Goal: Task Accomplishment & Management: Use online tool/utility

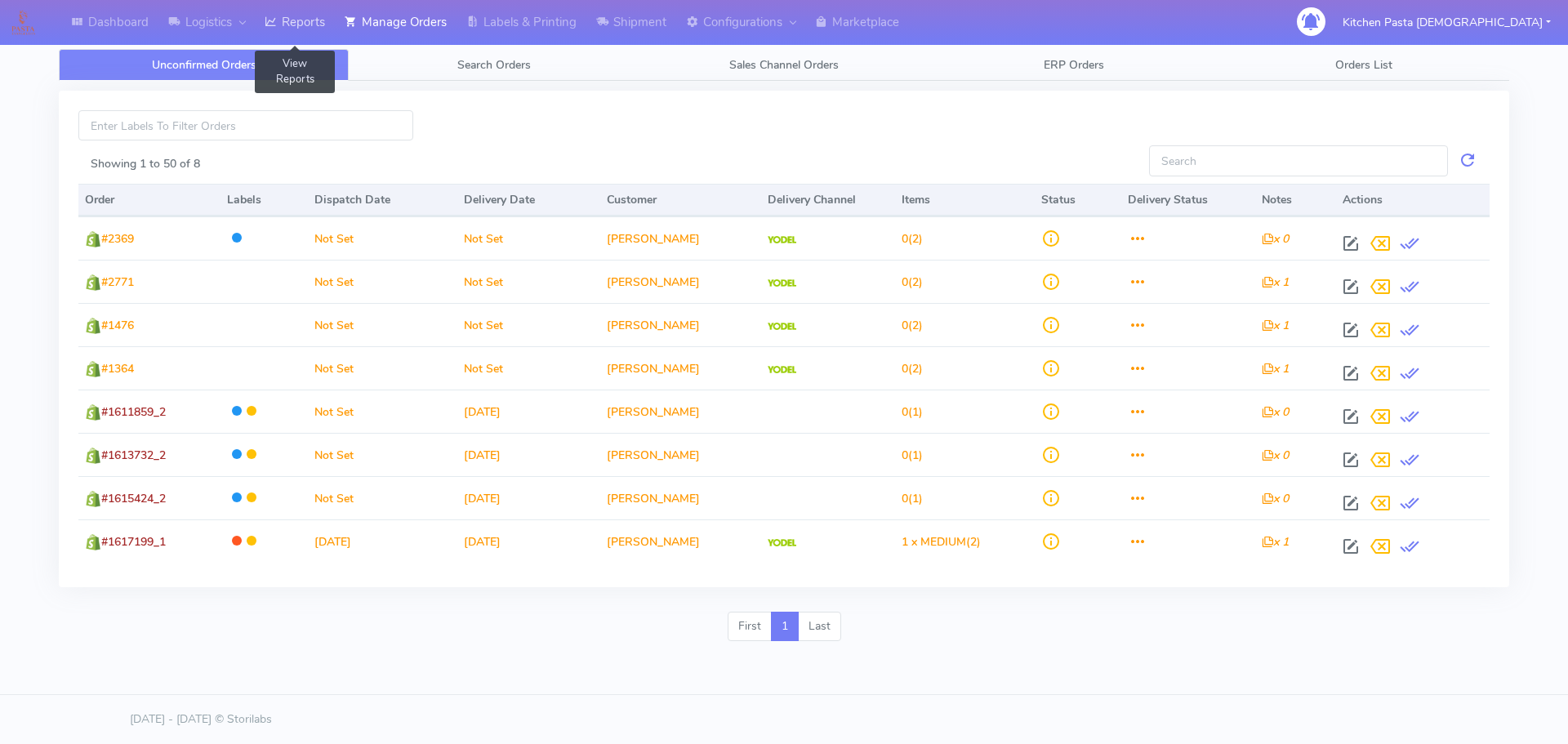
click at [316, 24] on link "Reports" at bounding box center [294, 22] width 80 height 45
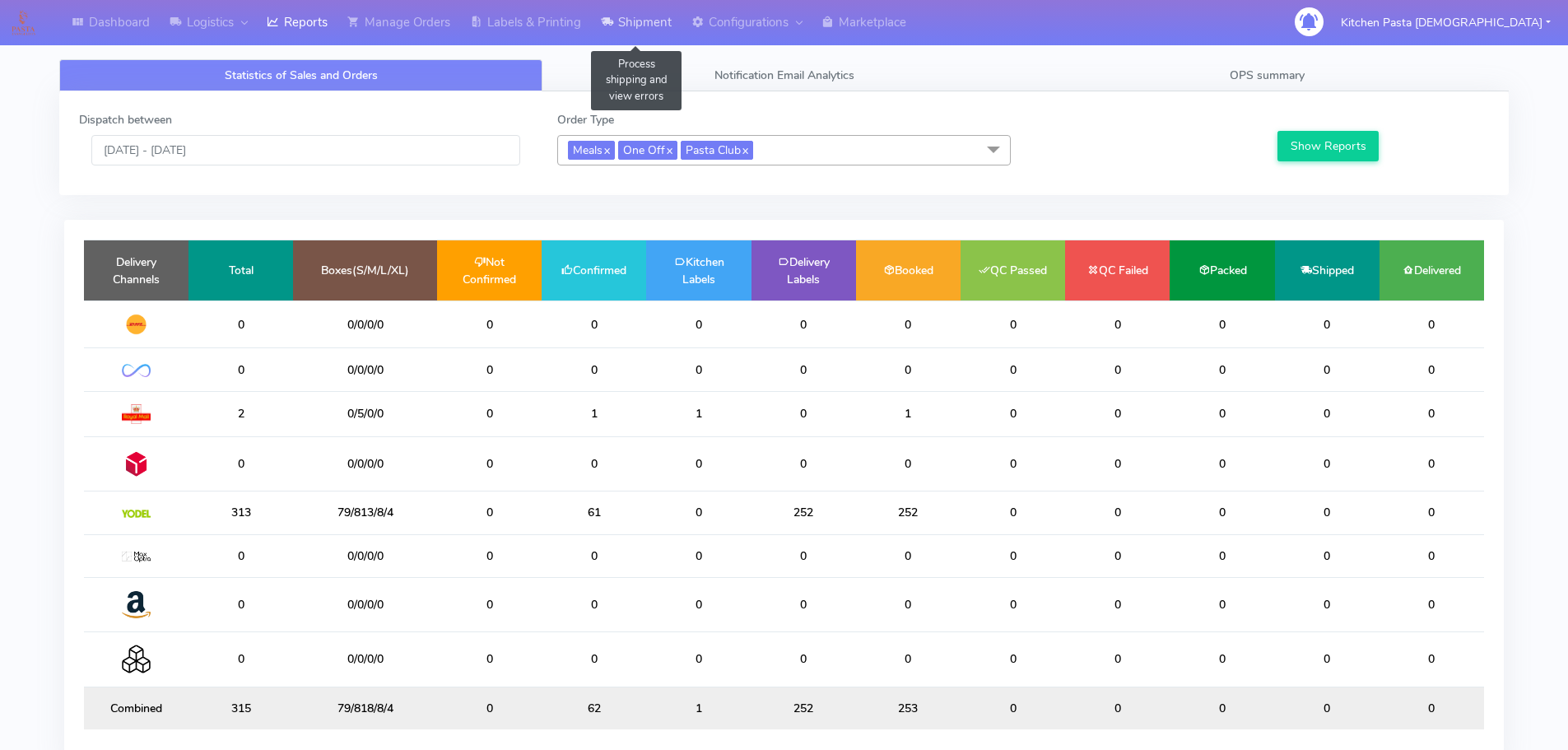
click at [648, 36] on link "Shipment" at bounding box center [636, 22] width 91 height 45
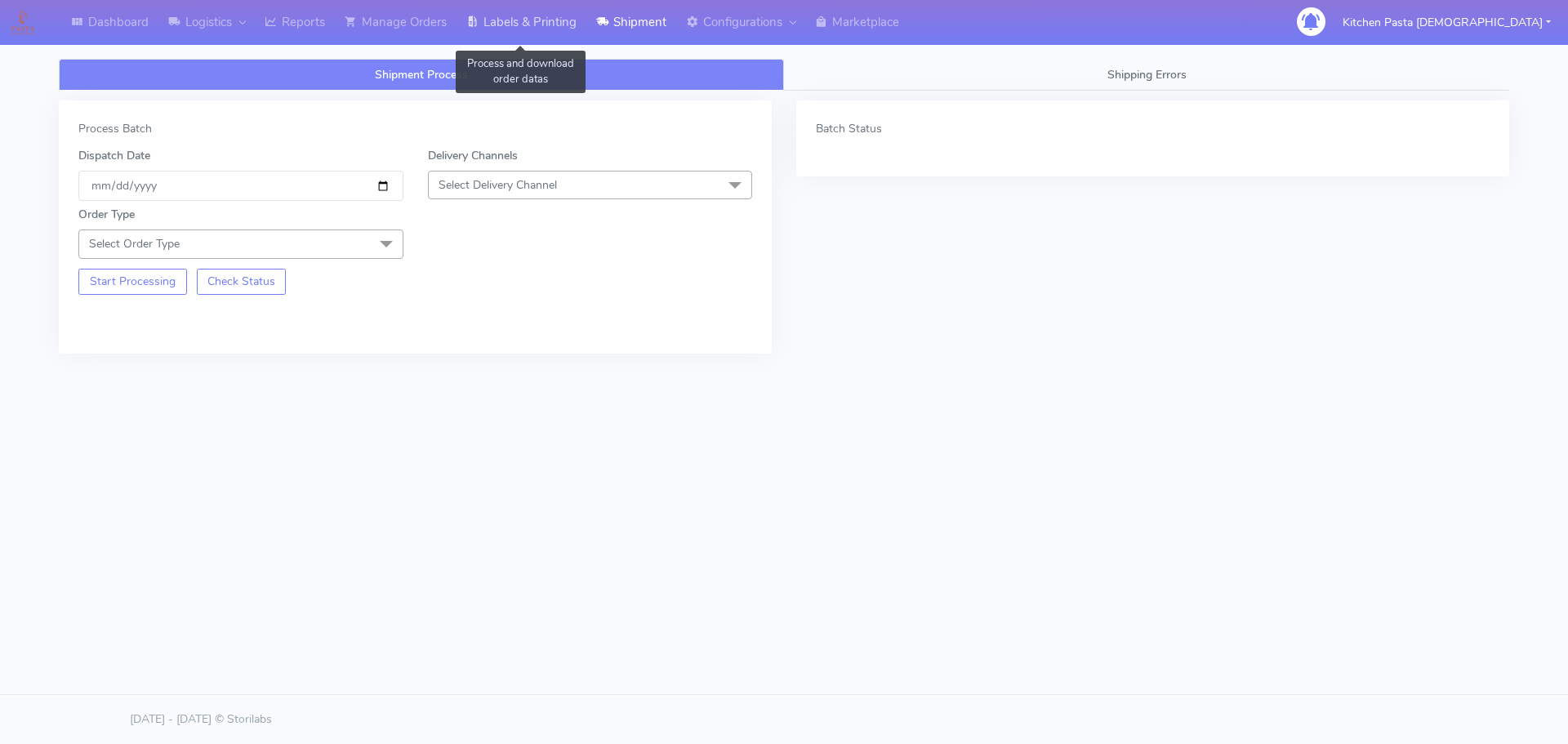
click at [585, 39] on link "Labels & Printing" at bounding box center [522, 22] width 130 height 45
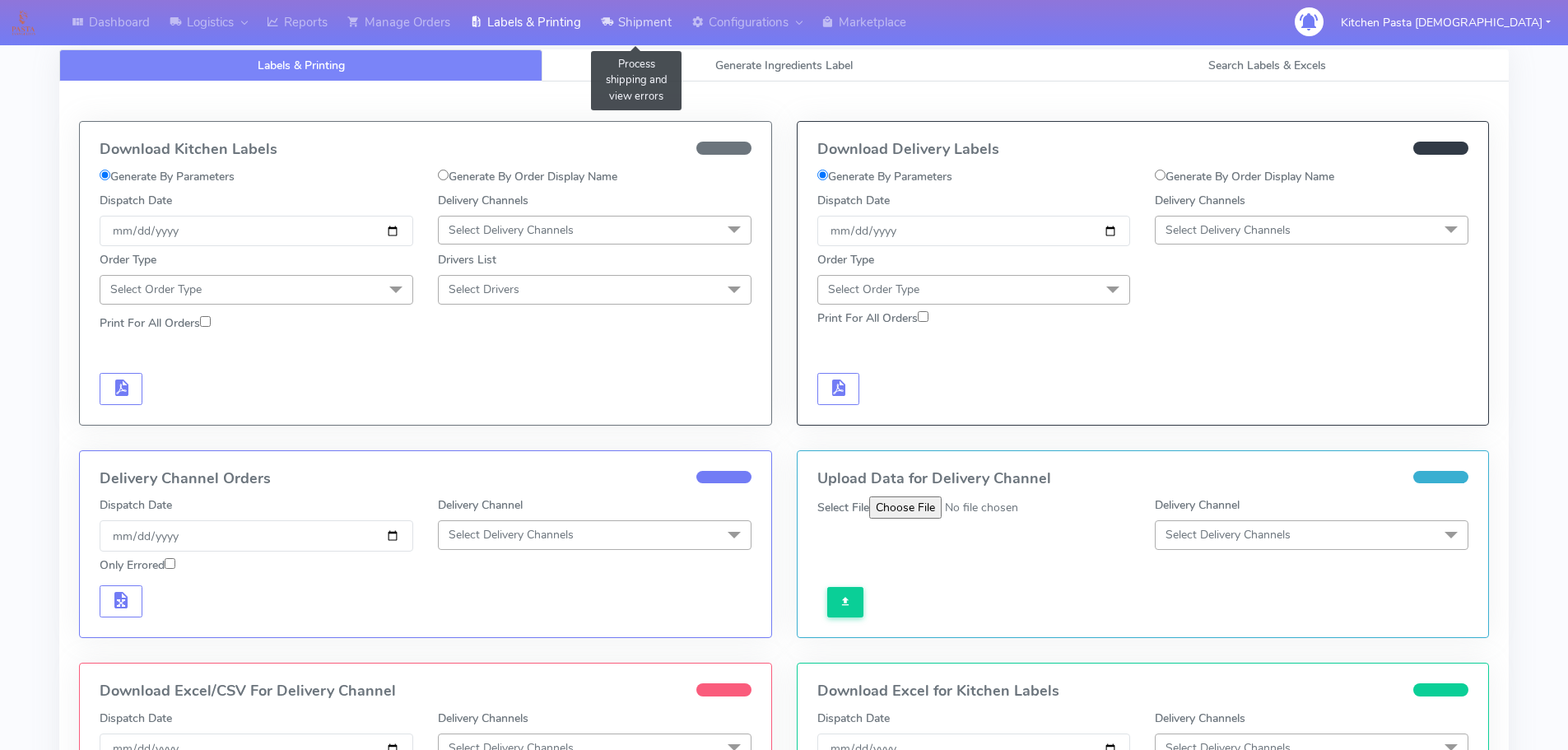
click at [657, 40] on link "Shipment" at bounding box center [636, 22] width 91 height 45
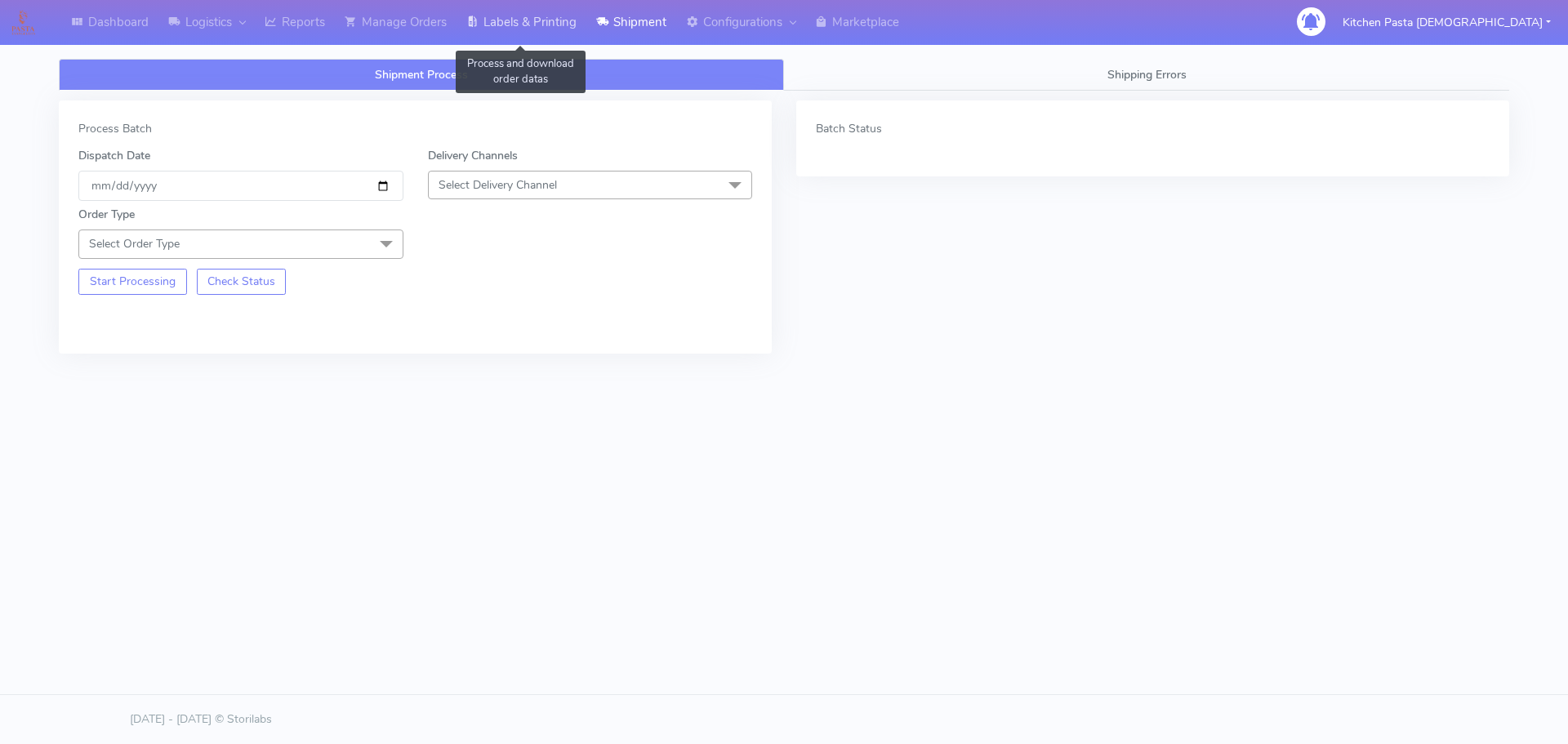
click at [524, 22] on link "Labels & Printing" at bounding box center [522, 22] width 130 height 45
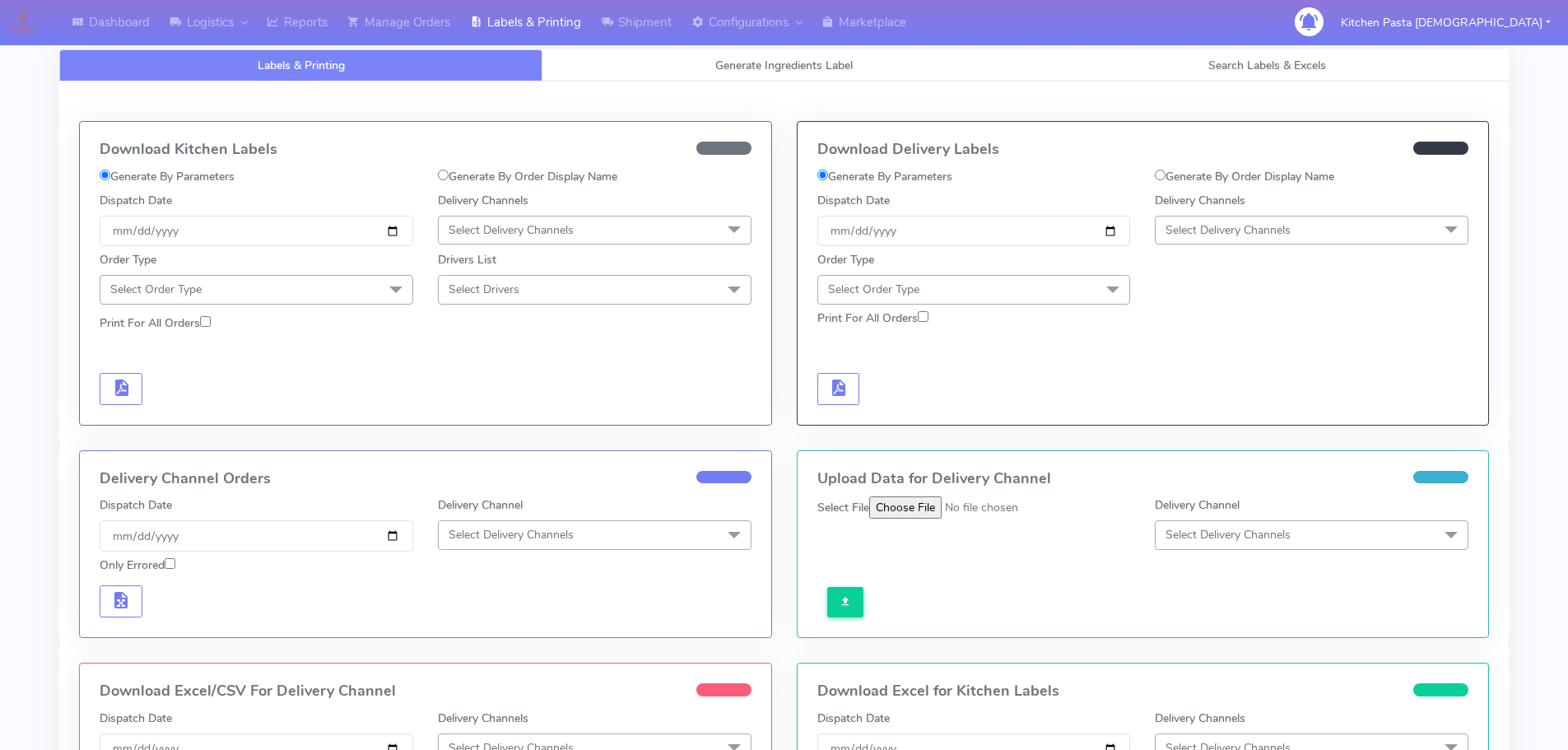
click at [642, 239] on span "Select Delivery Channels" at bounding box center [595, 230] width 314 height 29
click at [500, 369] on div "Royal Mail" at bounding box center [594, 361] width 296 height 17
click at [375, 305] on div at bounding box center [425, 307] width 676 height 5
click at [320, 306] on div at bounding box center [425, 307] width 676 height 5
click at [298, 294] on span "Select Order Type" at bounding box center [256, 289] width 314 height 29
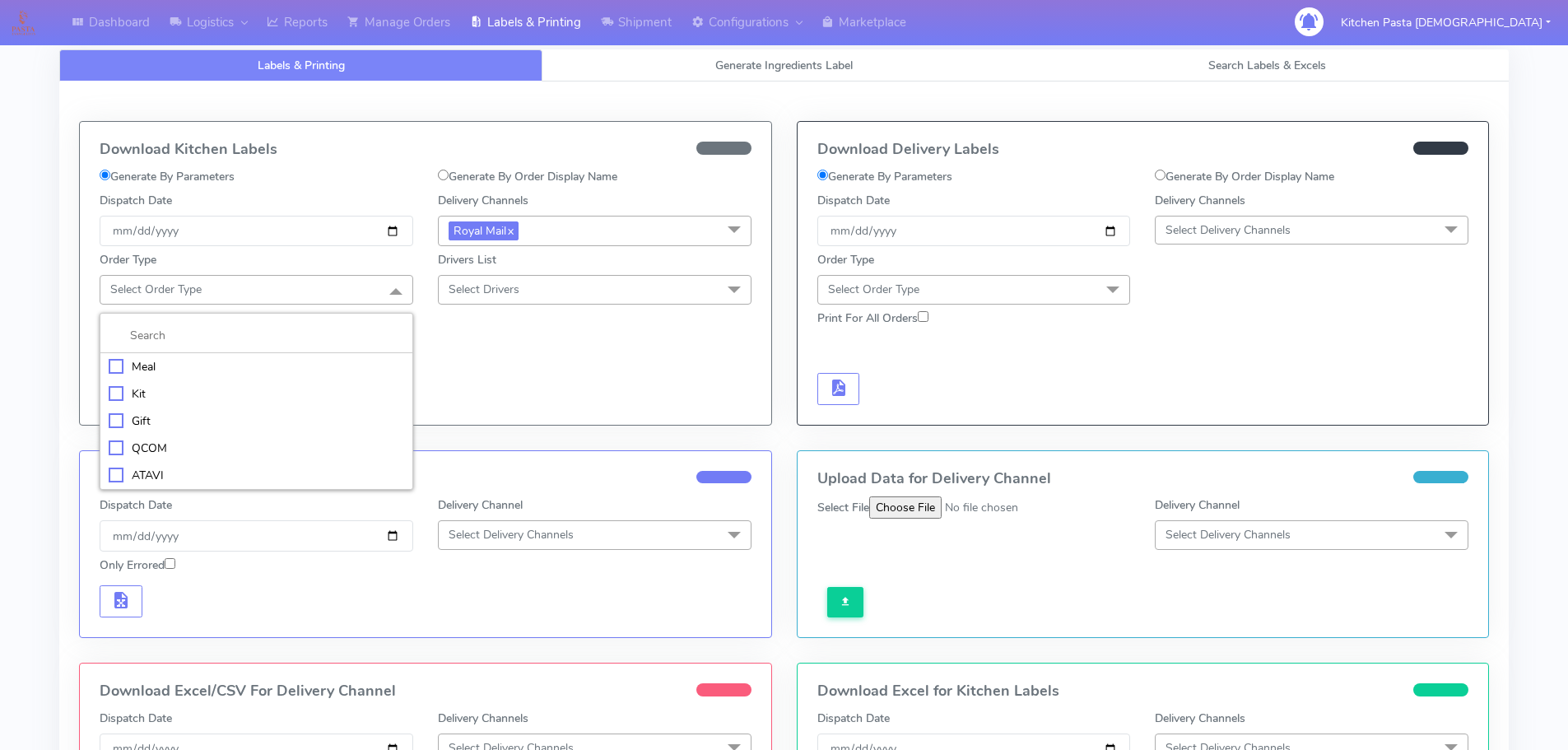
click at [180, 369] on div "Meal" at bounding box center [256, 366] width 296 height 17
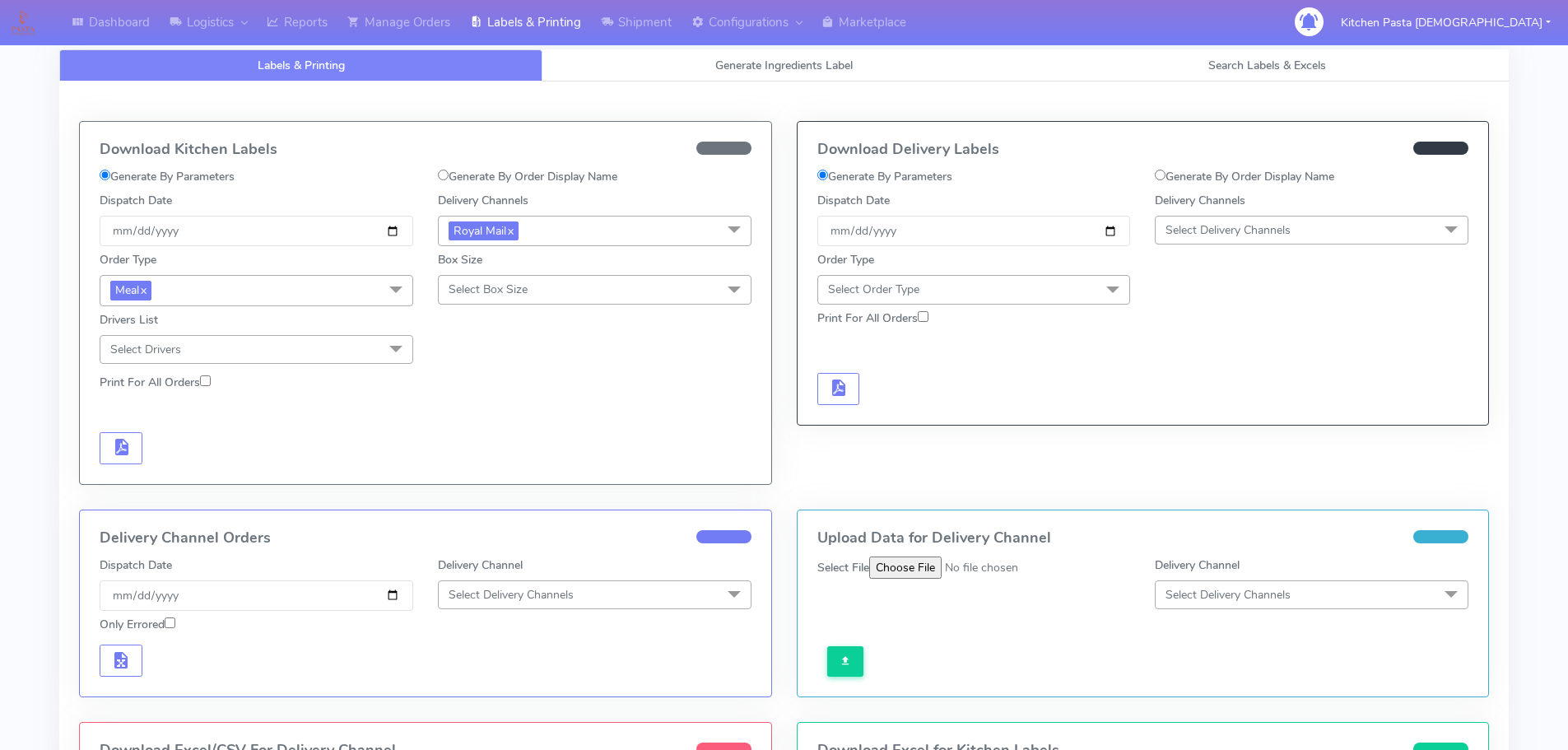
click at [493, 297] on span "Select Box Size" at bounding box center [487, 289] width 79 height 15
drag, startPoint x: 495, startPoint y: 414, endPoint x: 275, endPoint y: 415, distance: 220.0
click at [490, 414] on div "Medium" at bounding box center [594, 420] width 296 height 17
click at [130, 446] on span "button" at bounding box center [120, 450] width 19 height 15
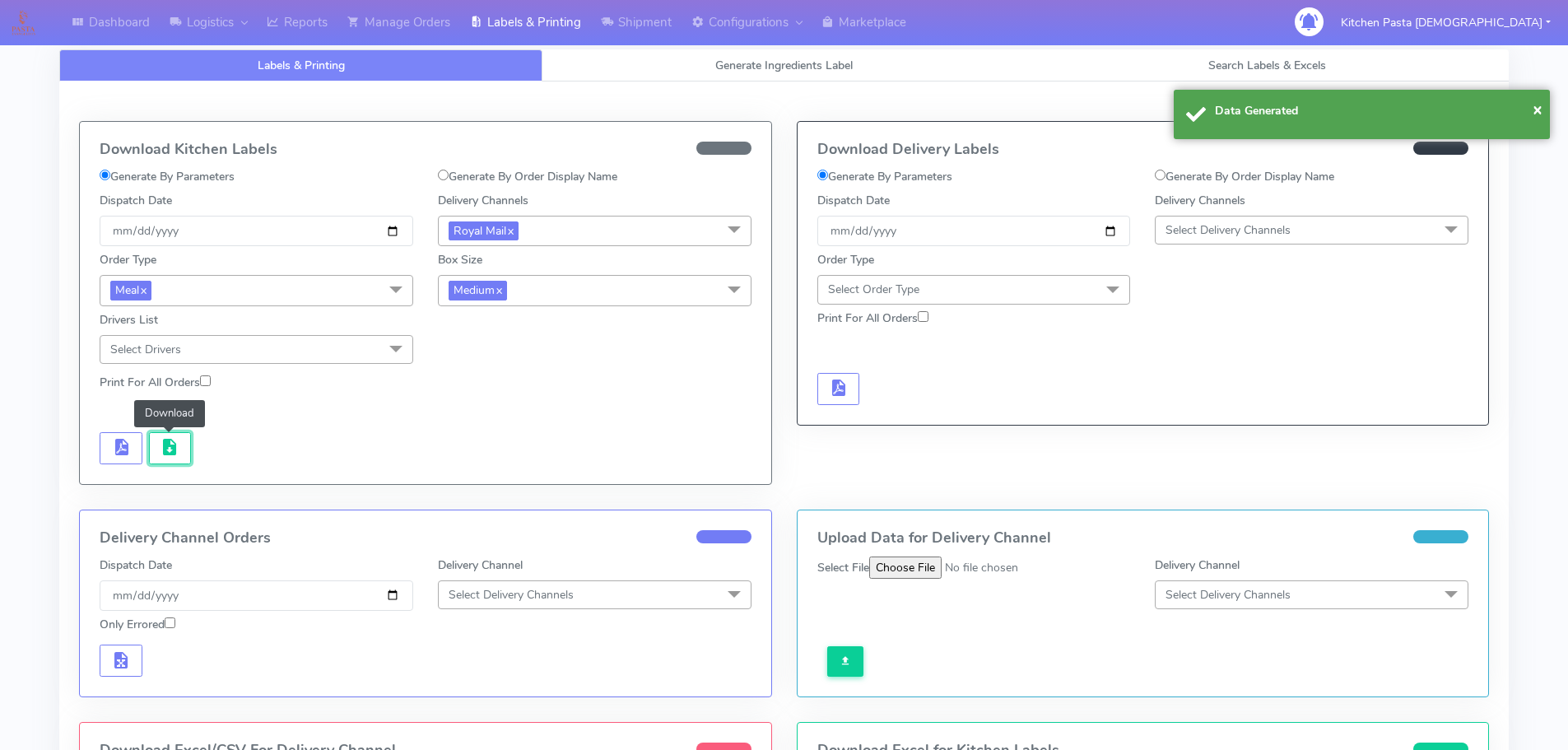
click at [170, 447] on span "button" at bounding box center [169, 450] width 19 height 15
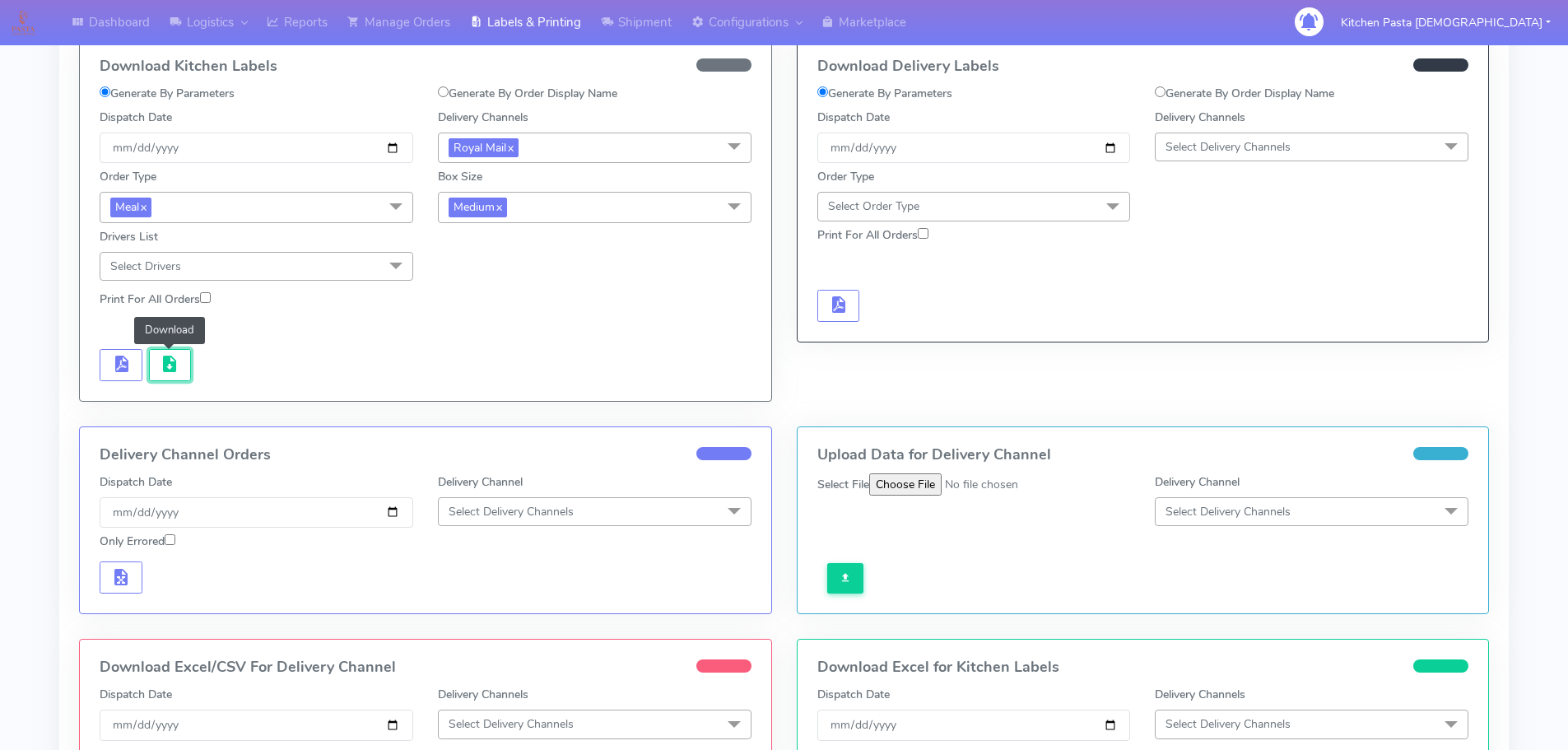
scroll to position [247, 0]
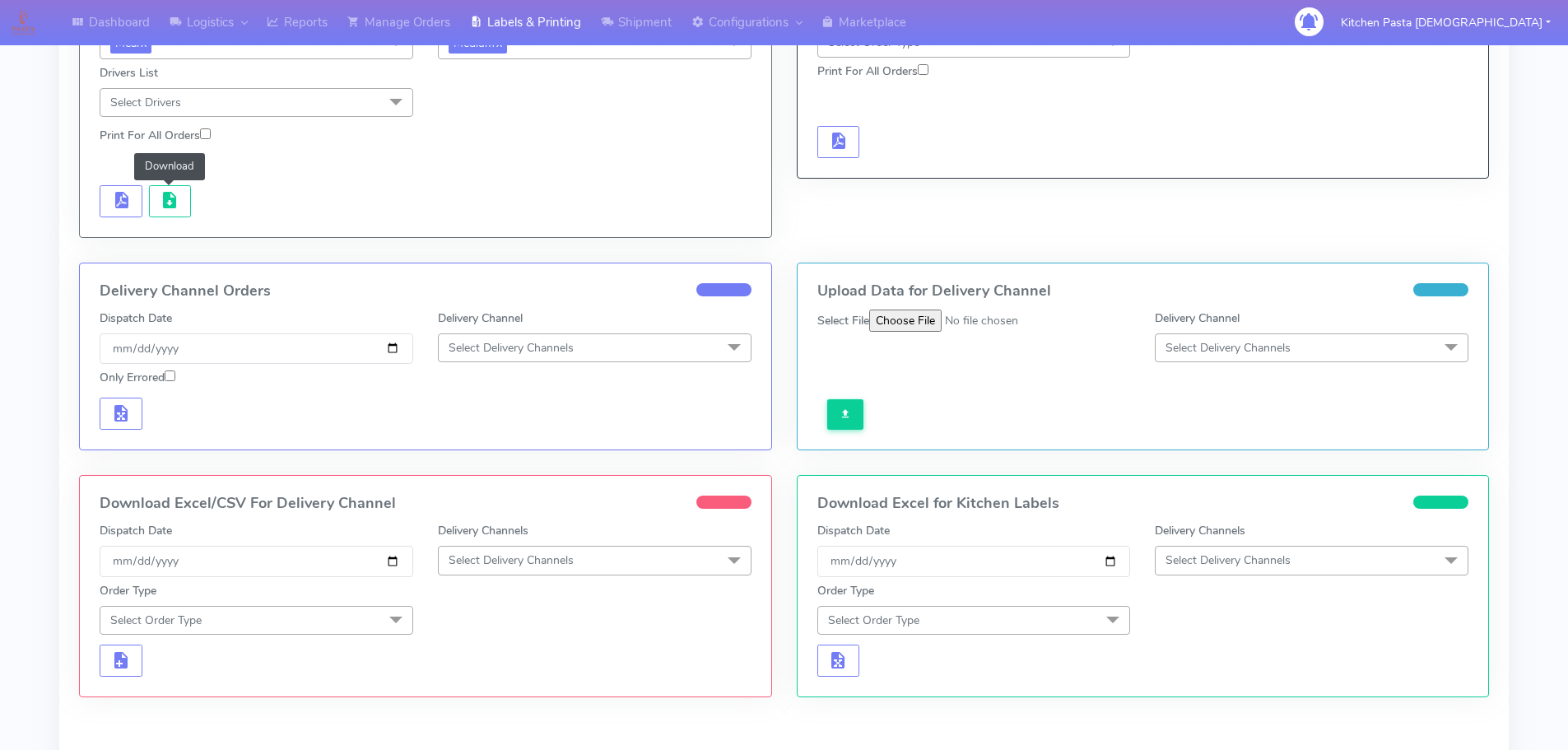
click at [603, 581] on div "Order Type Select Order Type Meal Kit Gift QCOM ATAVI" at bounding box center [425, 606] width 676 height 58
click at [603, 579] on div "Order Type Select Order Type Meal Kit Gift QCOM ATAVI" at bounding box center [425, 606] width 676 height 58
drag, startPoint x: 581, startPoint y: 560, endPoint x: 517, endPoint y: 633, distance: 97.1
click at [581, 561] on span "Select Delivery Channels" at bounding box center [595, 560] width 314 height 29
click at [498, 692] on div "Royal Mail" at bounding box center [594, 692] width 296 height 17
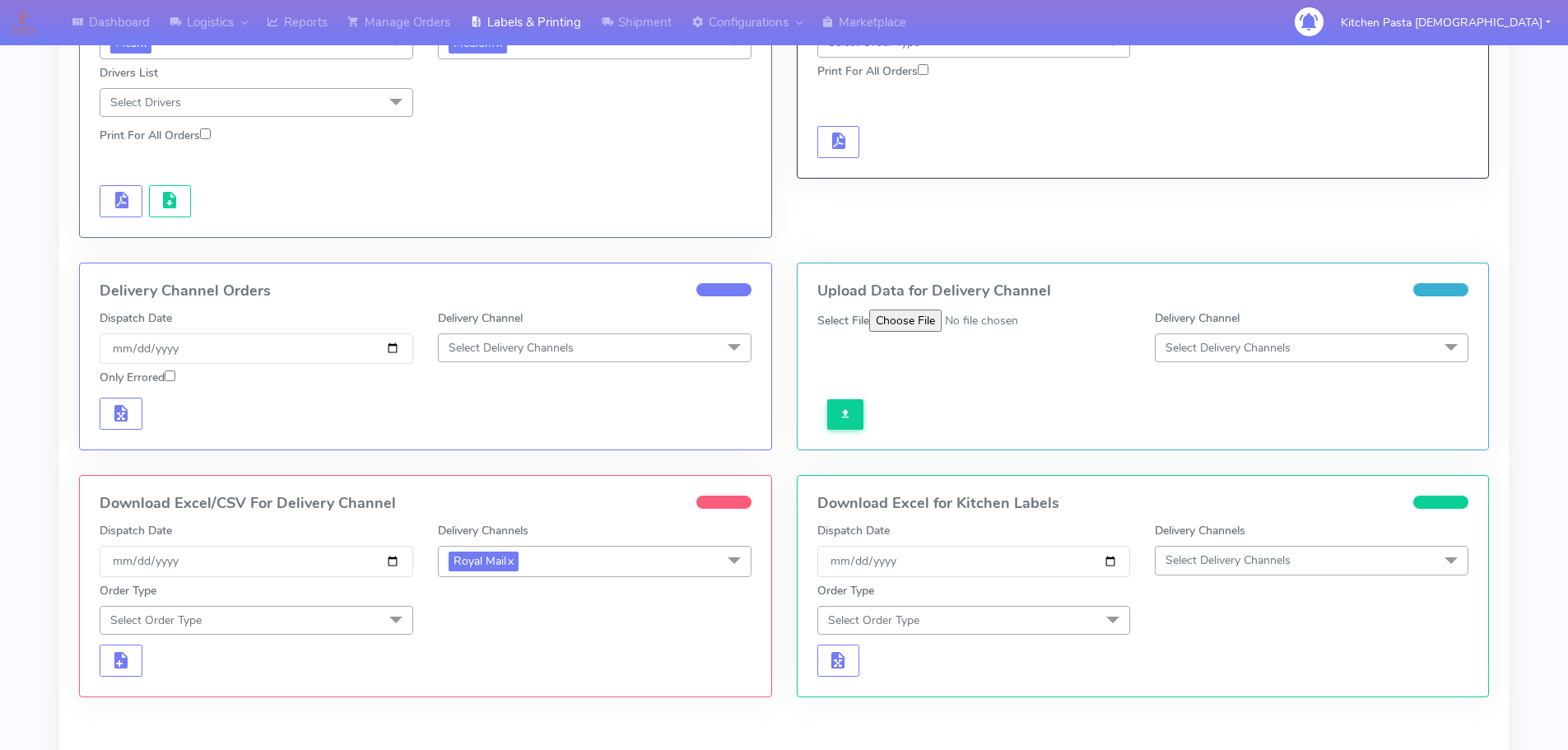
click at [332, 618] on span "Select Order Type" at bounding box center [256, 620] width 314 height 29
click at [203, 703] on div "Meal" at bounding box center [256, 697] width 296 height 17
click at [465, 629] on span "Select Box Size" at bounding box center [595, 620] width 314 height 29
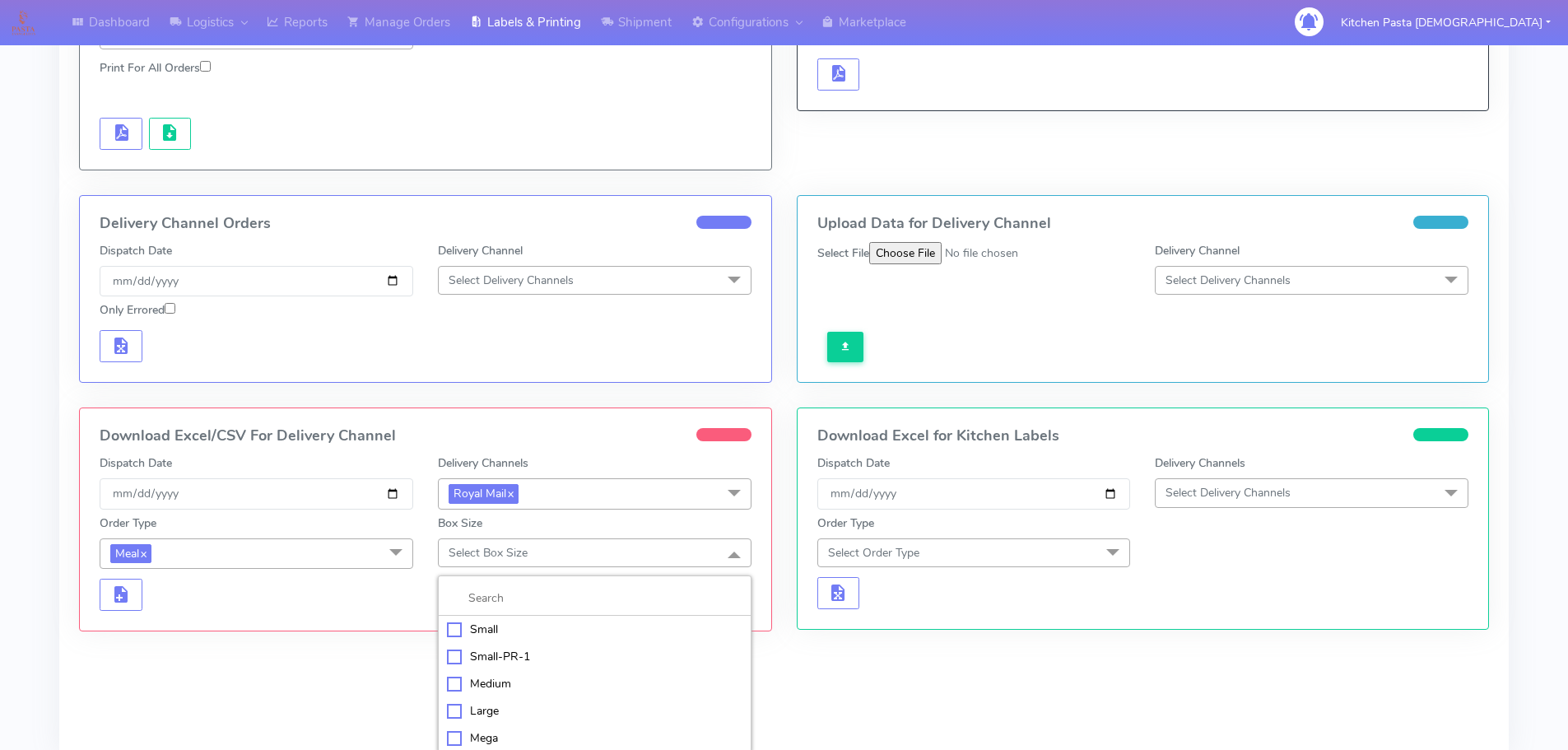
scroll to position [393, 0]
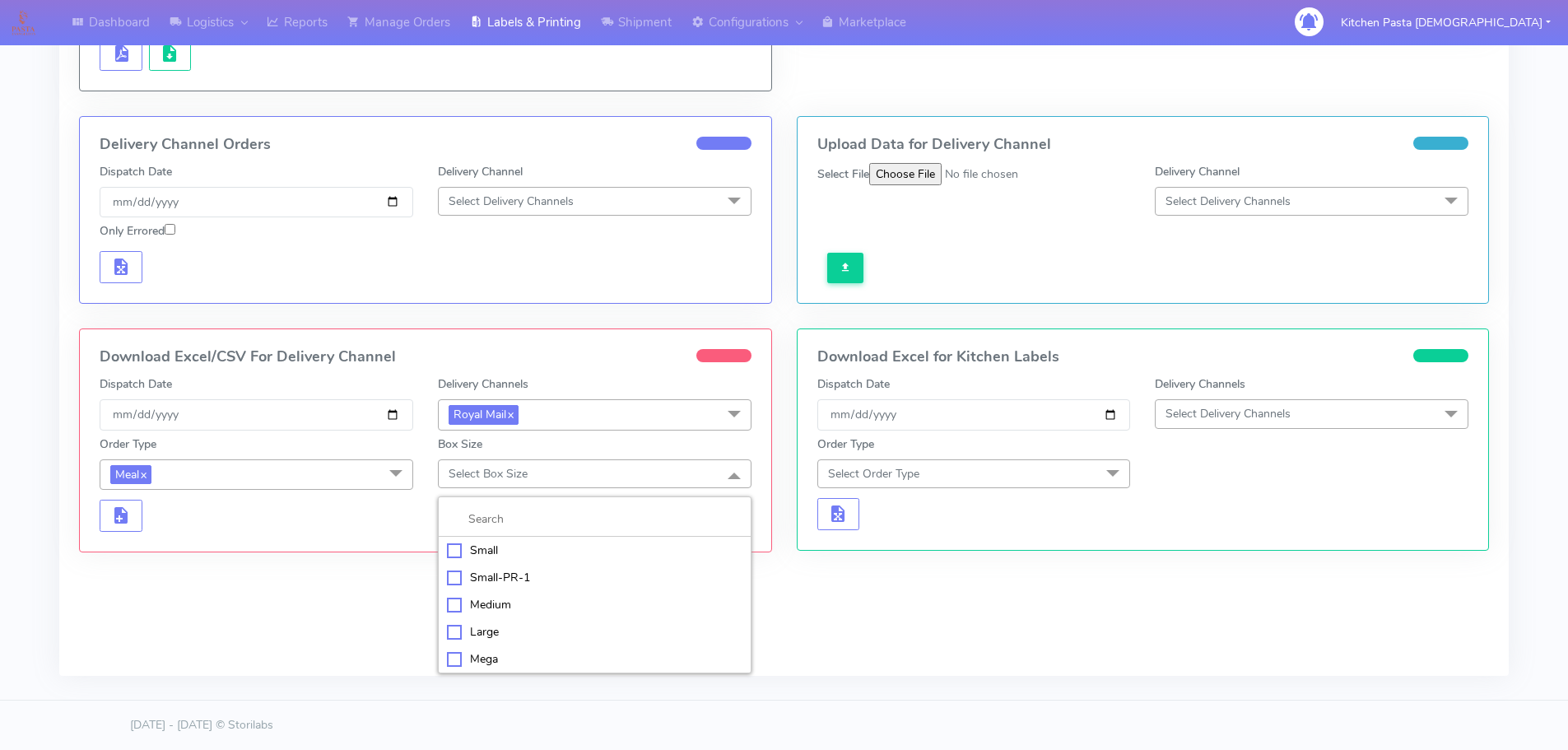
click at [511, 604] on div "Medium" at bounding box center [594, 604] width 296 height 17
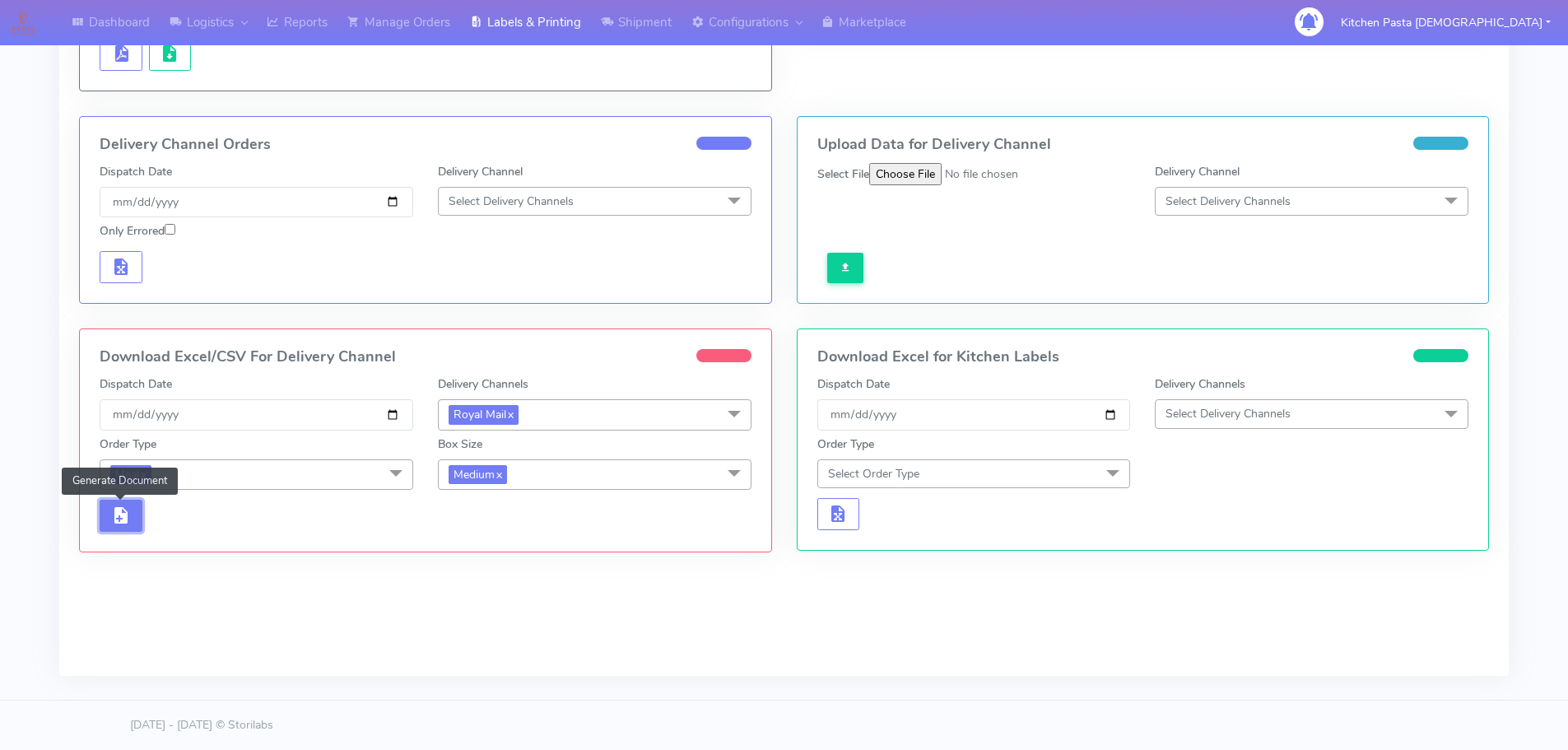
click at [121, 515] on span "button" at bounding box center [120, 519] width 19 height 15
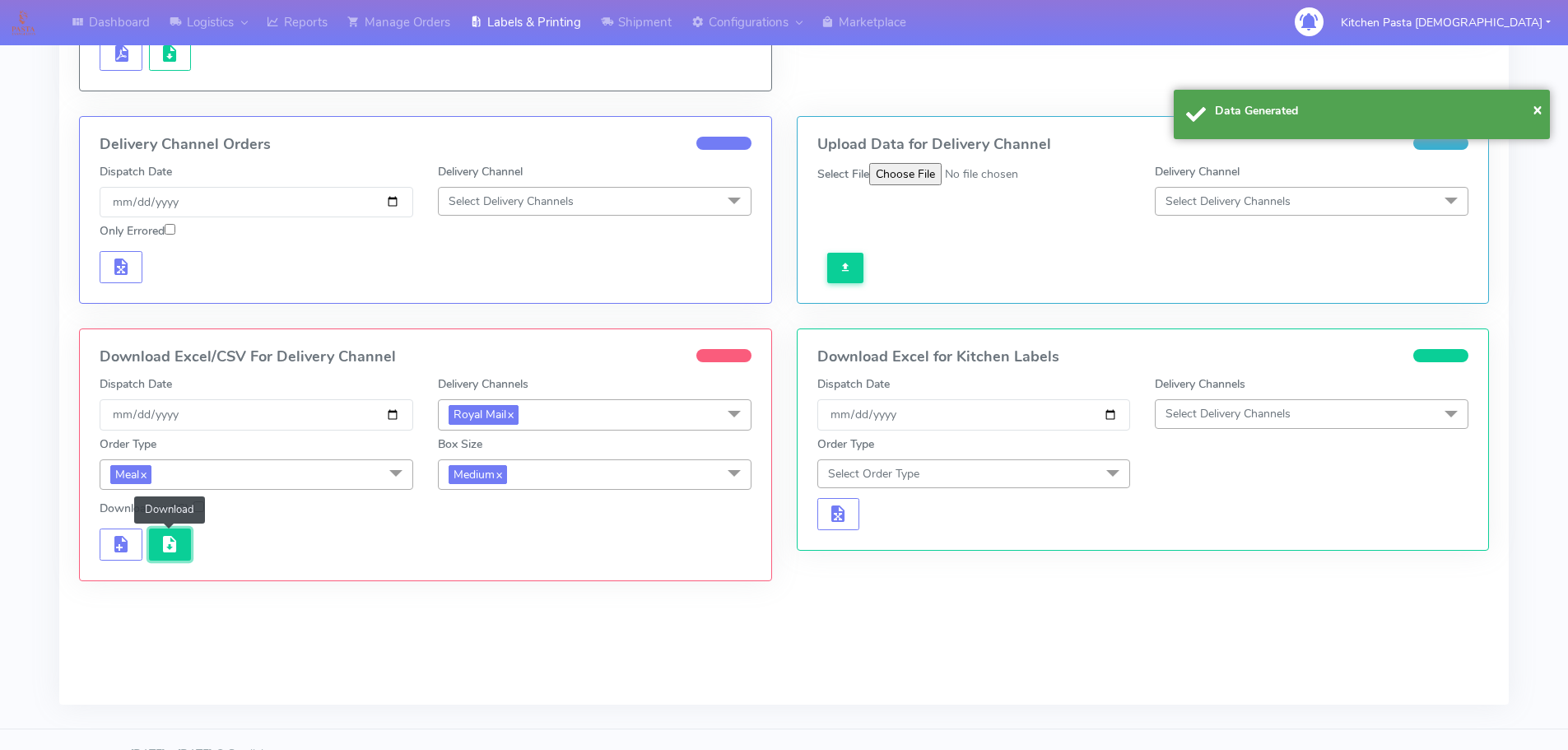
click at [179, 546] on span "button" at bounding box center [169, 547] width 19 height 15
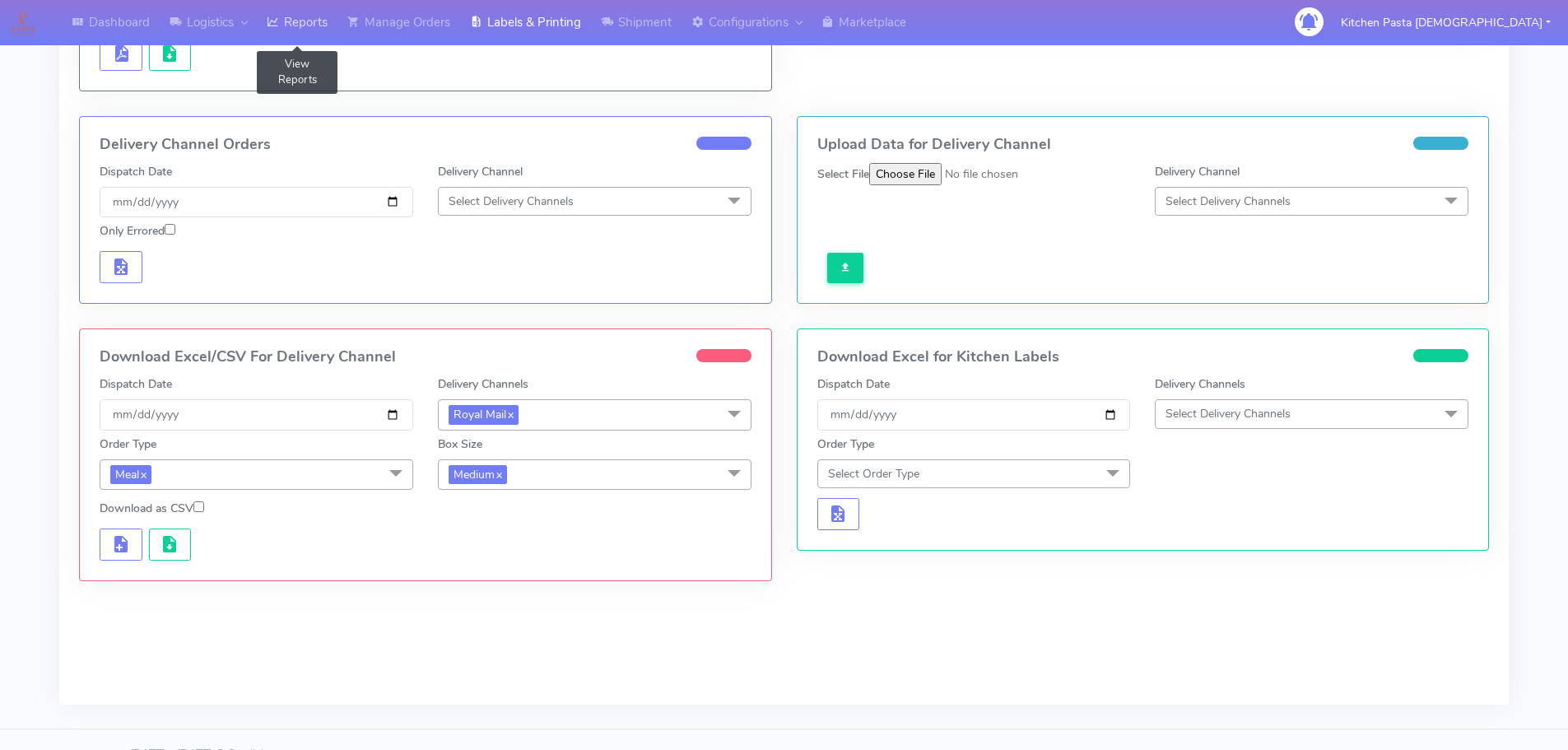
click at [295, 31] on link "Reports" at bounding box center [297, 22] width 81 height 45
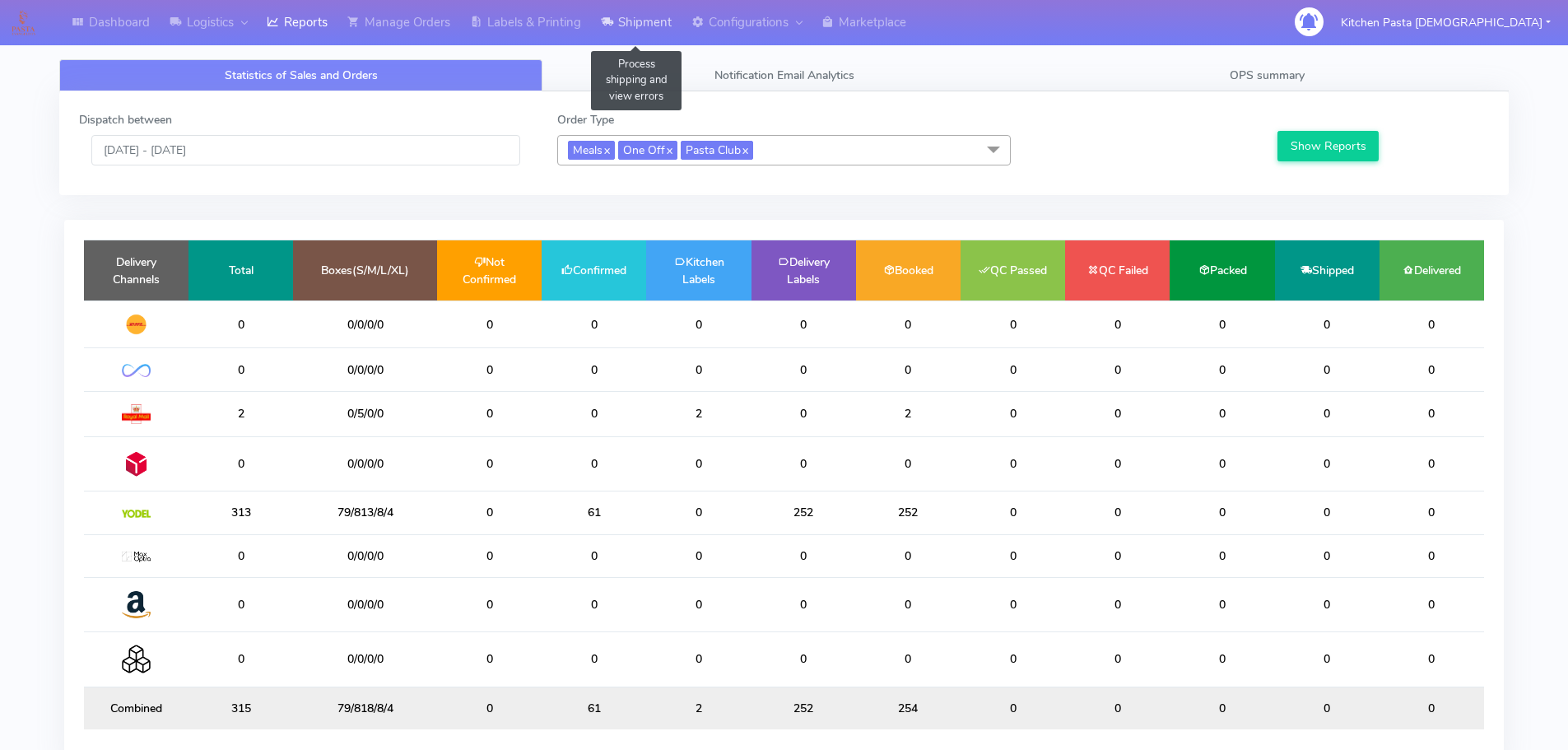
click at [620, 40] on link "Shipment" at bounding box center [636, 22] width 91 height 45
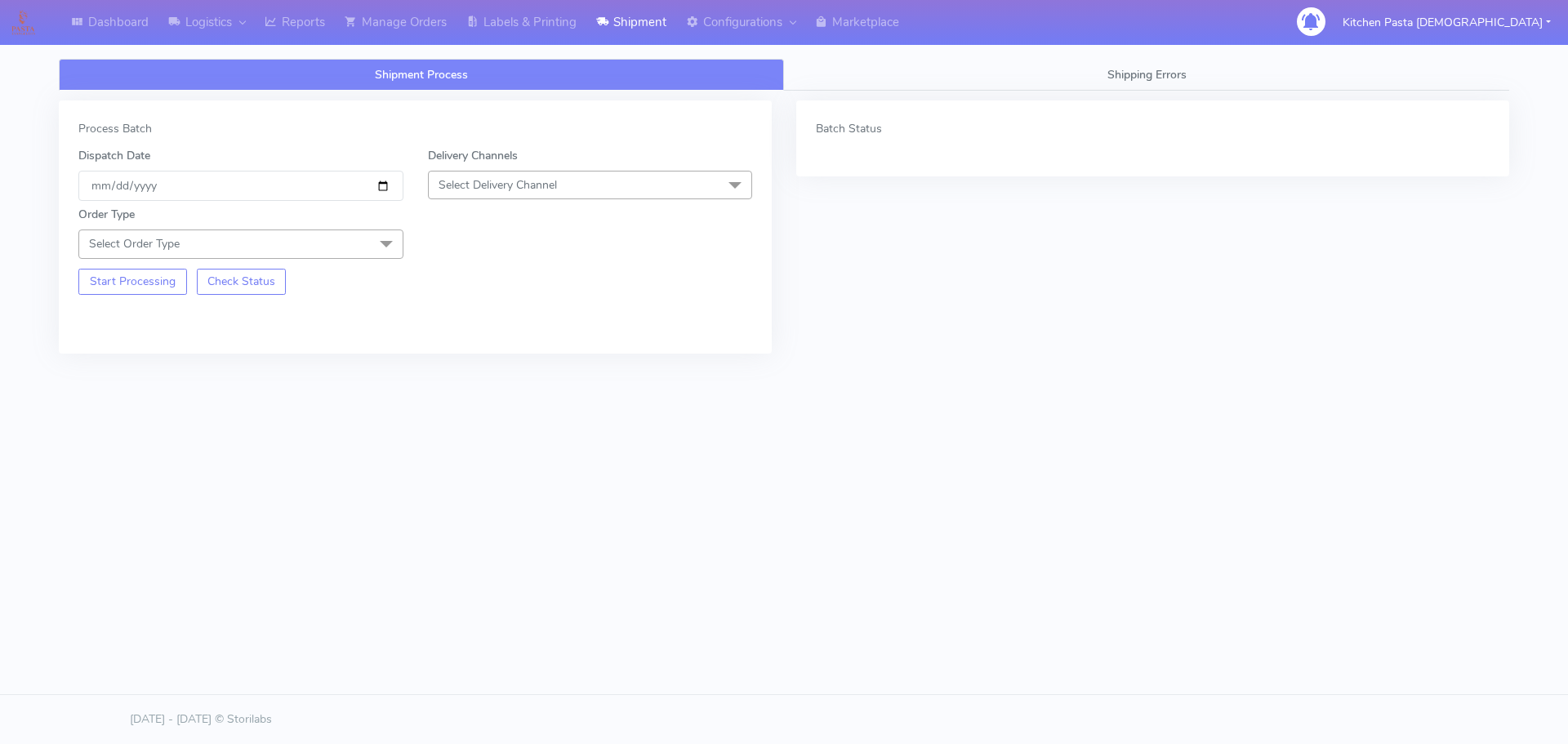
click at [464, 186] on span "Select Delivery Channel" at bounding box center [497, 185] width 119 height 15
click at [471, 369] on div "Yodel" at bounding box center [590, 368] width 307 height 17
click at [351, 230] on span "Select Order Type" at bounding box center [241, 244] width 325 height 29
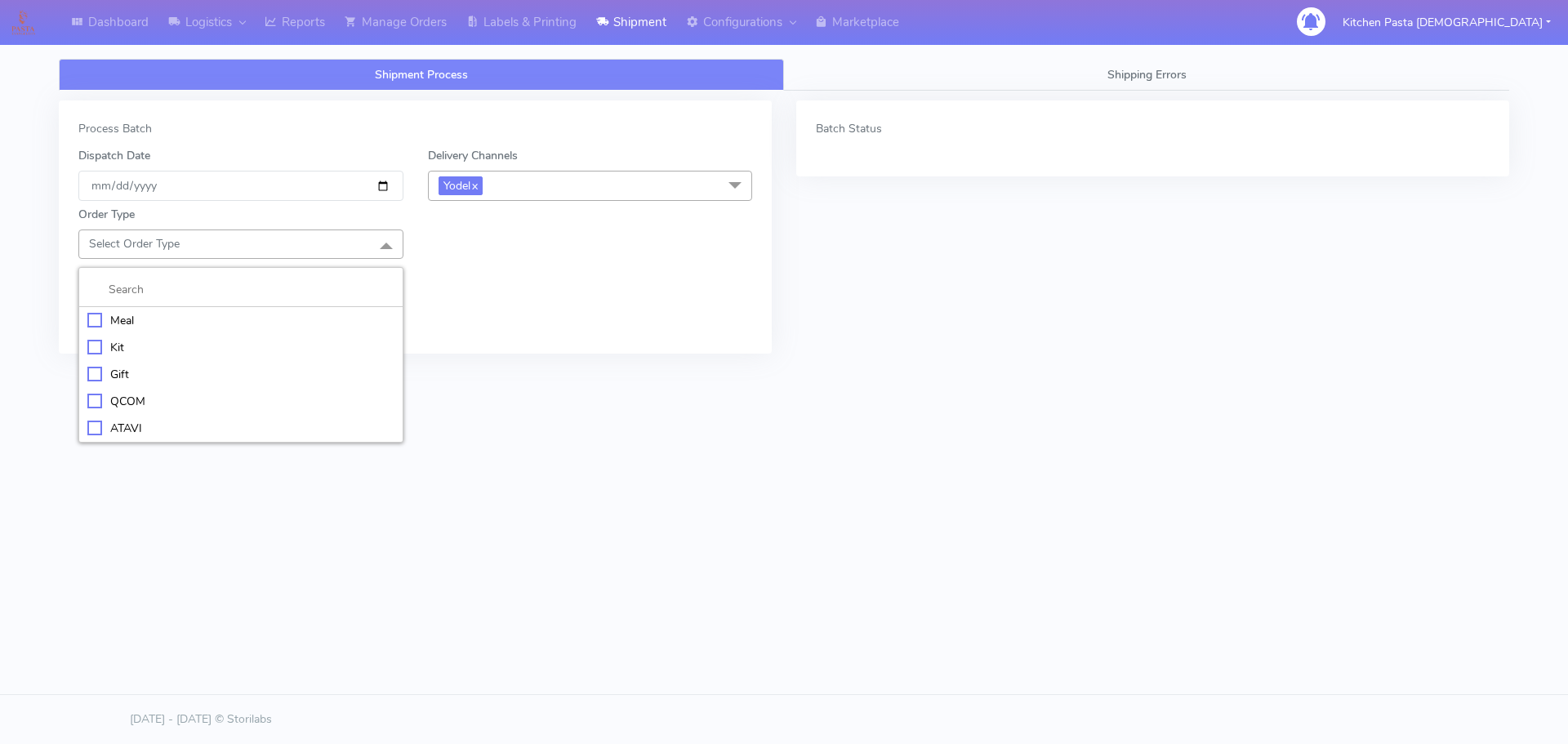
click at [217, 325] on div "Meal" at bounding box center [241, 320] width 307 height 17
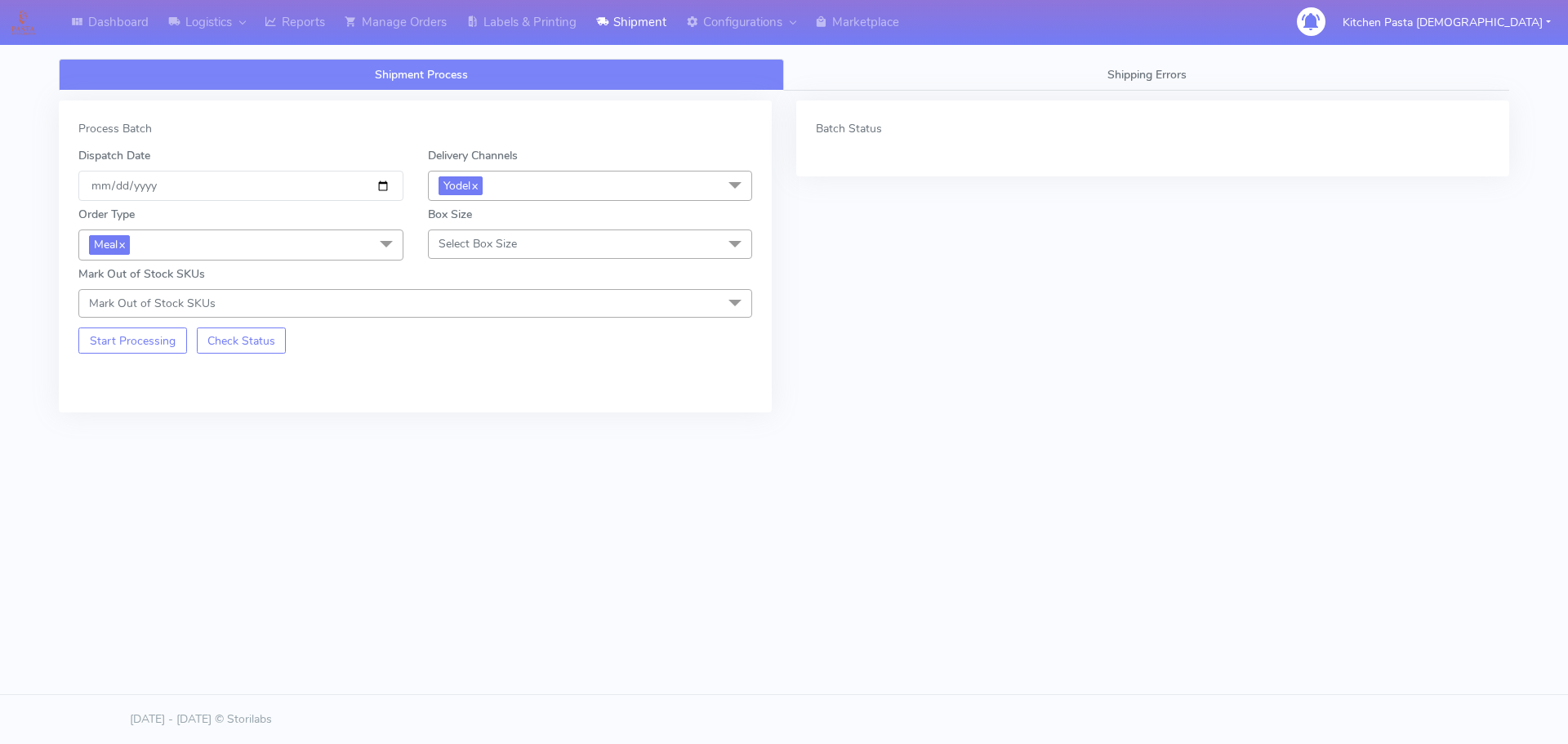
click at [437, 230] on span "Select Box Size" at bounding box center [591, 244] width 325 height 29
click at [473, 425] on div "Mega" at bounding box center [590, 428] width 307 height 17
drag, startPoint x: 159, startPoint y: 341, endPoint x: 280, endPoint y: 329, distance: 121.6
click at [162, 340] on button "Start Processing" at bounding box center [132, 340] width 109 height 26
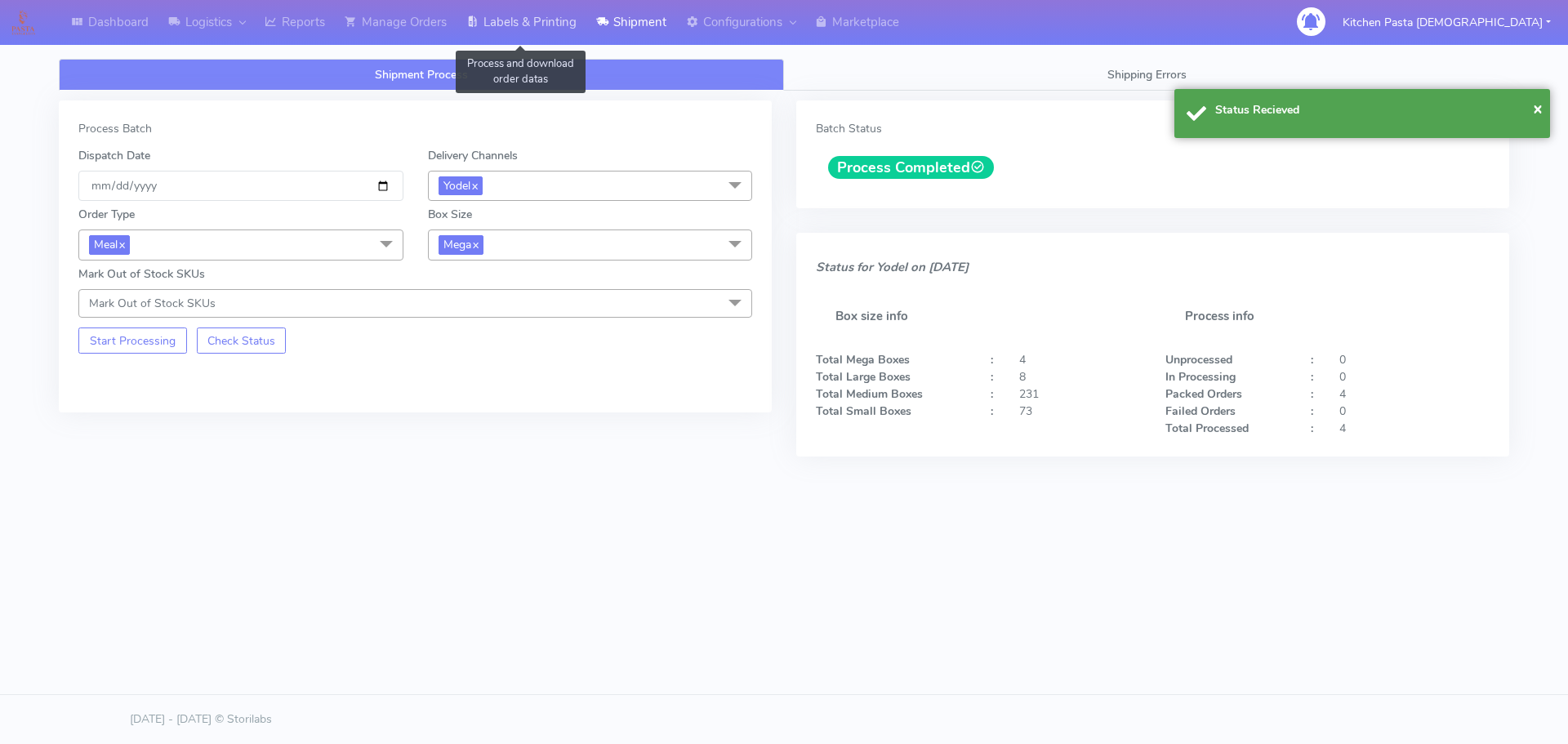
click at [522, 30] on link "Labels & Printing" at bounding box center [522, 22] width 130 height 45
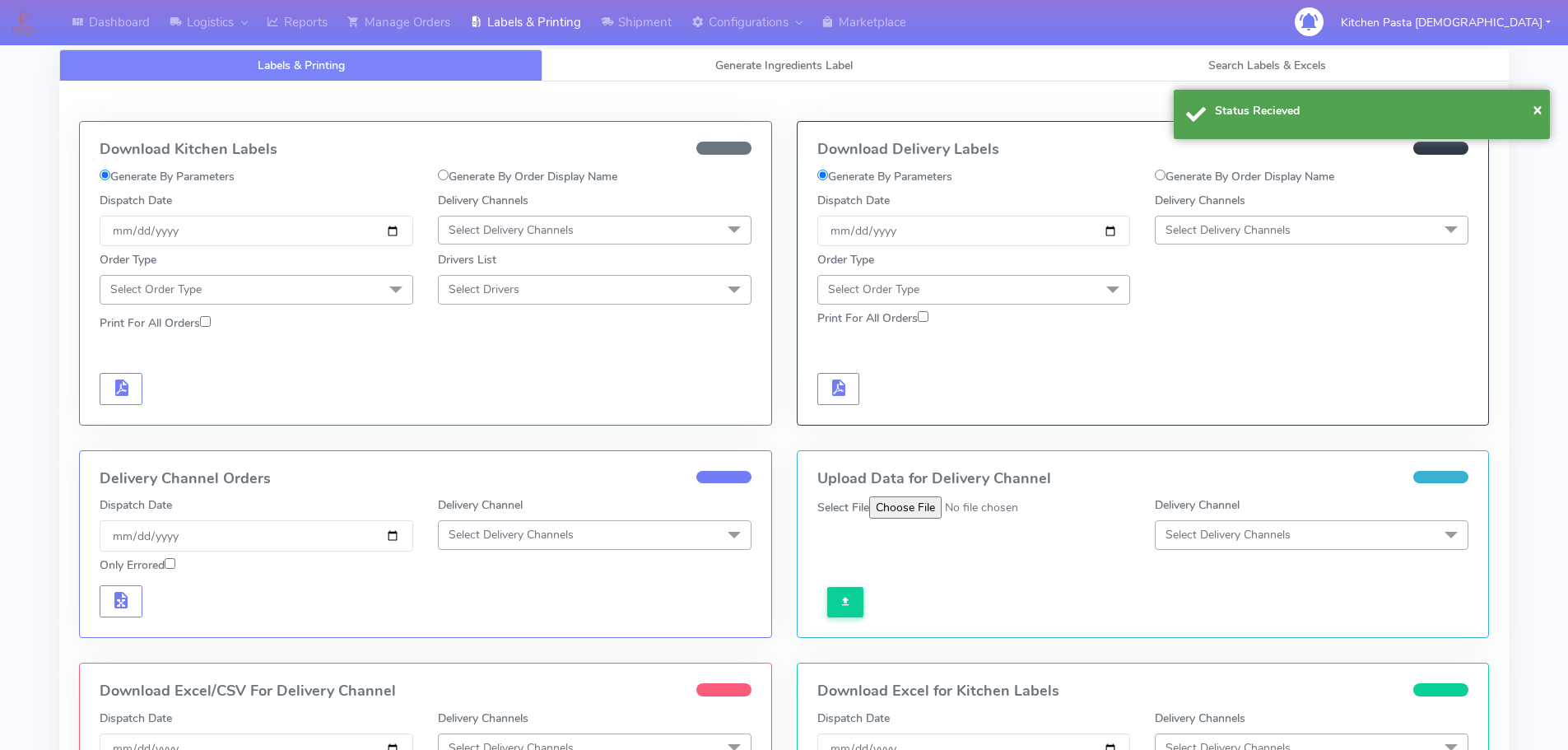
click at [1243, 223] on span "Select Delivery Channels" at bounding box center [1228, 230] width 125 height 15
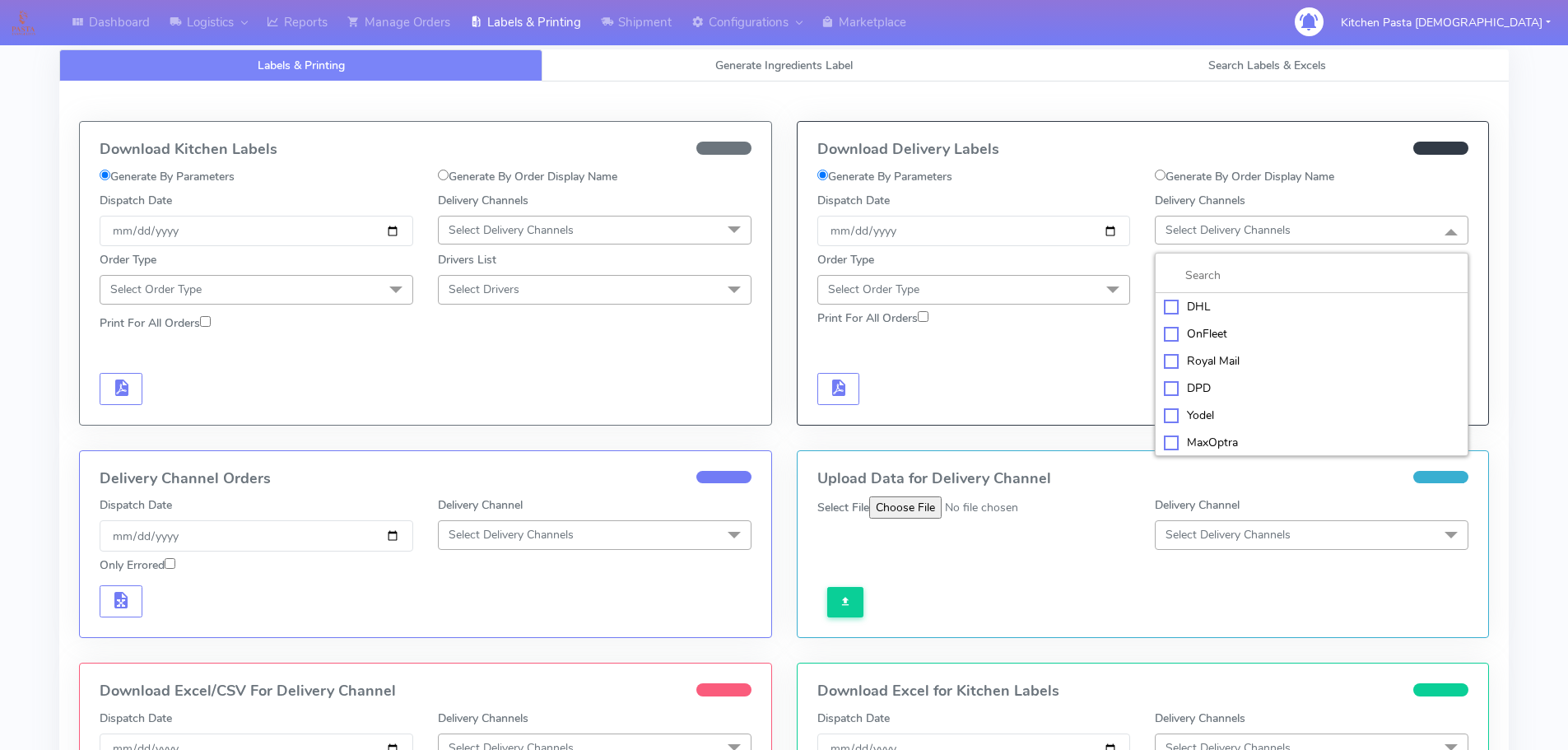
click at [1170, 413] on div "Yodel" at bounding box center [1311, 415] width 296 height 17
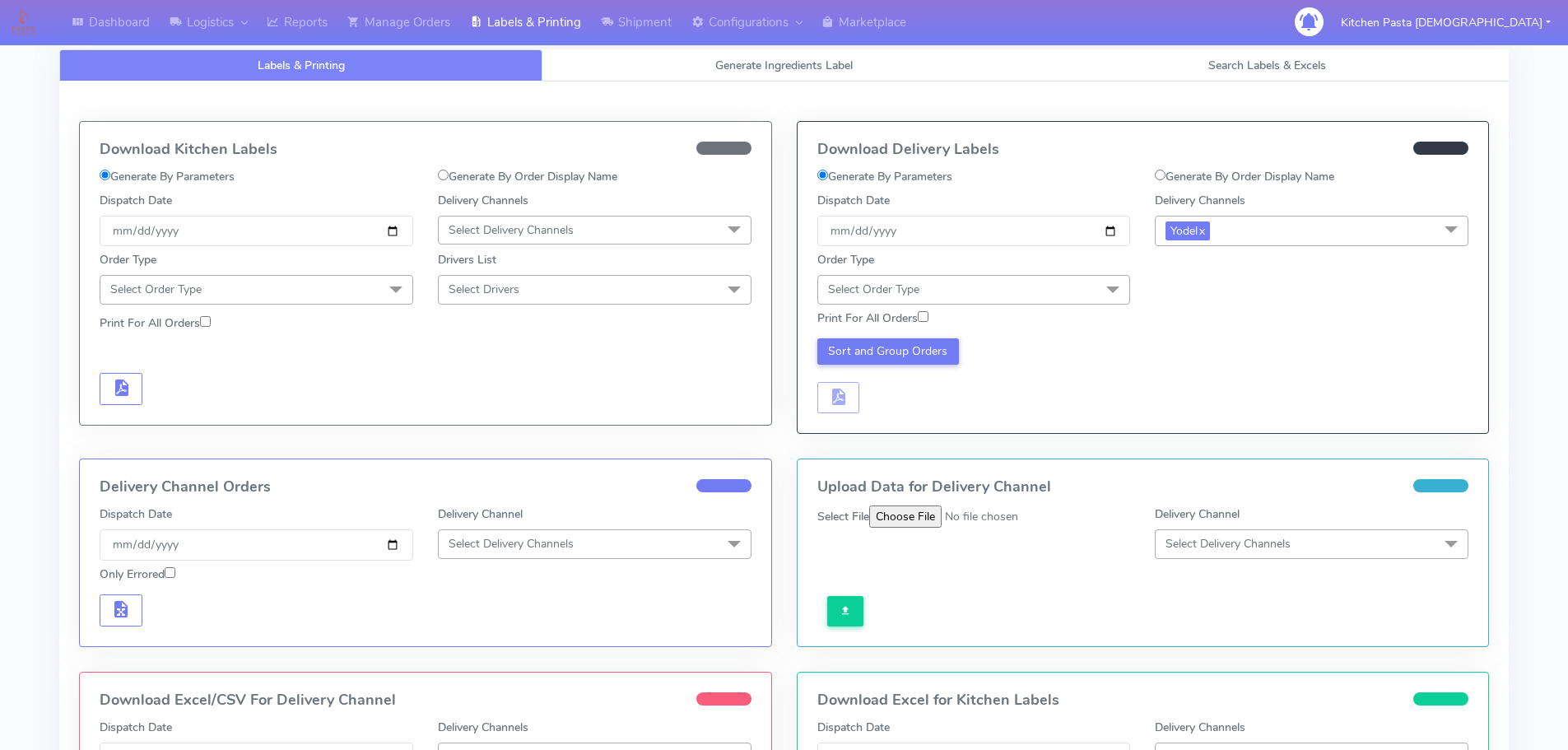
click at [985, 285] on span "Select Order Type" at bounding box center [974, 289] width 314 height 29
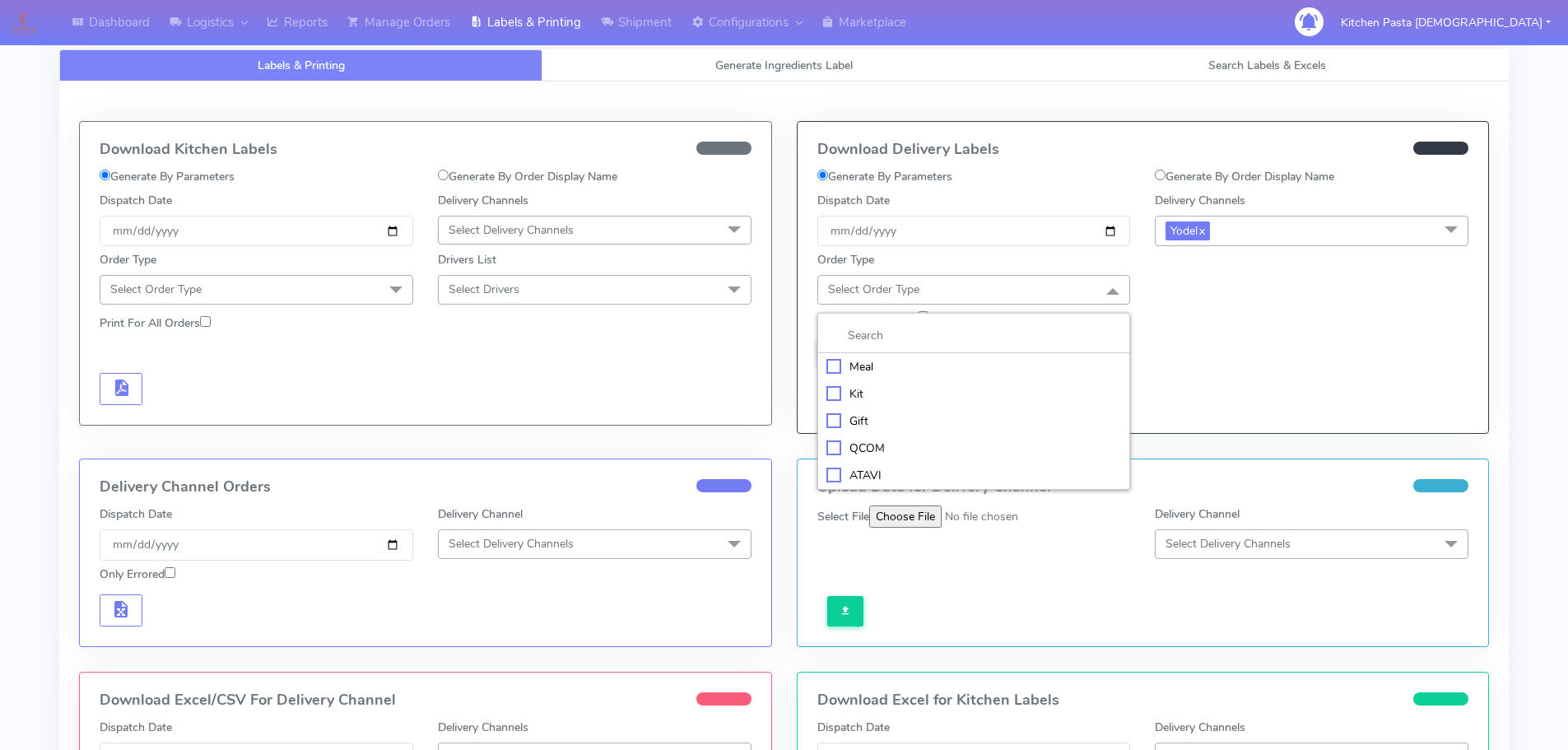
click at [910, 373] on div "Meal" at bounding box center [974, 366] width 296 height 17
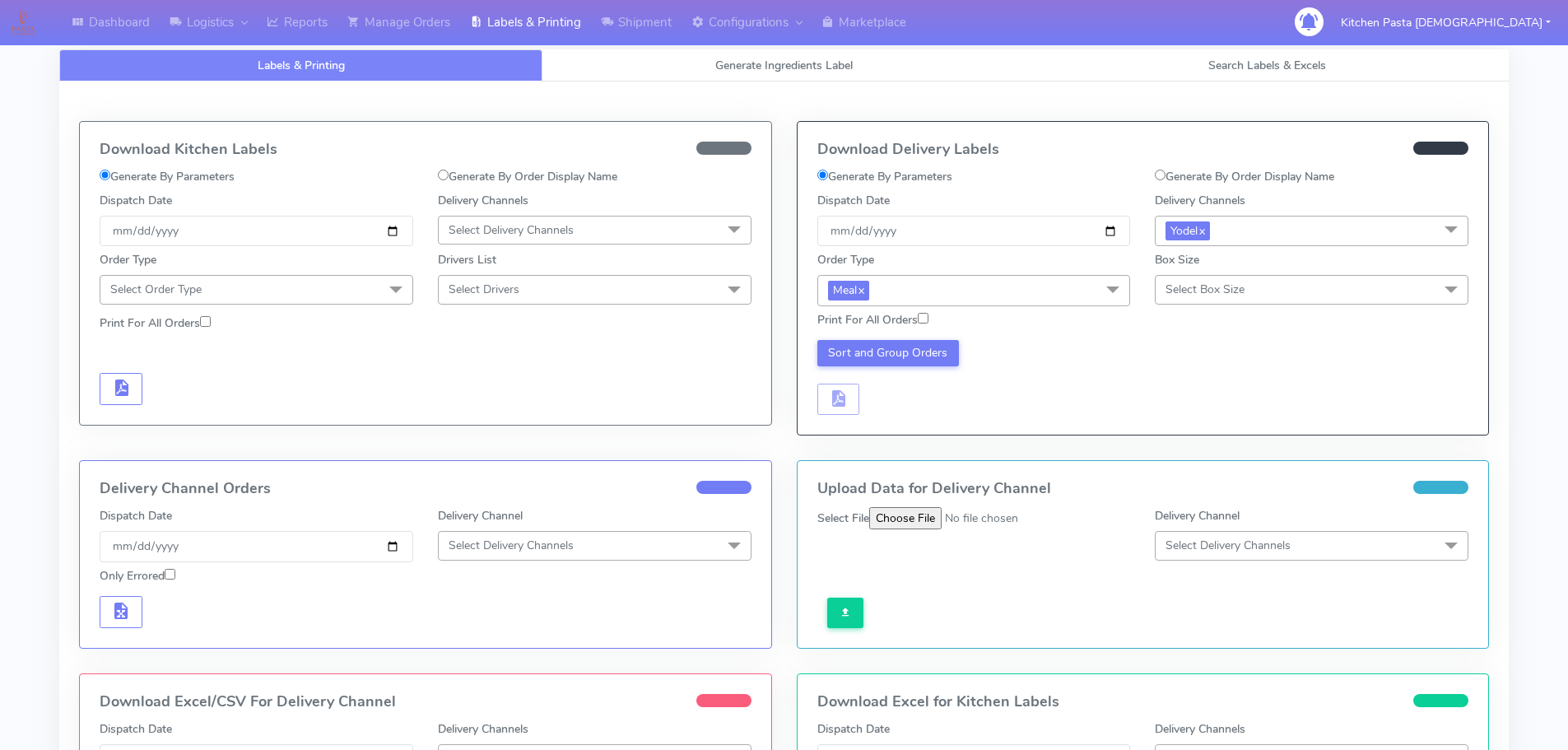
click at [1194, 271] on div "Box Size Select Box Size Small Small-PR-1 Medium Large Mega" at bounding box center [1311, 277] width 314 height 53
click at [1193, 282] on span "Select Box Size" at bounding box center [1204, 289] width 79 height 15
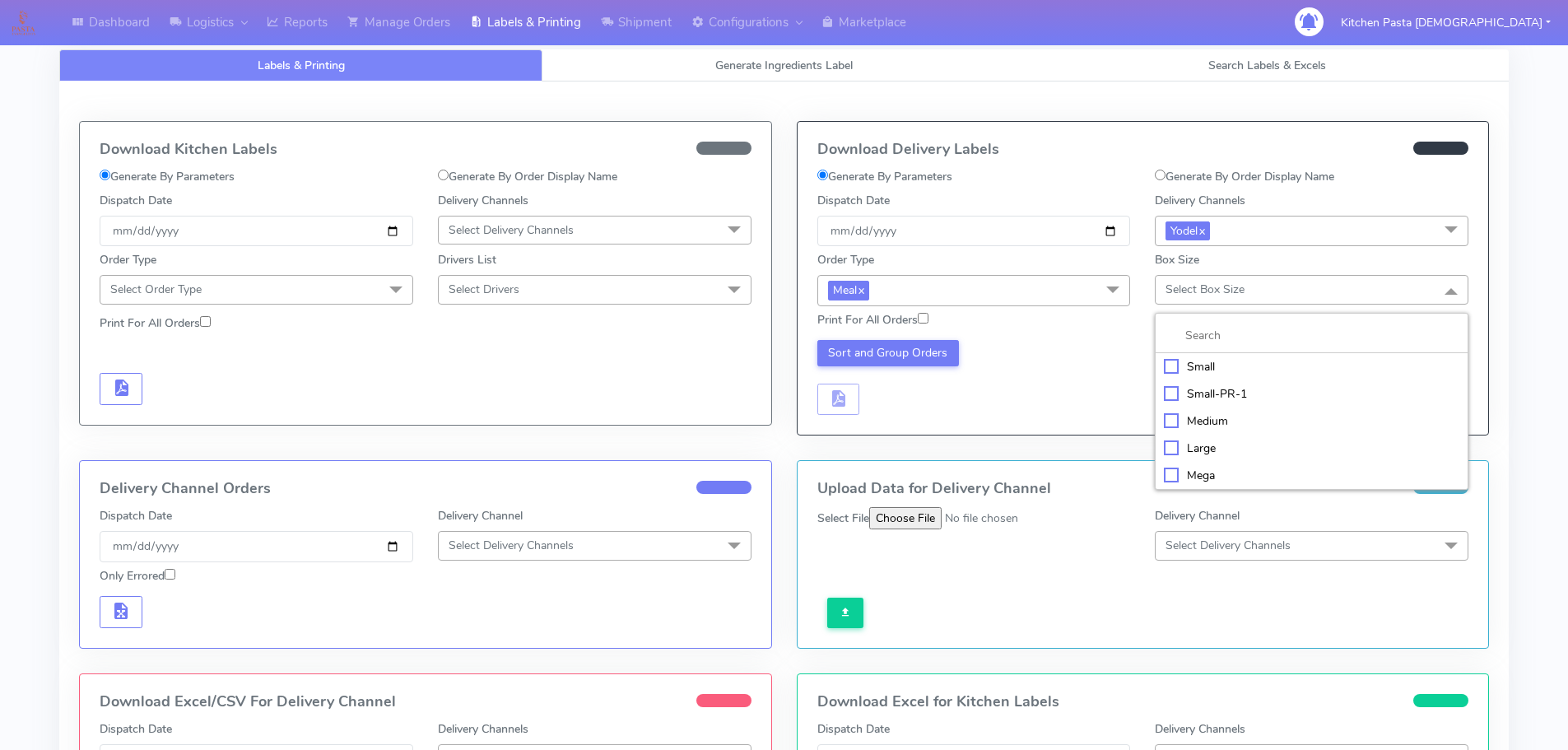
click at [1209, 475] on div "Mega" at bounding box center [1311, 475] width 296 height 17
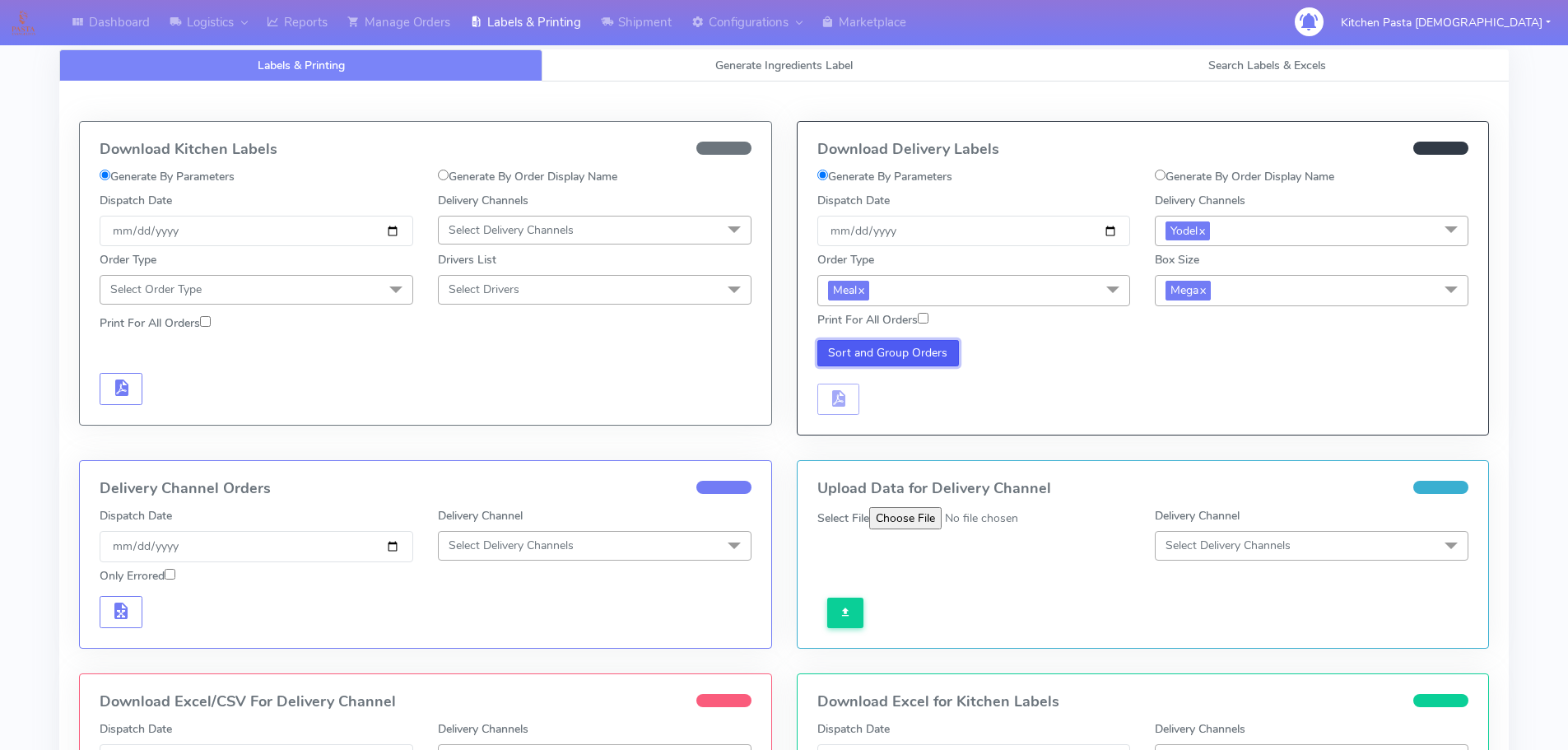
click at [916, 351] on button "Sort and Group Orders" at bounding box center [888, 353] width 142 height 26
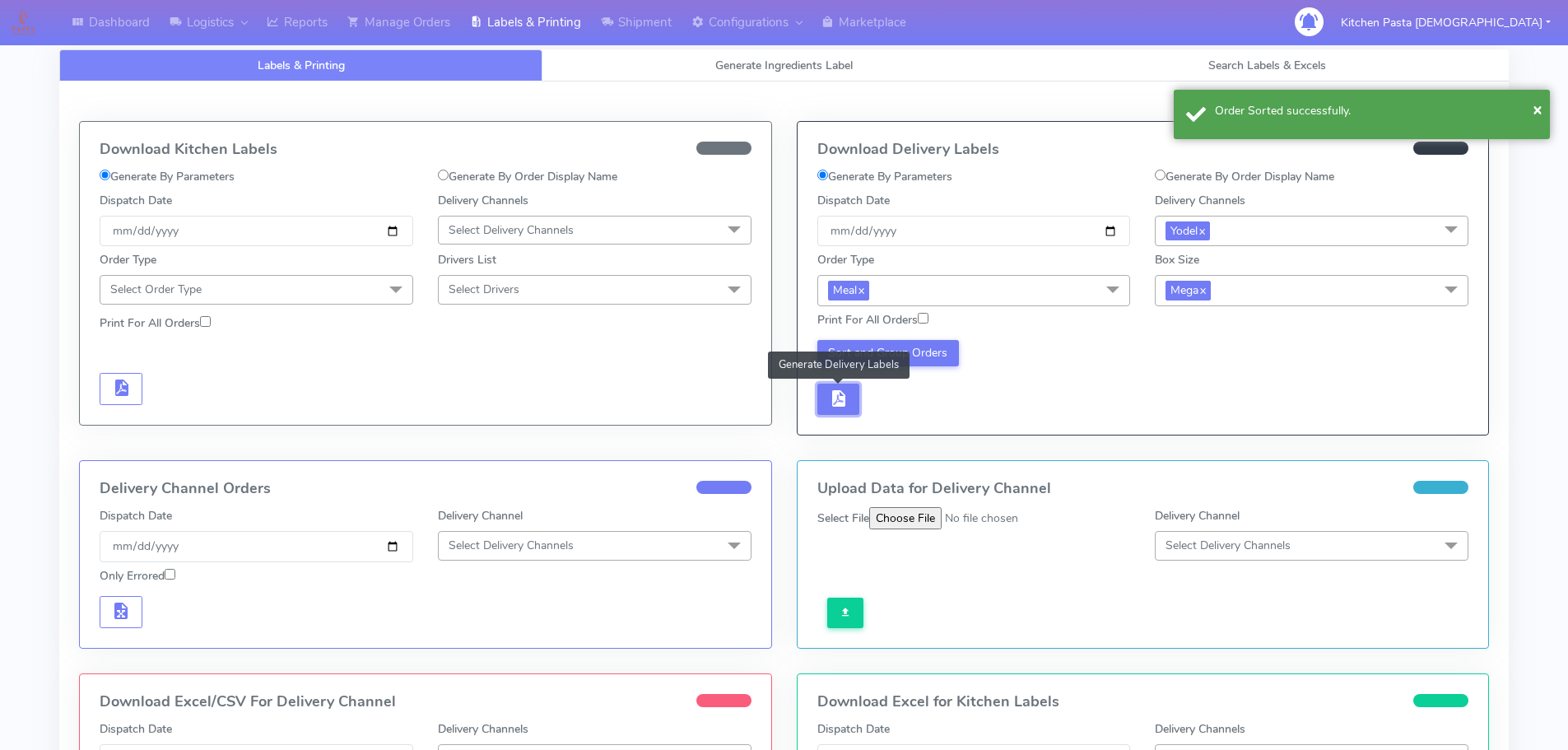
click at [837, 410] on button "button" at bounding box center [838, 399] width 42 height 32
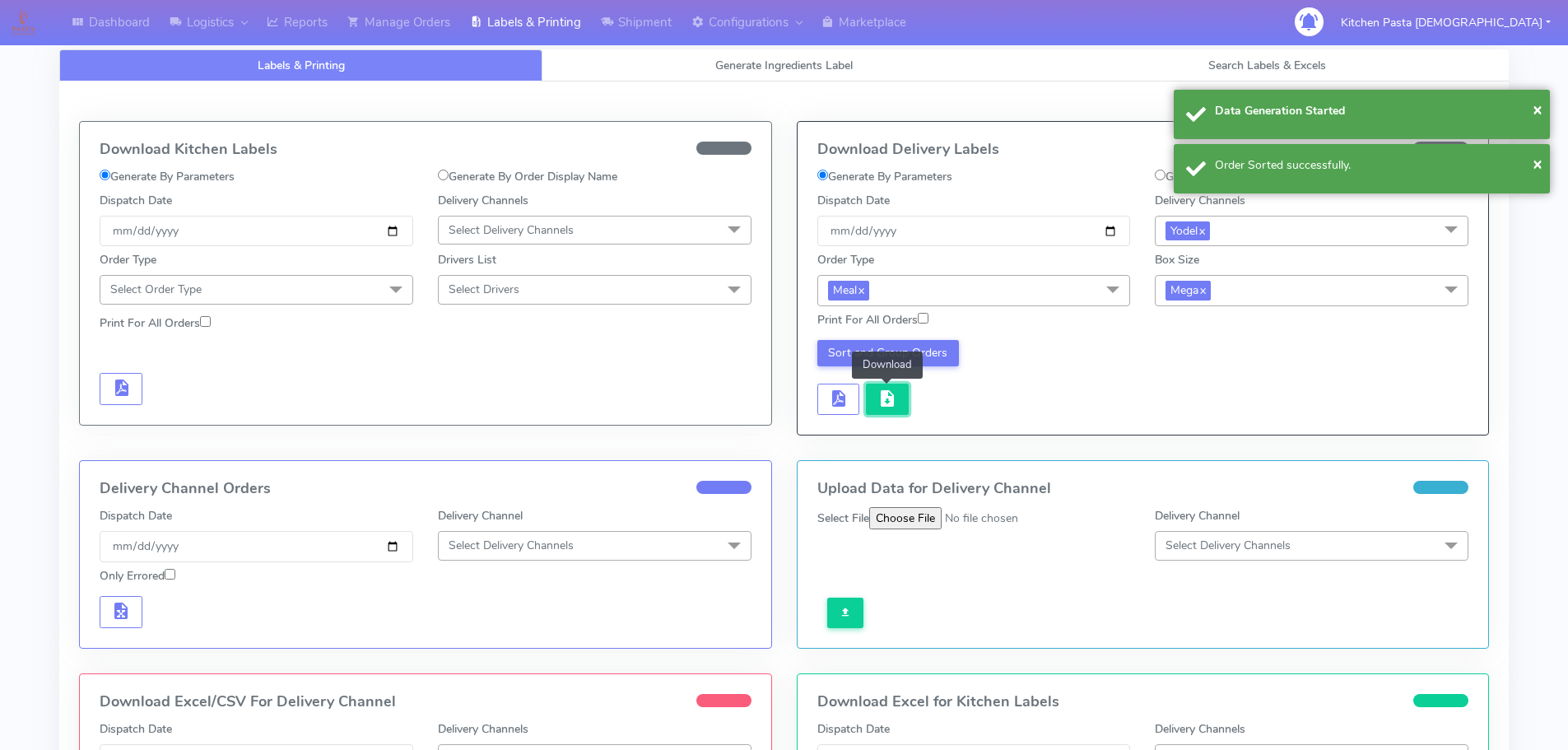
click at [870, 402] on button "button" at bounding box center [887, 399] width 42 height 32
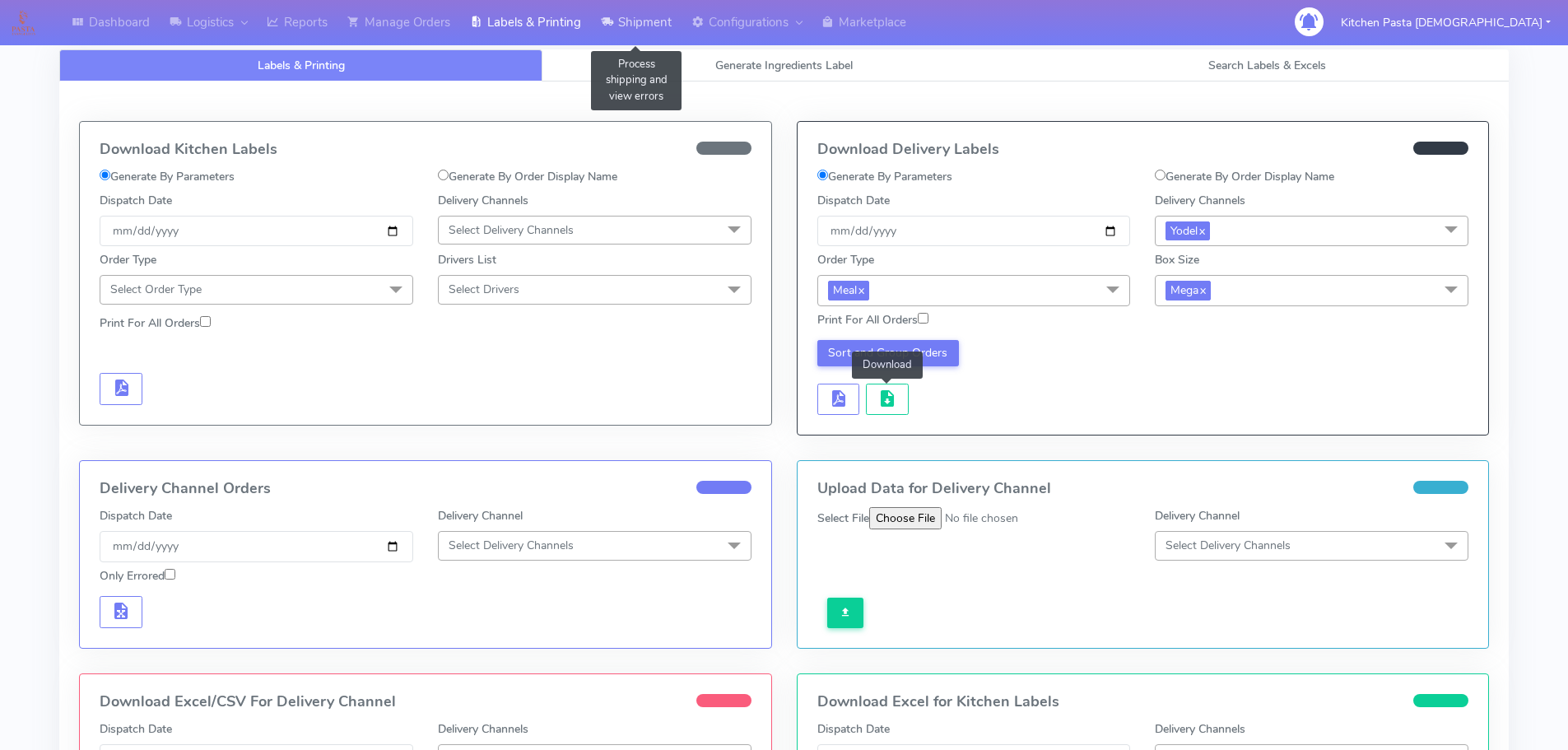
drag, startPoint x: 605, startPoint y: 14, endPoint x: 594, endPoint y: 36, distance: 24.6
click at [605, 14] on icon at bounding box center [607, 22] width 13 height 16
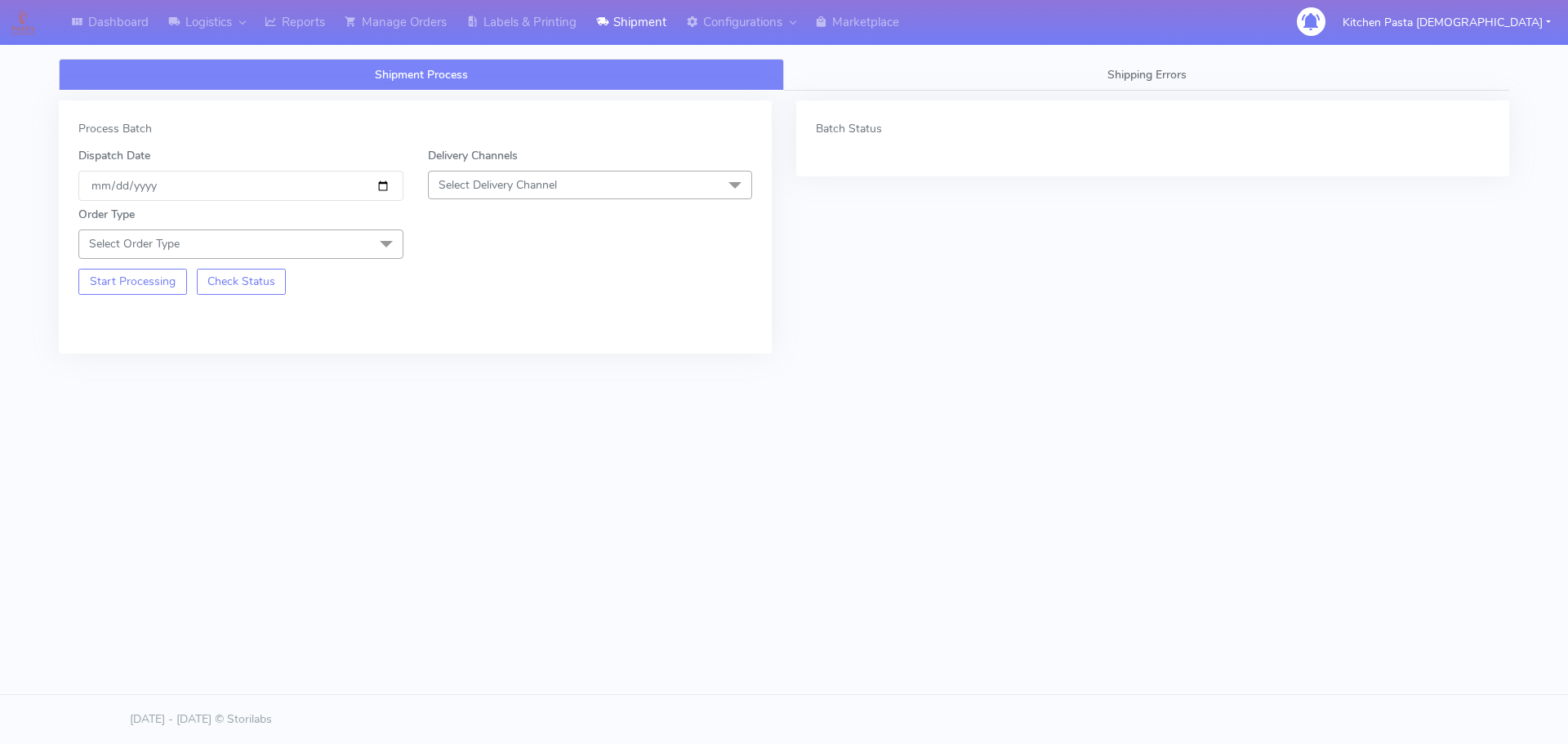
click at [573, 187] on span "Select Delivery Channel" at bounding box center [591, 185] width 325 height 29
click at [492, 371] on div "Yodel" at bounding box center [590, 368] width 307 height 17
click at [353, 238] on span "Select Order Type" at bounding box center [241, 244] width 325 height 29
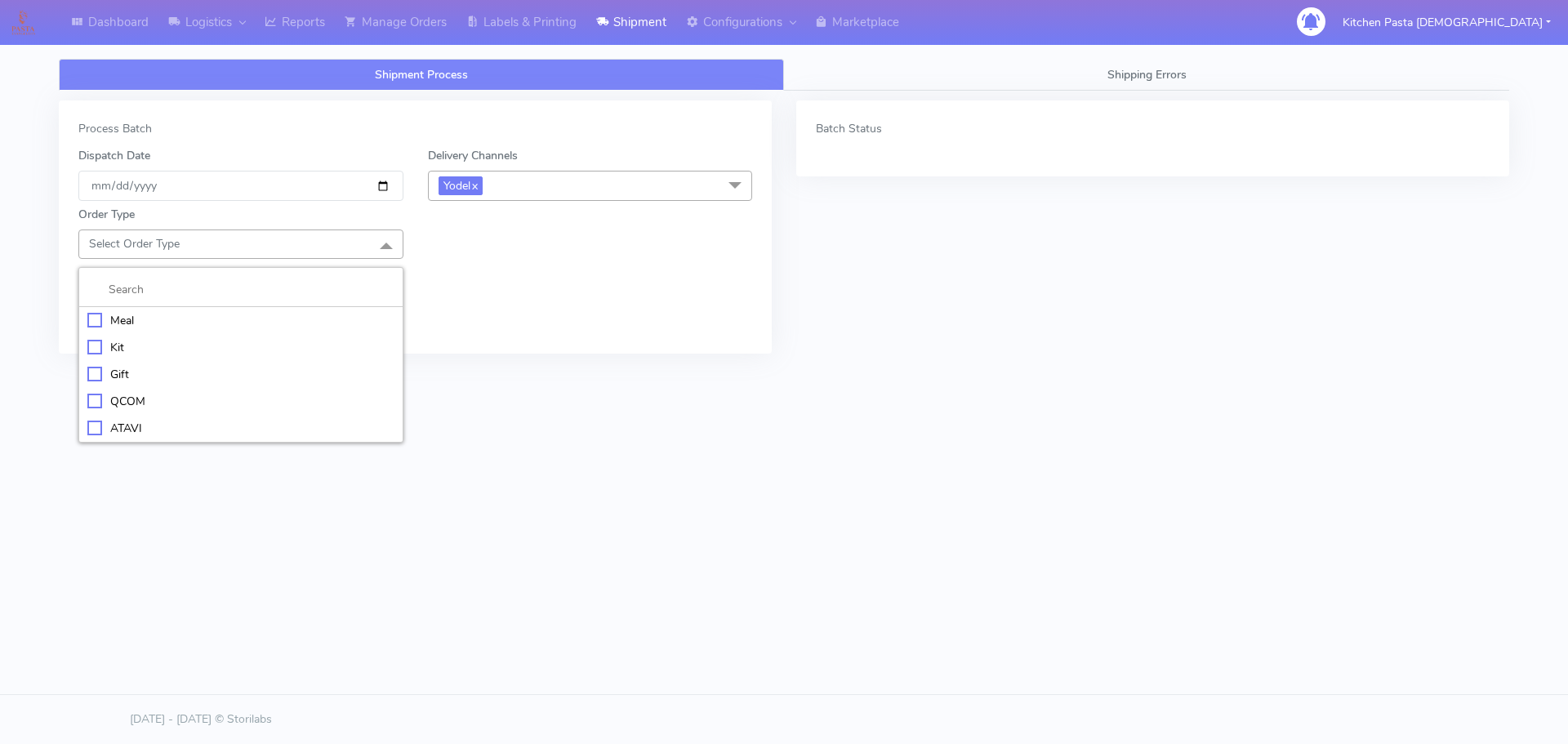
click at [268, 323] on div "Meal" at bounding box center [241, 320] width 307 height 17
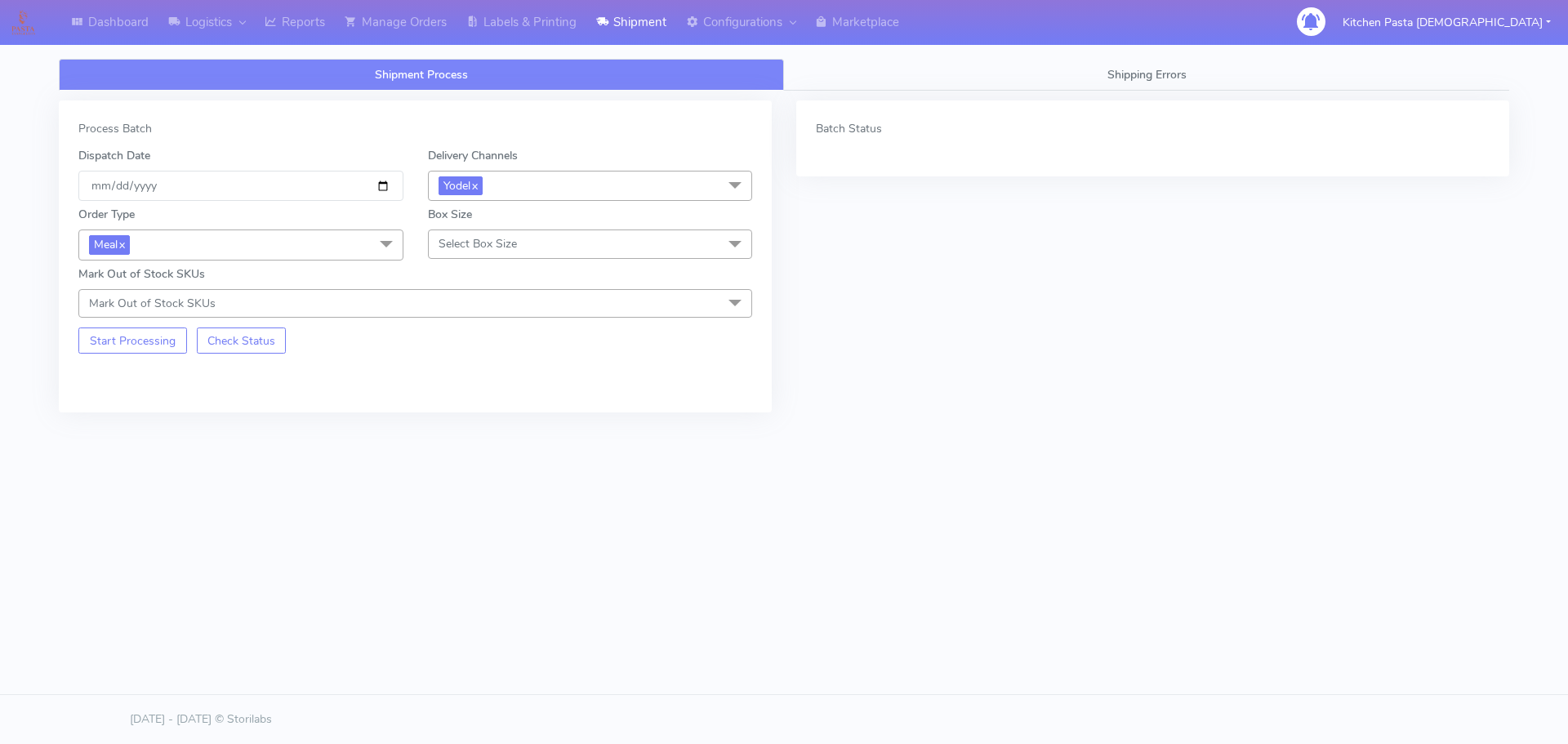
click at [505, 230] on span "Select Box Size" at bounding box center [591, 244] width 325 height 29
drag, startPoint x: 477, startPoint y: 405, endPoint x: 262, endPoint y: 402, distance: 215.0
click at [477, 404] on div "Large" at bounding box center [590, 401] width 307 height 17
click at [153, 336] on button "Start Processing" at bounding box center [132, 340] width 109 height 26
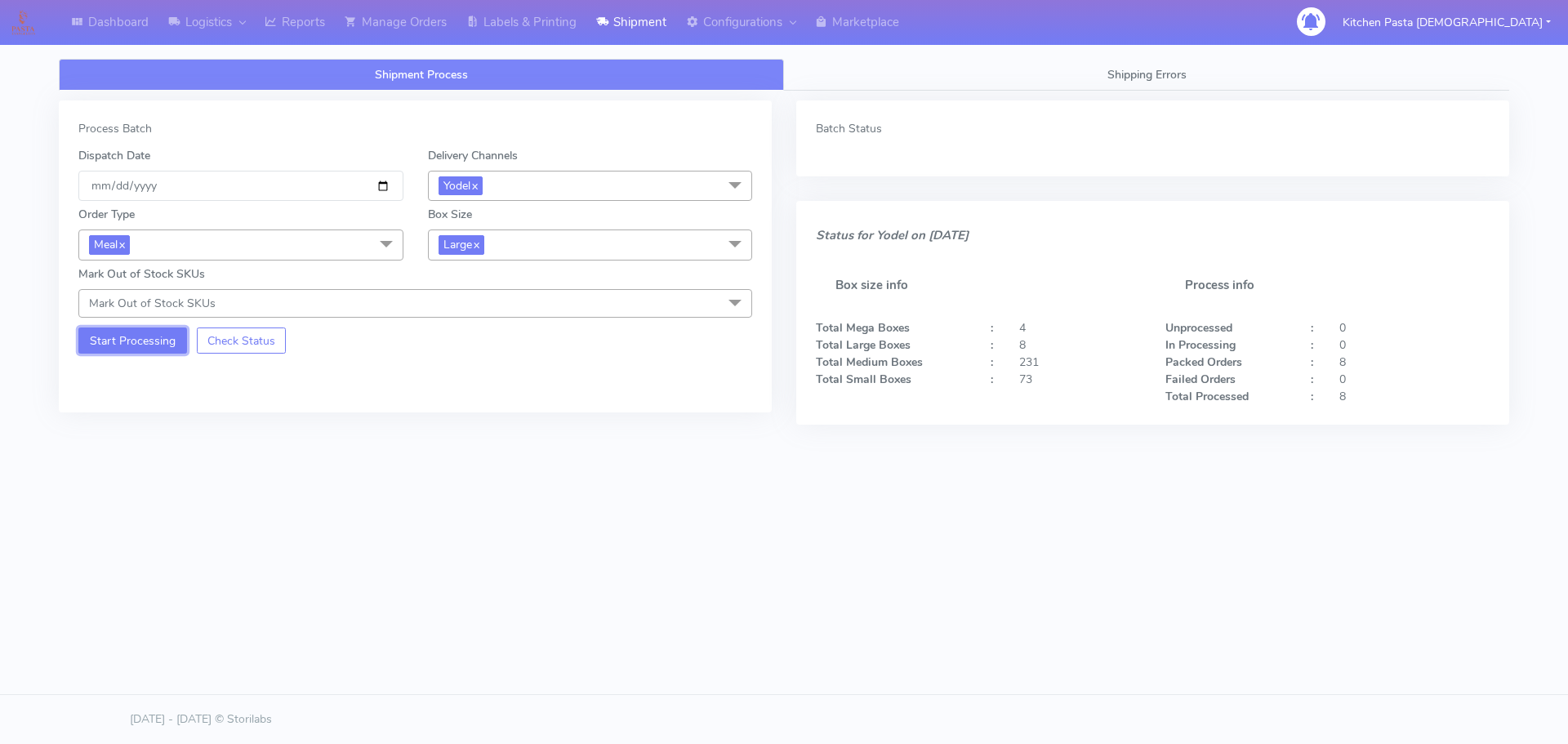
click at [121, 336] on button "Start Processing" at bounding box center [132, 340] width 109 height 26
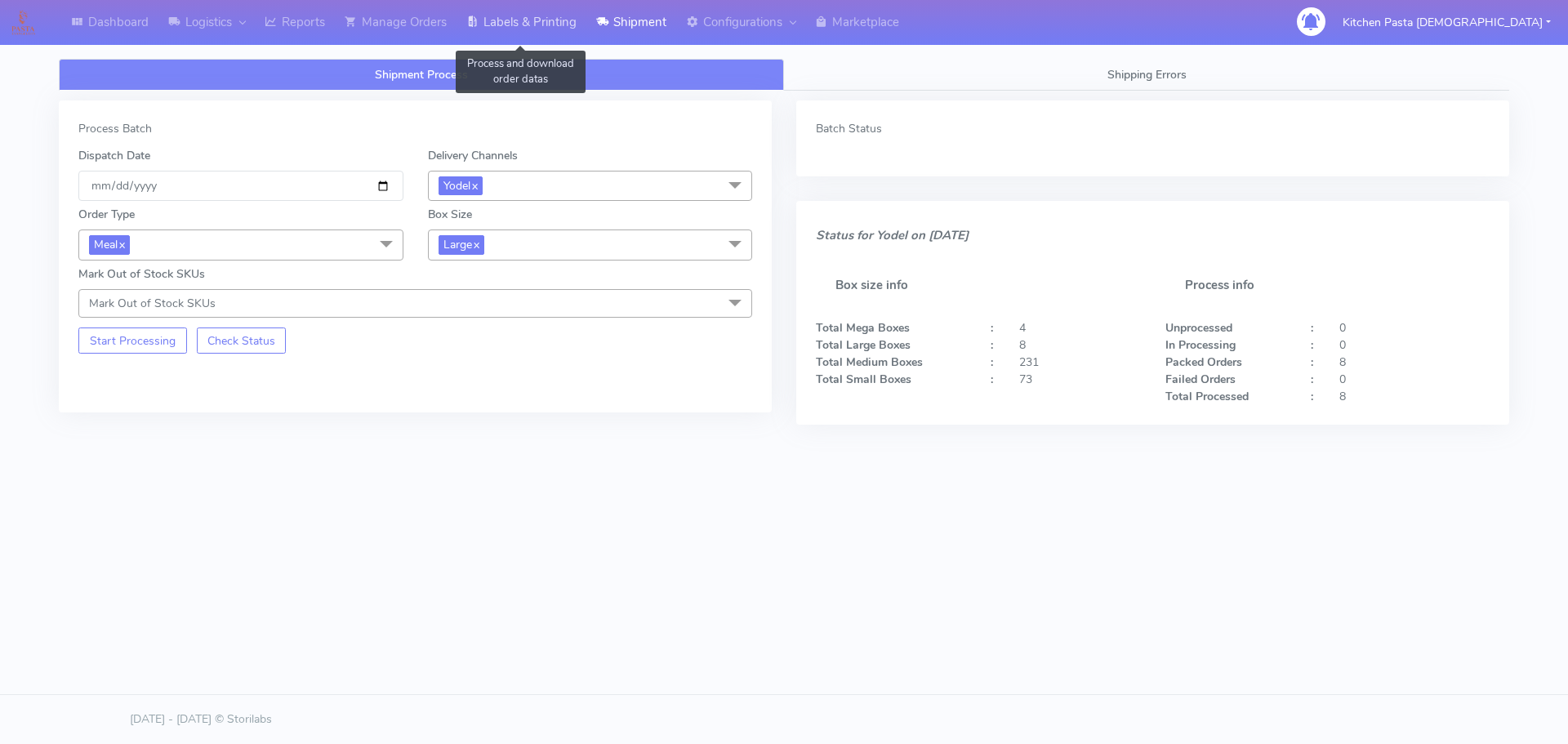
click at [520, 21] on link "Labels & Printing" at bounding box center [522, 22] width 130 height 45
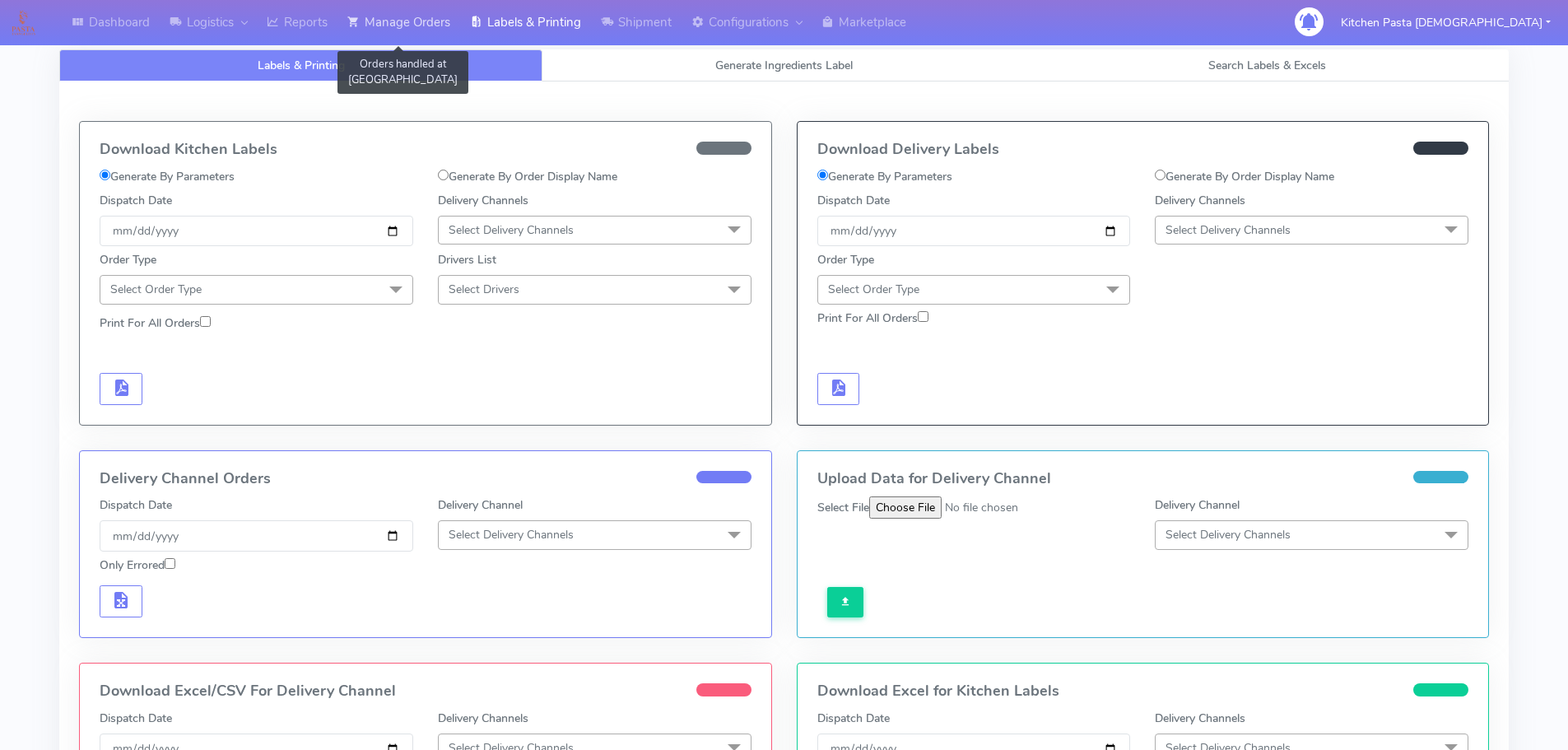
click at [386, 25] on link "Manage Orders" at bounding box center [398, 22] width 123 height 45
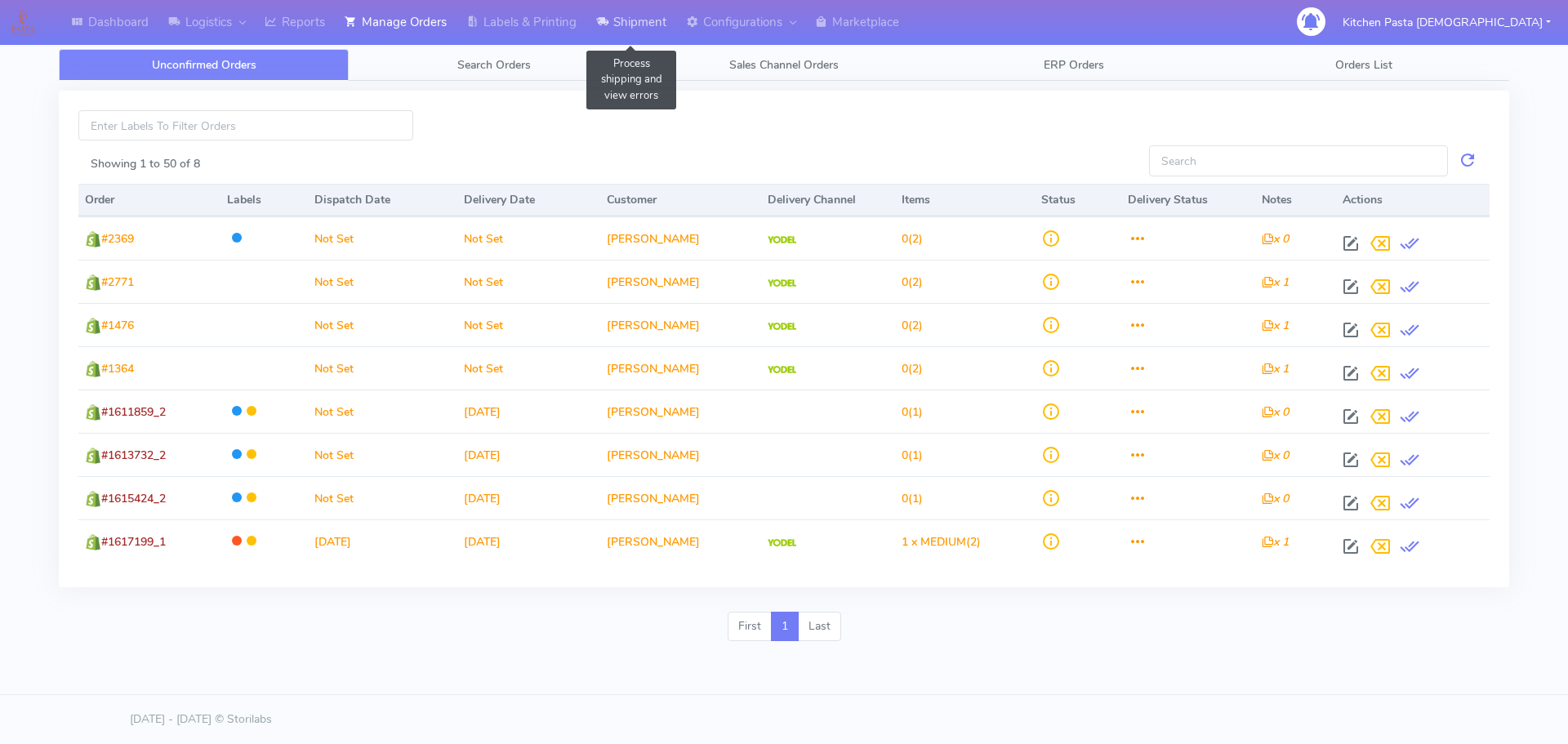
click at [628, 23] on link "Shipment" at bounding box center [631, 22] width 90 height 45
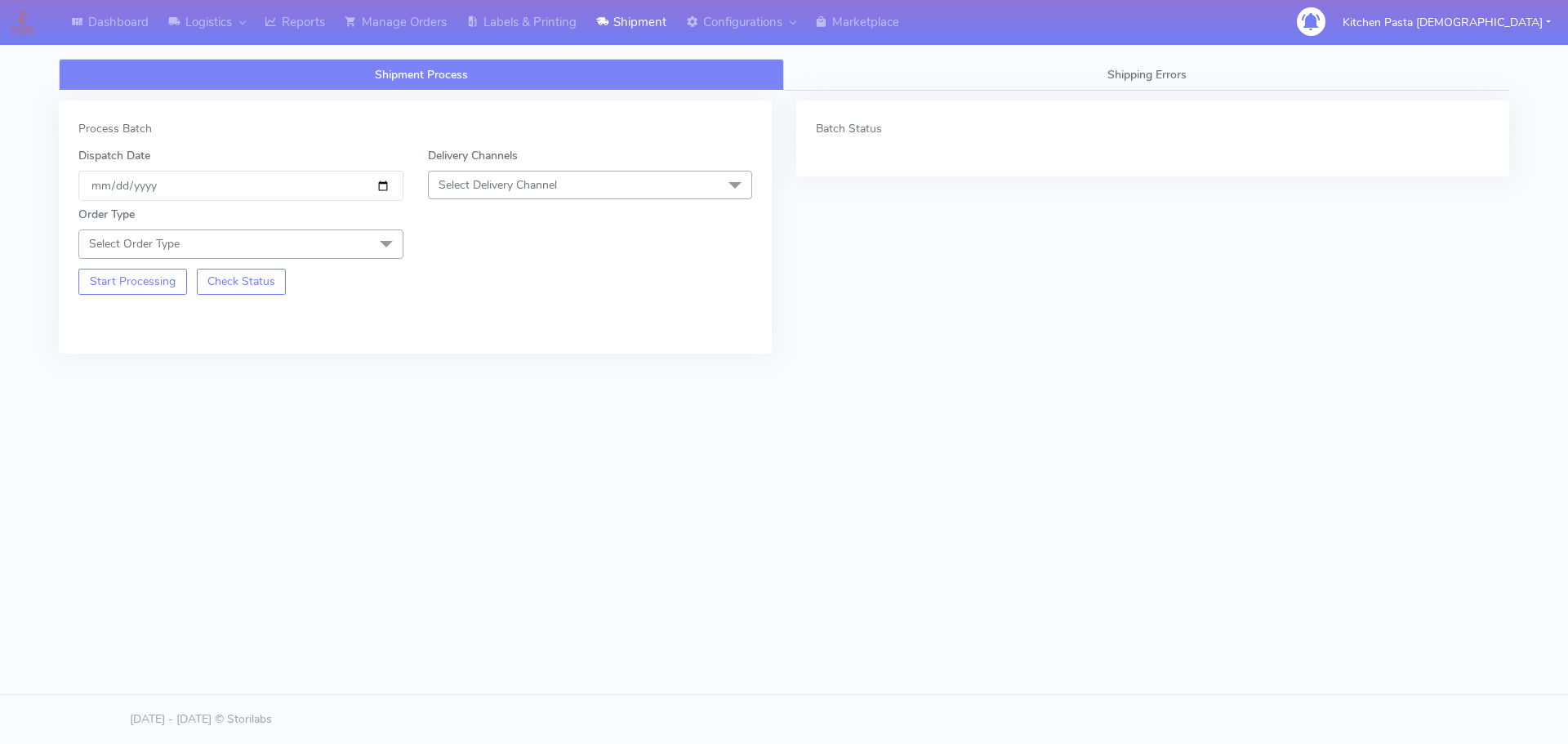
drag, startPoint x: 638, startPoint y: 187, endPoint x: 581, endPoint y: 236, distance: 75.2
click at [638, 187] on span "Select Delivery Channel" at bounding box center [591, 185] width 325 height 29
click at [500, 372] on div "Yodel" at bounding box center [590, 368] width 307 height 17
click at [342, 222] on div "Order Type Select Order Type Meal Kit Gift QCOM ATAVI" at bounding box center [241, 232] width 350 height 52
click at [341, 231] on span "Select Order Type" at bounding box center [241, 244] width 325 height 29
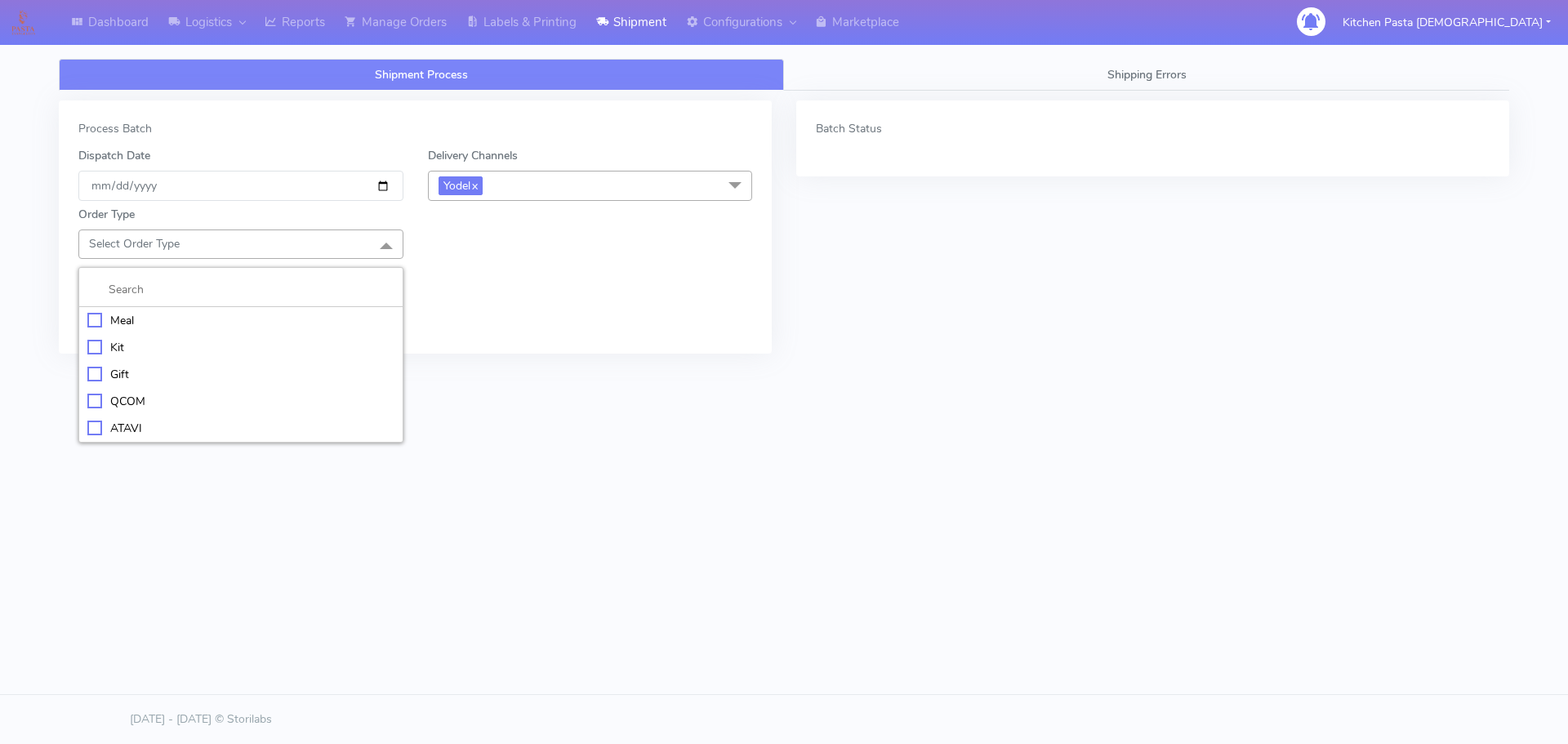
click at [230, 319] on div "Meal" at bounding box center [241, 320] width 307 height 17
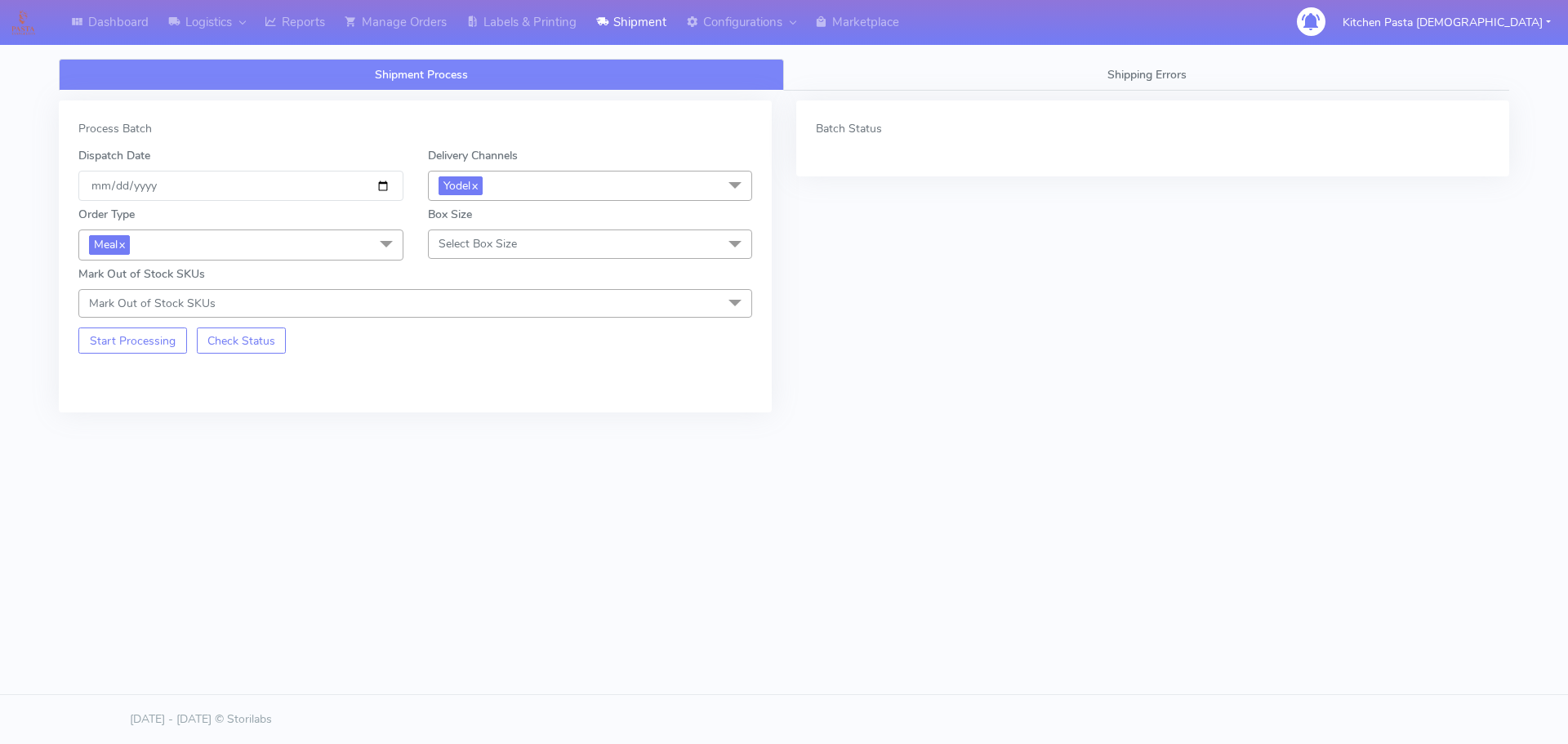
click at [464, 253] on span "Select Box Size" at bounding box center [591, 244] width 325 height 29
click at [491, 372] on div "Medium" at bounding box center [590, 374] width 307 height 17
click at [158, 346] on button "Start Processing" at bounding box center [132, 340] width 109 height 26
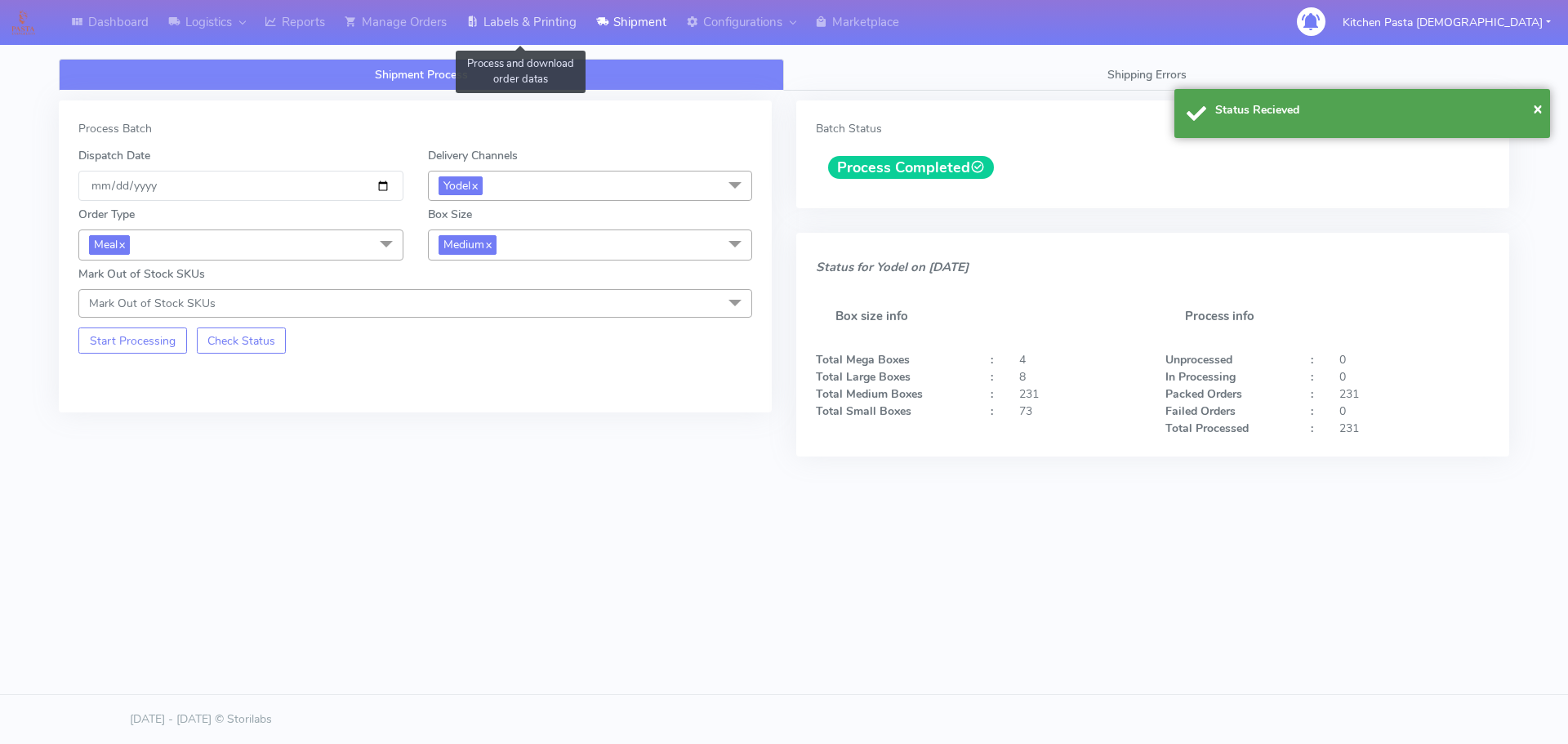
click at [566, 23] on link "Labels & Printing" at bounding box center [522, 22] width 130 height 45
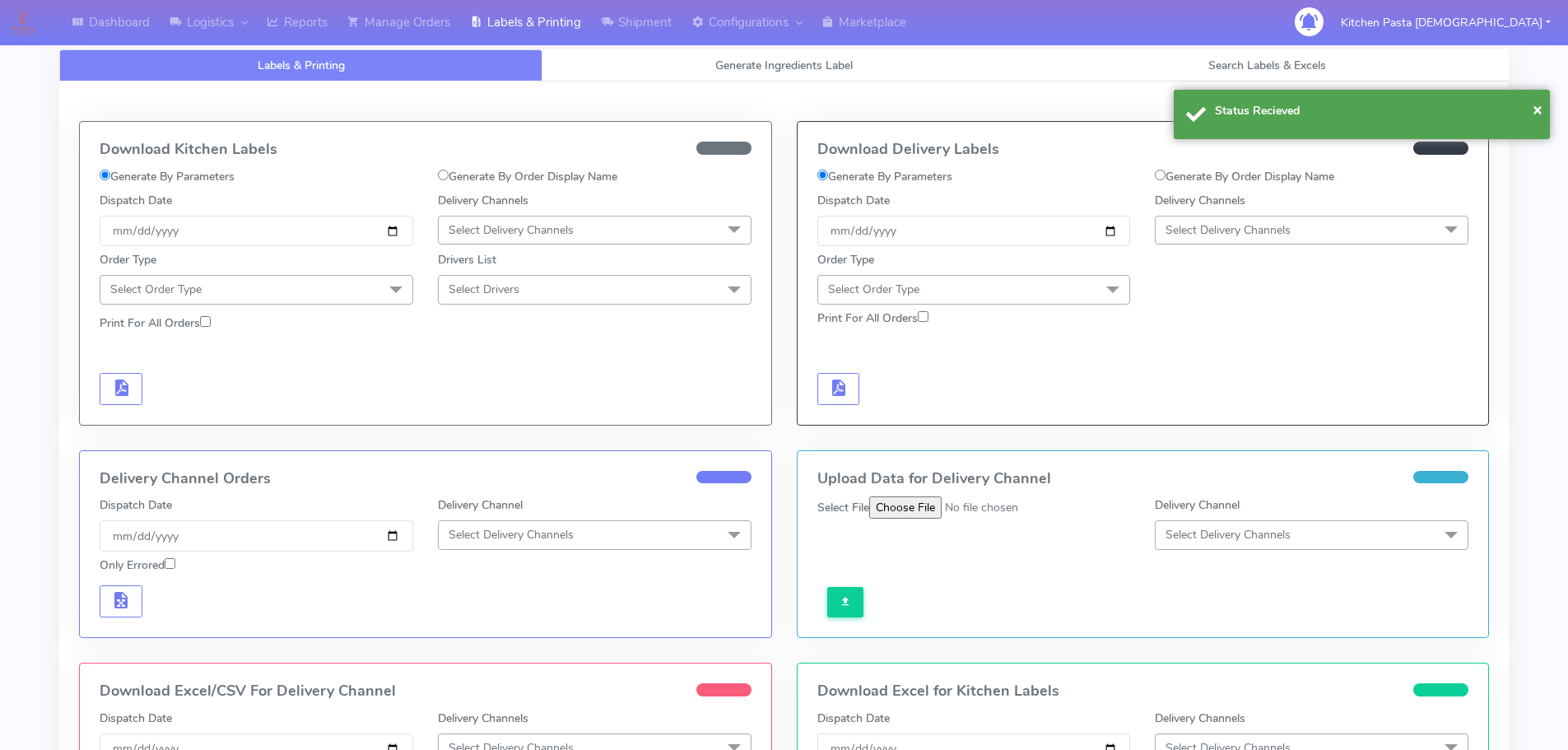
click at [1213, 218] on span "Select Delivery Channels" at bounding box center [1311, 230] width 314 height 29
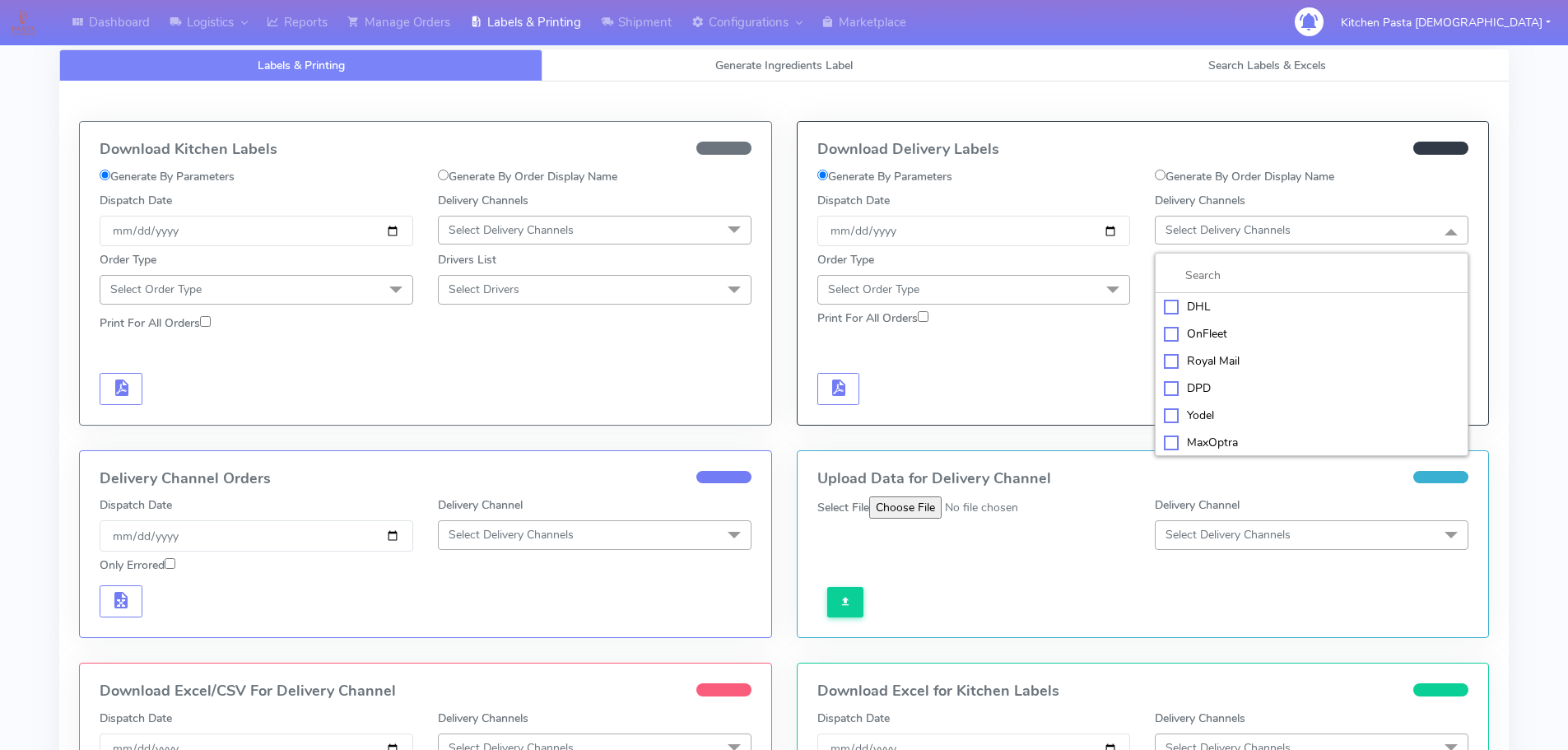
click at [1193, 415] on div "Yodel" at bounding box center [1311, 415] width 296 height 17
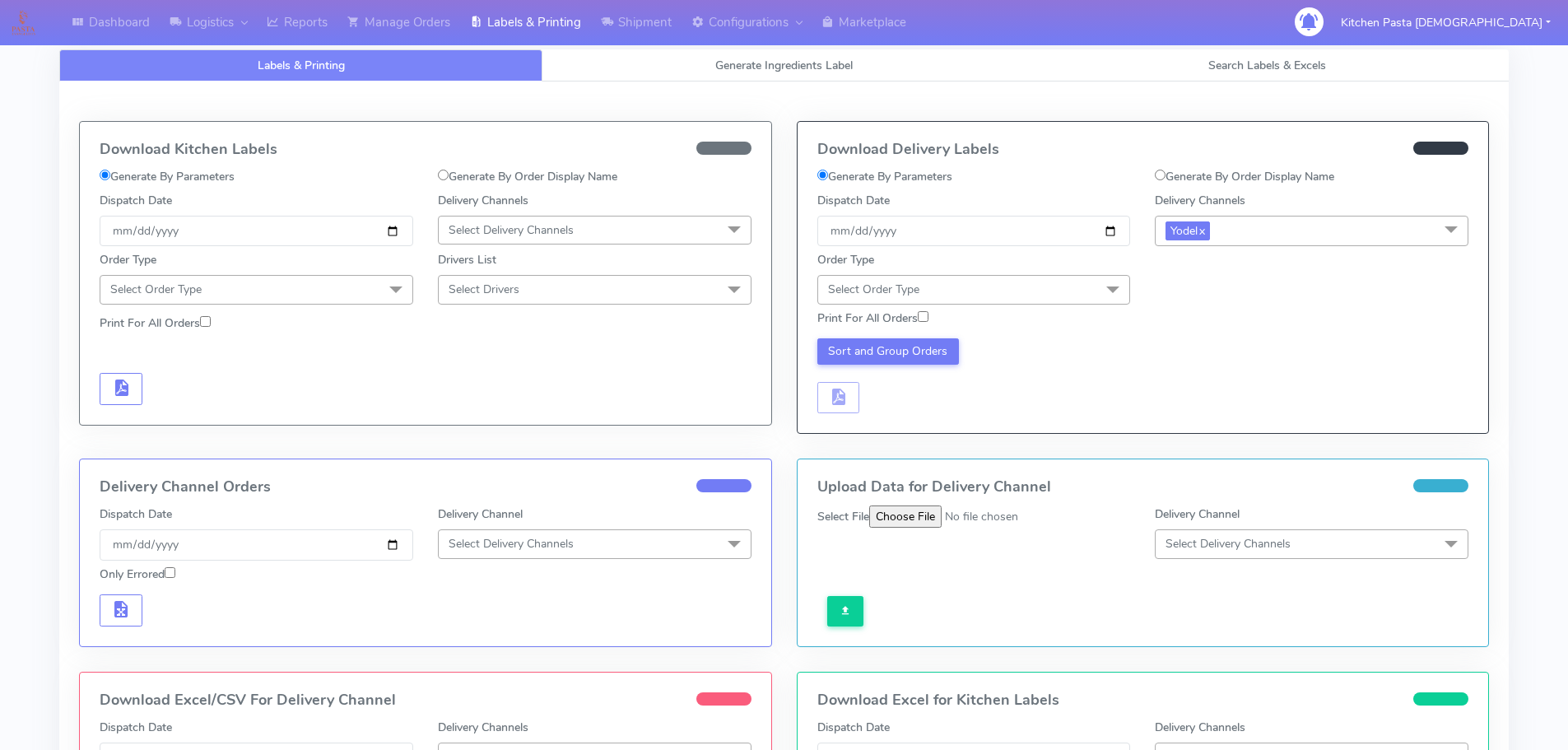
click at [1051, 289] on span "Select Order Type" at bounding box center [974, 289] width 314 height 29
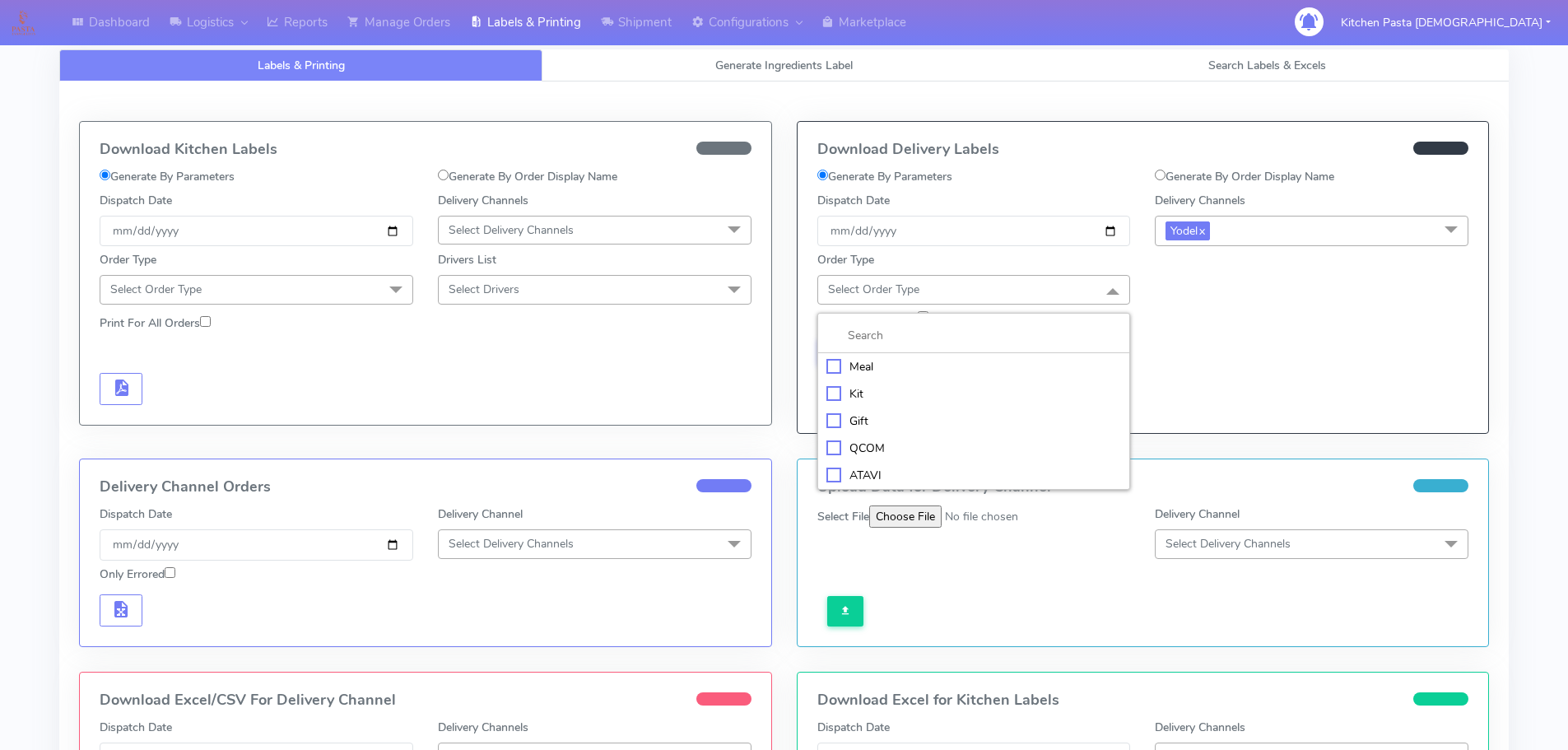
click at [915, 378] on li "Meal" at bounding box center [974, 367] width 312 height 27
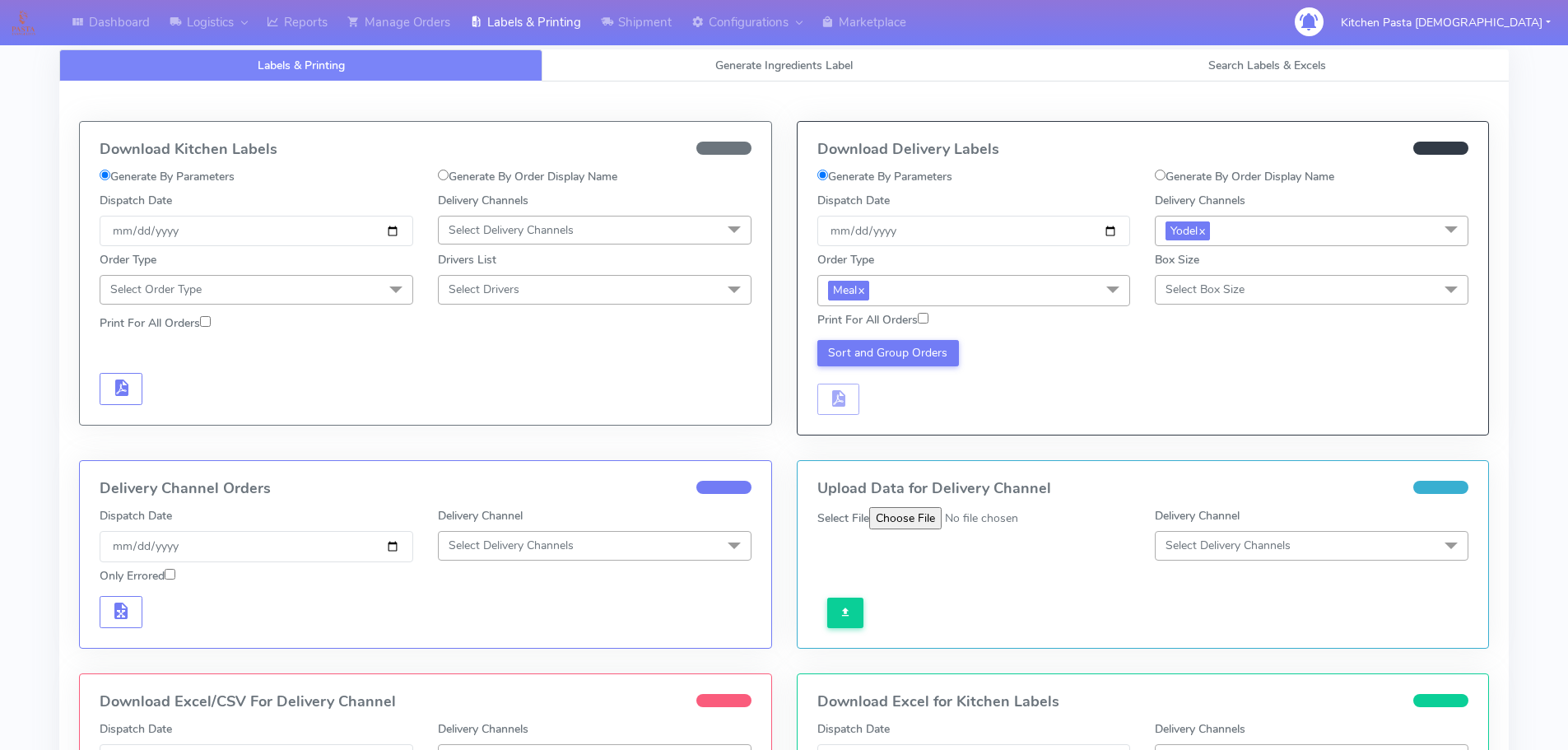
click at [1230, 285] on span "Select Box Size" at bounding box center [1204, 289] width 79 height 15
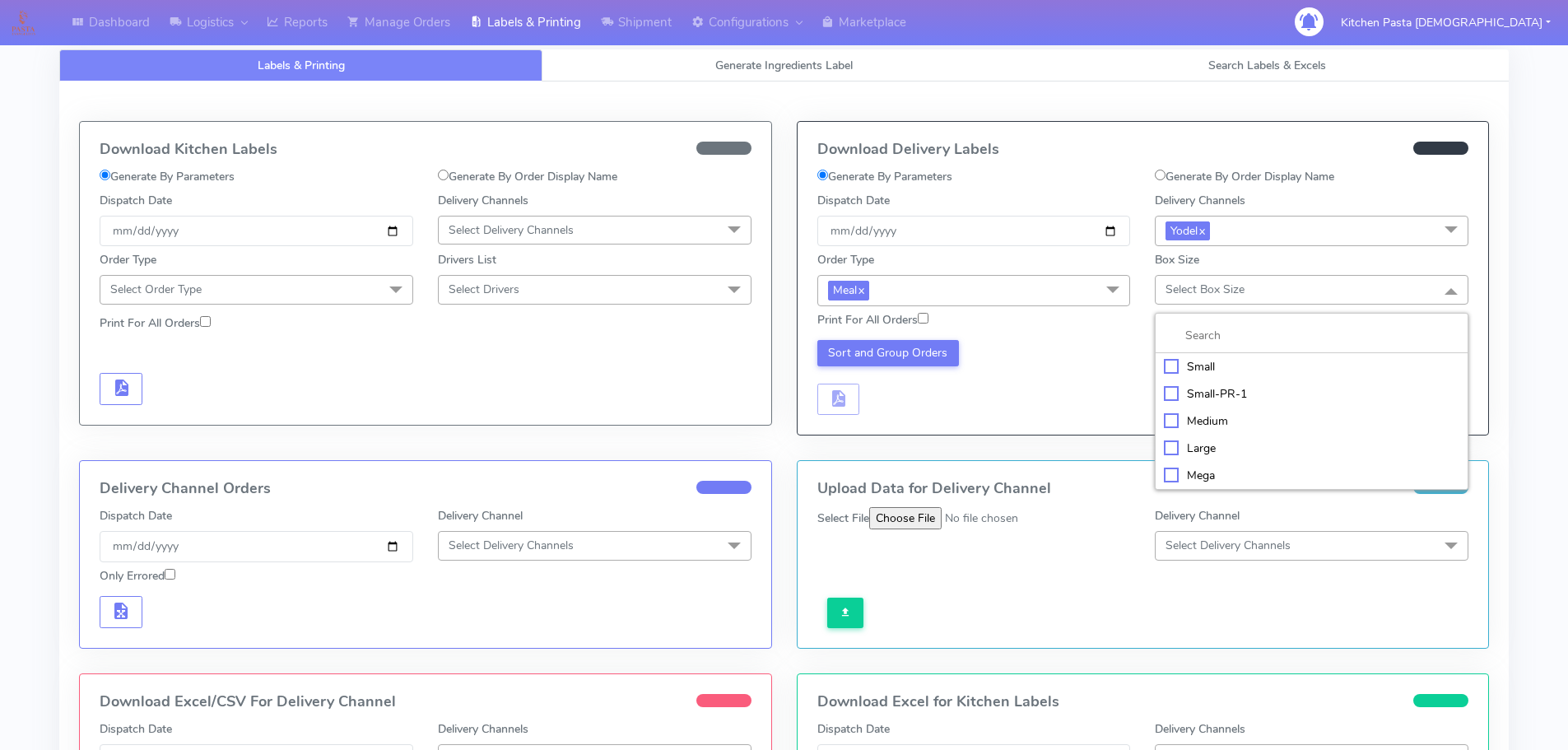
click at [1209, 425] on div "Medium" at bounding box center [1311, 420] width 296 height 17
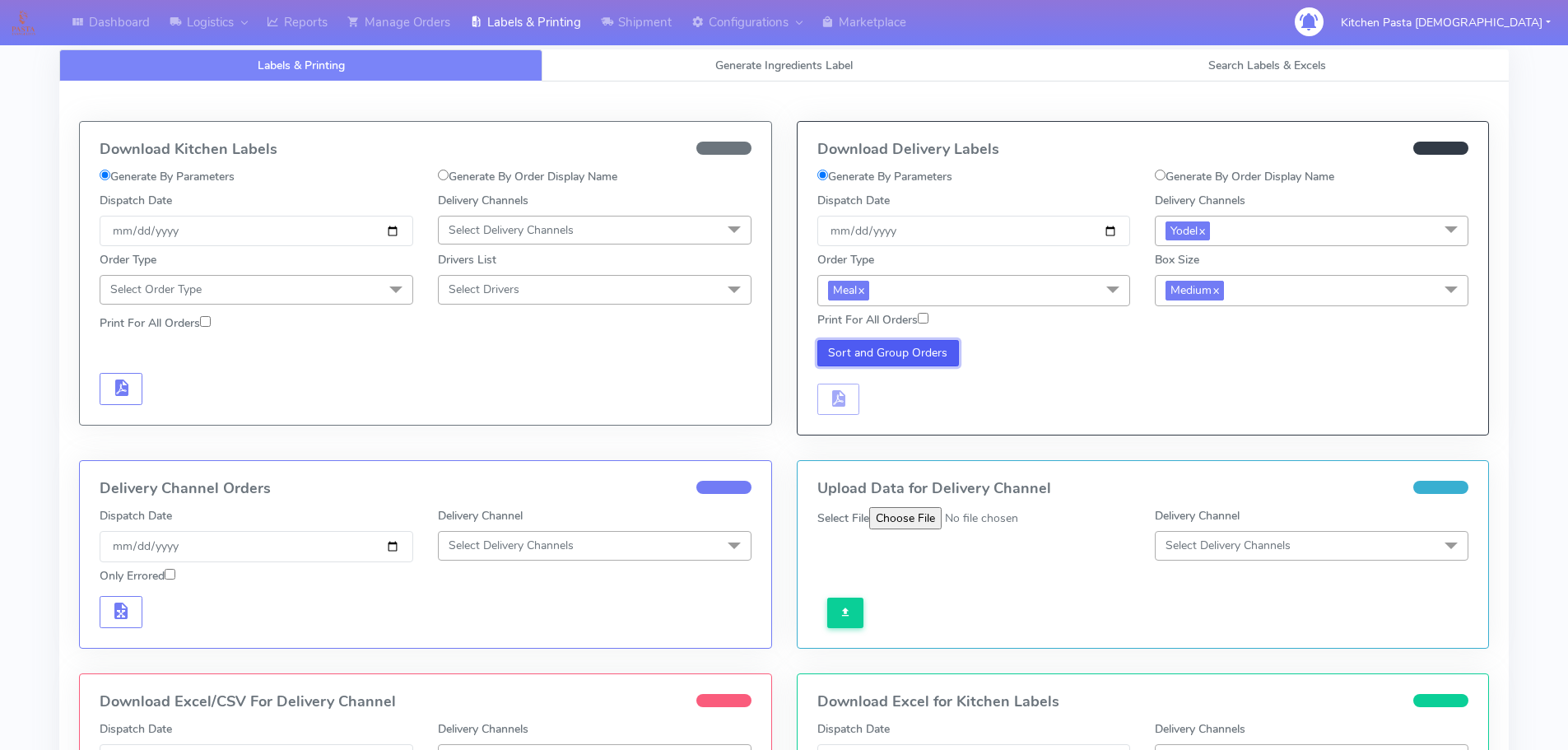
drag, startPoint x: 911, startPoint y: 348, endPoint x: 864, endPoint y: 402, distance: 71.6
click at [909, 348] on button "Sort and Group Orders" at bounding box center [888, 353] width 142 height 26
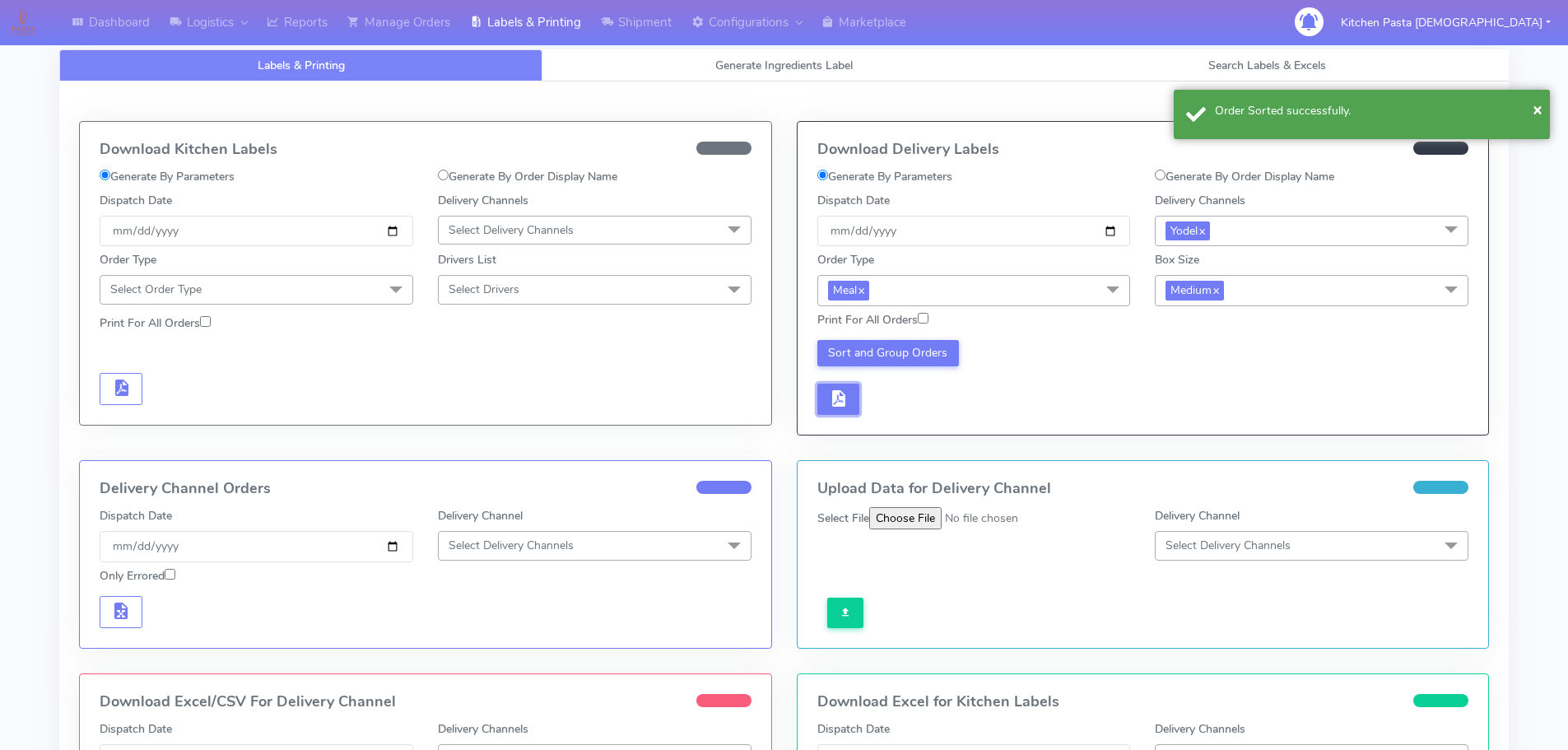
click at [845, 406] on span "button" at bounding box center [837, 402] width 19 height 15
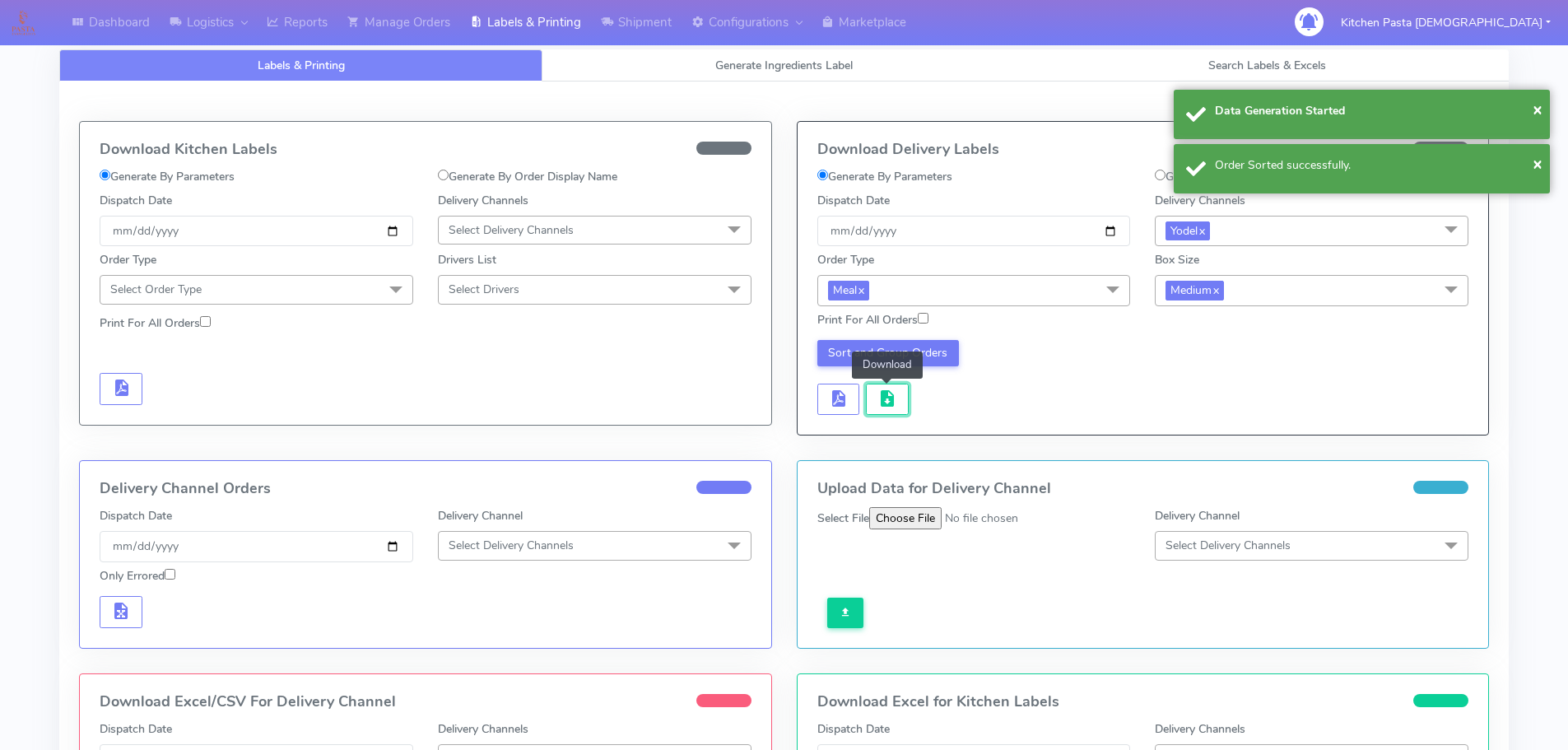
click at [891, 411] on button "button" at bounding box center [887, 399] width 42 height 32
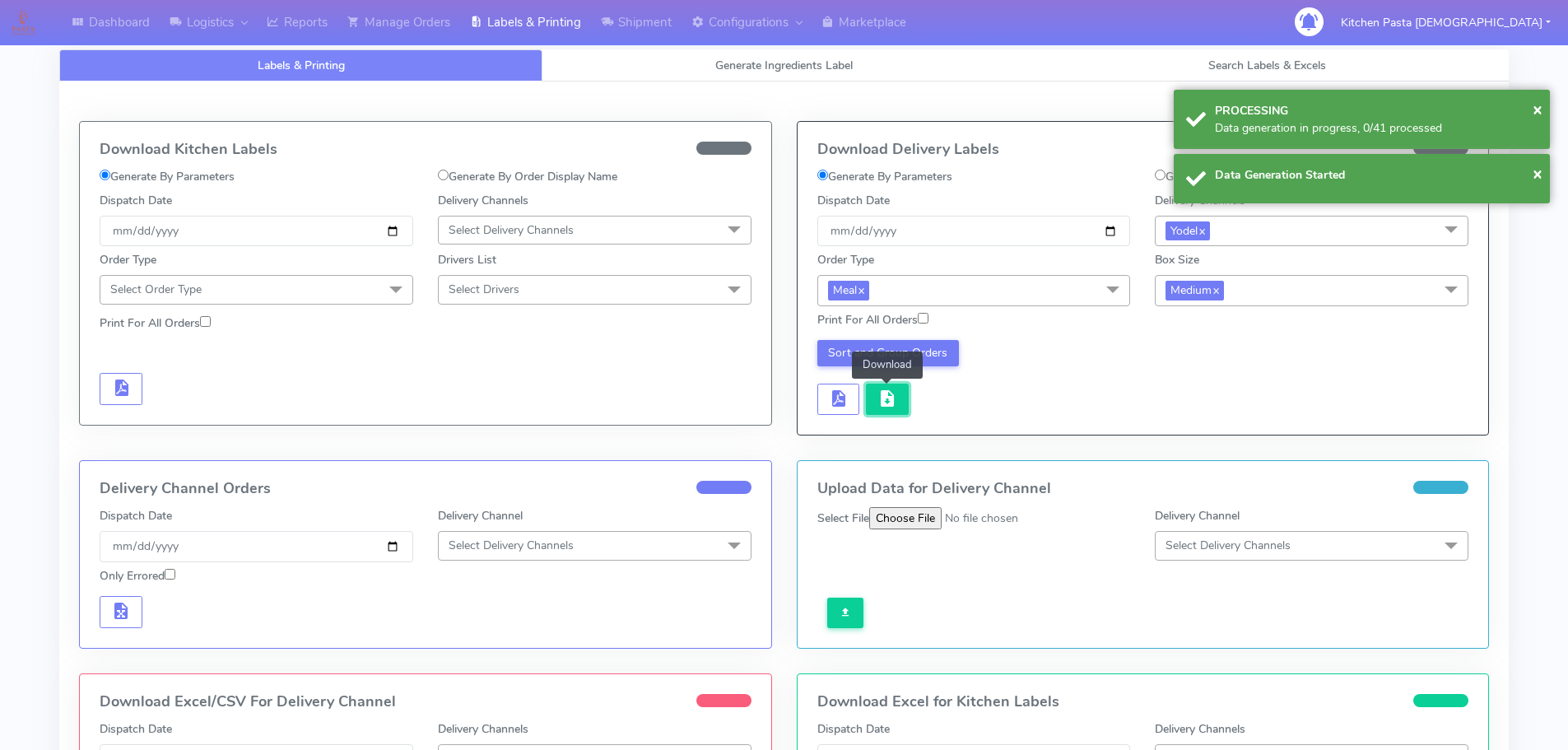
click at [897, 397] on button "button" at bounding box center [887, 399] width 42 height 32
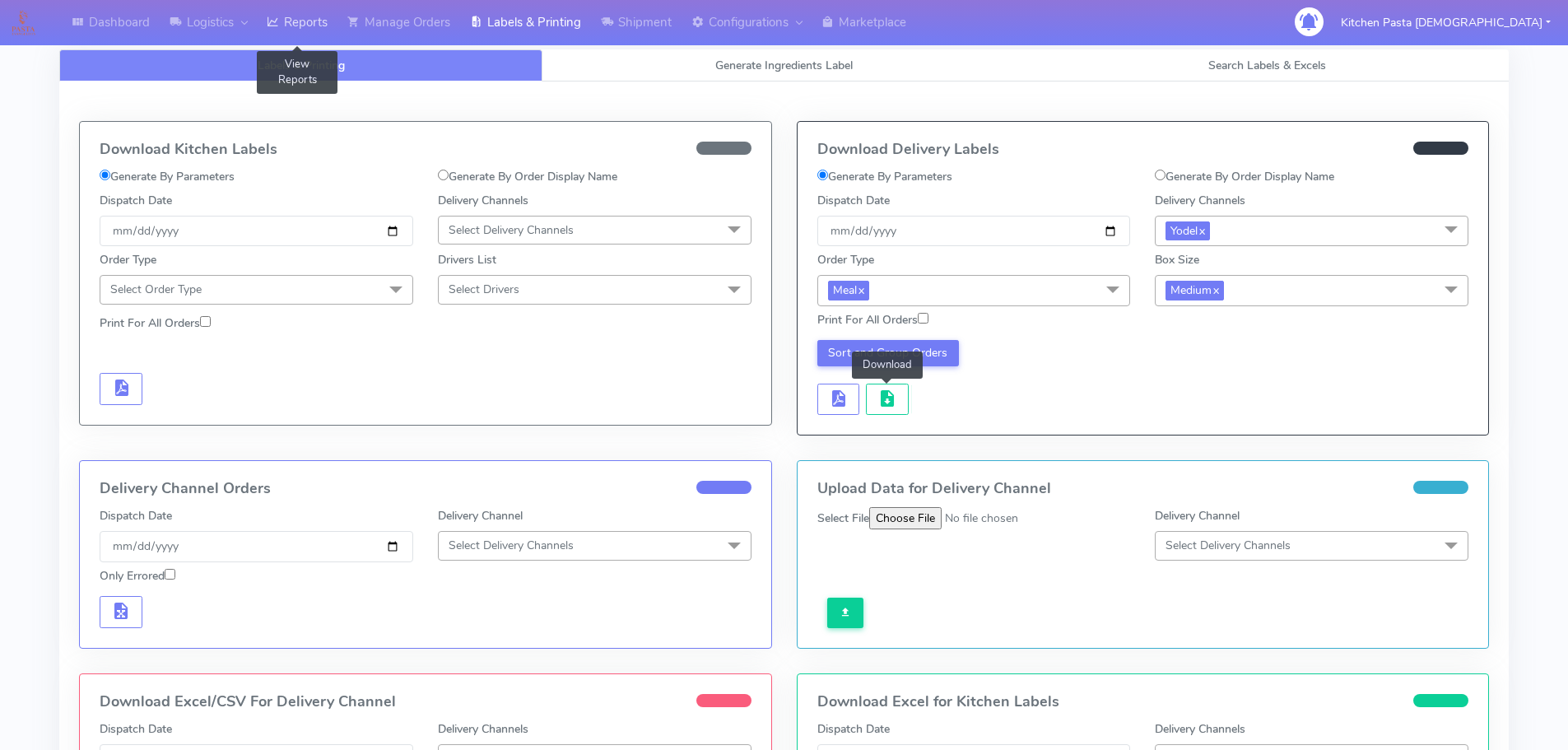
click at [309, 19] on link "Reports" at bounding box center [297, 22] width 81 height 45
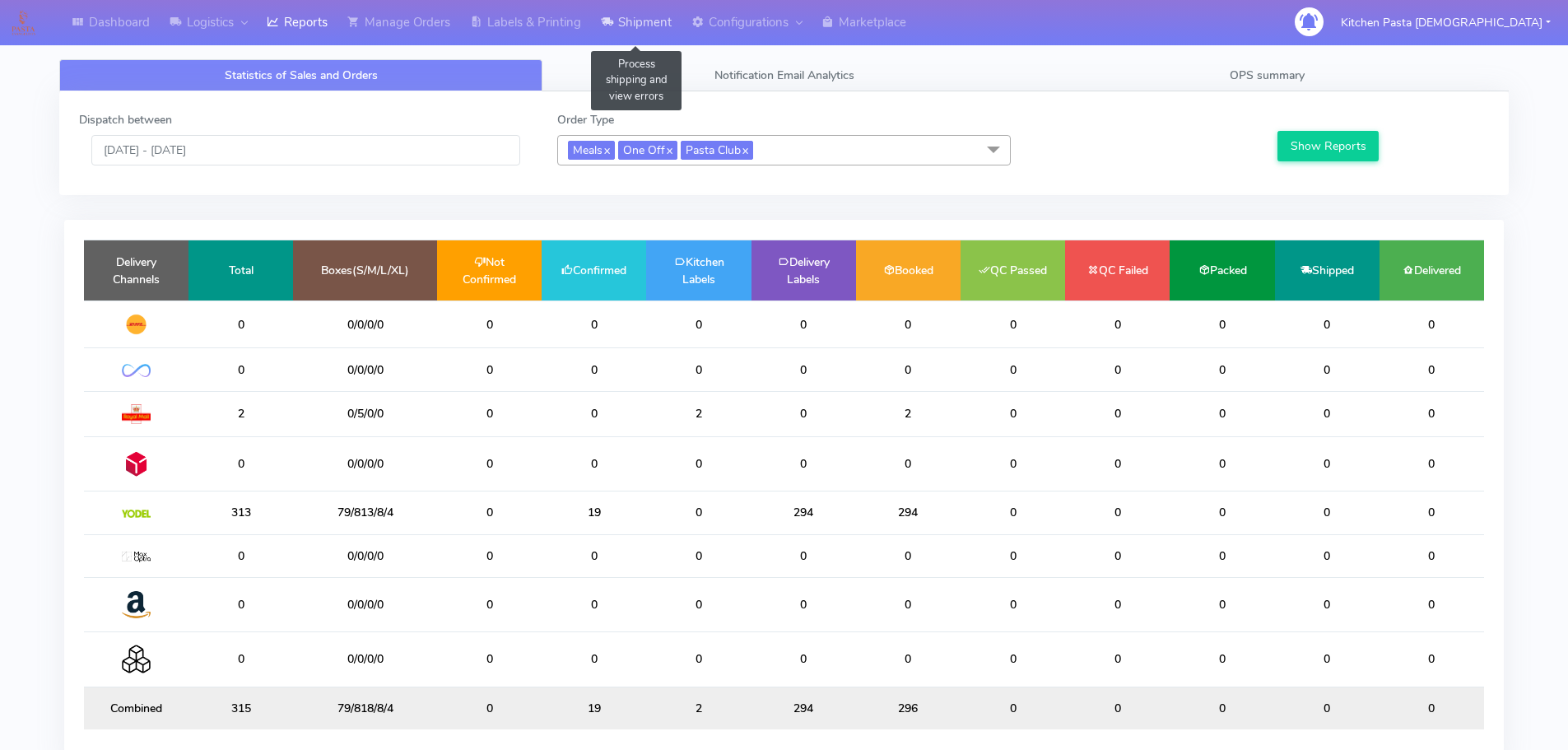
click at [635, 36] on link "Shipment" at bounding box center [636, 22] width 91 height 45
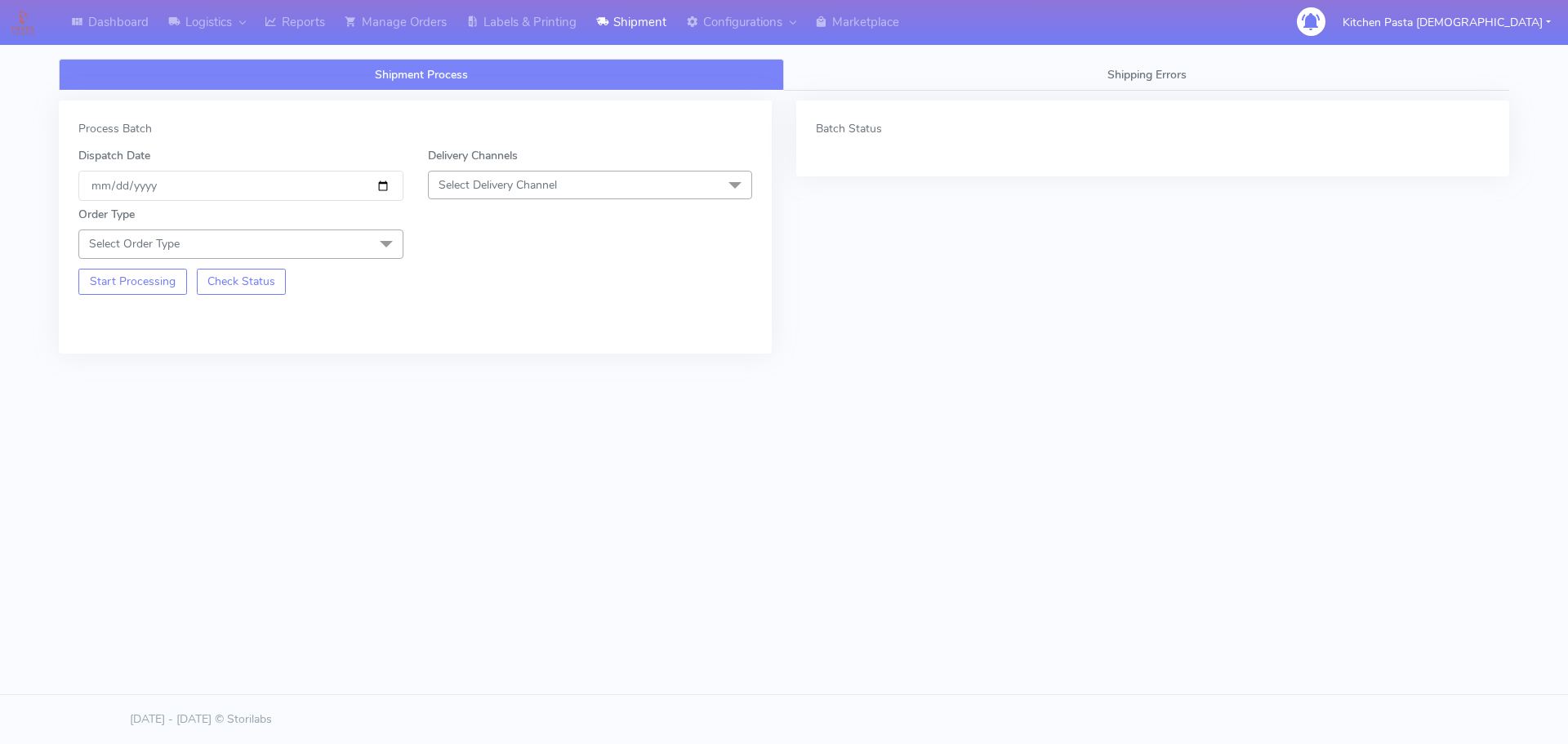
click at [557, 208] on div "Order Type Select Order Type Meal Kit Gift QCOM ATAVI" at bounding box center [416, 230] width 698 height 57
click at [566, 181] on span "Select Delivery Channel" at bounding box center [591, 185] width 325 height 29
click at [483, 351] on div "DPD" at bounding box center [590, 341] width 307 height 17
click at [340, 274] on div "Start Processing Check Status" at bounding box center [241, 277] width 350 height 36
click at [475, 193] on span "DPD x" at bounding box center [458, 186] width 41 height 18
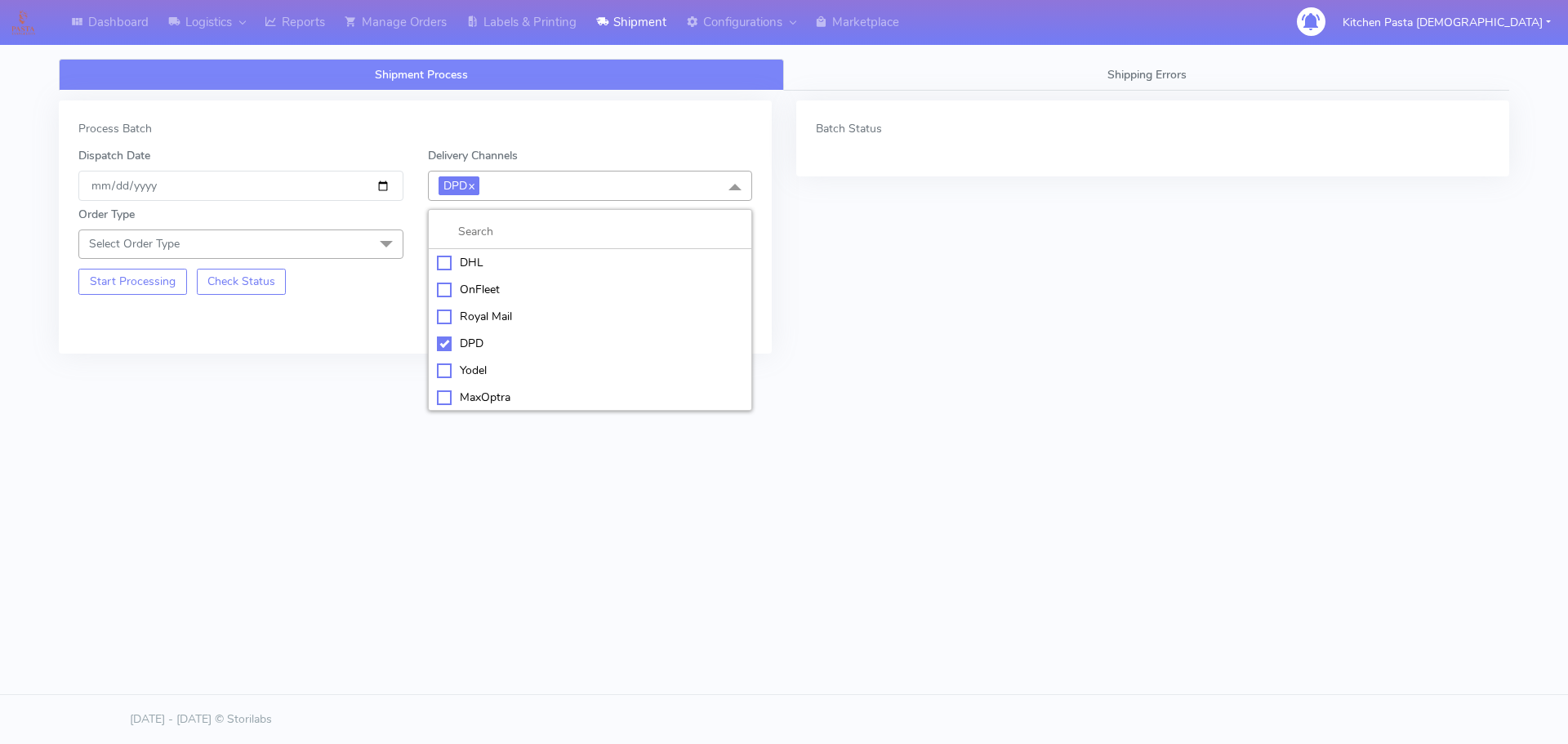
click at [461, 367] on div "Yodel" at bounding box center [590, 370] width 307 height 17
click at [375, 289] on div "Start Processing Check Status" at bounding box center [241, 277] width 350 height 36
click at [373, 240] on span at bounding box center [386, 245] width 33 height 31
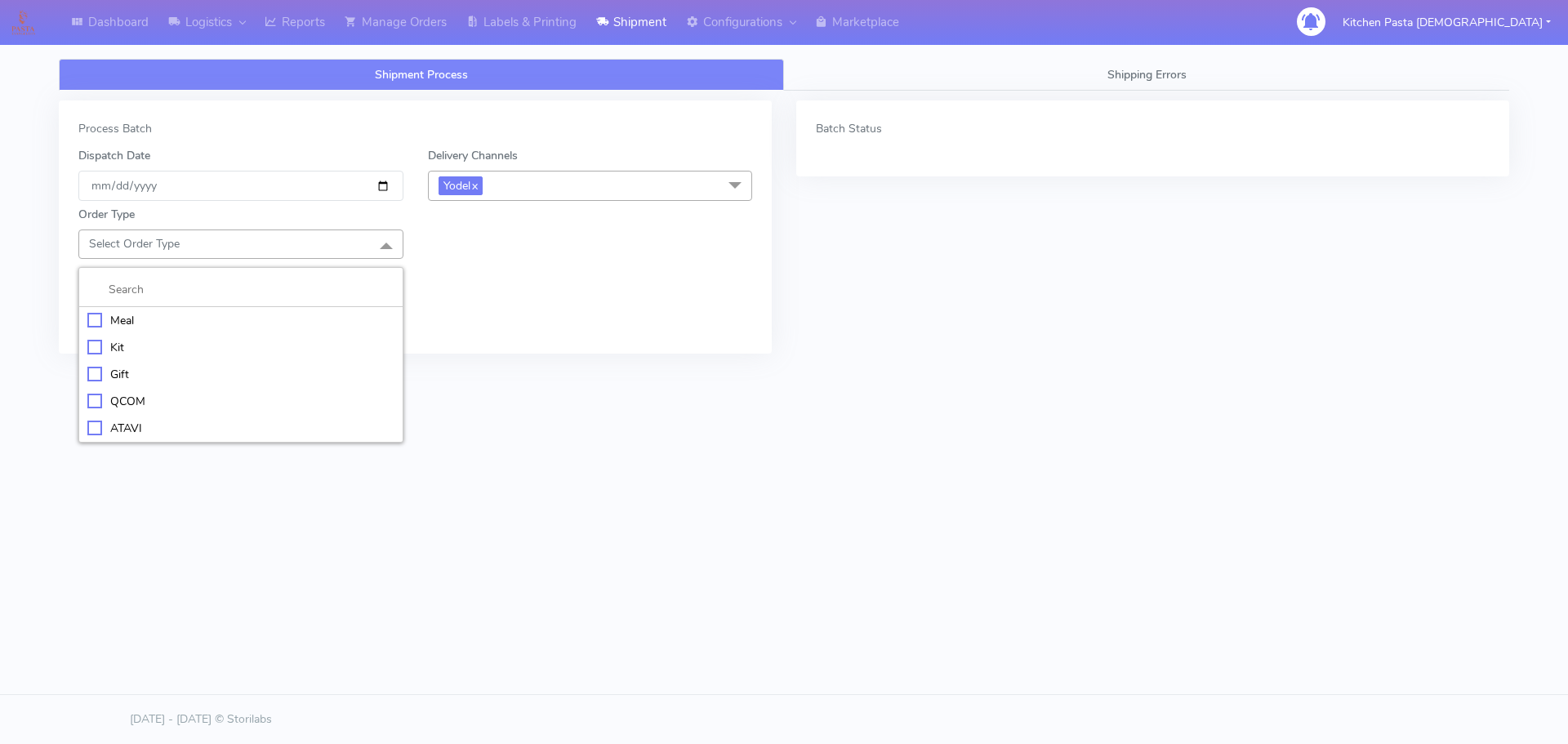
click at [201, 325] on div "Meal" at bounding box center [241, 320] width 307 height 17
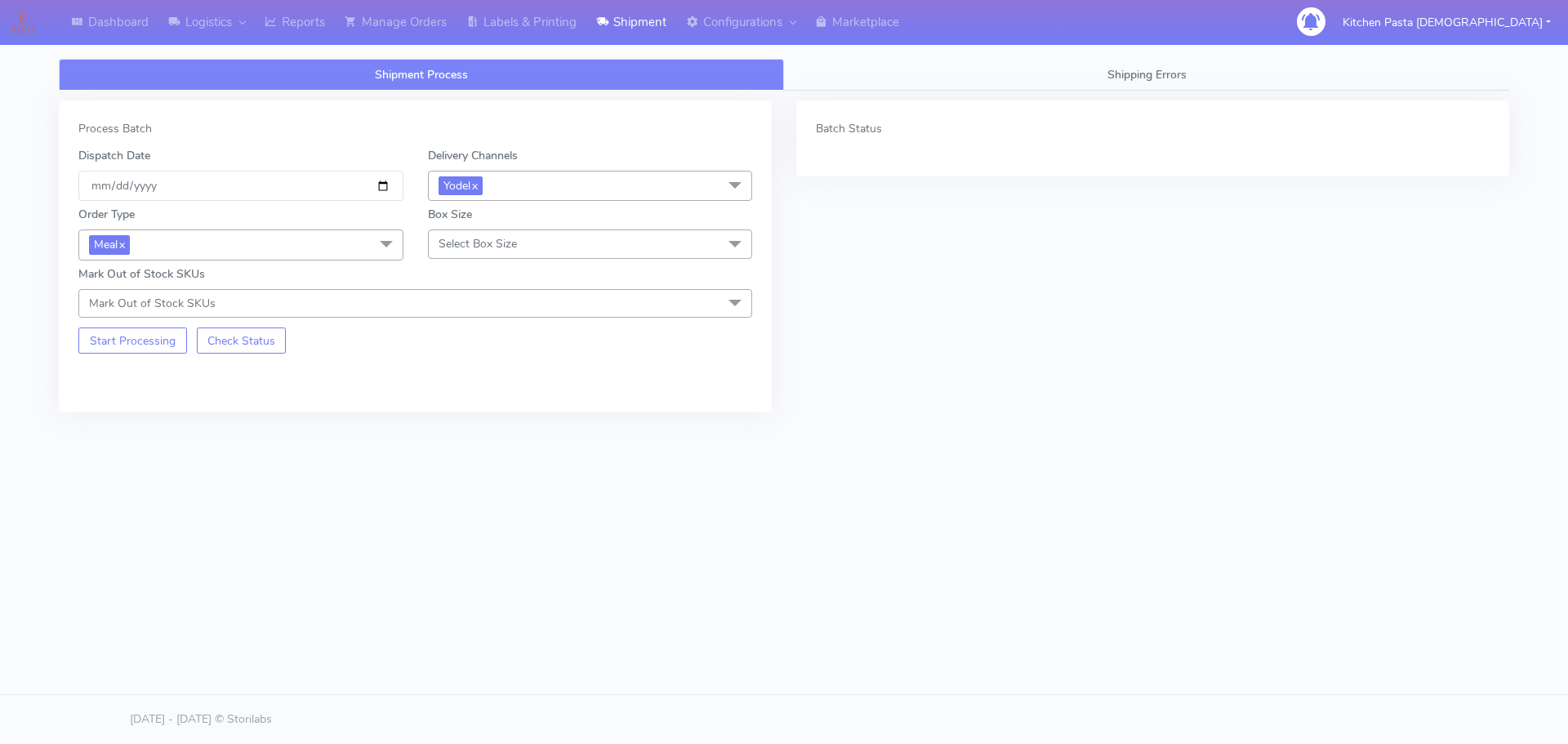
click at [512, 272] on div "Mark Out of Stock SKUs Mark Out of Stock SKUs Select All 024 025 (DOUBLE) 040 0…" at bounding box center [416, 292] width 698 height 52
click at [517, 245] on span "Select Box Size" at bounding box center [591, 244] width 325 height 29
click at [492, 330] on li "Small" at bounding box center [591, 320] width 323 height 27
click at [120, 341] on button "Start Processing" at bounding box center [132, 340] width 109 height 26
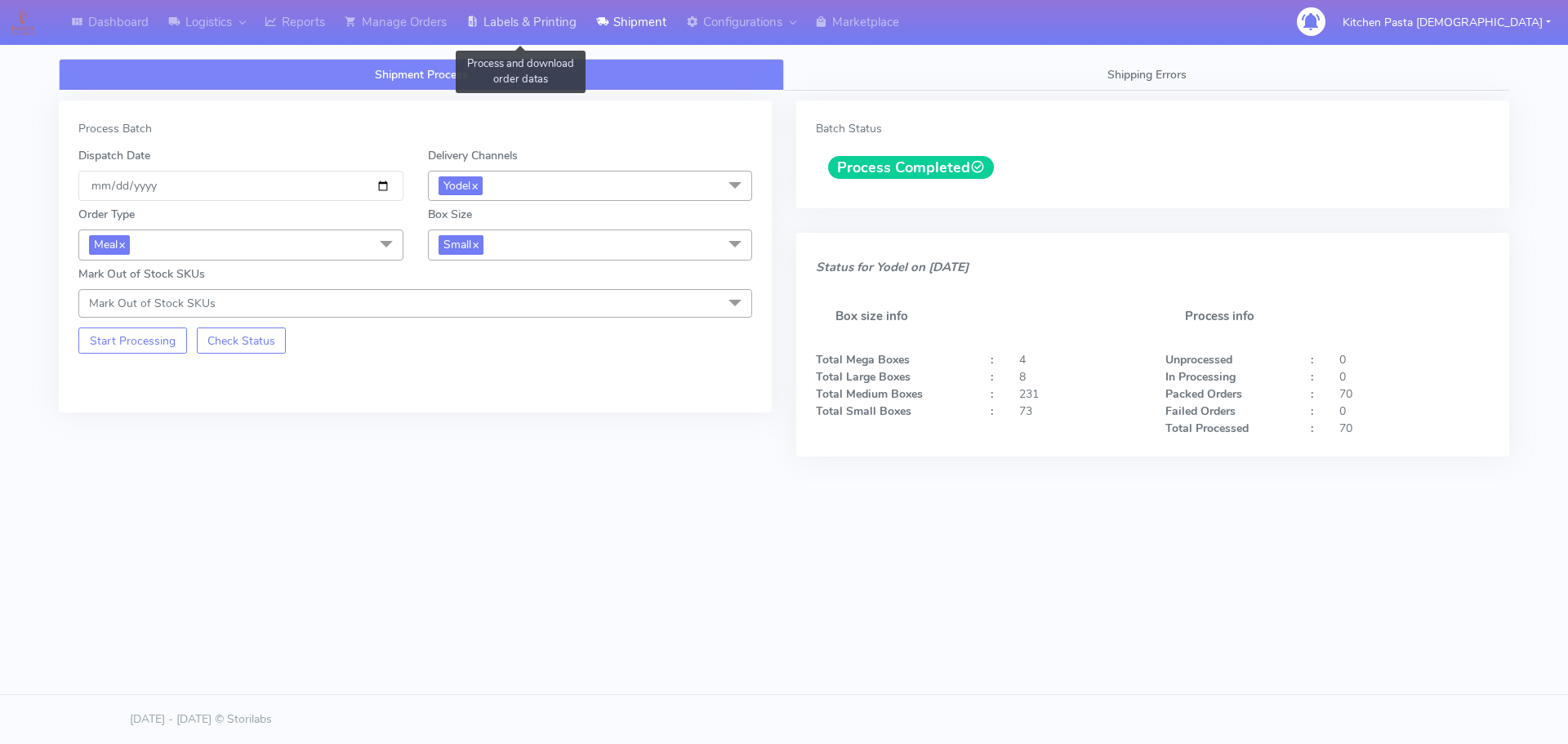
click at [548, 3] on link "Labels & Printing" at bounding box center [522, 22] width 130 height 45
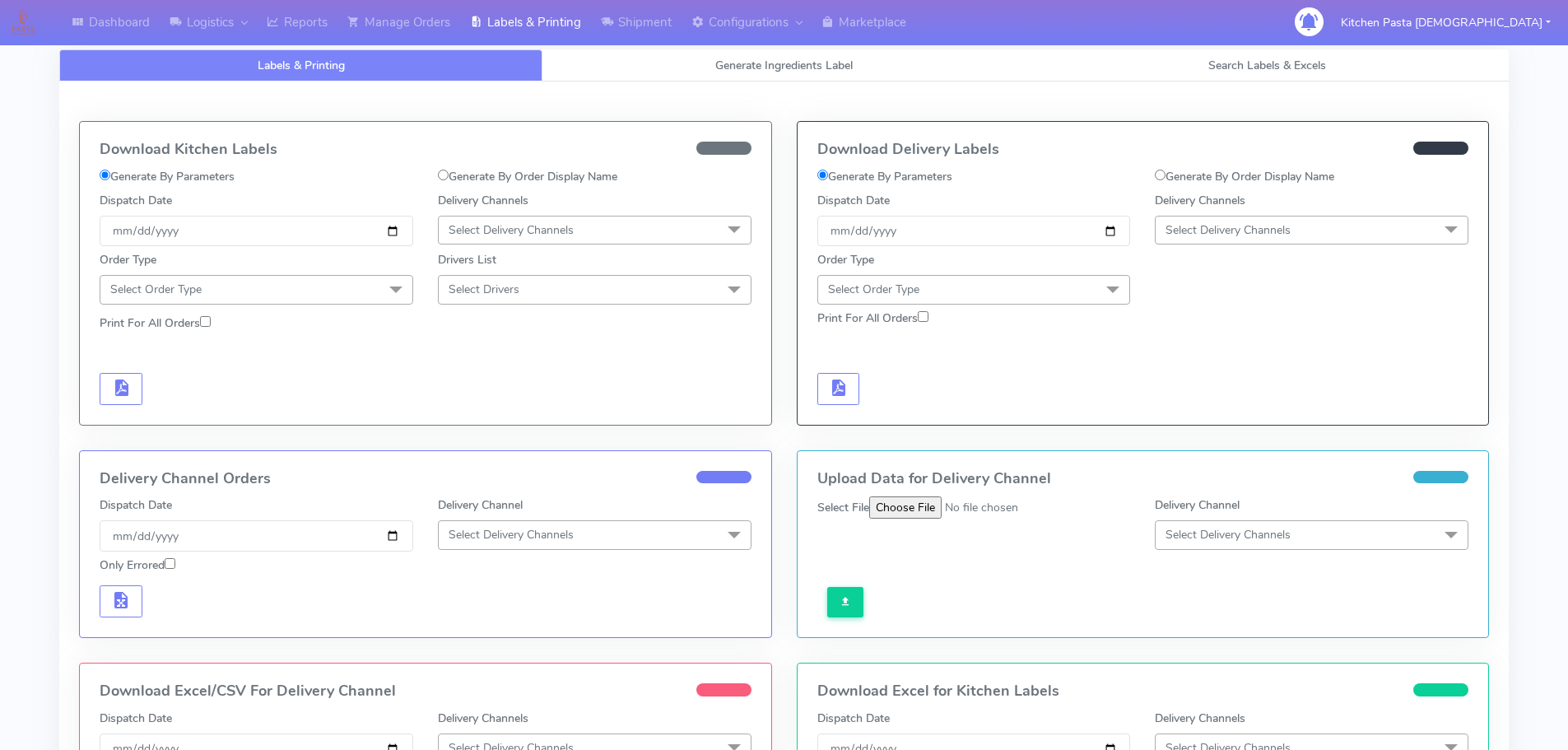
drag, startPoint x: 1200, startPoint y: 211, endPoint x: 1199, endPoint y: 220, distance: 9.1
click at [1200, 211] on div "Delivery Channels Select Delivery Channels DHL OnFleet Royal Mail DPD Yodel Max…" at bounding box center [1311, 219] width 338 height 54
click at [1205, 217] on span "Select Delivery Channels" at bounding box center [1311, 230] width 314 height 29
click at [1185, 414] on div "Yodel" at bounding box center [1311, 415] width 296 height 17
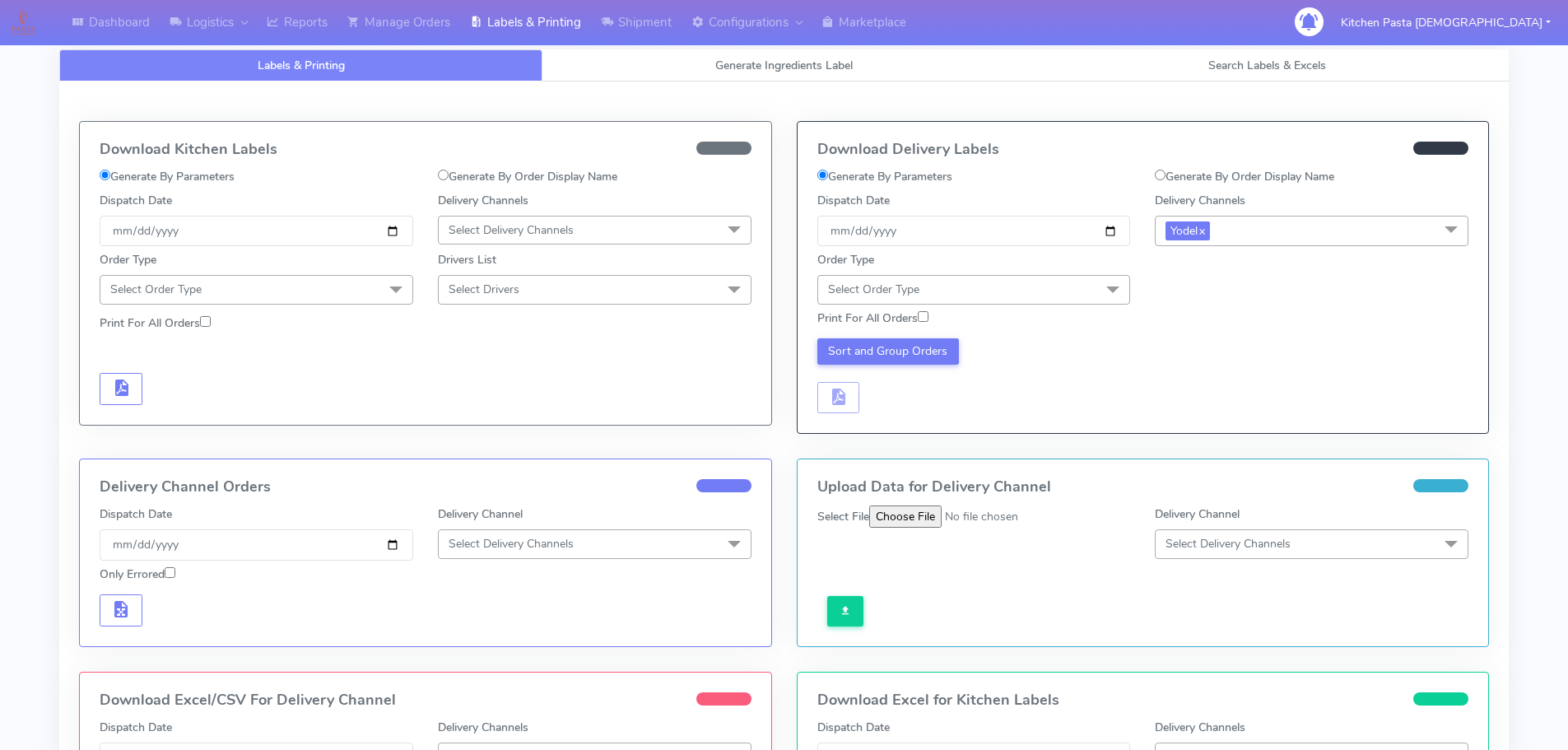
click at [1017, 274] on div "Order Type Select Order Type Meal Kit Gift QCOM ATAVI" at bounding box center [974, 277] width 338 height 53
click at [970, 298] on span "Select Order Type" at bounding box center [974, 289] width 314 height 29
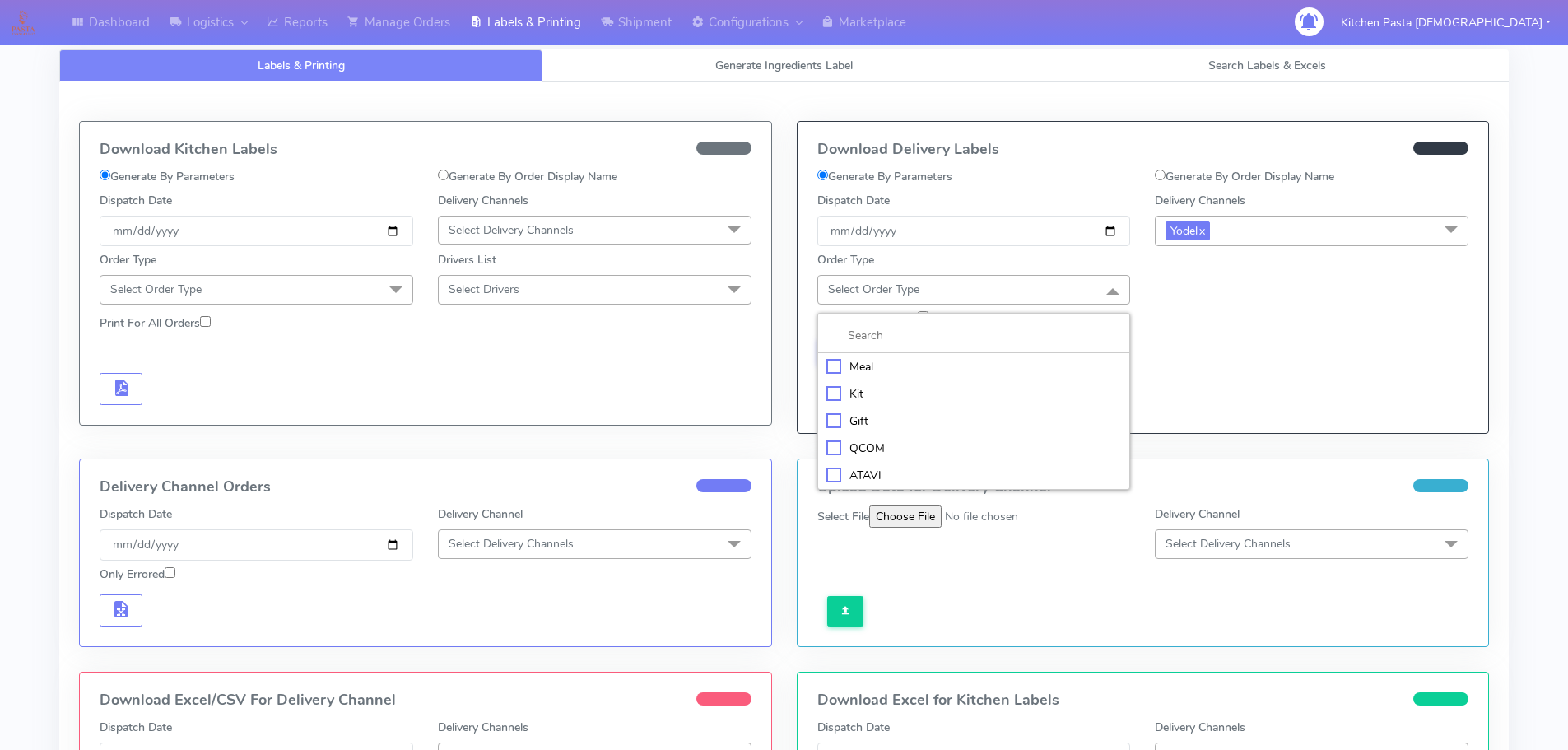
click at [885, 363] on div "Meal" at bounding box center [974, 366] width 296 height 17
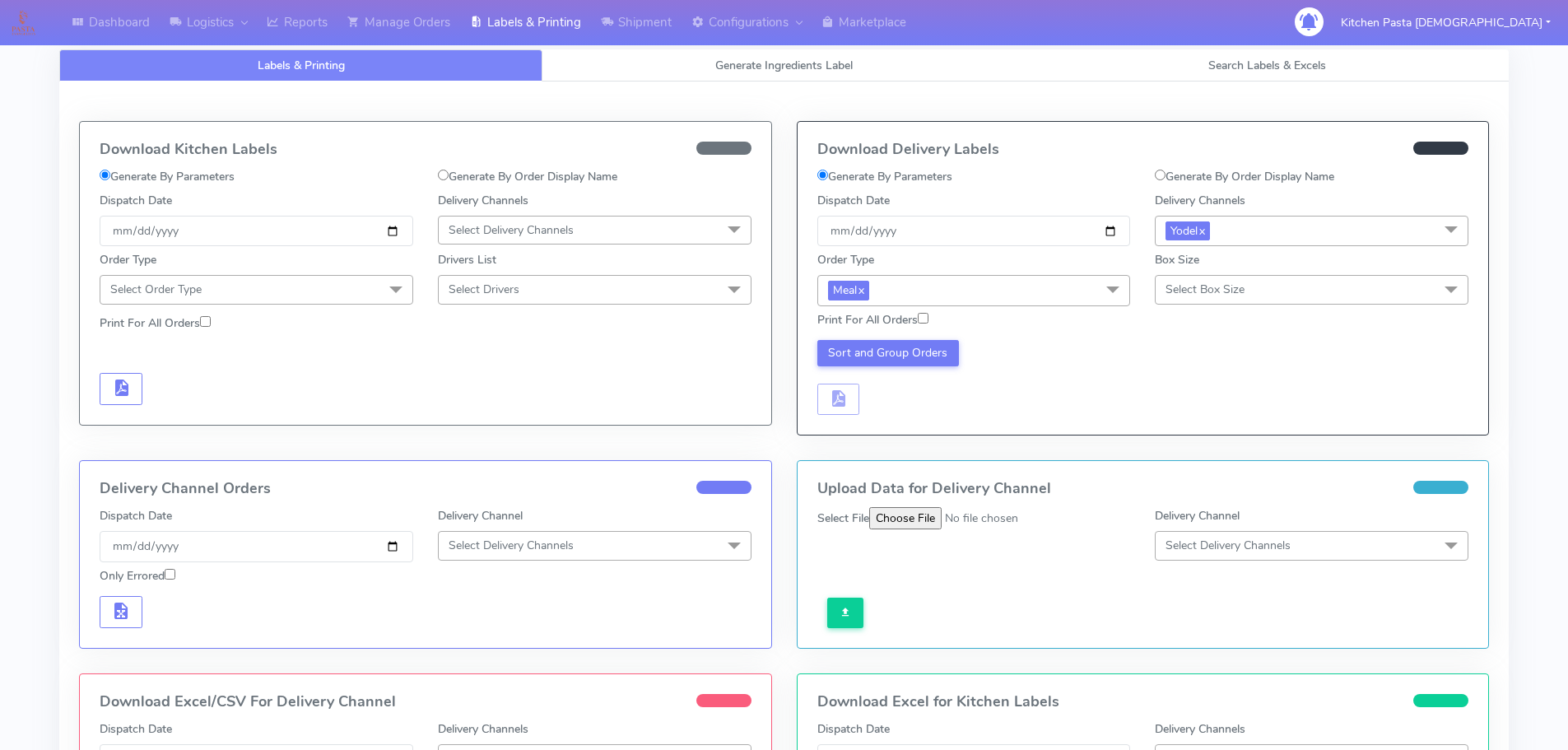
click at [1282, 311] on div "Print For All Orders" at bounding box center [1143, 320] width 676 height 29
click at [1282, 303] on span "Select Box Size" at bounding box center [1311, 289] width 314 height 29
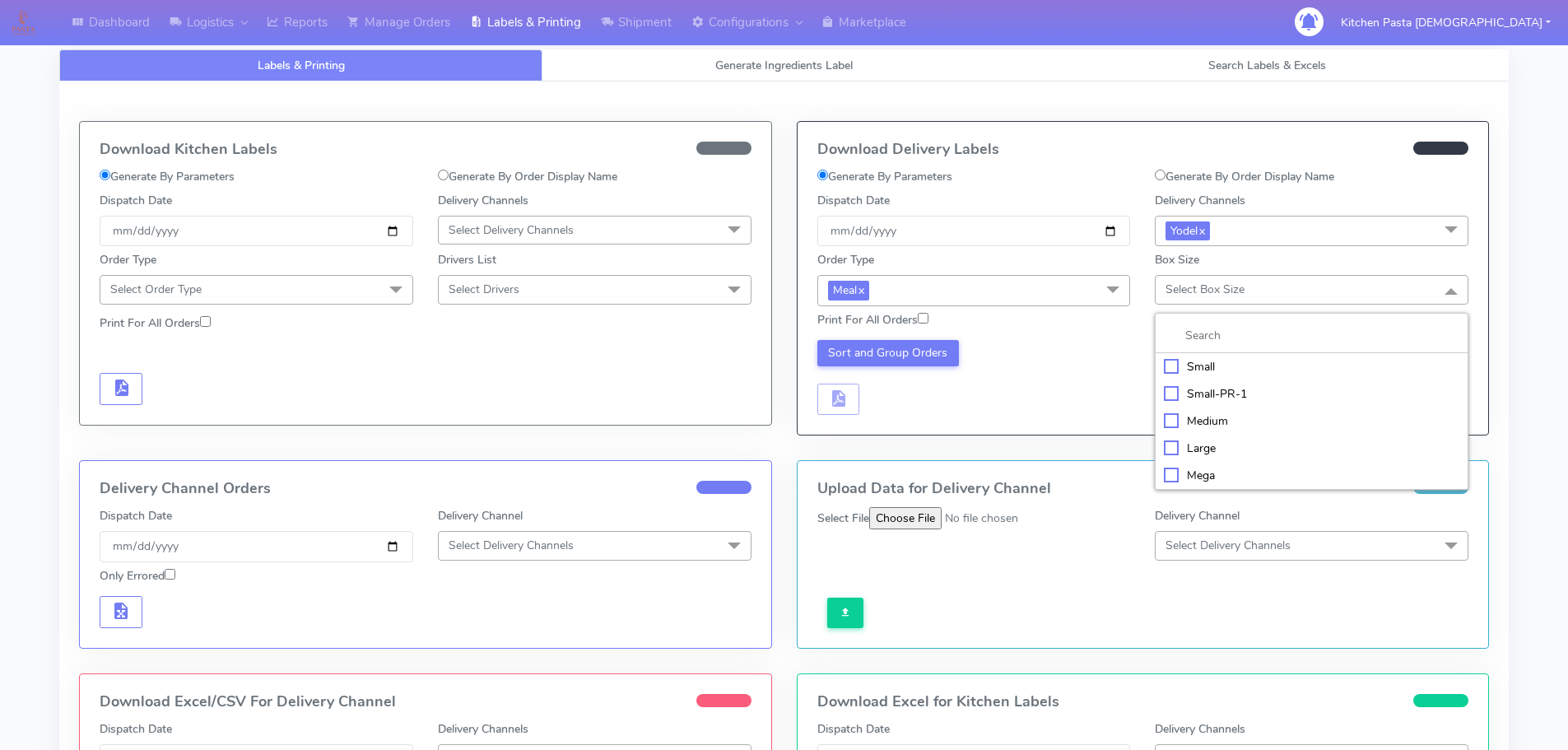
click at [1185, 358] on div "Small" at bounding box center [1311, 366] width 296 height 17
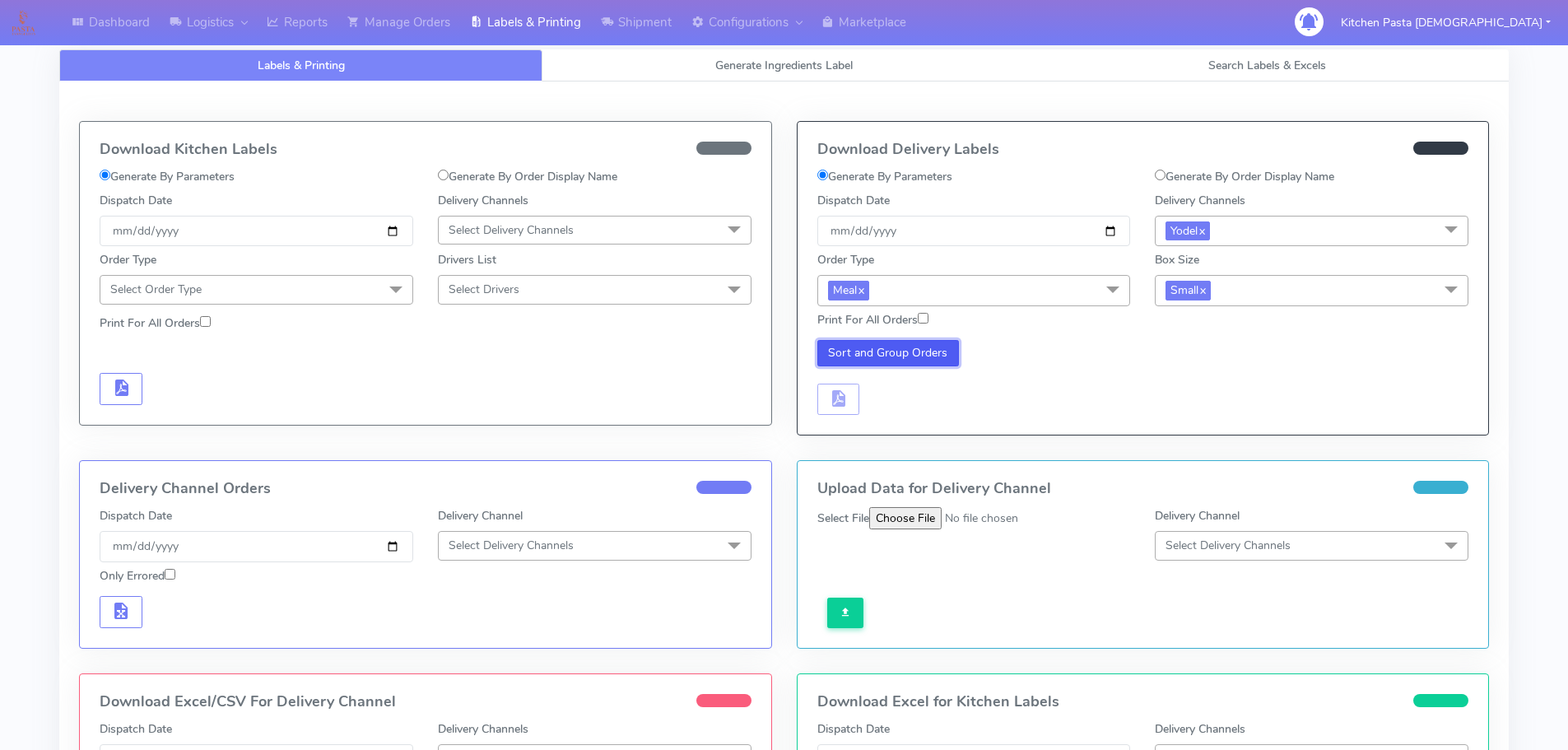
click at [915, 362] on button "Sort and Group Orders" at bounding box center [888, 353] width 142 height 26
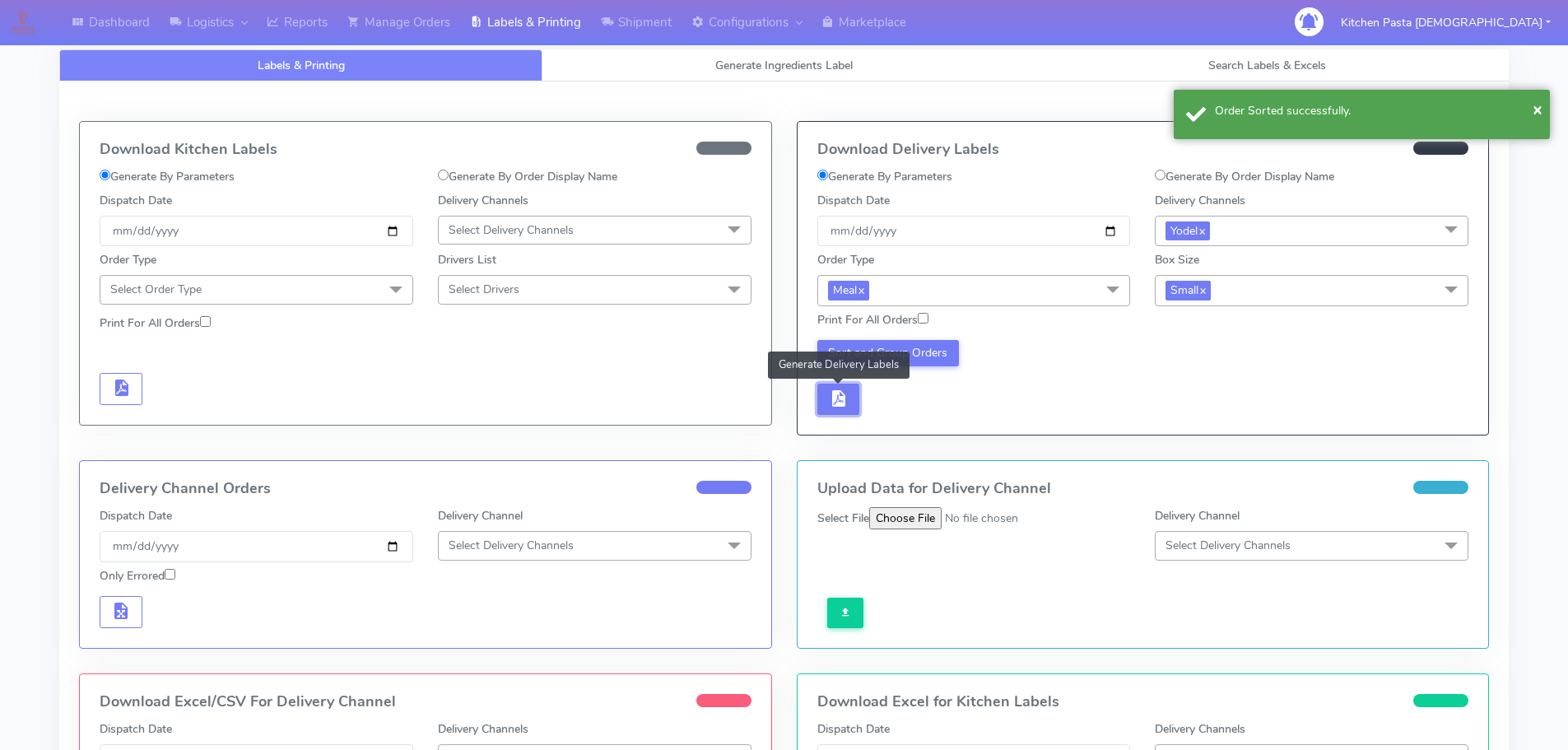
click at [833, 413] on button "button" at bounding box center [838, 399] width 42 height 32
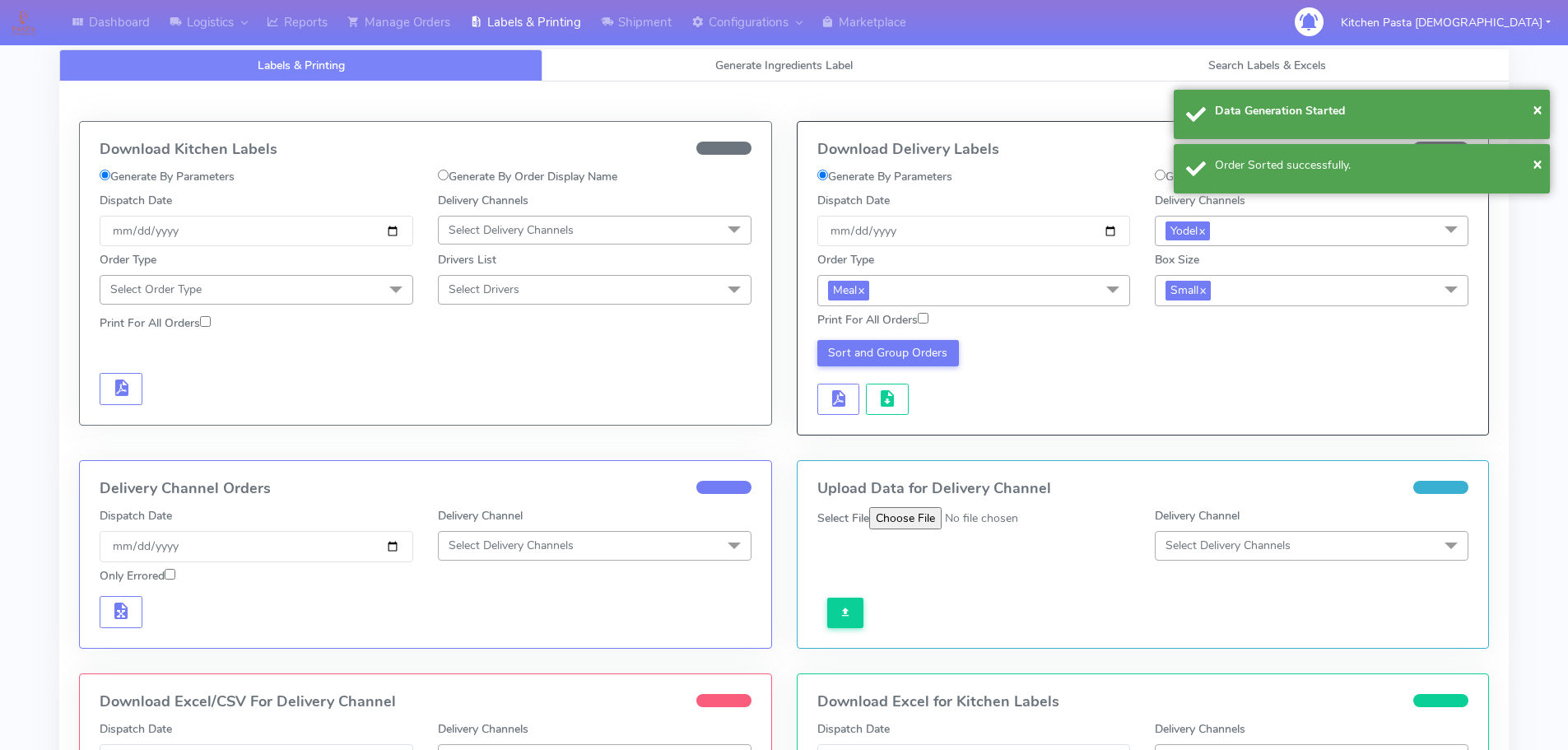
click at [909, 401] on div "Sort and Group Orders" at bounding box center [974, 377] width 338 height 75
click at [884, 411] on button "button" at bounding box center [887, 399] width 42 height 32
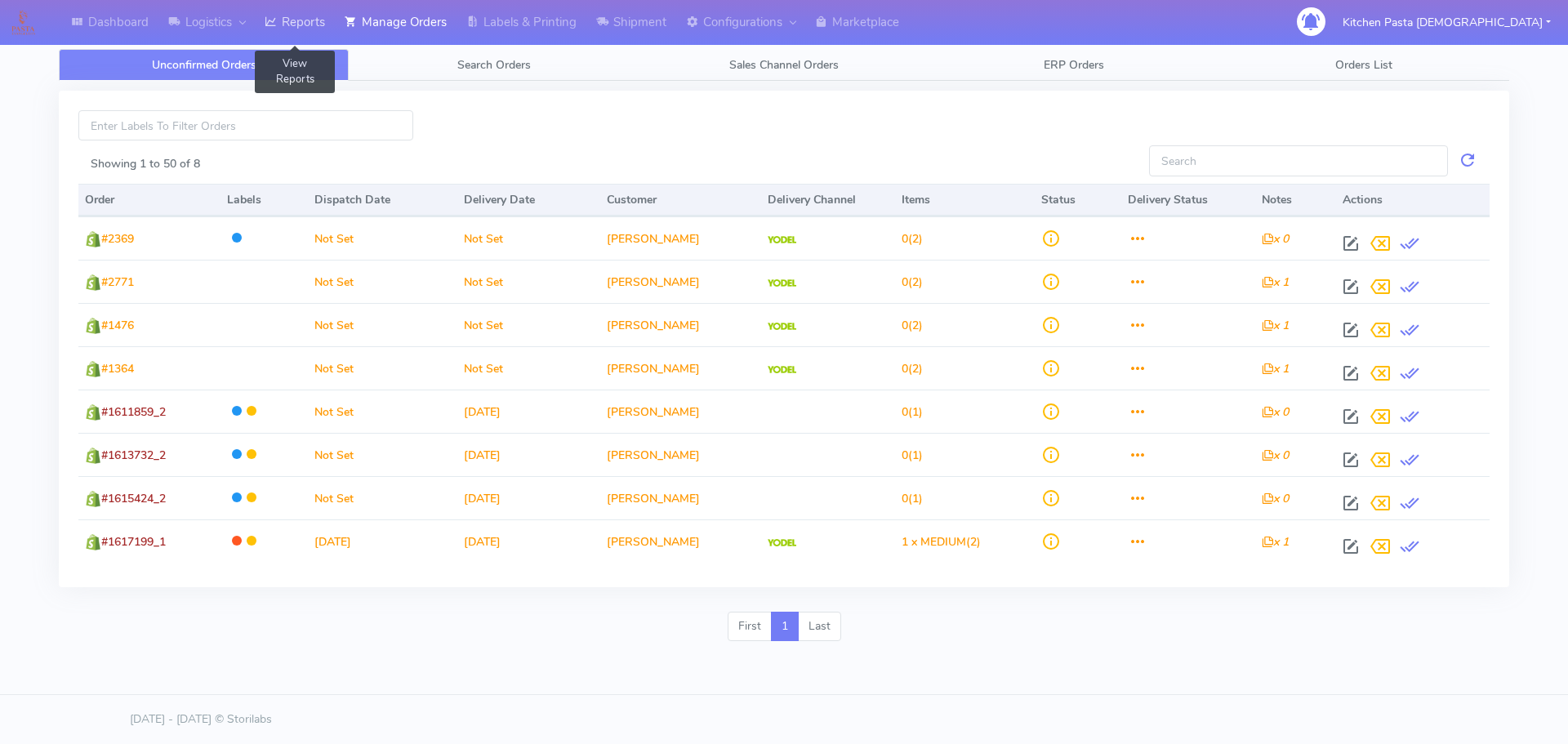
click at [296, 18] on link "Reports" at bounding box center [294, 22] width 80 height 45
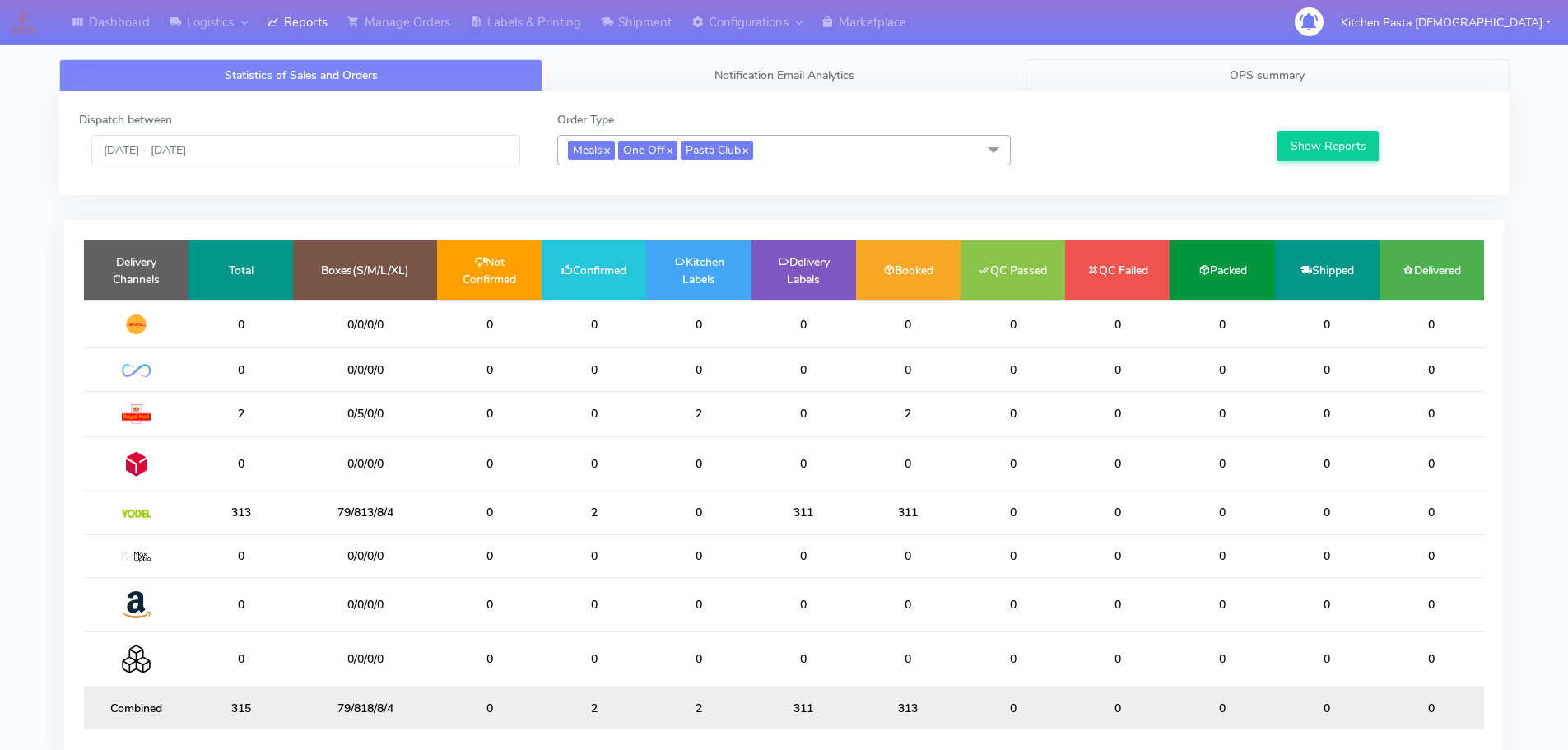
click at [1205, 68] on link "OPS summary" at bounding box center [1267, 75] width 483 height 32
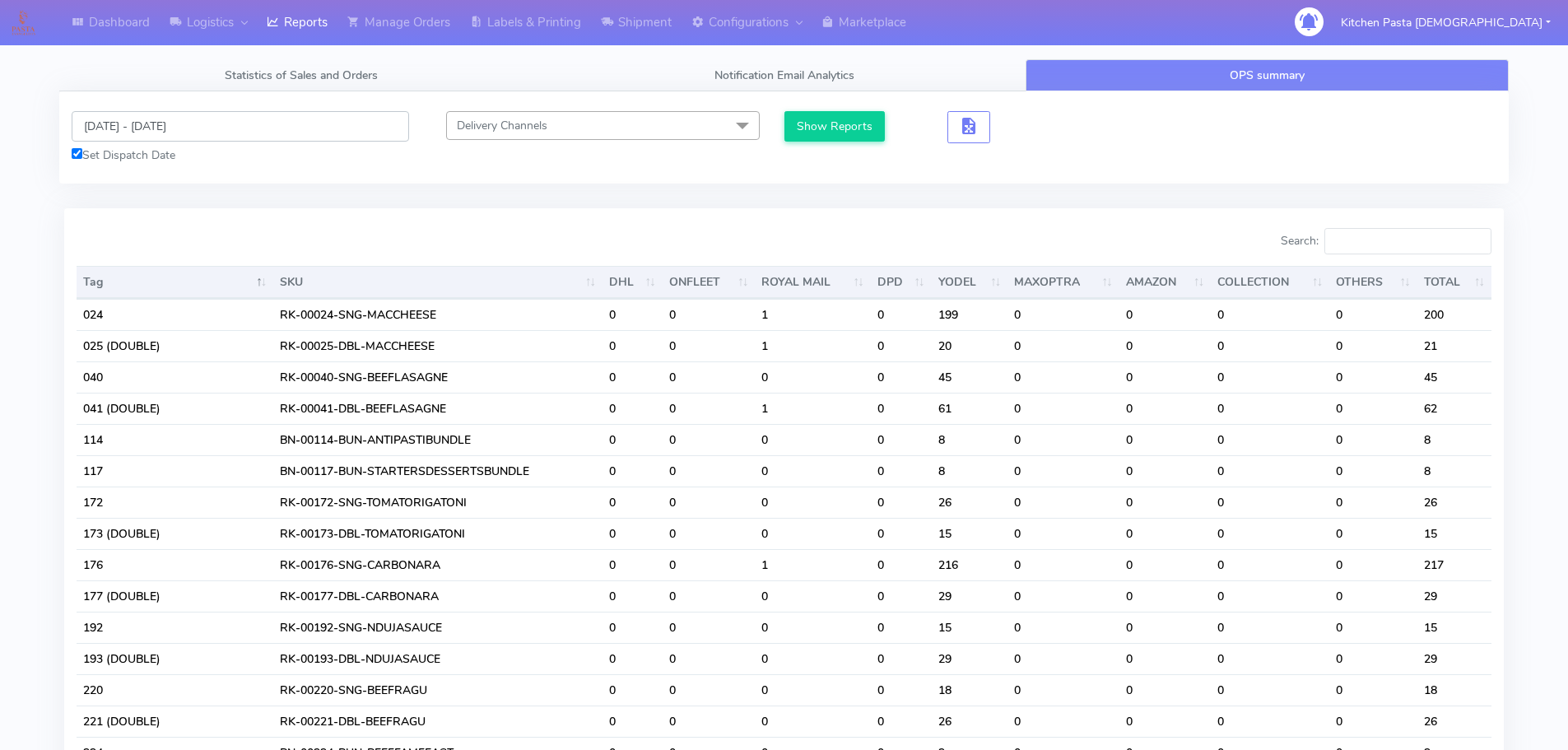
click at [208, 131] on input "[DATE] - [DATE]" at bounding box center [240, 126] width 337 height 31
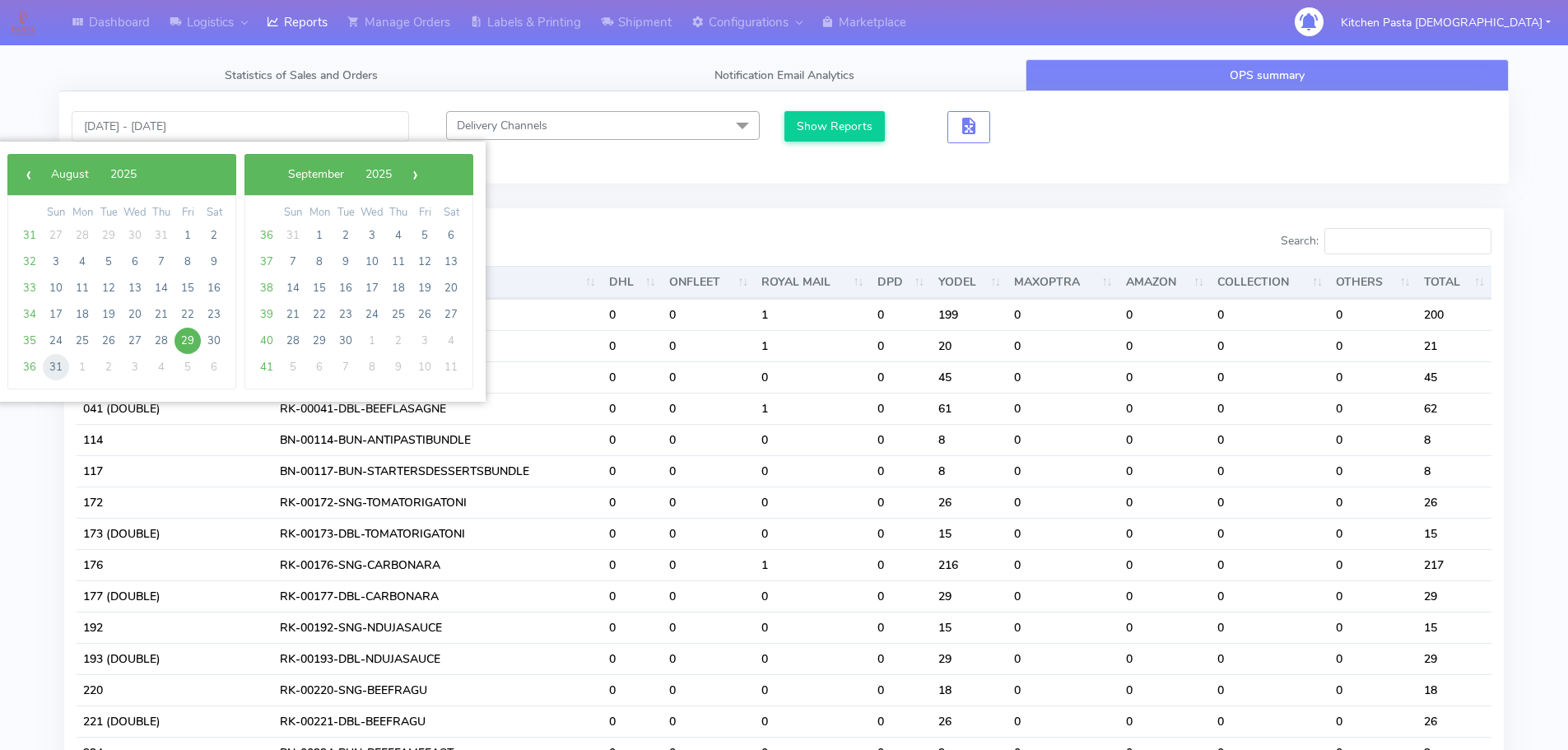
click at [46, 362] on span "31" at bounding box center [55, 366] width 26 height 26
type input "[DATE] - [DATE]"
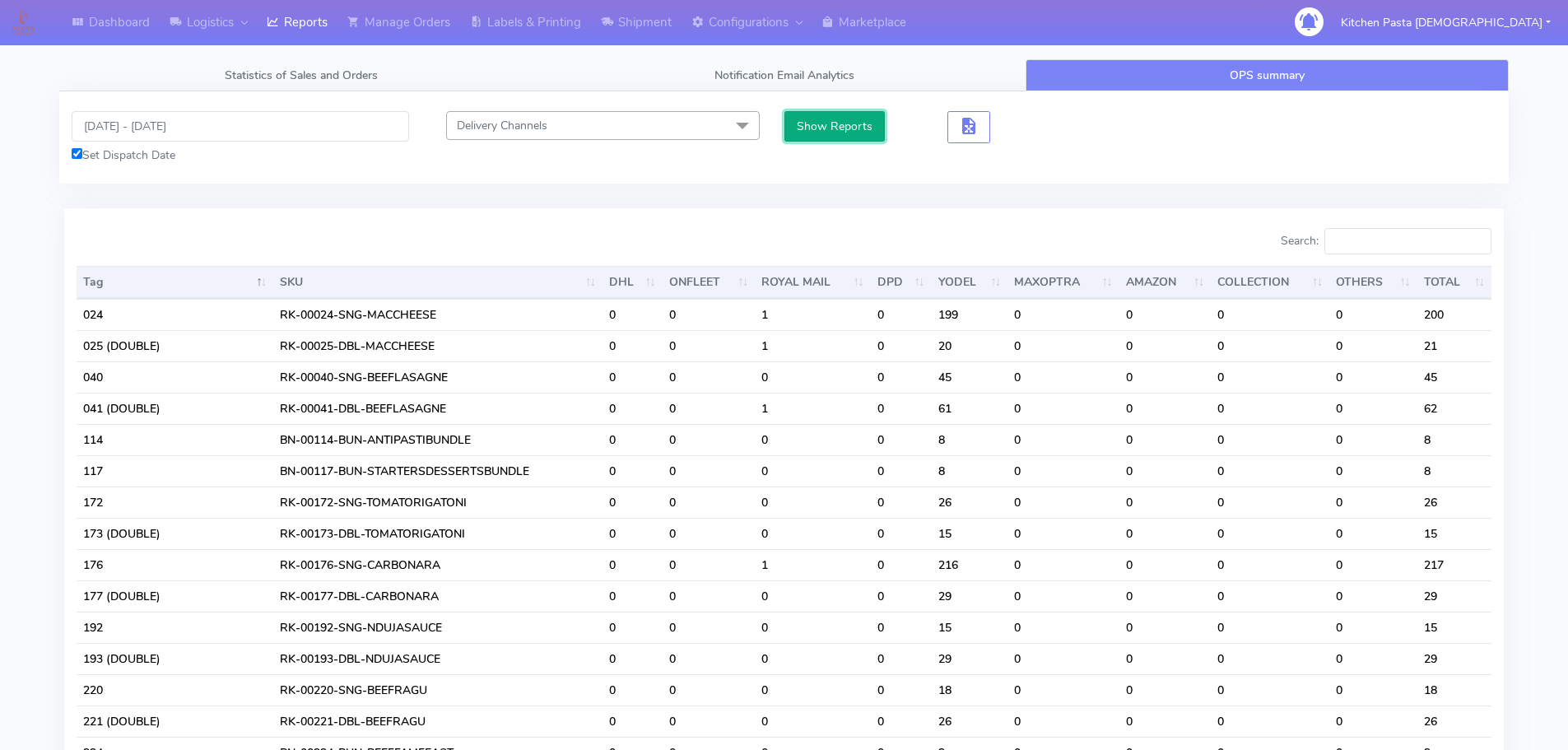
click at [848, 125] on button "Show Reports" at bounding box center [834, 126] width 101 height 31
click at [1359, 252] on input "Search:" at bounding box center [1407, 241] width 167 height 26
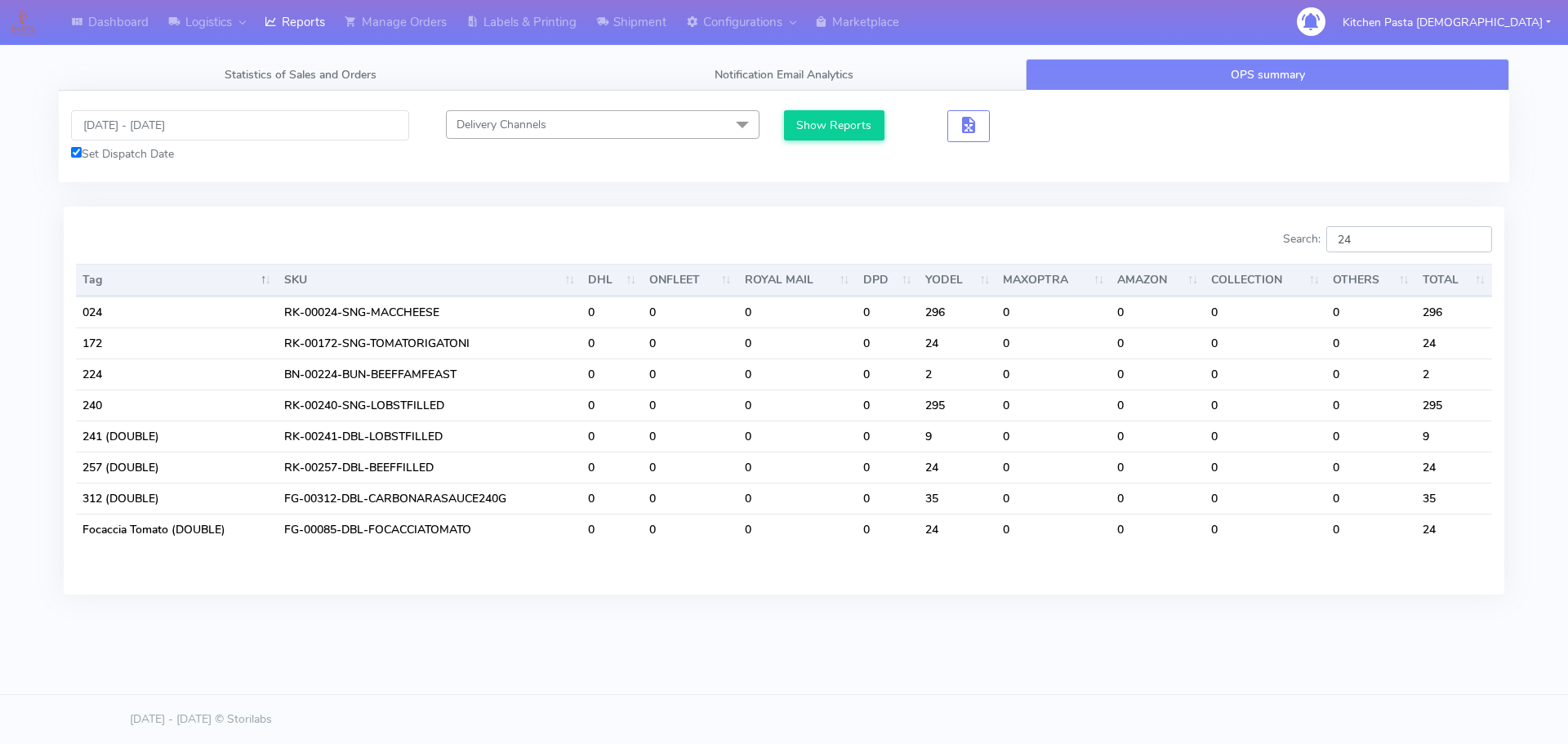
type input "2"
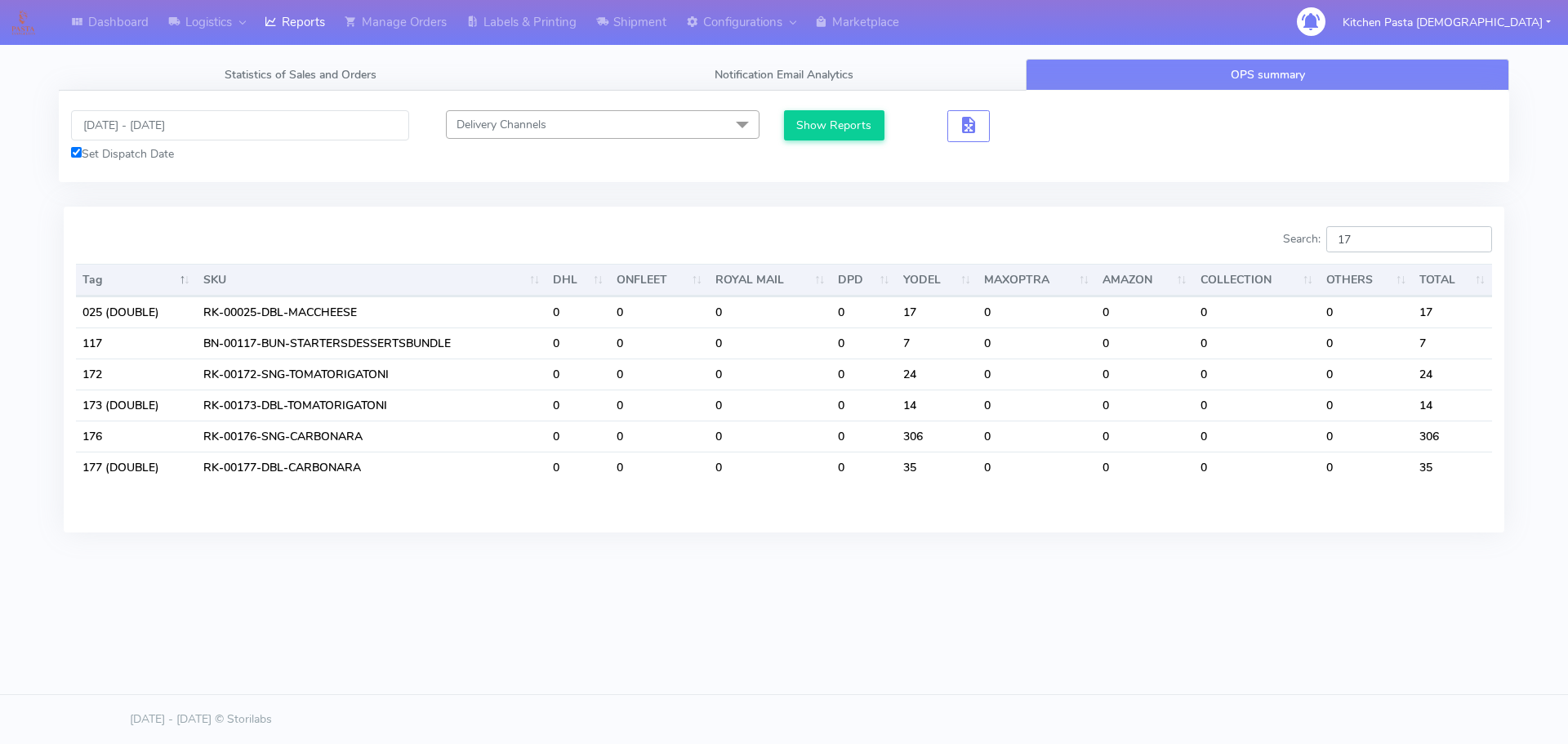
type input "1"
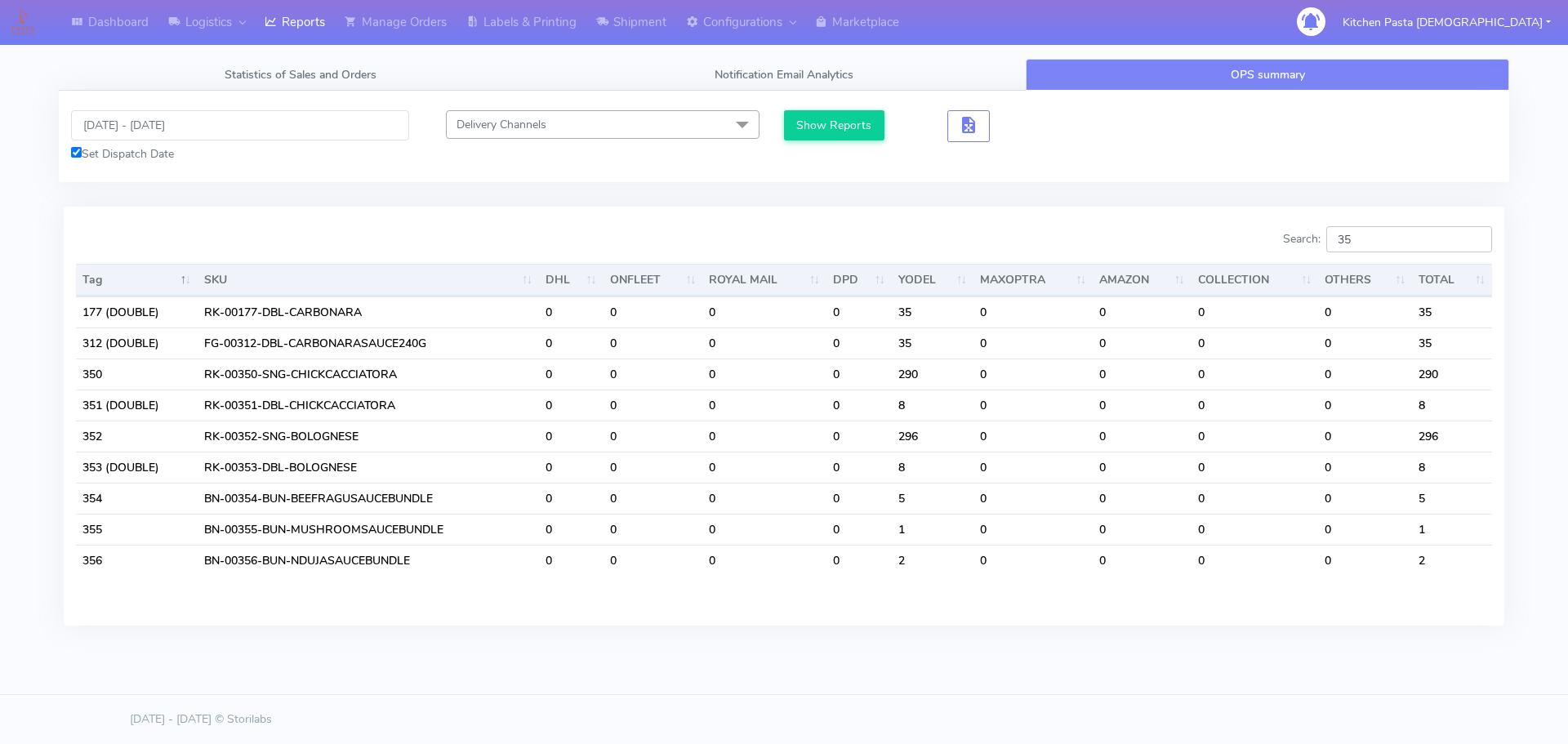
type input "3"
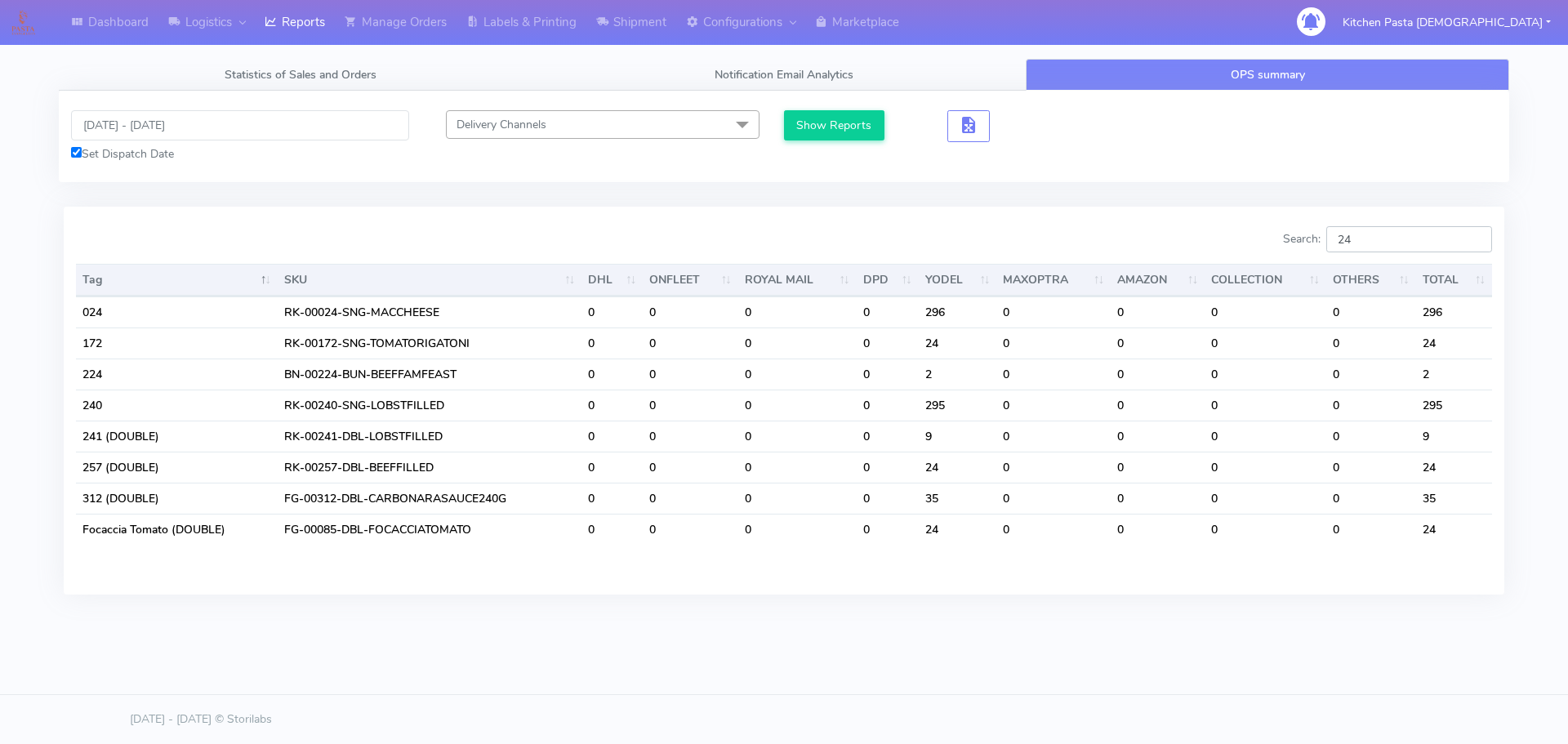
type input "2"
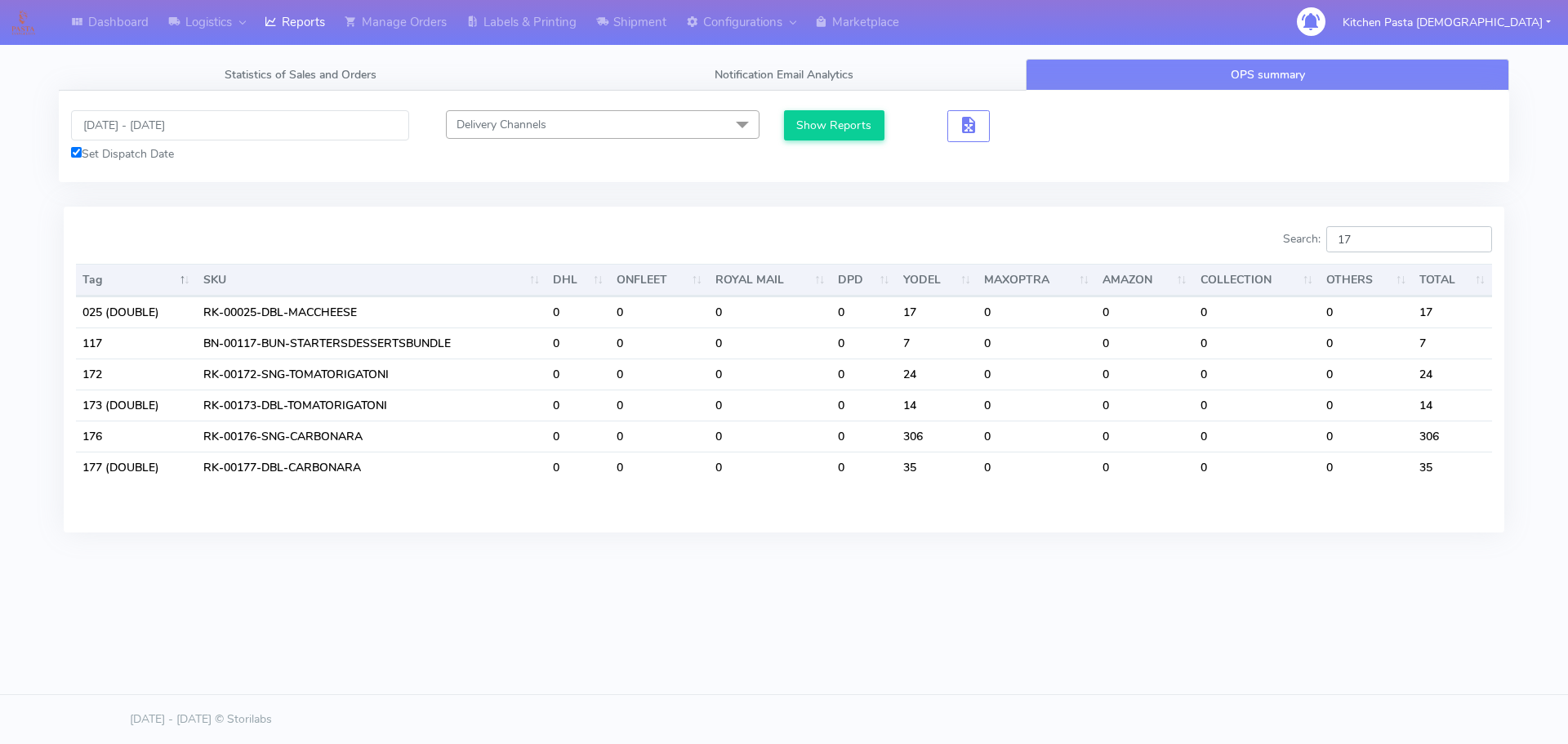
type input "1"
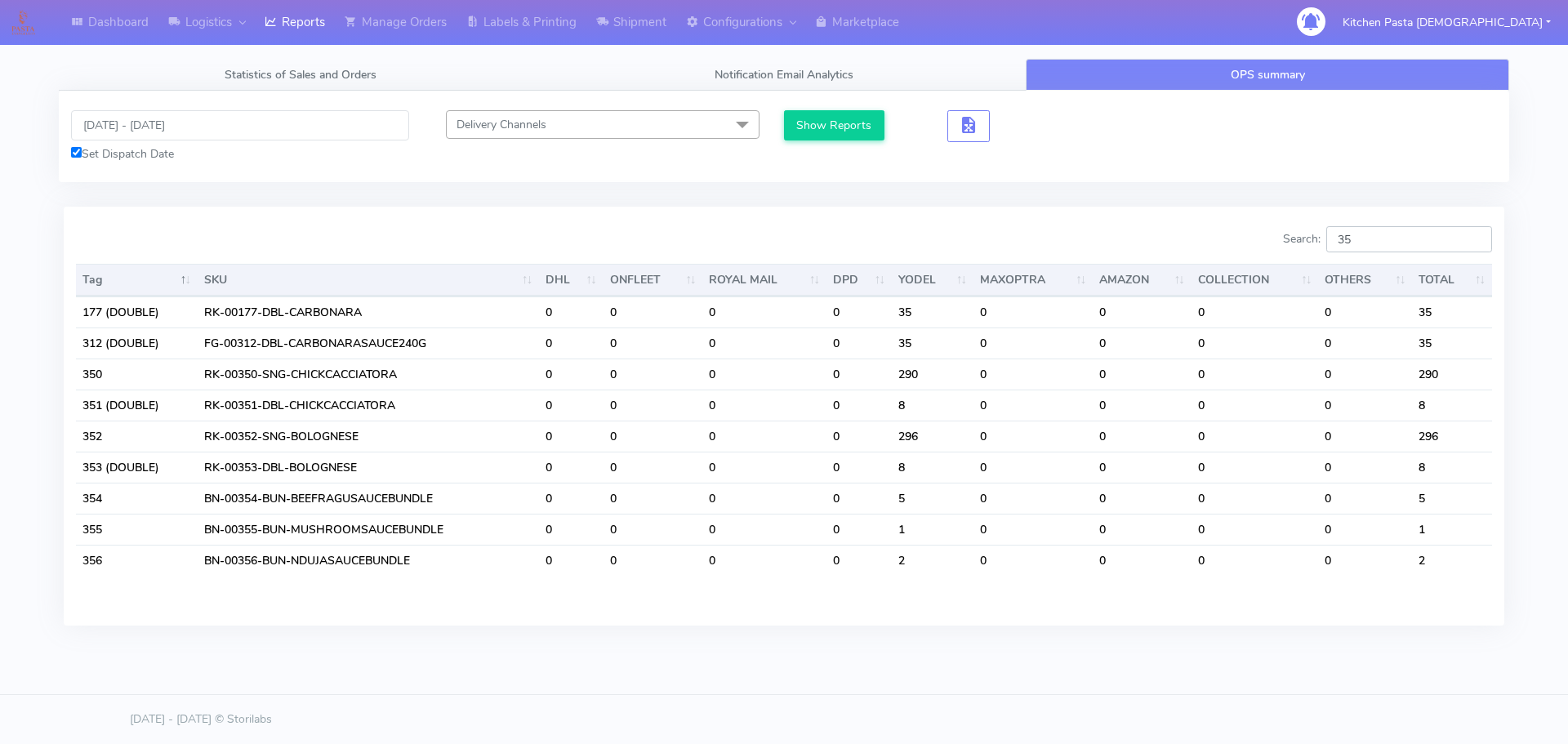
type input "3"
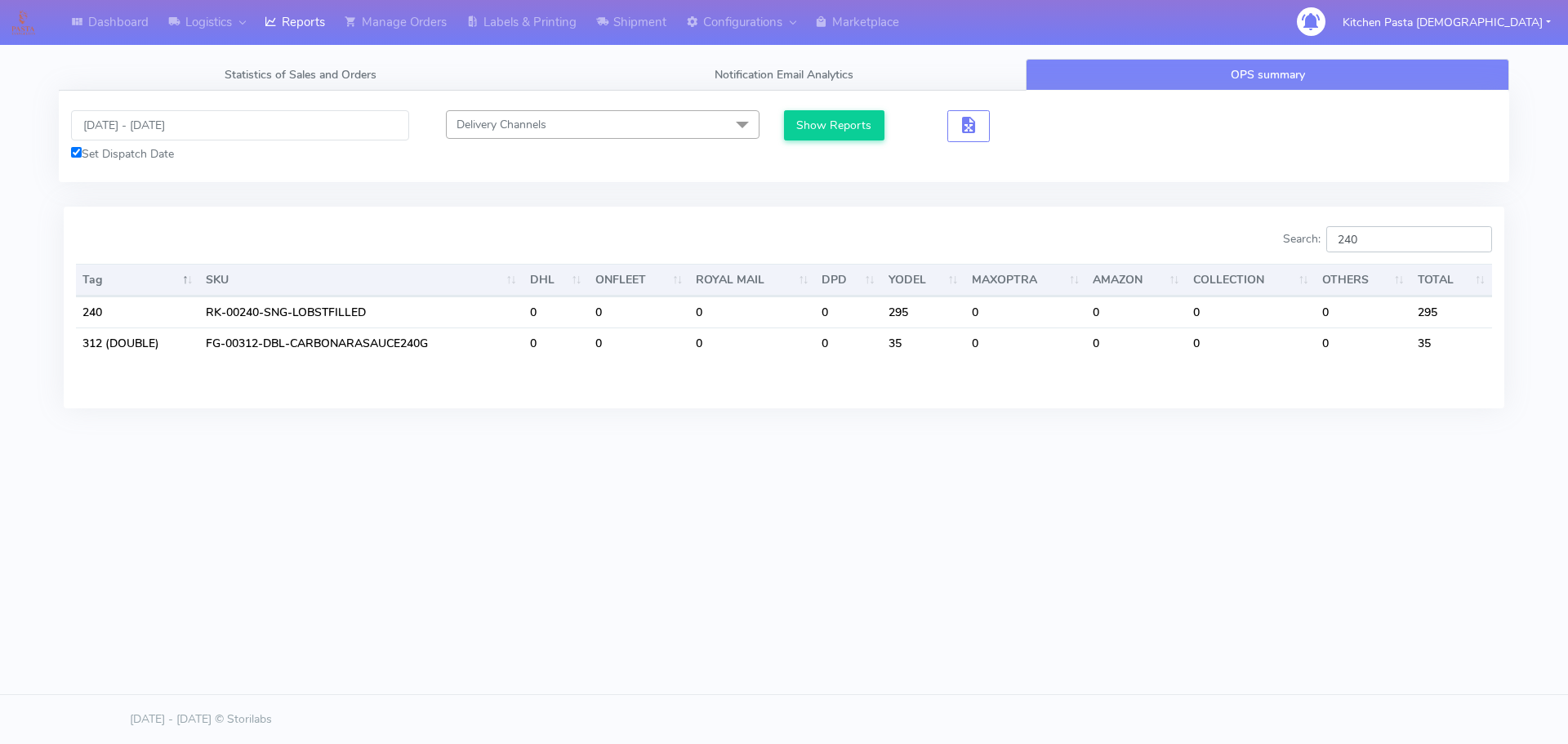
type input "240"
click at [151, 122] on input "[DATE] - [DATE]" at bounding box center [240, 125] width 338 height 30
click at [155, 124] on input "[DATE] - [DATE]" at bounding box center [240, 125] width 338 height 30
click at [320, 72] on span "Statistics of Sales and Orders" at bounding box center [300, 75] width 152 height 15
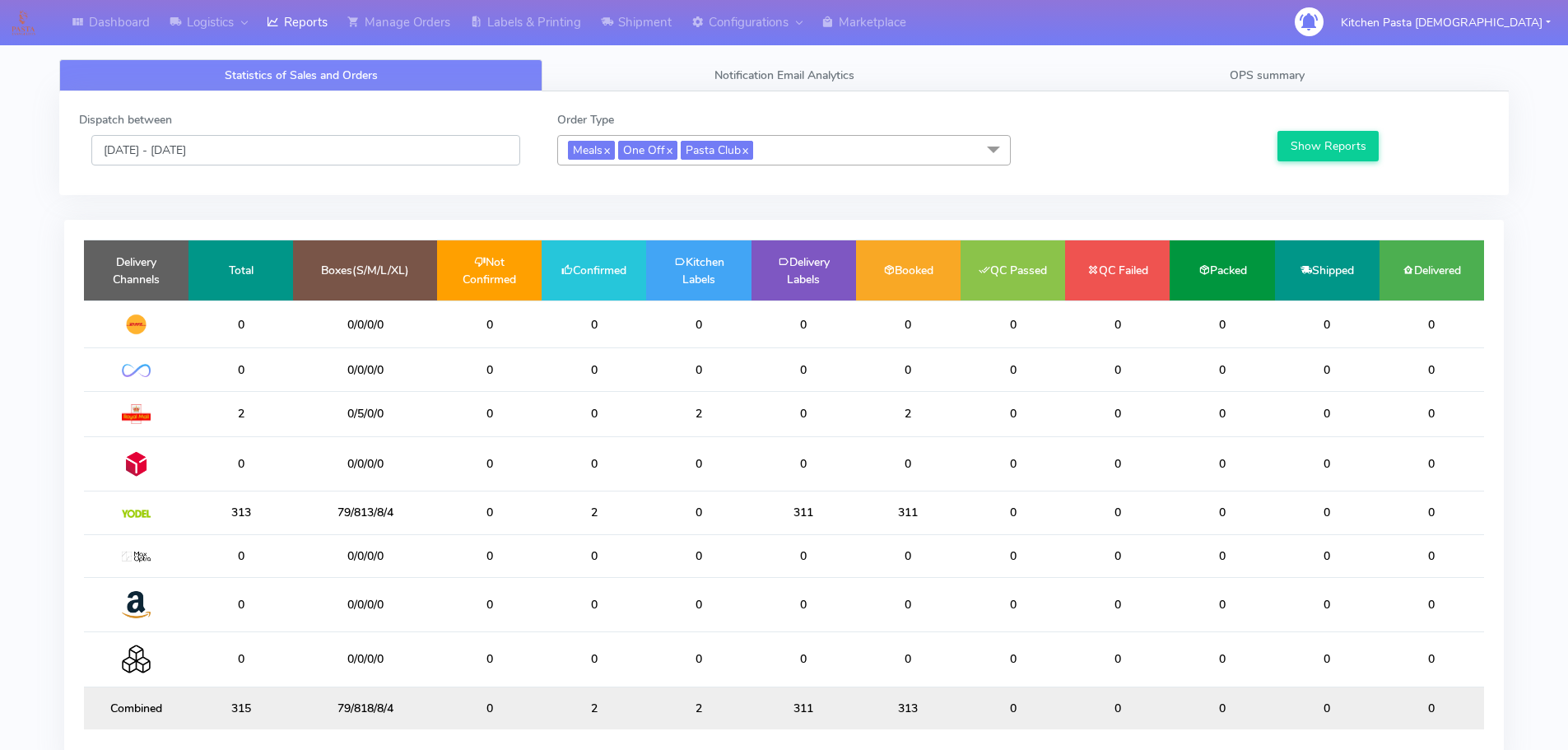
click at [184, 143] on input "[DATE] - [DATE]" at bounding box center [306, 150] width 429 height 31
click at [178, 153] on input "[DATE] - [DATE]" at bounding box center [306, 150] width 429 height 31
click at [223, 153] on input "[DATE] - [DATE]" at bounding box center [306, 150] width 429 height 31
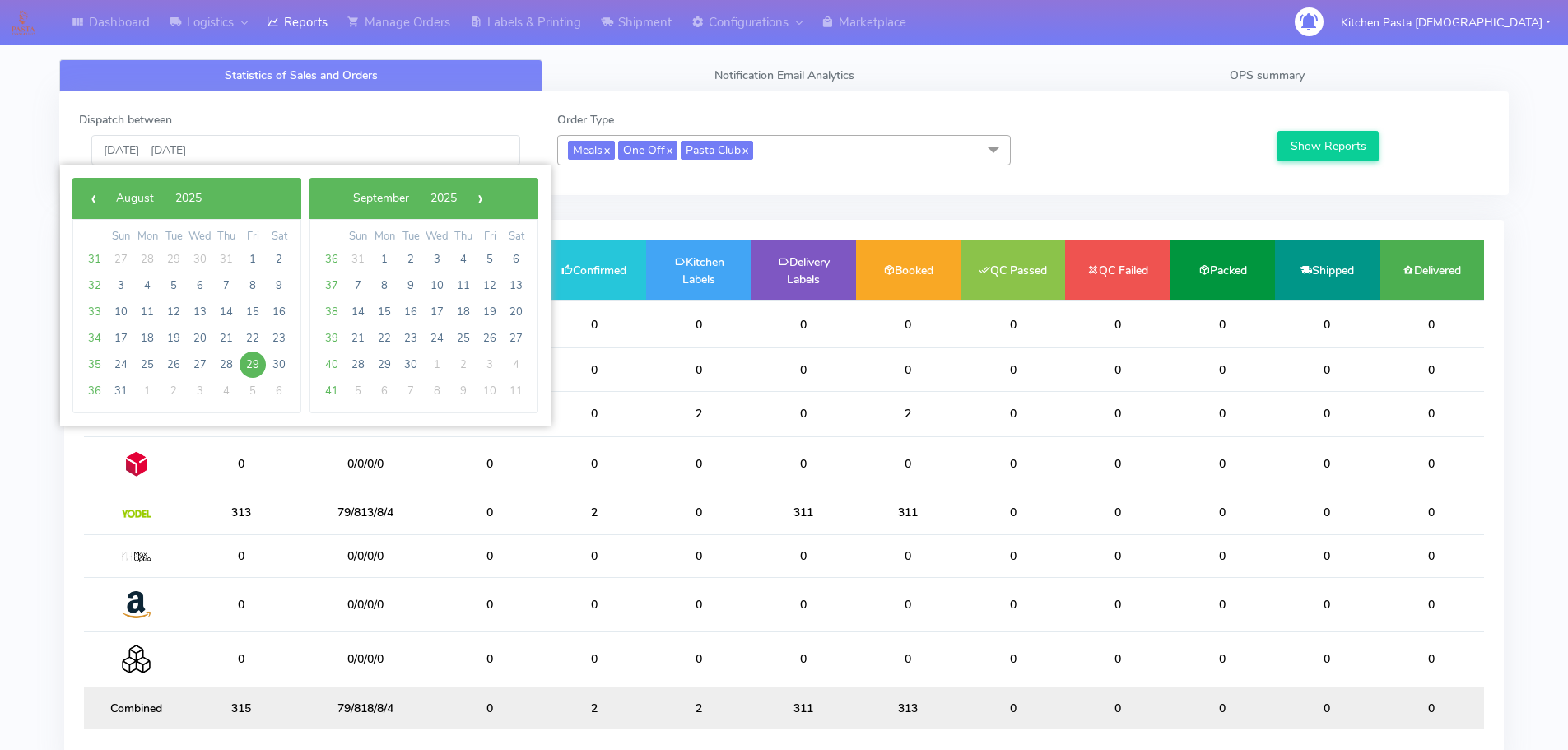
type input "[DATE] - [DATE]"
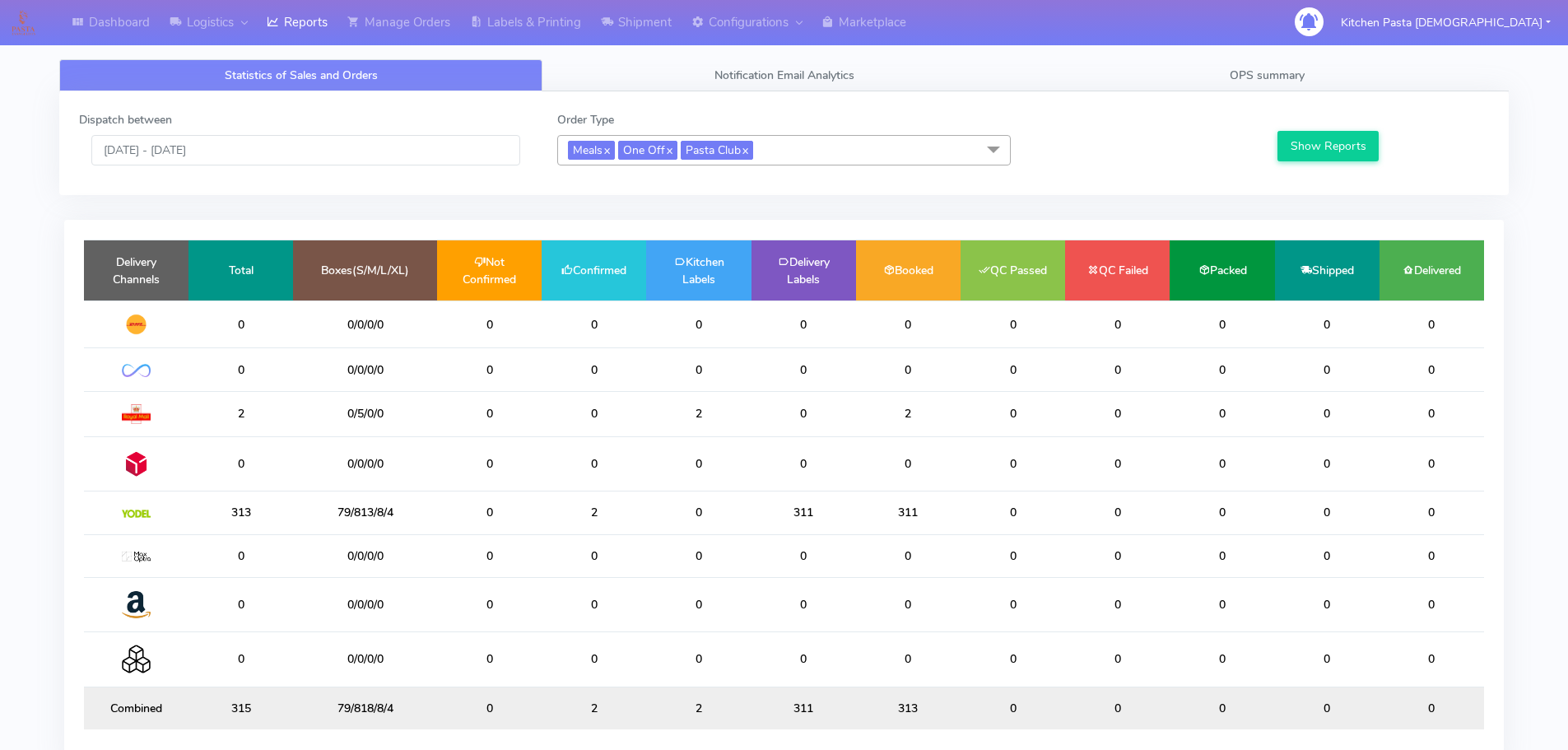
click at [1307, 148] on button "Show Reports" at bounding box center [1327, 146] width 101 height 31
click at [1310, 147] on button "Show Reports" at bounding box center [1327, 146] width 101 height 31
drag, startPoint x: 1209, startPoint y: 66, endPoint x: 1203, endPoint y: 118, distance: 52.3
click at [1209, 66] on link "OPS summary" at bounding box center [1267, 75] width 483 height 32
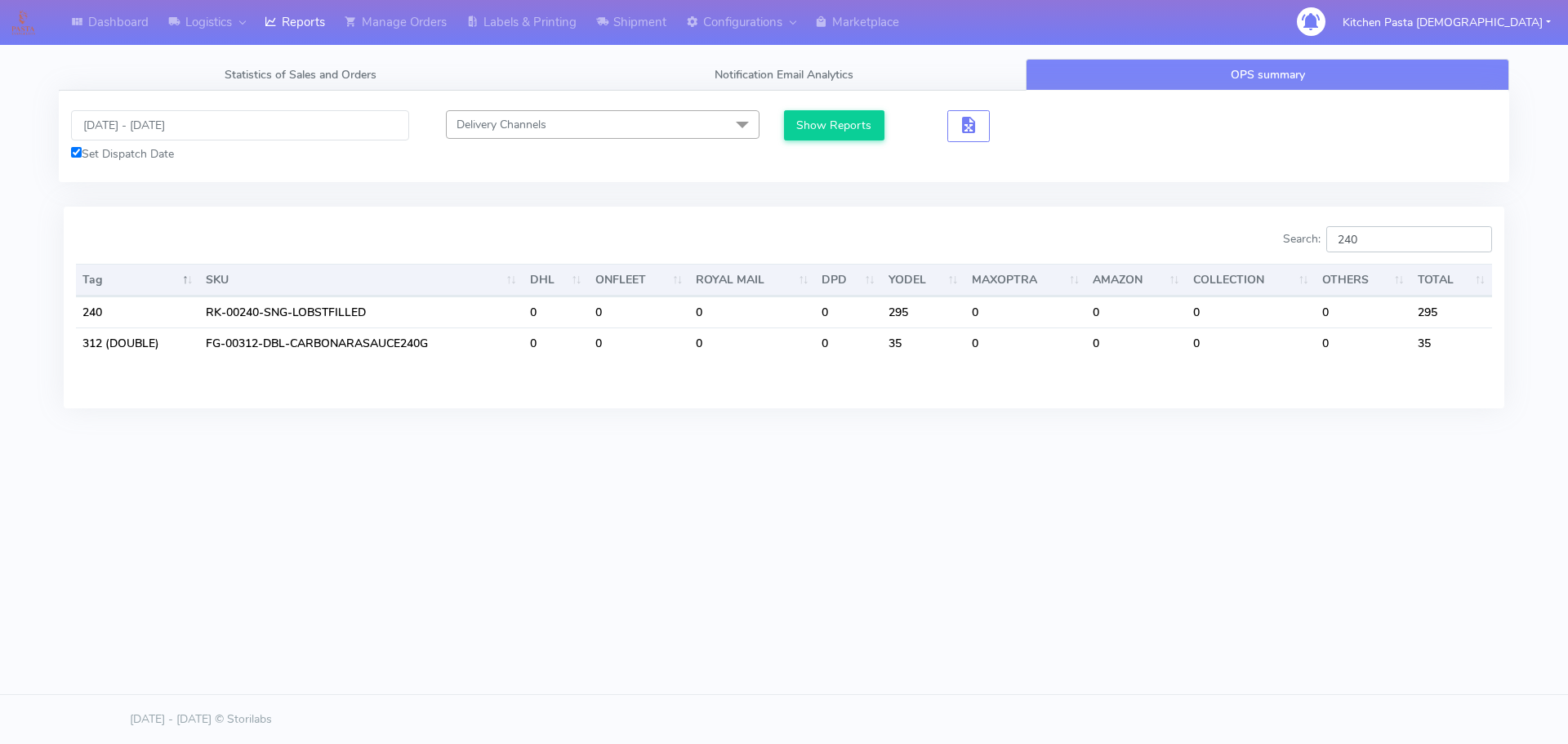
click at [1382, 233] on input "240" at bounding box center [1409, 239] width 166 height 26
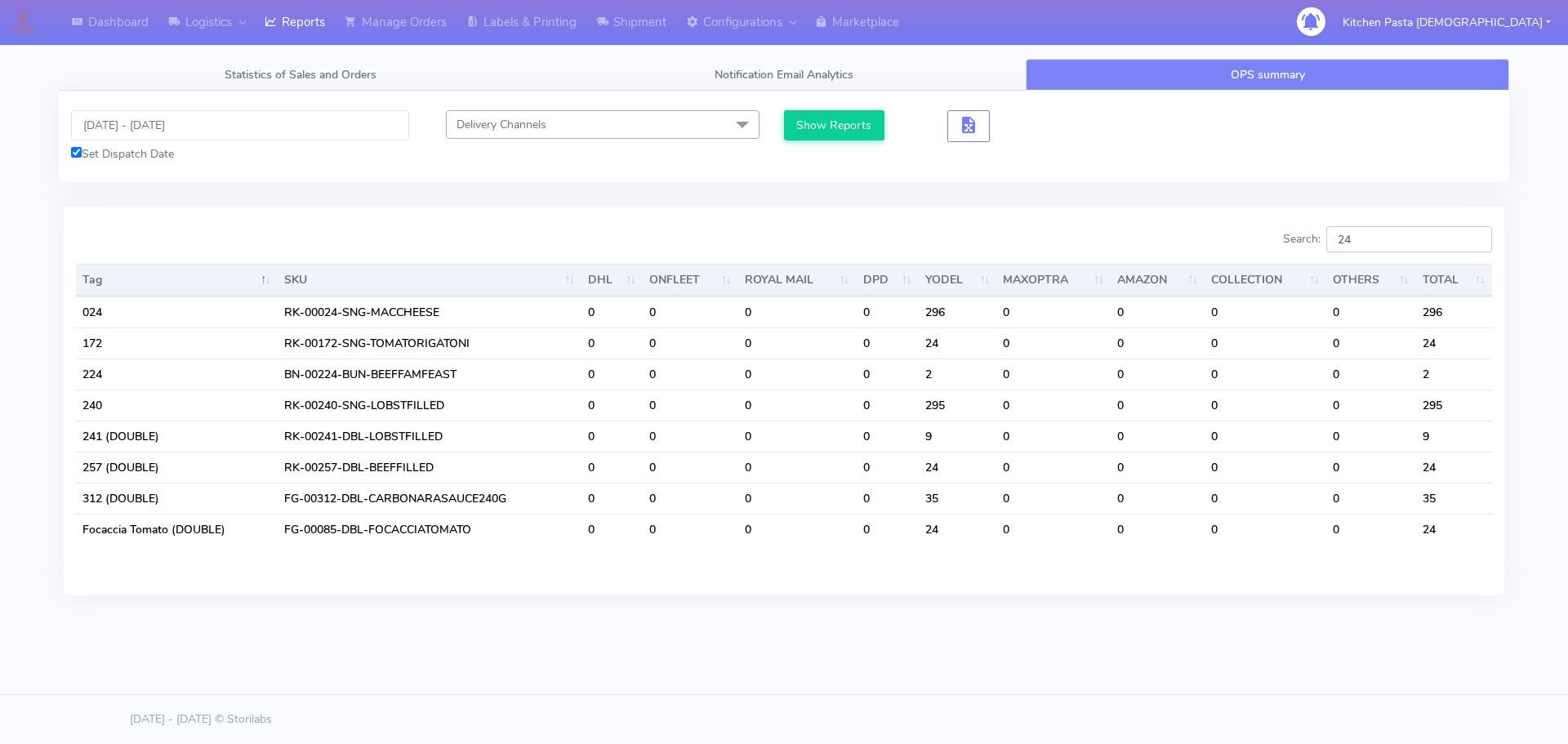
type input "2"
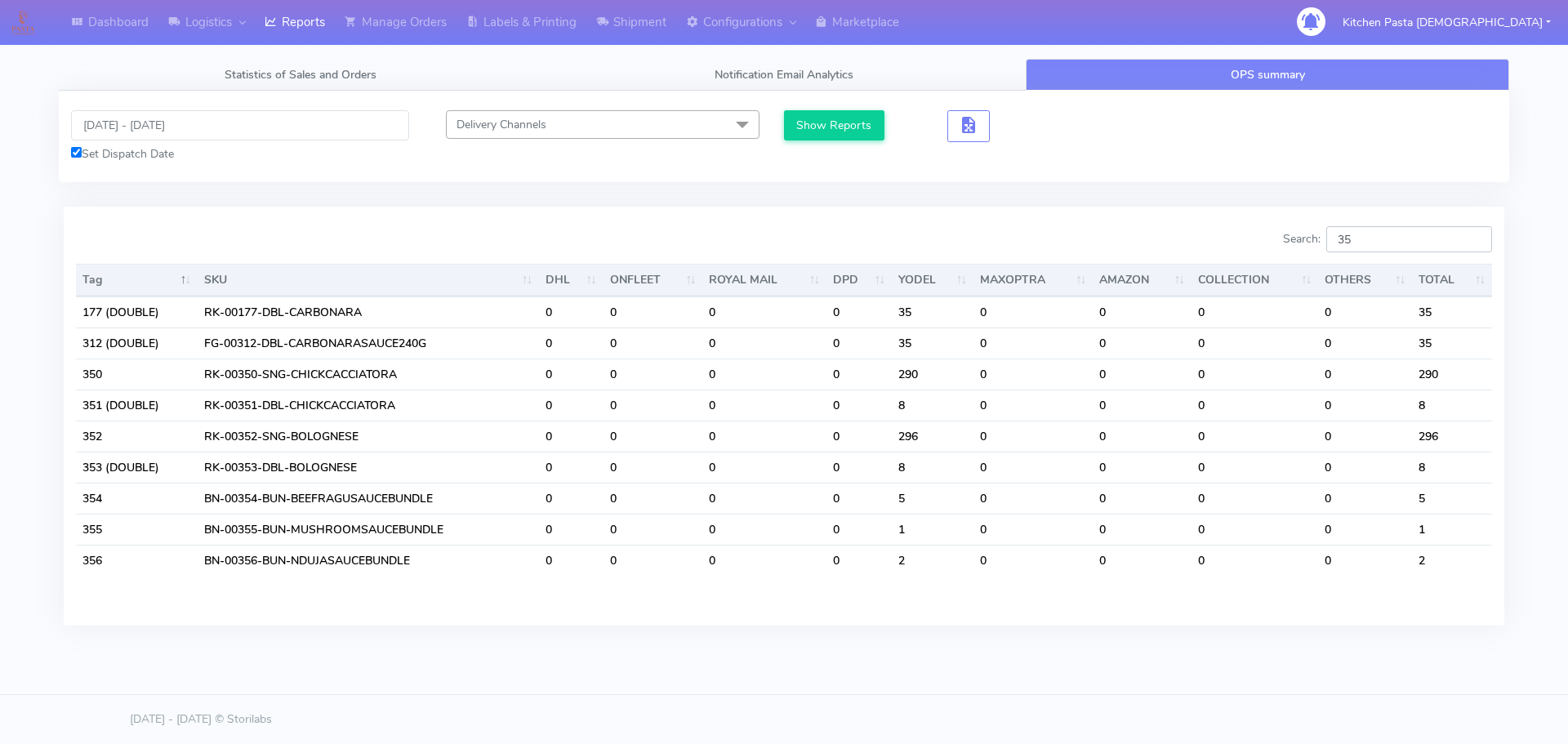
type input "3"
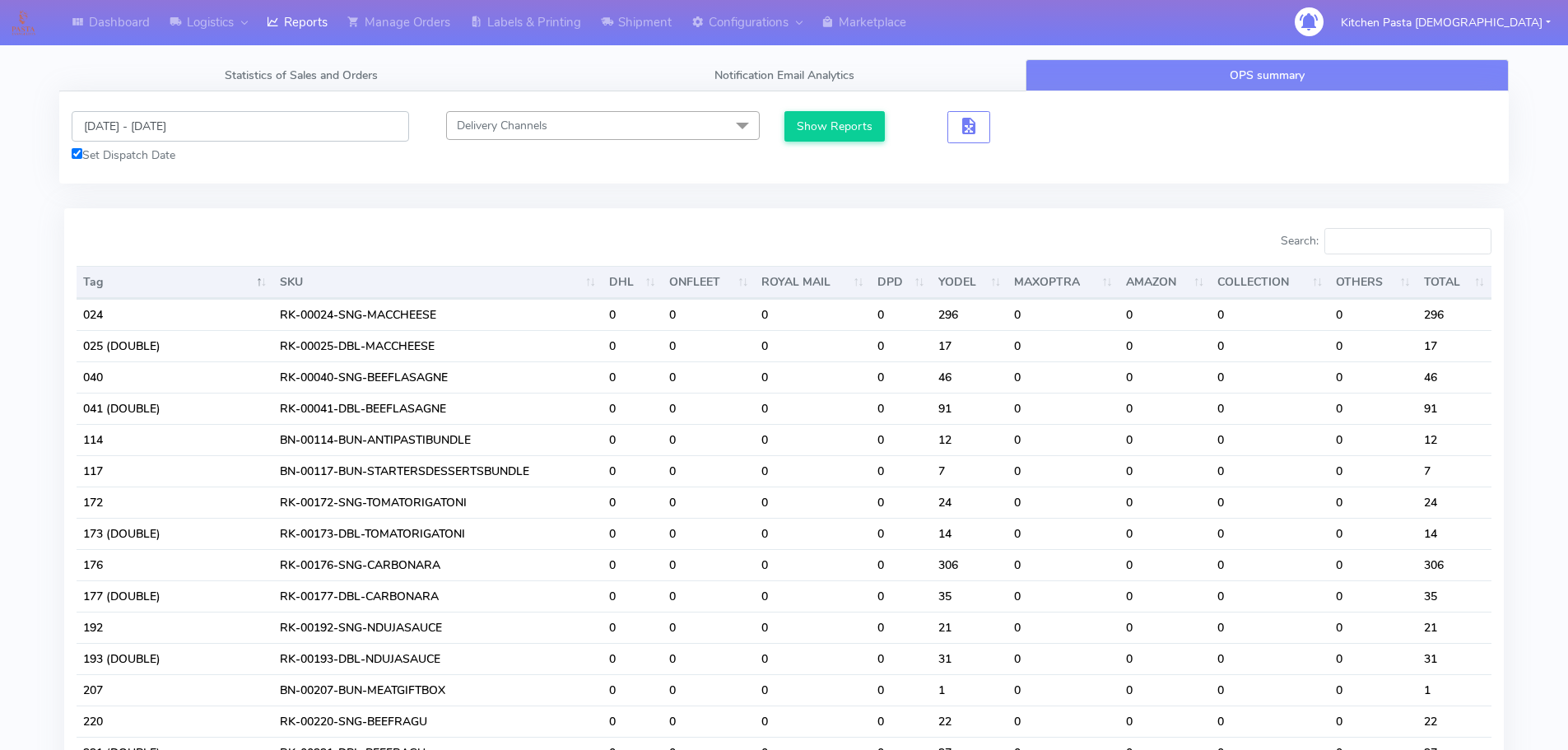
click at [187, 125] on input "[DATE] - [DATE]" at bounding box center [240, 126] width 337 height 31
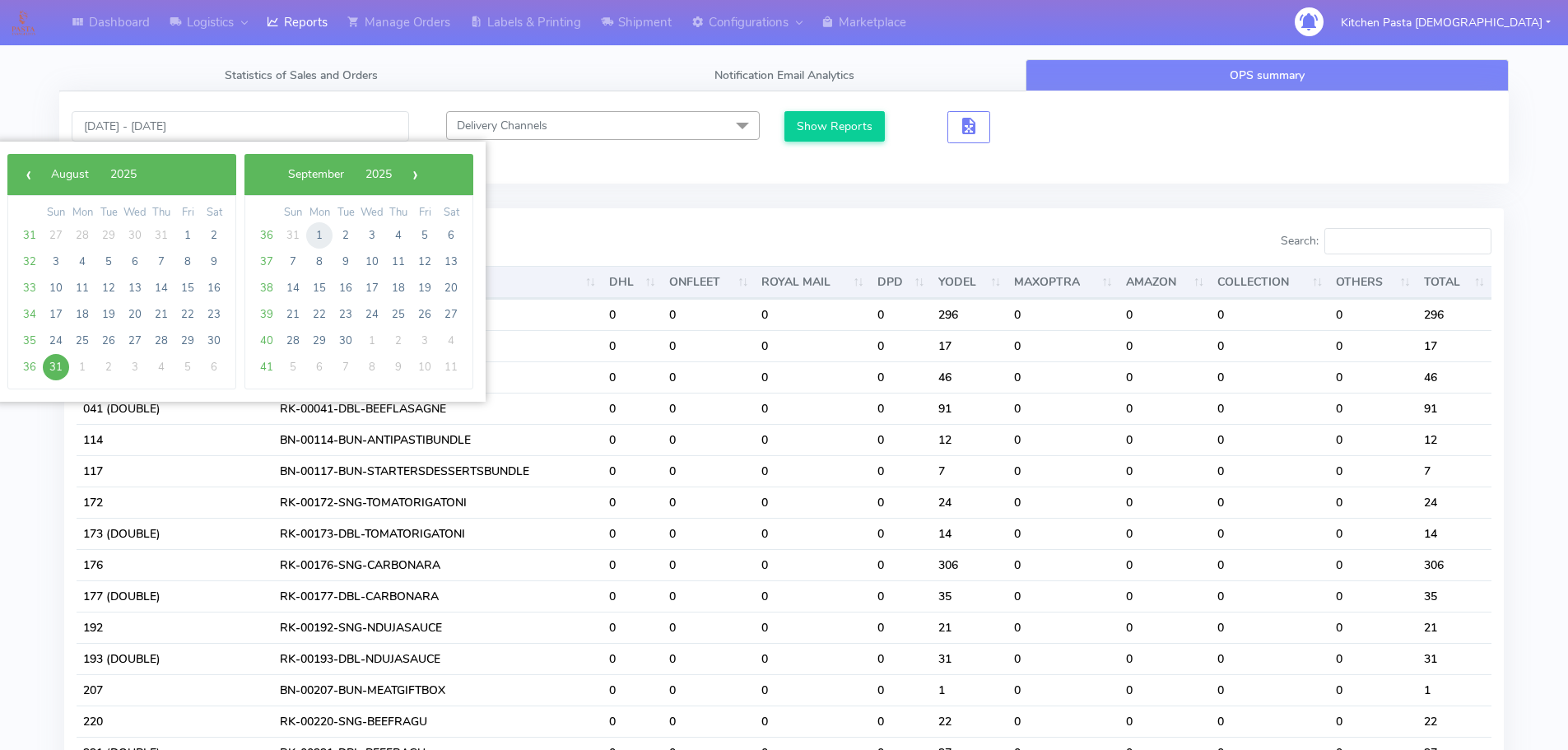
click at [313, 237] on span "1" at bounding box center [319, 235] width 26 height 26
click at [313, 237] on span "29" at bounding box center [319, 235] width 26 height 26
click at [86, 241] on span "1" at bounding box center [82, 235] width 26 height 26
type input "[DATE] - [DATE]"
click at [86, 241] on div at bounding box center [425, 244] width 720 height 33
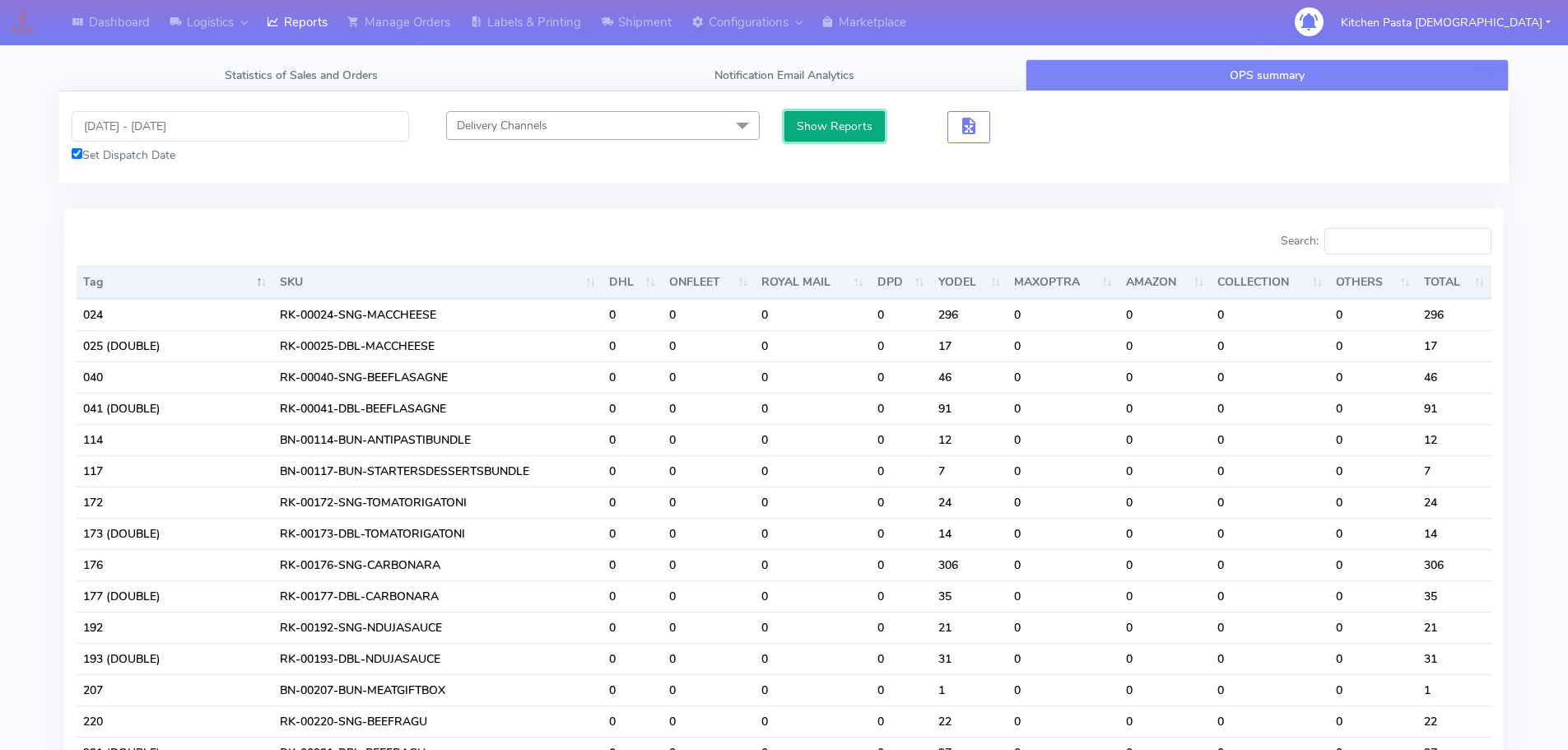
click at [811, 125] on button "Show Reports" at bounding box center [834, 126] width 101 height 31
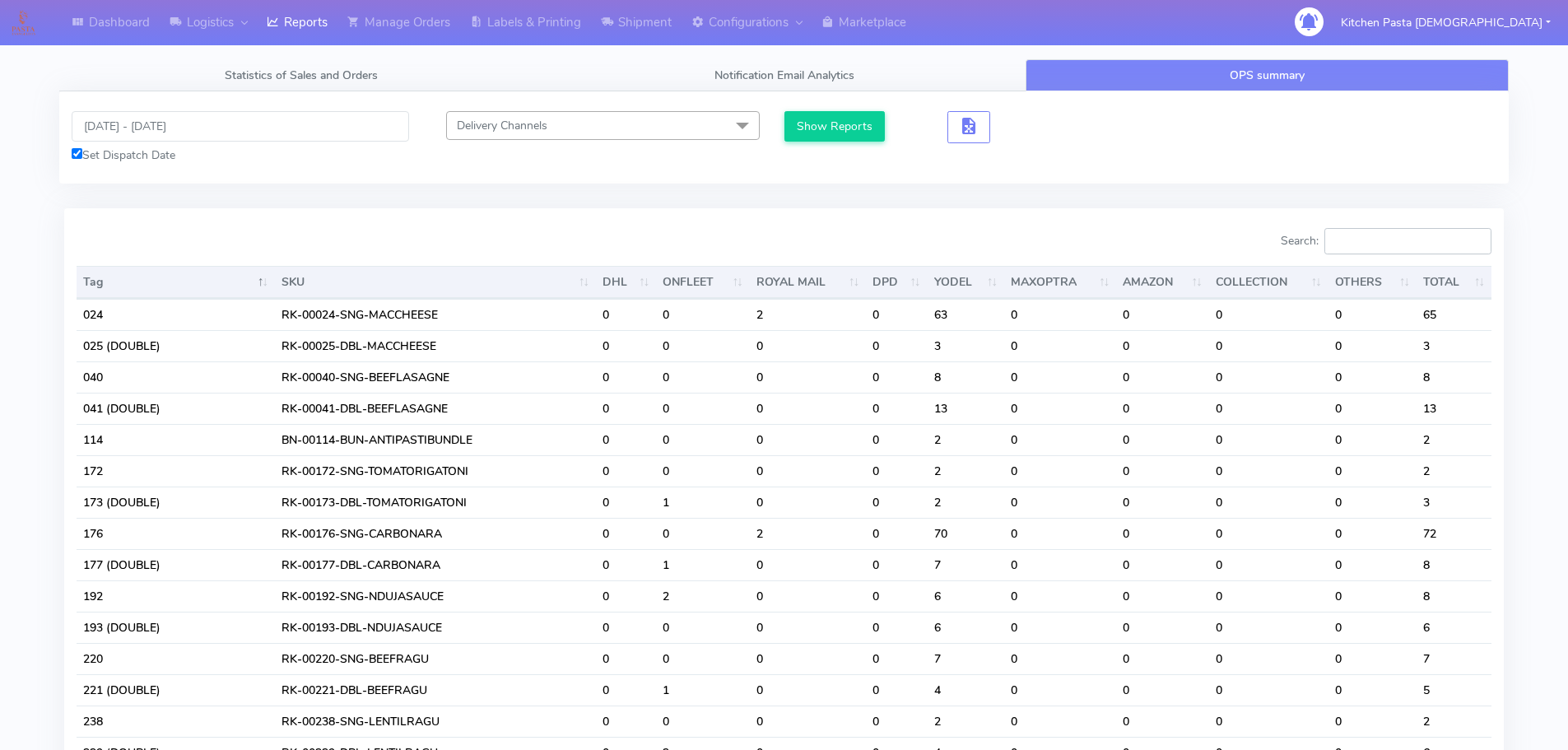
click at [1409, 250] on input "Search:" at bounding box center [1407, 241] width 167 height 26
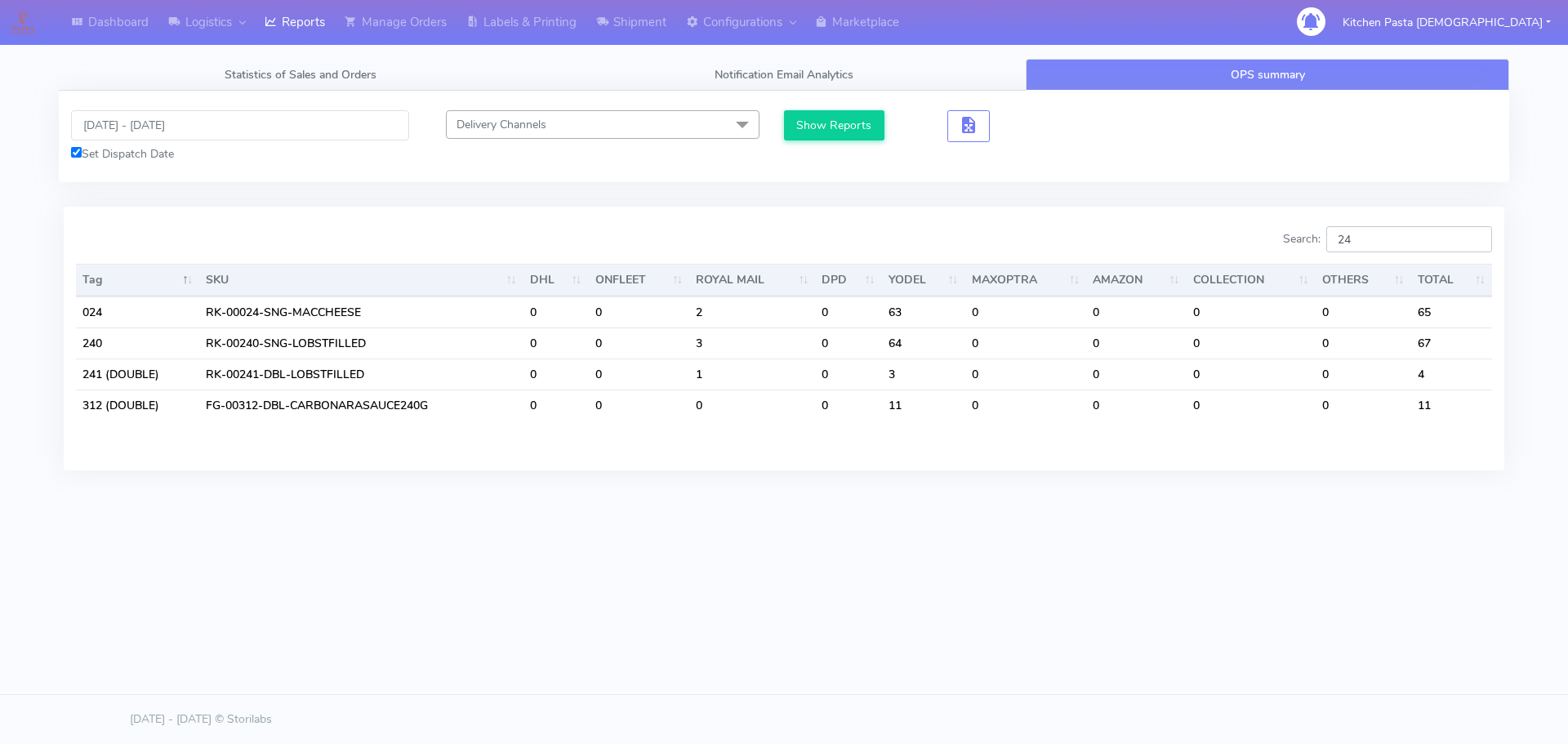
type input "2"
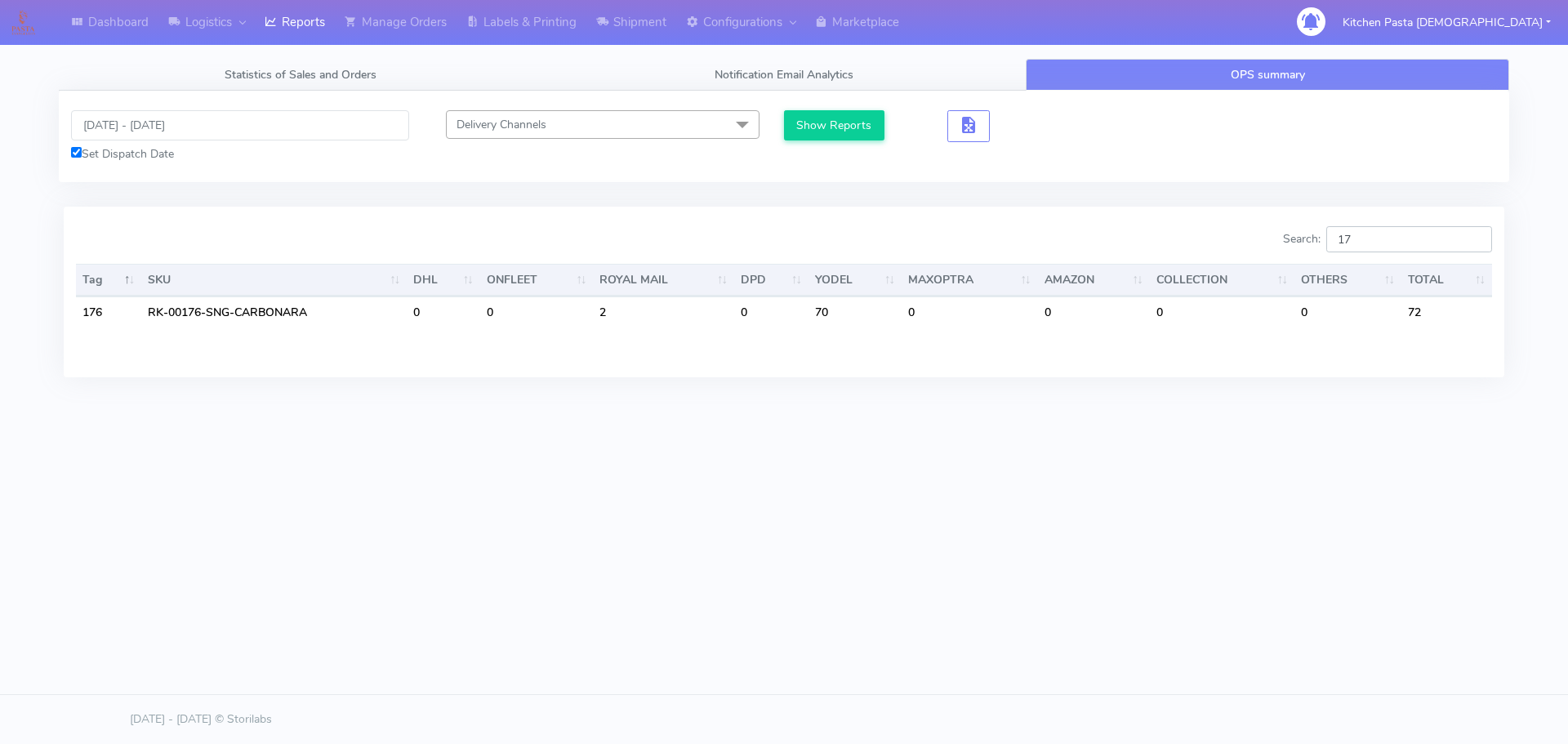
type input "1"
type input "3"
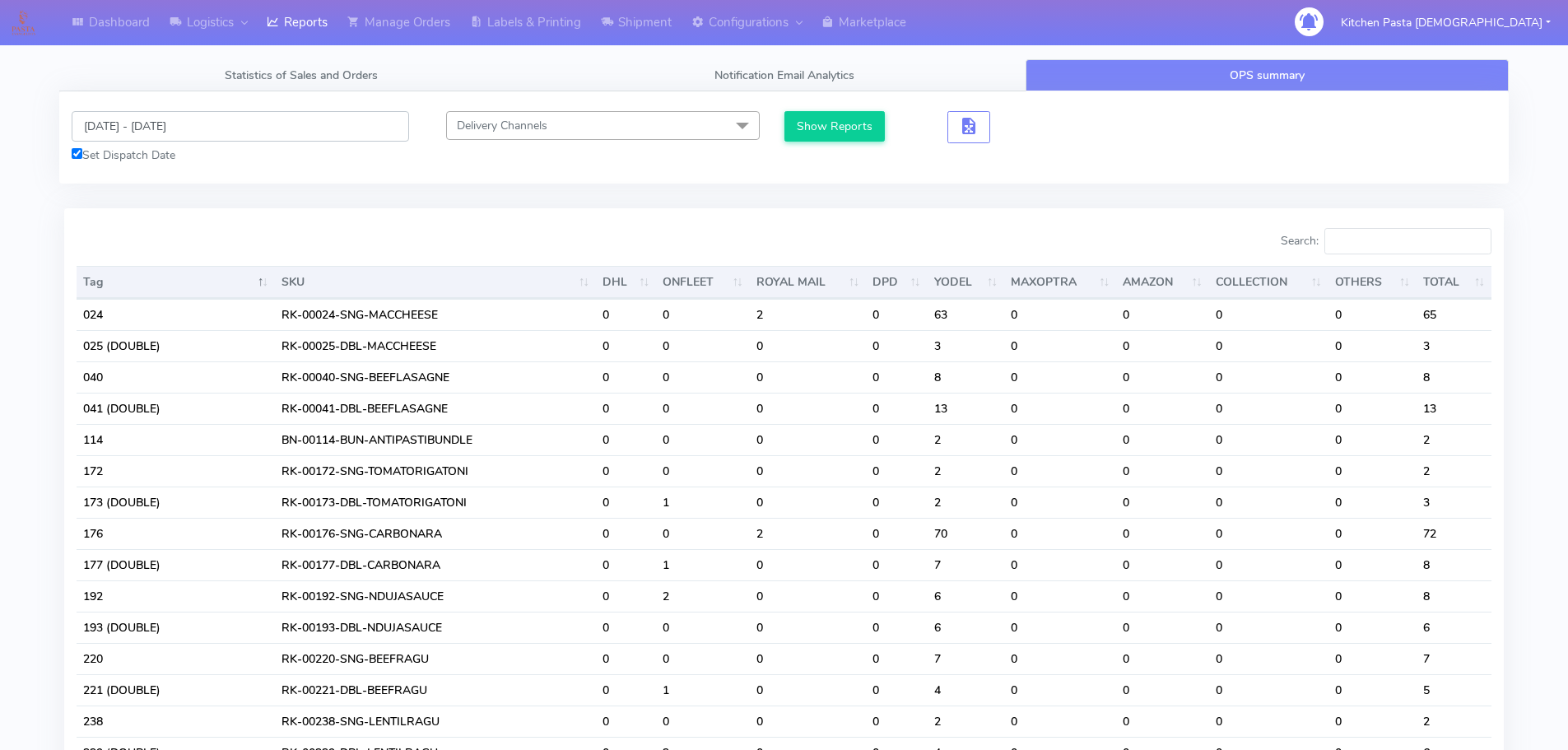
click at [189, 130] on input "[DATE] - [DATE]" at bounding box center [240, 126] width 337 height 31
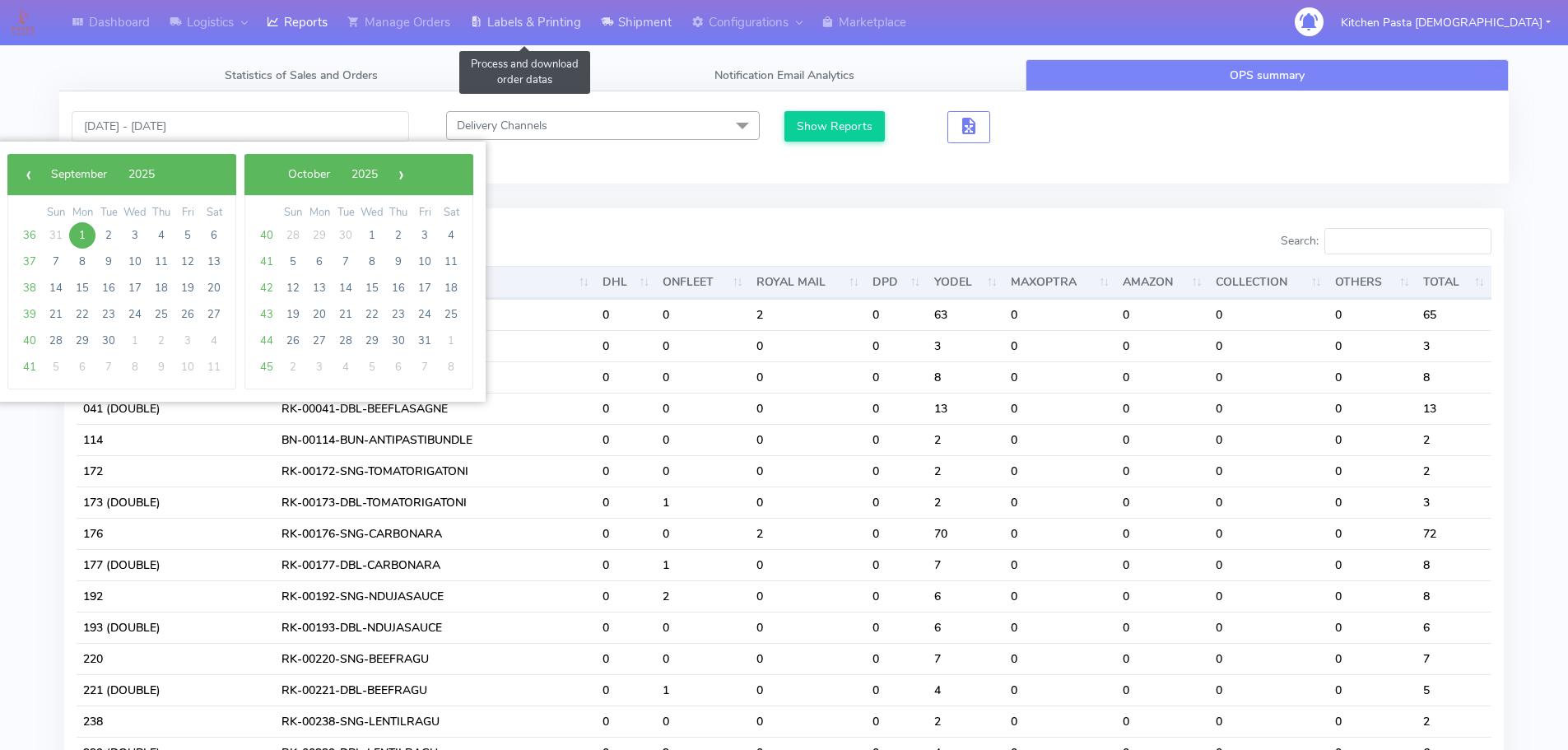
drag, startPoint x: 543, startPoint y: 25, endPoint x: 665, endPoint y: 38, distance: 122.7
click at [543, 25] on link "Labels & Printing" at bounding box center [525, 22] width 131 height 45
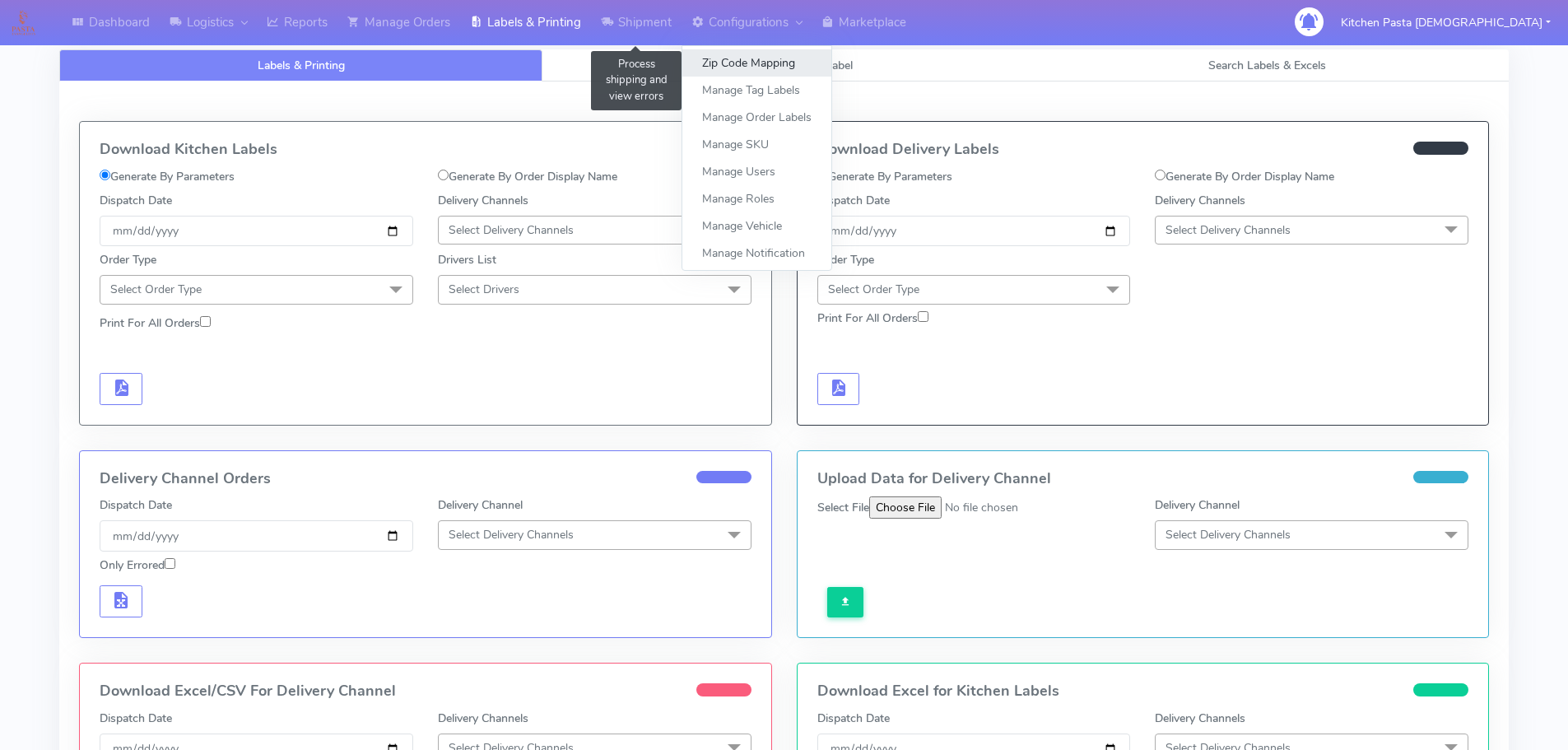
select select
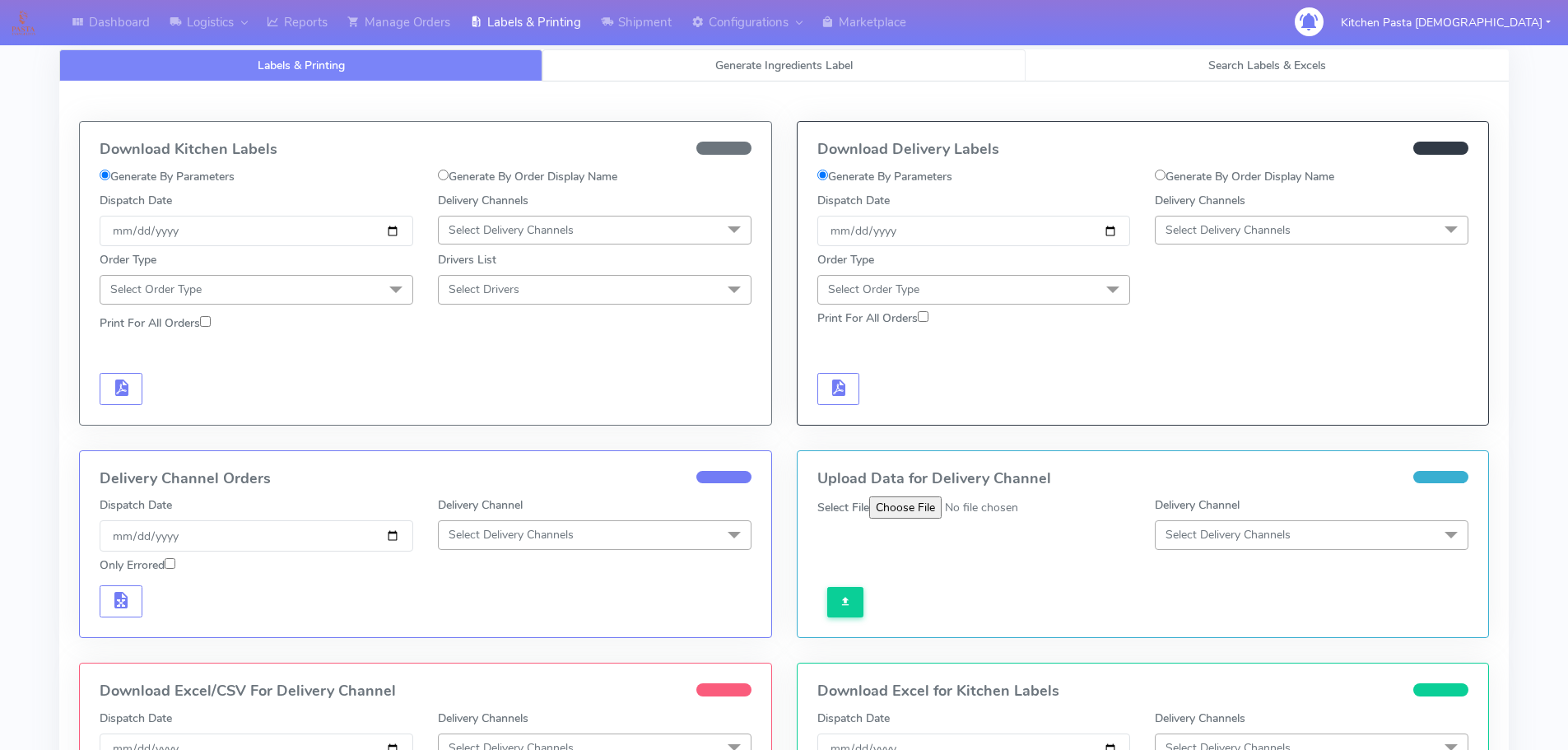
click at [654, 70] on link "Generate Ingredients Label" at bounding box center [784, 65] width 483 height 32
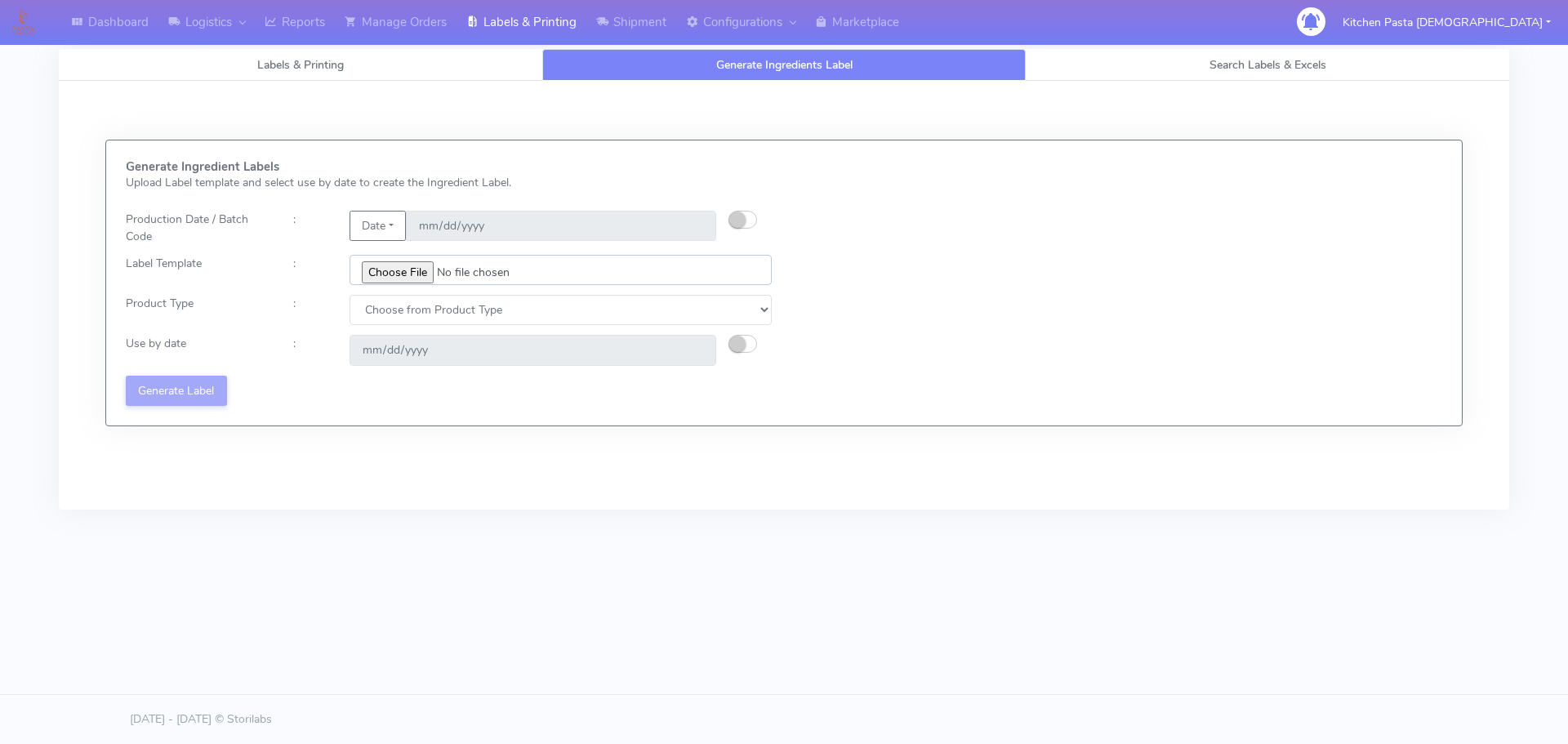
click at [392, 266] on input "file" at bounding box center [561, 270] width 422 height 30
type input "C:\fakepath\Ecom_350_V1.jpg"
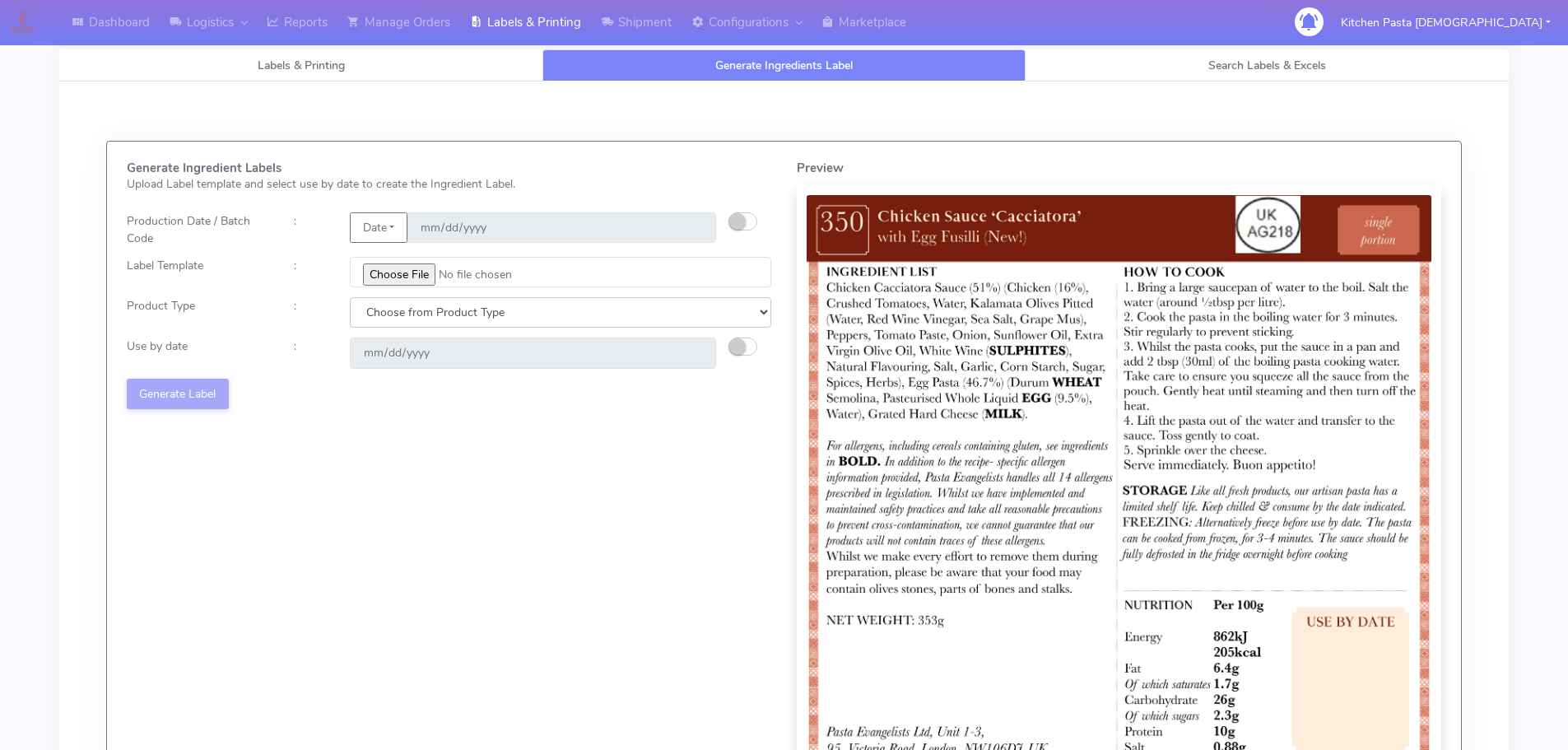
click at [502, 314] on select "Choose from Product Type ECOM ERETAIL CIRCULAR CIRC_DESERTS LASAGNE" at bounding box center [560, 313] width 421 height 31
select select "0"
click at [350, 297] on select "Choose from Product Type ECOM ERETAIL CIRCULAR CIRC_DESERTS LASAGNE" at bounding box center [560, 313] width 421 height 31
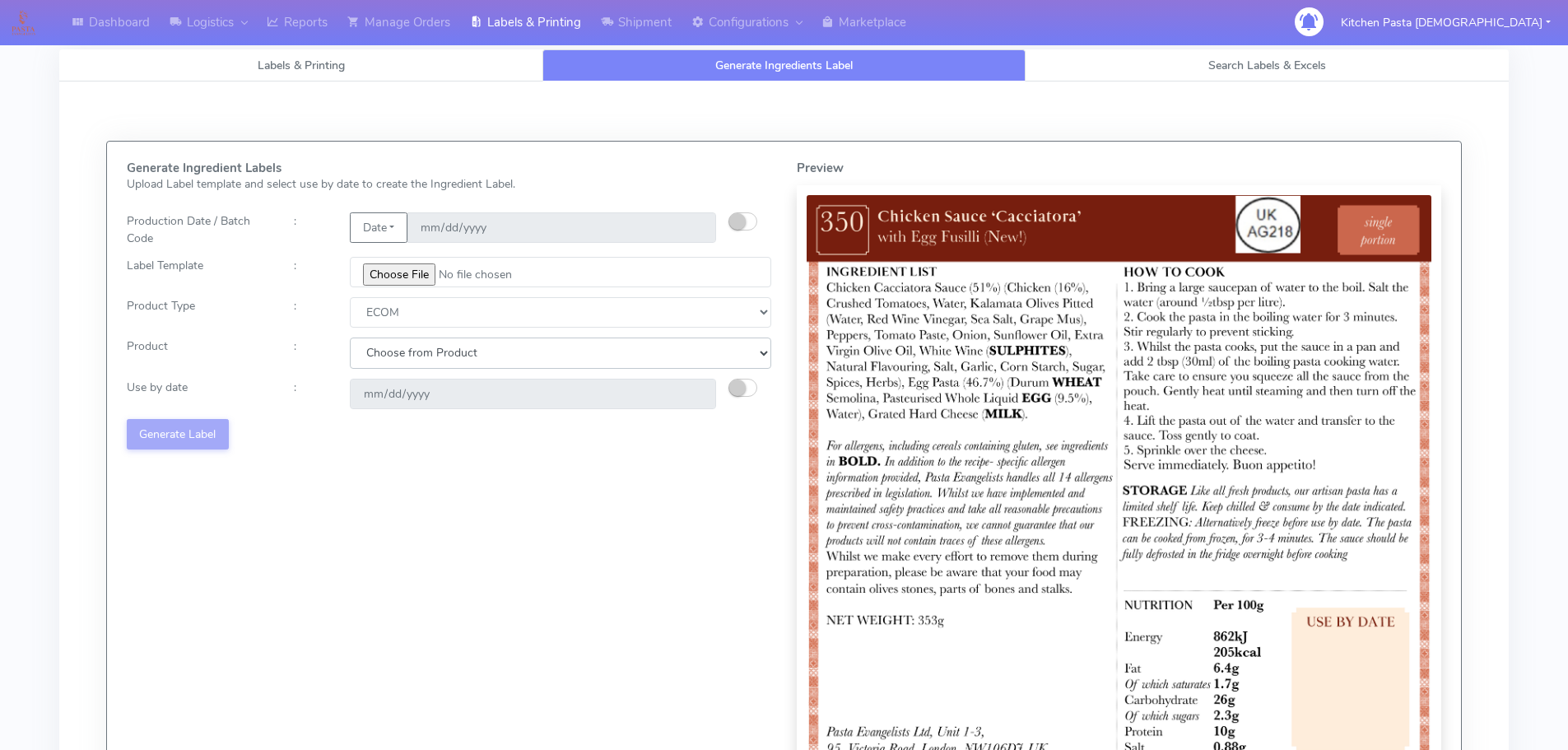
drag, startPoint x: 389, startPoint y: 352, endPoint x: 390, endPoint y: 367, distance: 15.0
click at [389, 353] on select "Choose from Product PLAIN PASTA (EXCEPT HURRA) HURRA FILLED PASTA BUTTER (INTER…" at bounding box center [560, 353] width 421 height 31
select select "0"
click at [350, 337] on select "Choose from Product PLAIN PASTA (EXCEPT HURRA) HURRA FILLED PASTA BUTTER (INTER…" at bounding box center [560, 353] width 421 height 31
click at [740, 385] on small "button" at bounding box center [737, 387] width 16 height 16
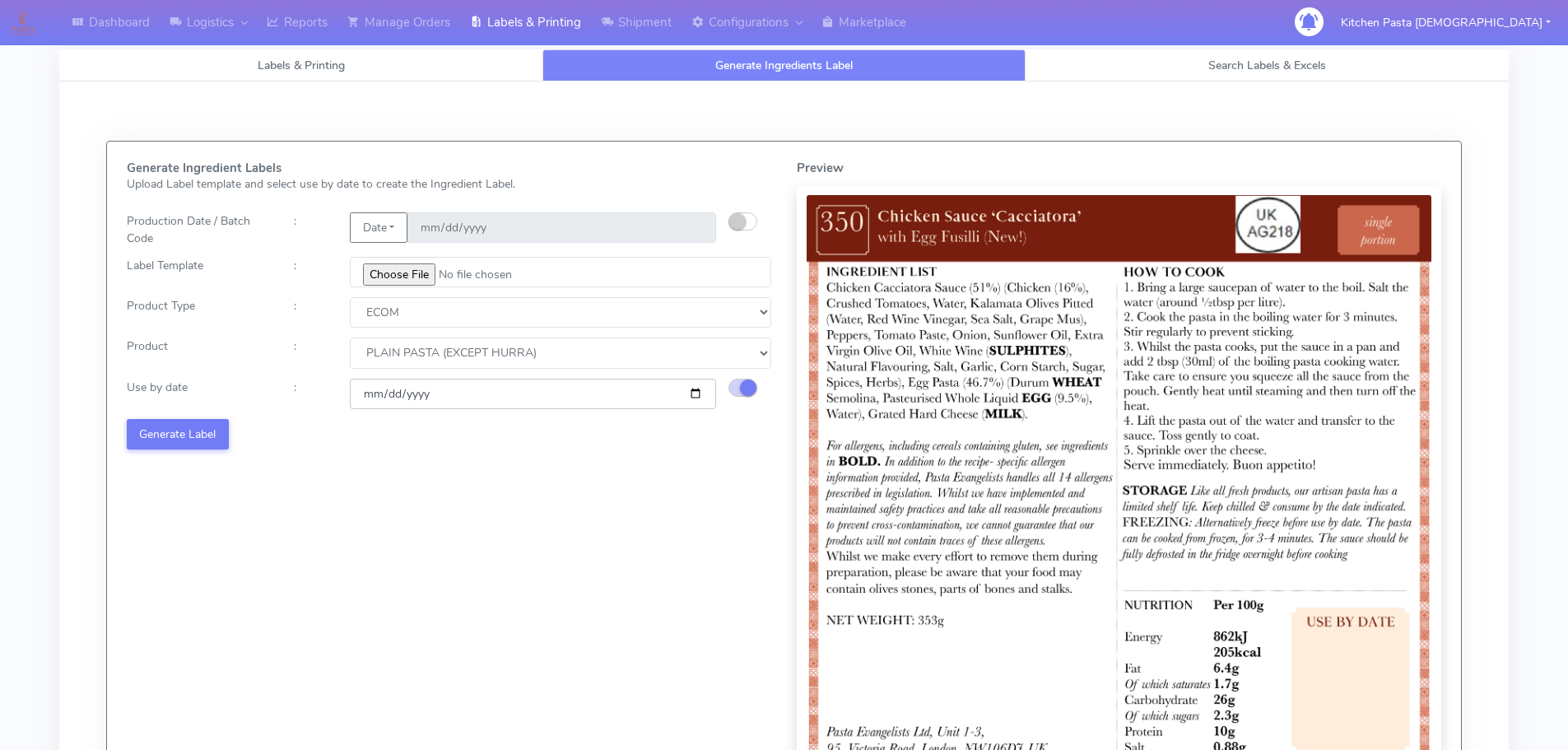
click at [693, 392] on input "[DATE]" at bounding box center [533, 394] width 366 height 31
type input "[DATE]"
click at [209, 432] on button "Generate Label" at bounding box center [178, 434] width 102 height 31
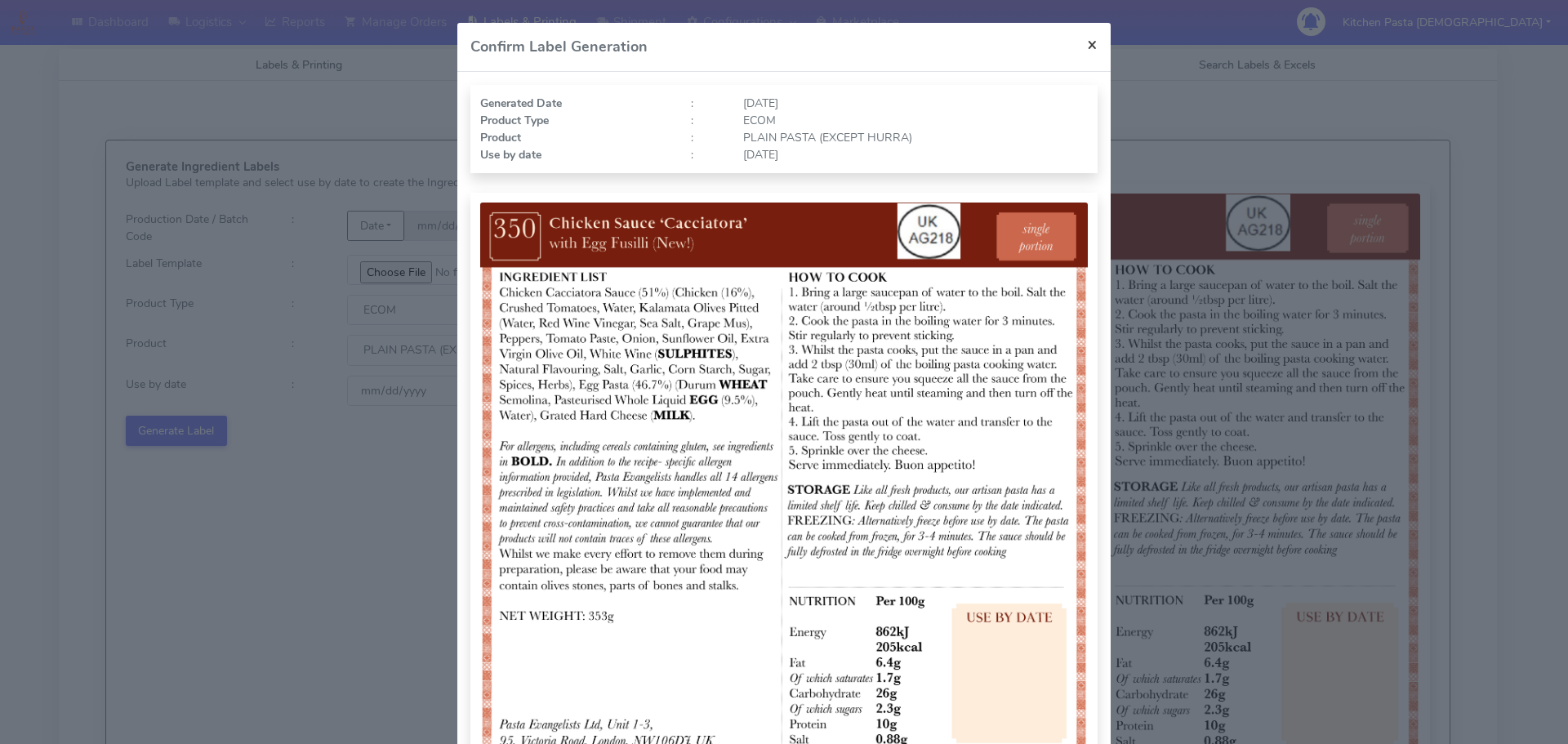
click at [1089, 36] on span "×" at bounding box center [1092, 44] width 11 height 23
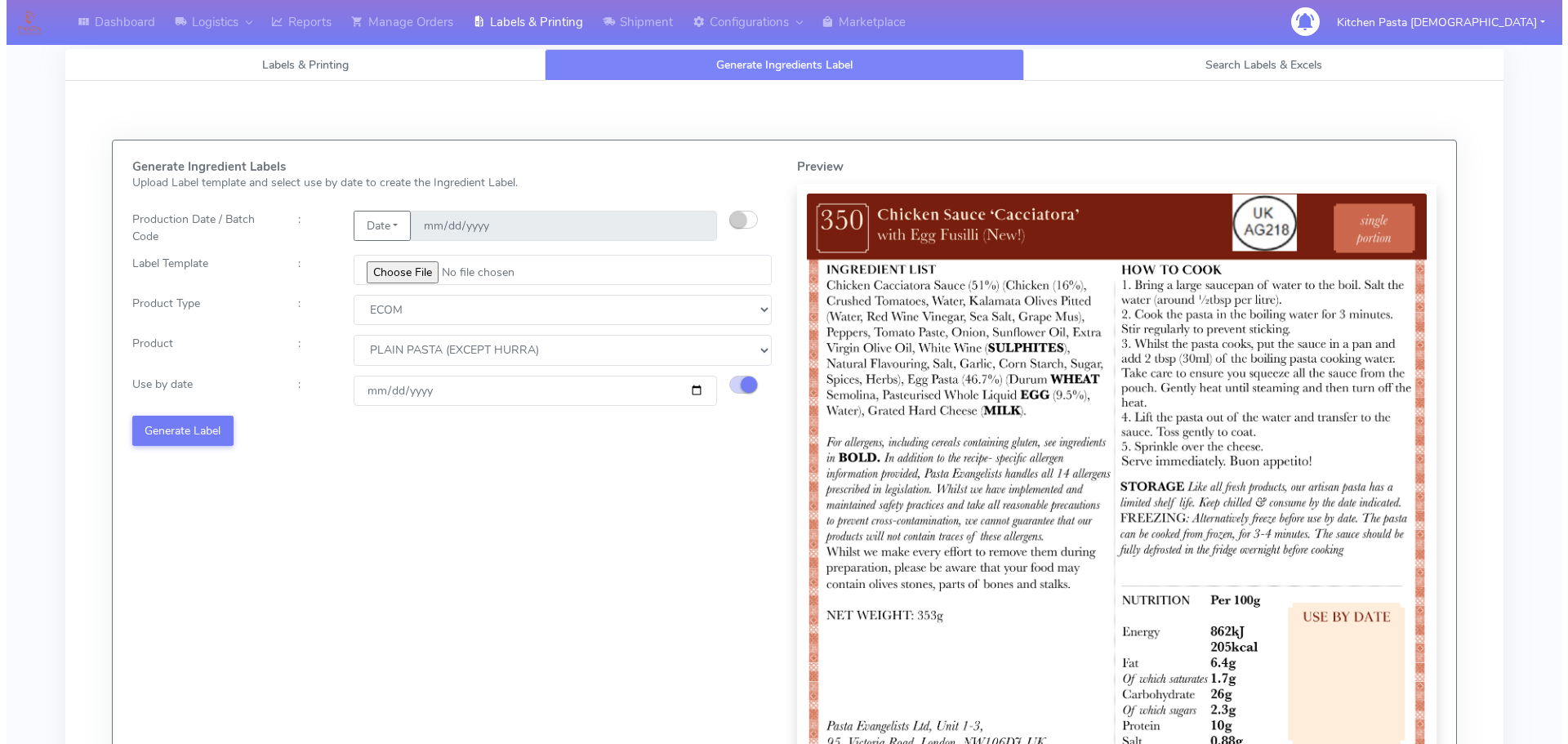
select select
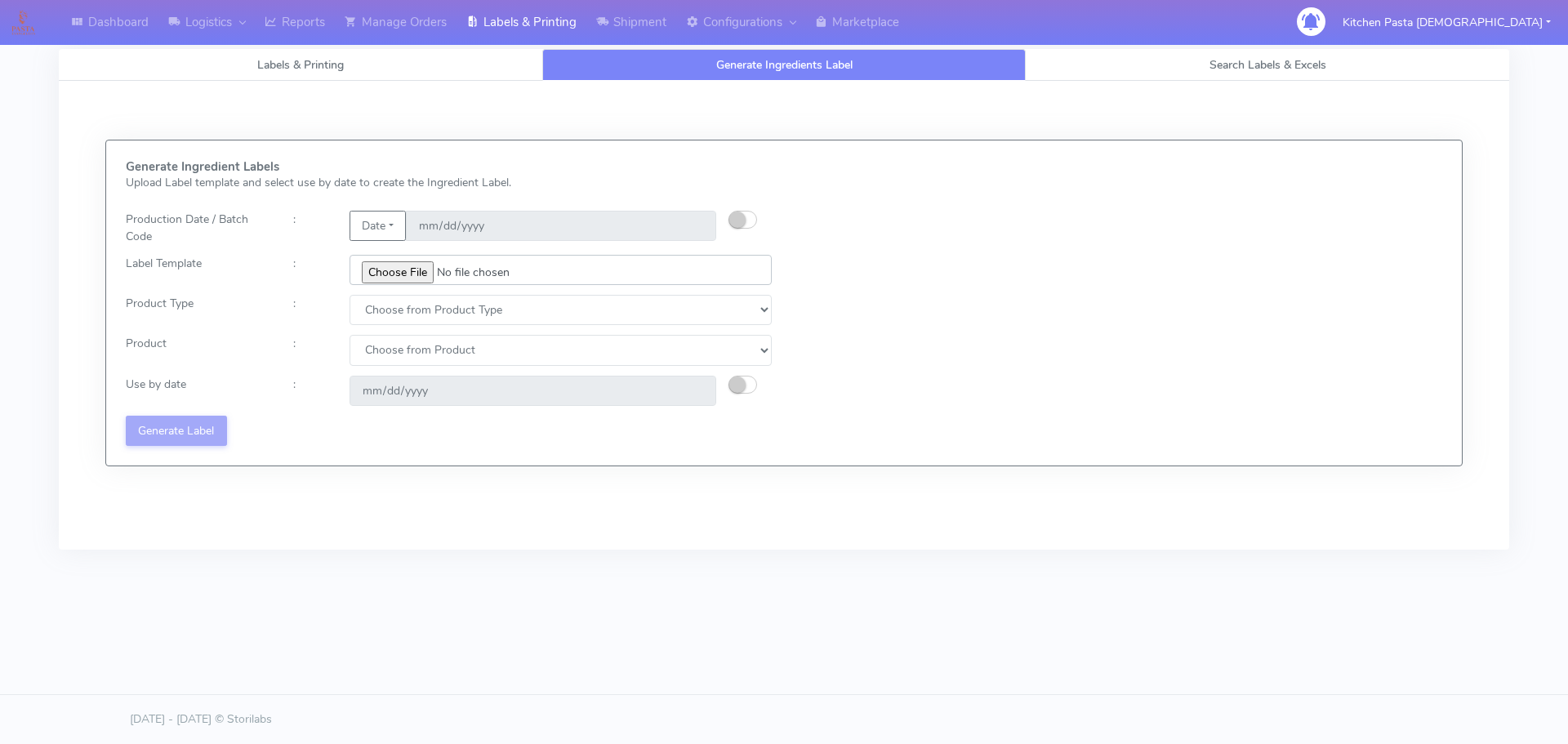
click at [411, 268] on input "file" at bounding box center [561, 270] width 422 height 30
type input "C:\fakepath\Ecom_350_V1.jpg"
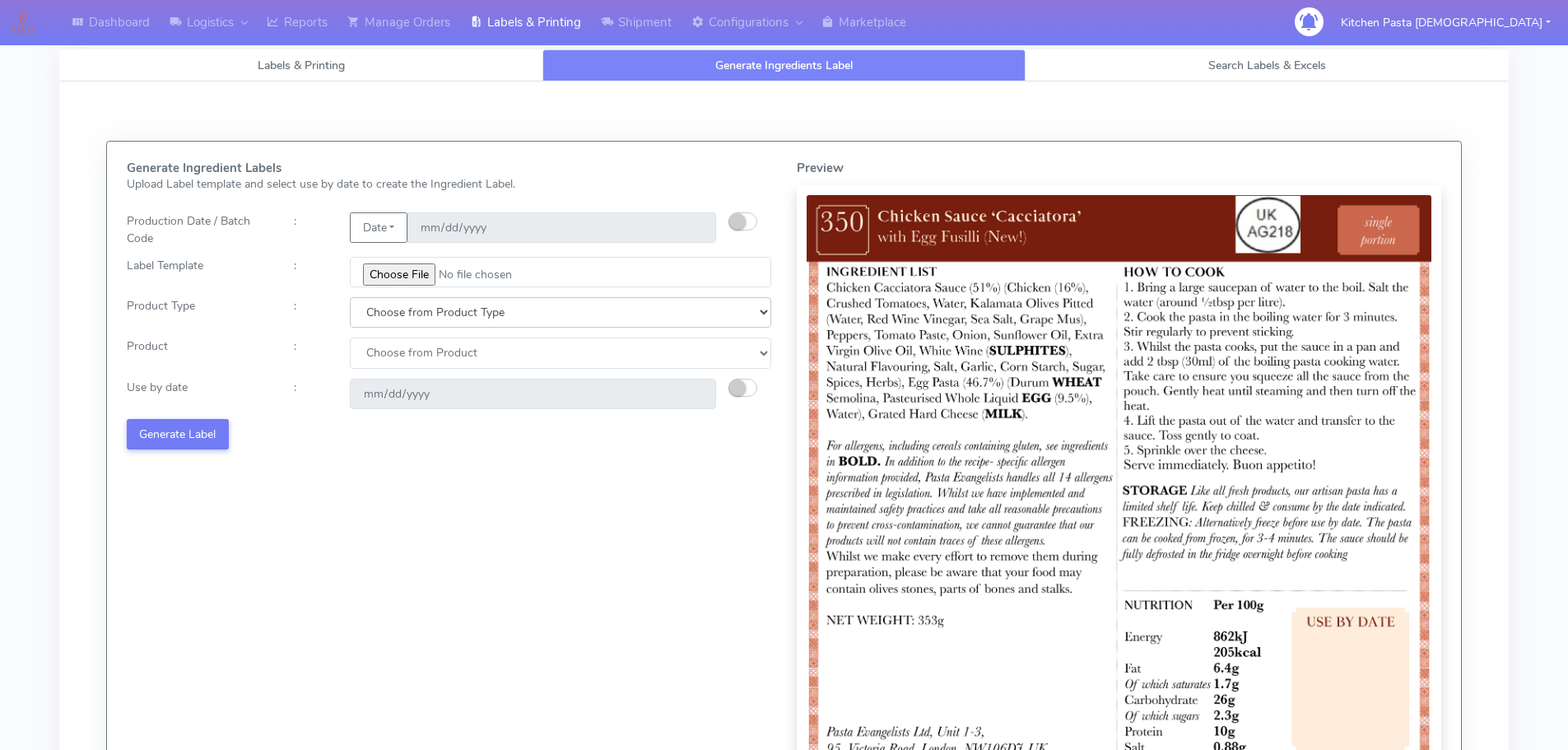
drag, startPoint x: 393, startPoint y: 314, endPoint x: 390, endPoint y: 325, distance: 11.4
click at [393, 314] on select "Choose from Product Type ECOM ERETAIL CIRCULAR CIRC_DESERTS LASAGNE" at bounding box center [560, 313] width 421 height 31
select select "1"
click at [350, 297] on select "Choose from Product Type ECOM ERETAIL CIRCULAR CIRC_DESERTS LASAGNE" at bounding box center [560, 313] width 421 height 31
select select
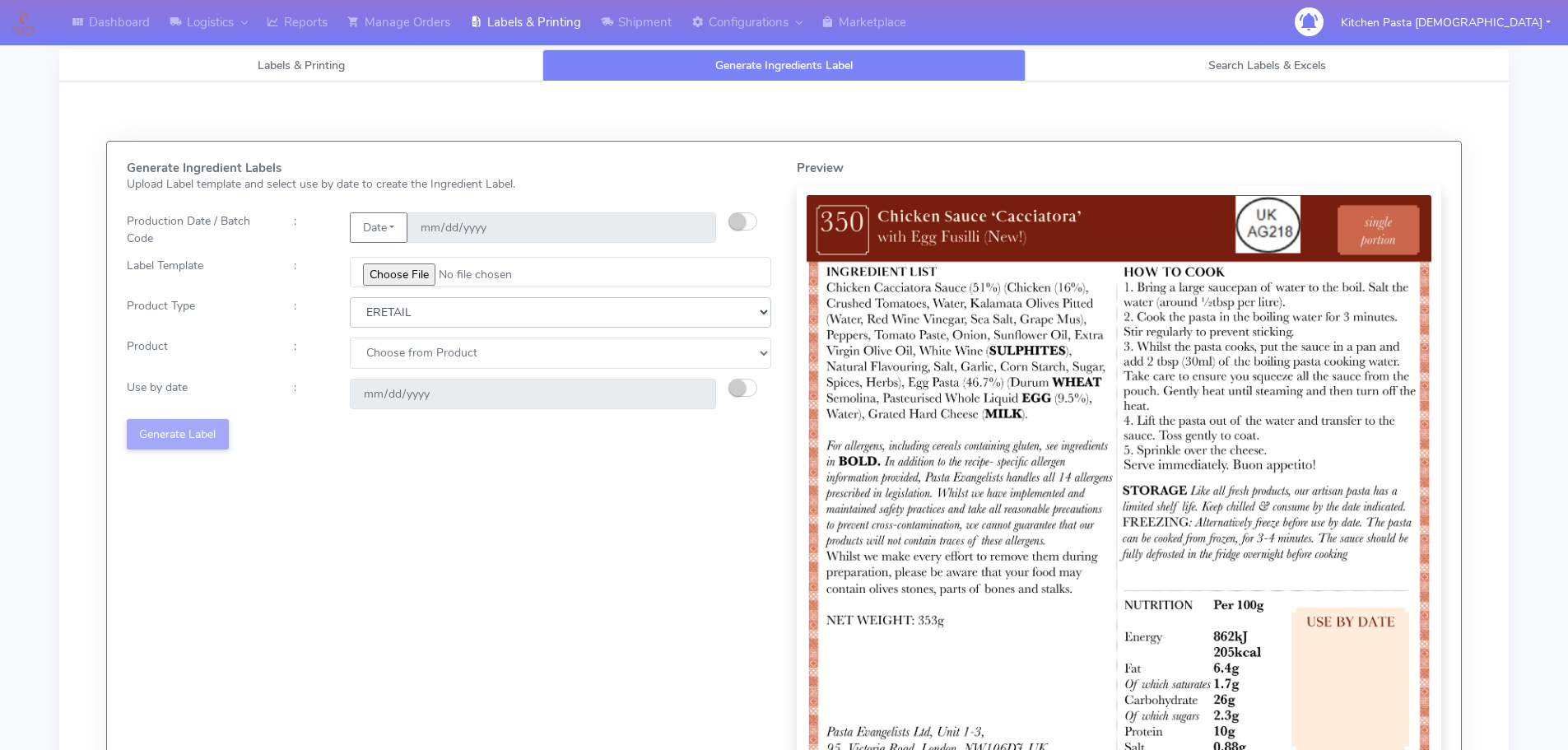
click at [387, 312] on select "Choose from Product Type ECOM ERETAIL CIRCULAR CIRC_DESERTS LASAGNE" at bounding box center [560, 313] width 421 height 31
select select "0"
click at [350, 297] on select "Choose from Product Type ECOM ERETAIL CIRCULAR CIRC_DESERTS LASAGNE" at bounding box center [560, 313] width 421 height 31
click at [385, 357] on select "Choose from Product PLAIN PASTA (EXCEPT HURRA) HURRA FILLED PASTA BUTTER (INTER…" at bounding box center [560, 353] width 421 height 31
select select "0"
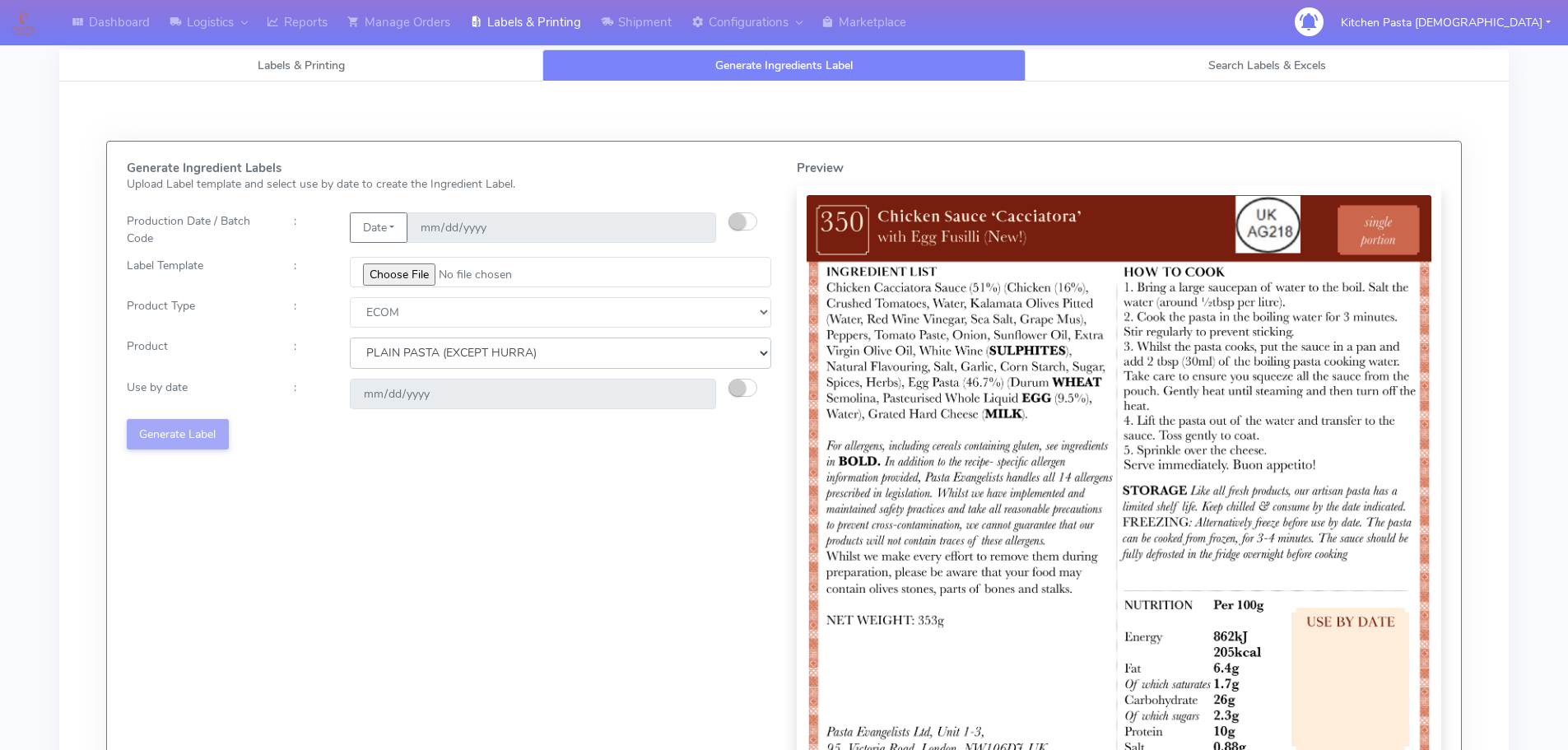
click at [350, 337] on select "Choose from Product PLAIN PASTA (EXCEPT HURRA) HURRA FILLED PASTA BUTTER (INTER…" at bounding box center [560, 353] width 421 height 31
click at [731, 385] on small "button" at bounding box center [737, 387] width 16 height 16
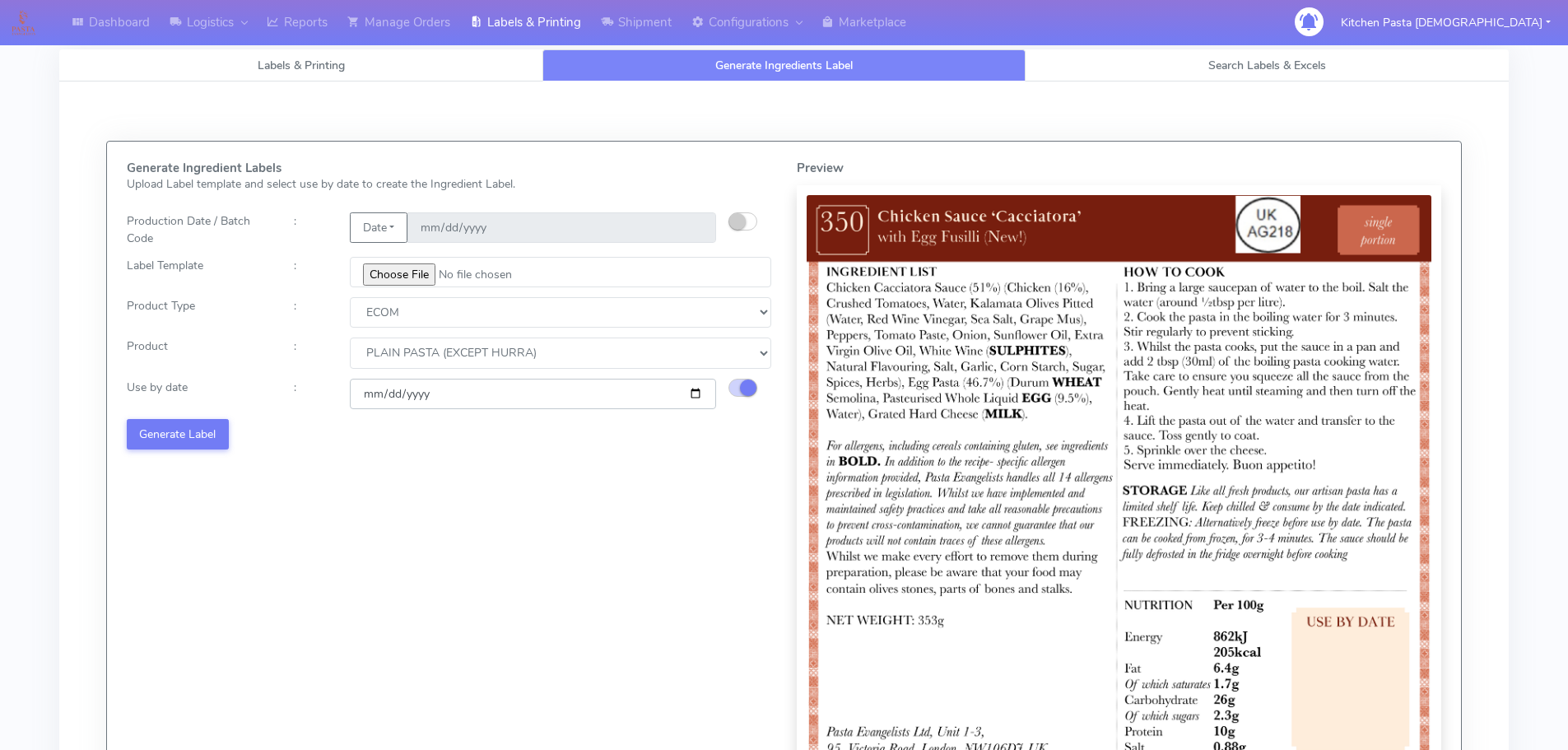
click at [694, 392] on input "[DATE]" at bounding box center [533, 394] width 366 height 31
type input "[DATE]"
click at [211, 449] on button "Generate Label" at bounding box center [178, 434] width 102 height 31
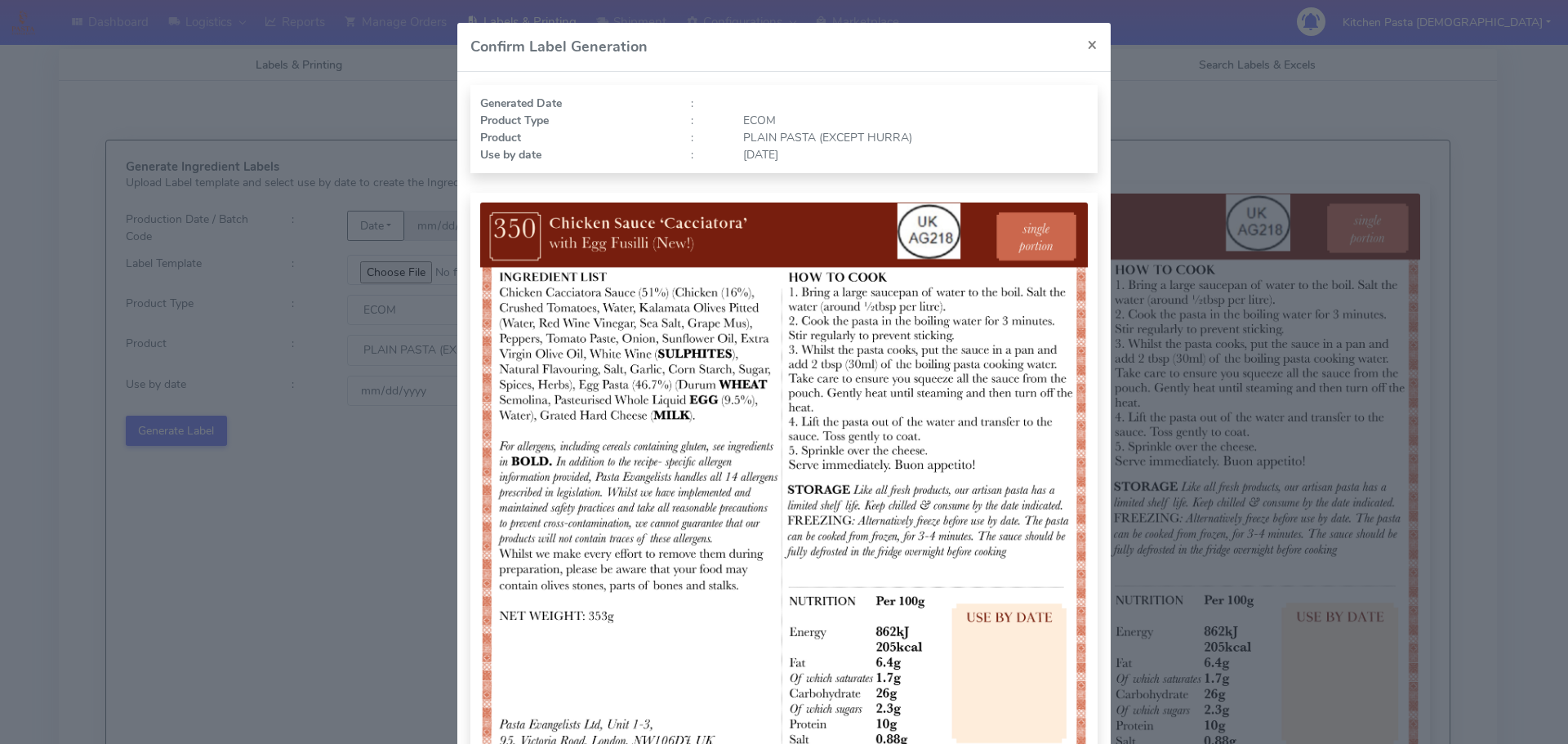
select select "0"
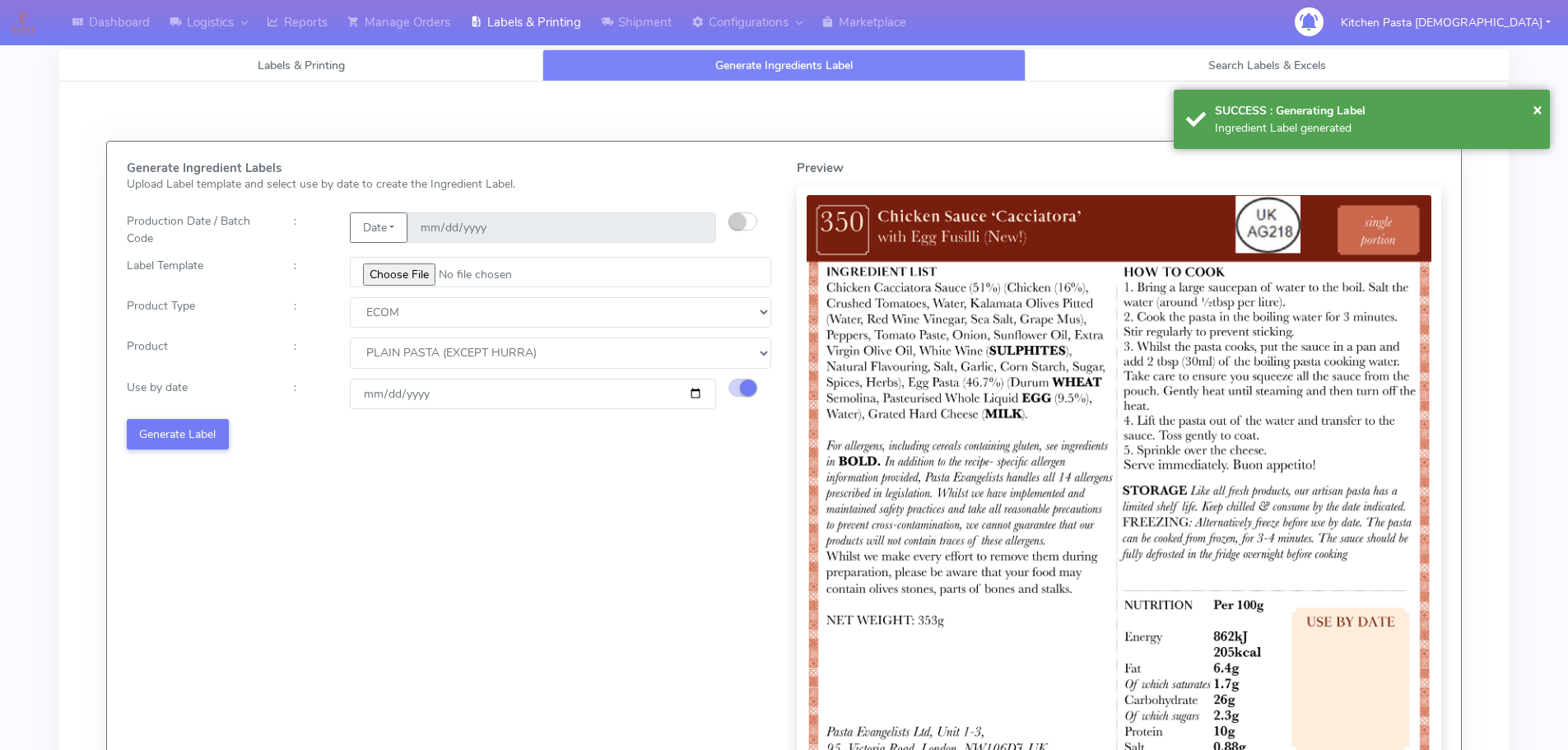
select select
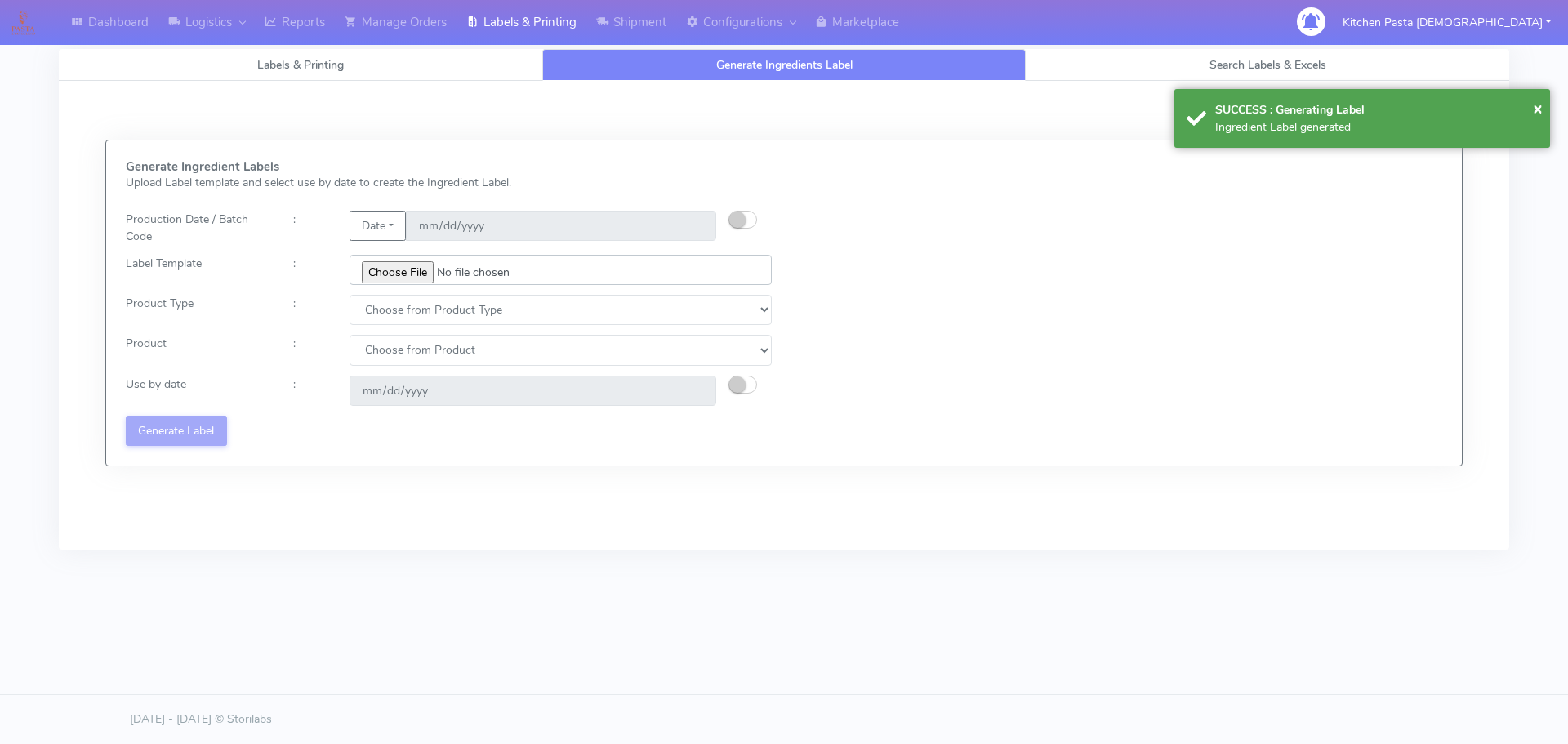
click at [389, 272] on input "file" at bounding box center [561, 270] width 422 height 30
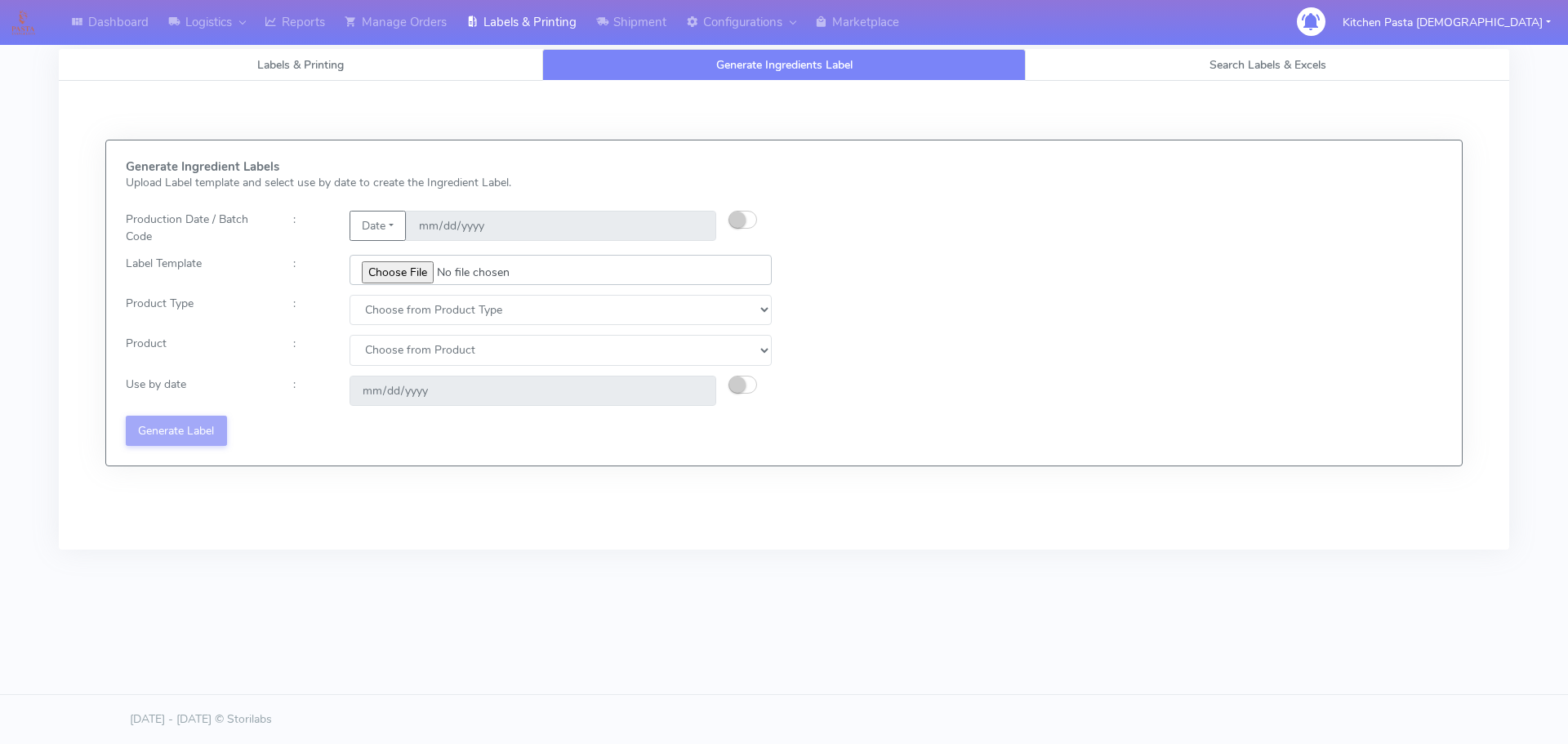
type input "C:\fakepath\Ecom_352_V1.jpg"
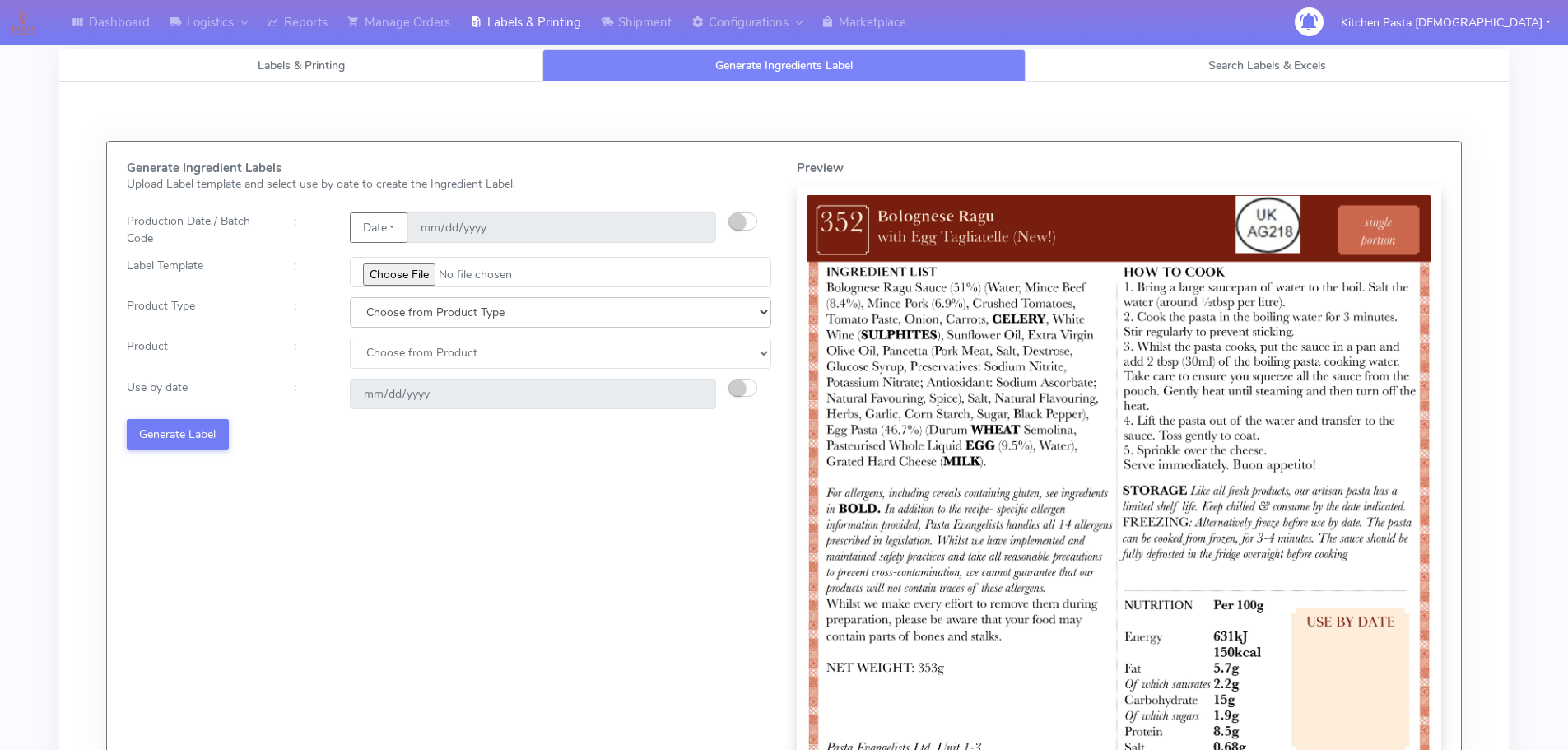
click at [432, 308] on select "Choose from Product Type ECOM ERETAIL CIRCULAR CIRC_DESERTS LASAGNE" at bounding box center [560, 313] width 421 height 31
select select "0"
click at [350, 297] on select "Choose from Product Type ECOM ERETAIL CIRCULAR CIRC_DESERTS LASAGNE" at bounding box center [560, 313] width 421 height 31
click at [400, 362] on select "Choose from Product PLAIN PASTA (EXCEPT HURRA) HURRA FILLED PASTA BUTTER (INTER…" at bounding box center [560, 353] width 421 height 31
select select "0"
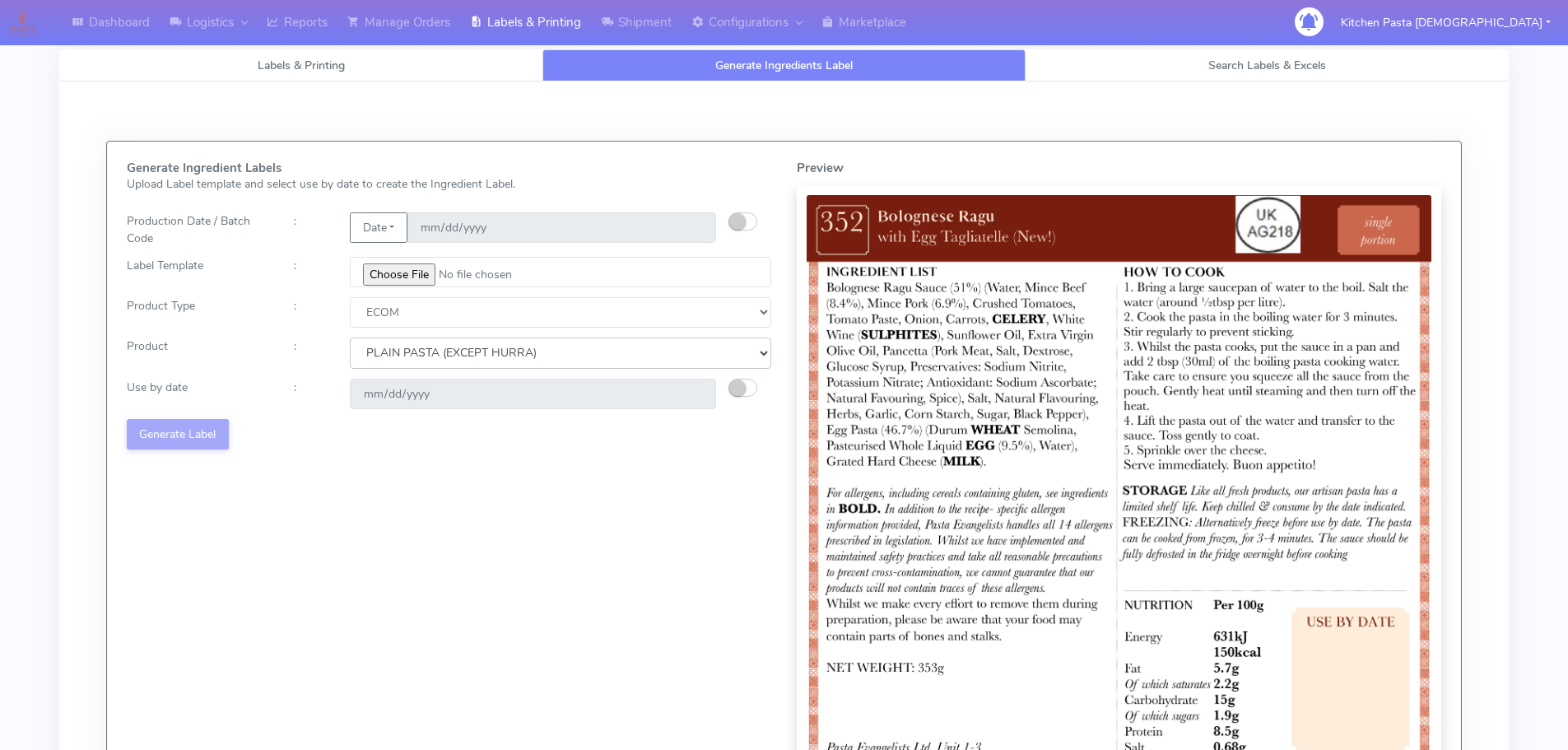
click at [350, 337] on select "Choose from Product PLAIN PASTA (EXCEPT HURRA) HURRA FILLED PASTA BUTTER (INTER…" at bounding box center [560, 353] width 421 height 31
click at [746, 386] on button "button" at bounding box center [742, 387] width 29 height 18
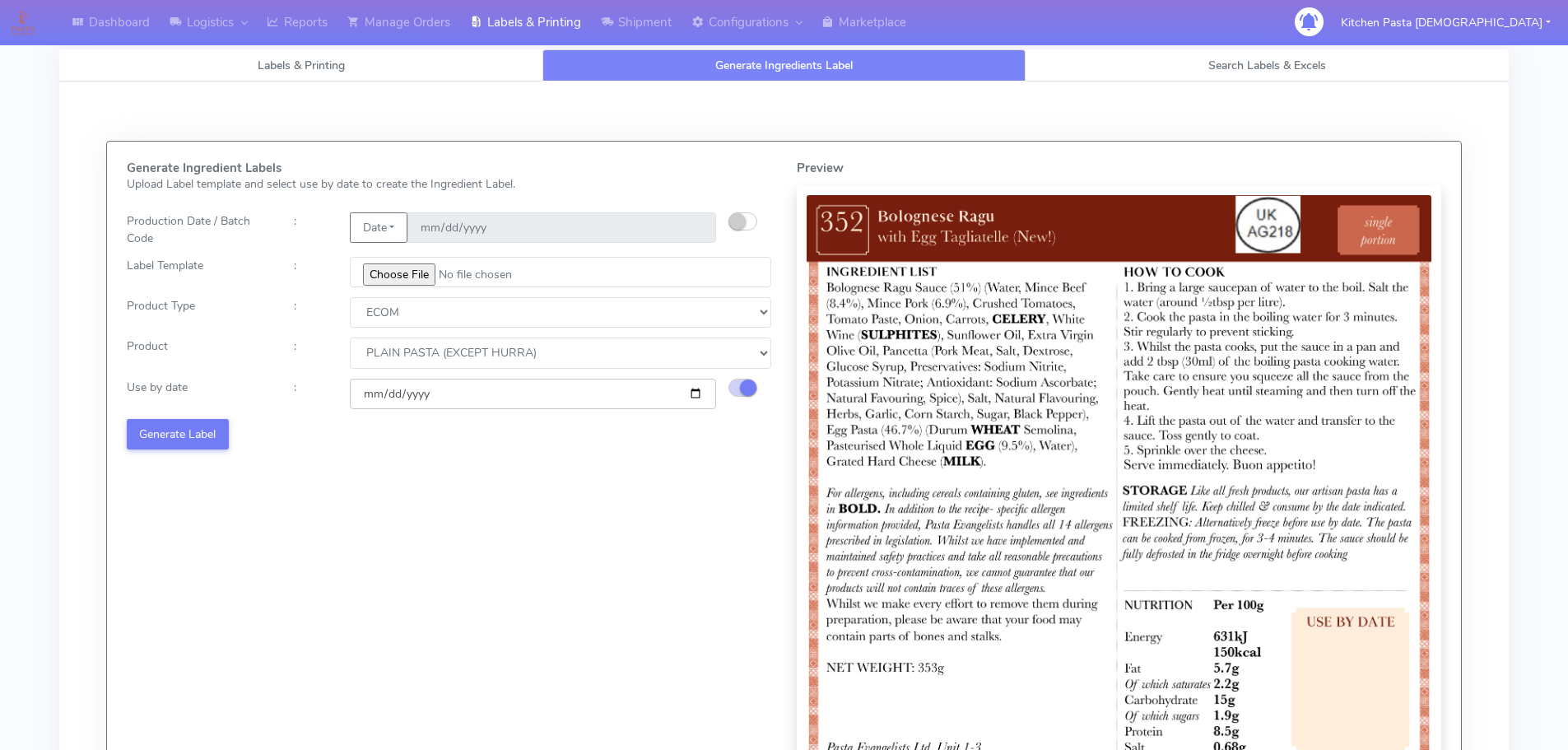
click at [690, 389] on input "[DATE]" at bounding box center [533, 394] width 366 height 31
type input "[DATE]"
click at [207, 441] on button "Generate Label" at bounding box center [178, 434] width 102 height 31
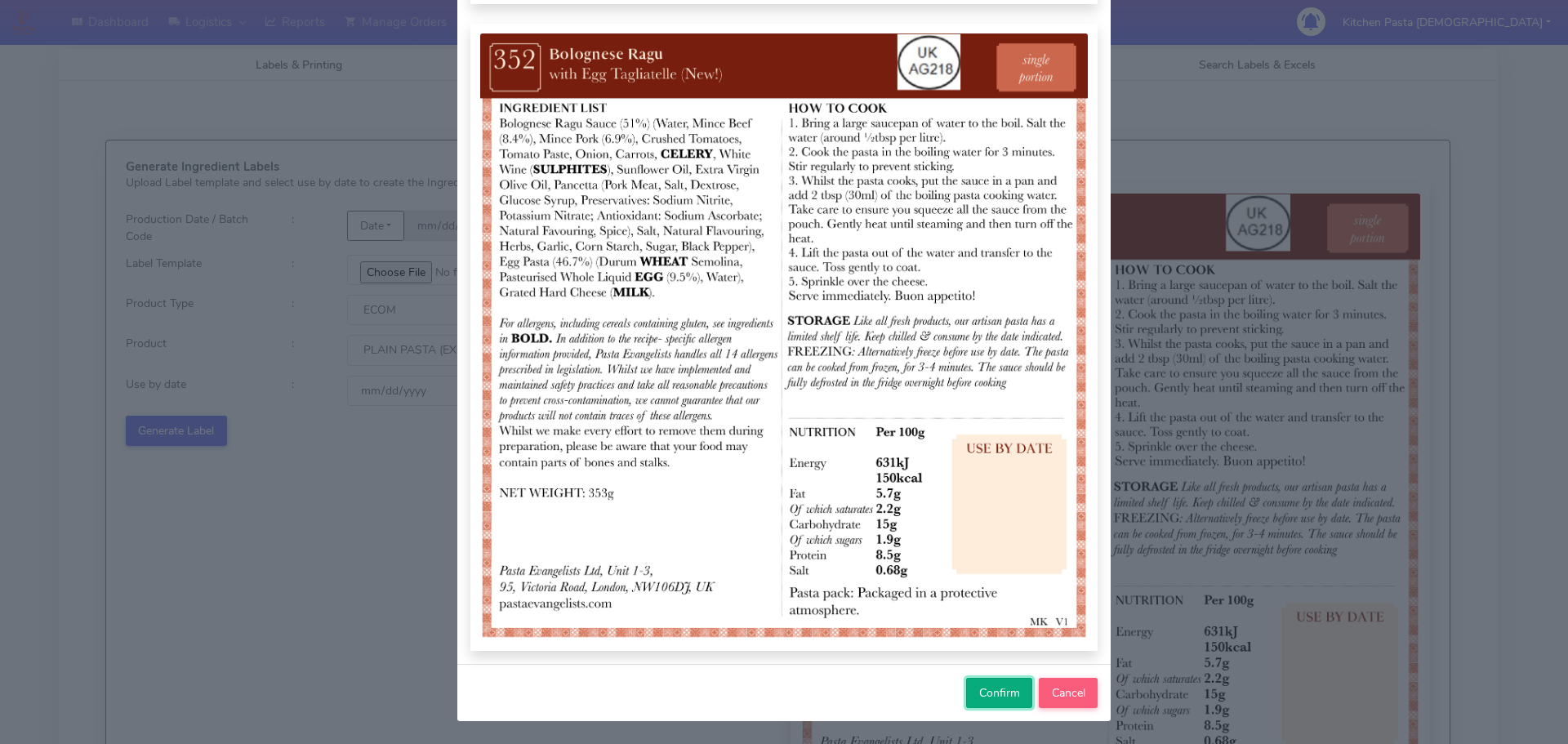
click at [983, 688] on span "Confirm" at bounding box center [999, 693] width 41 height 15
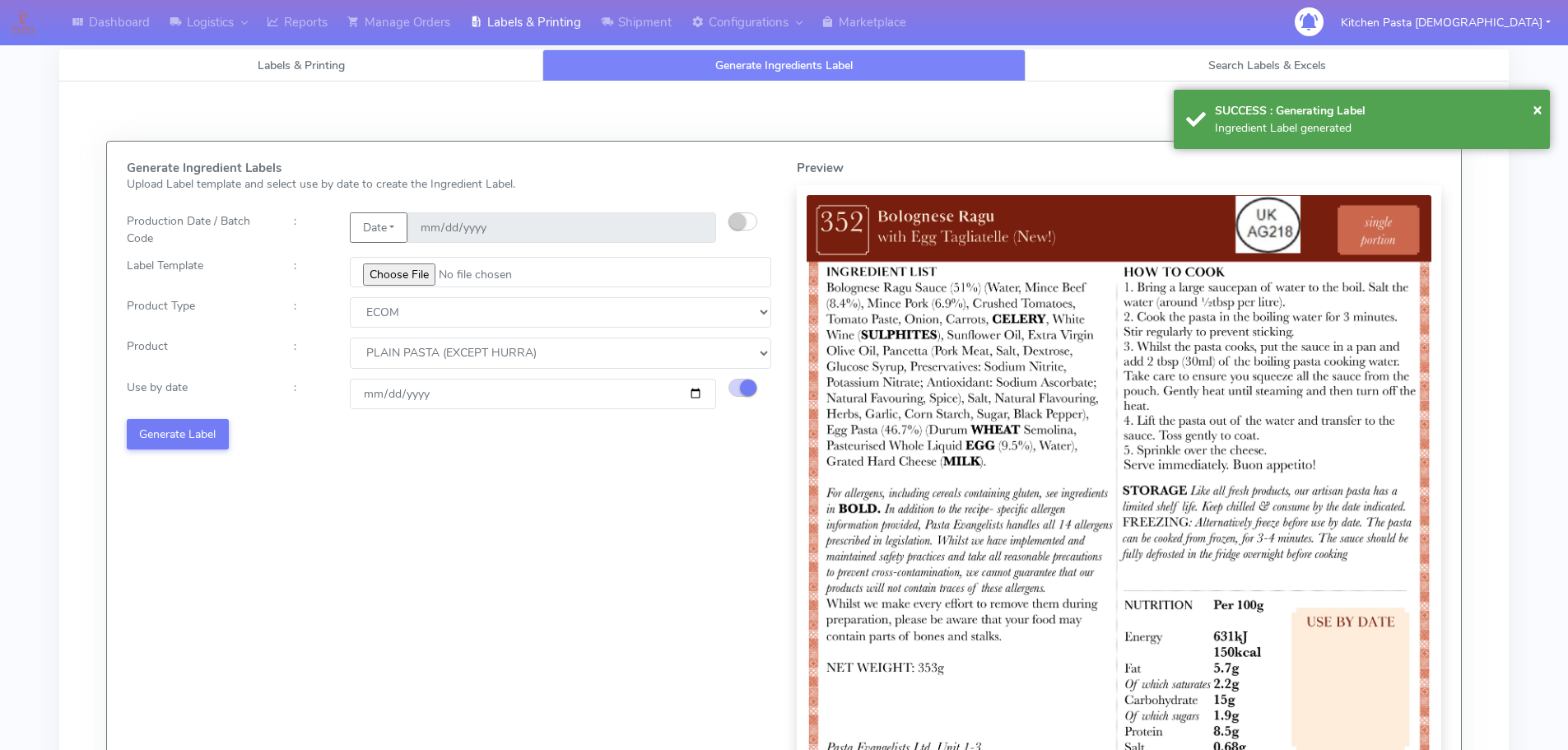
select select
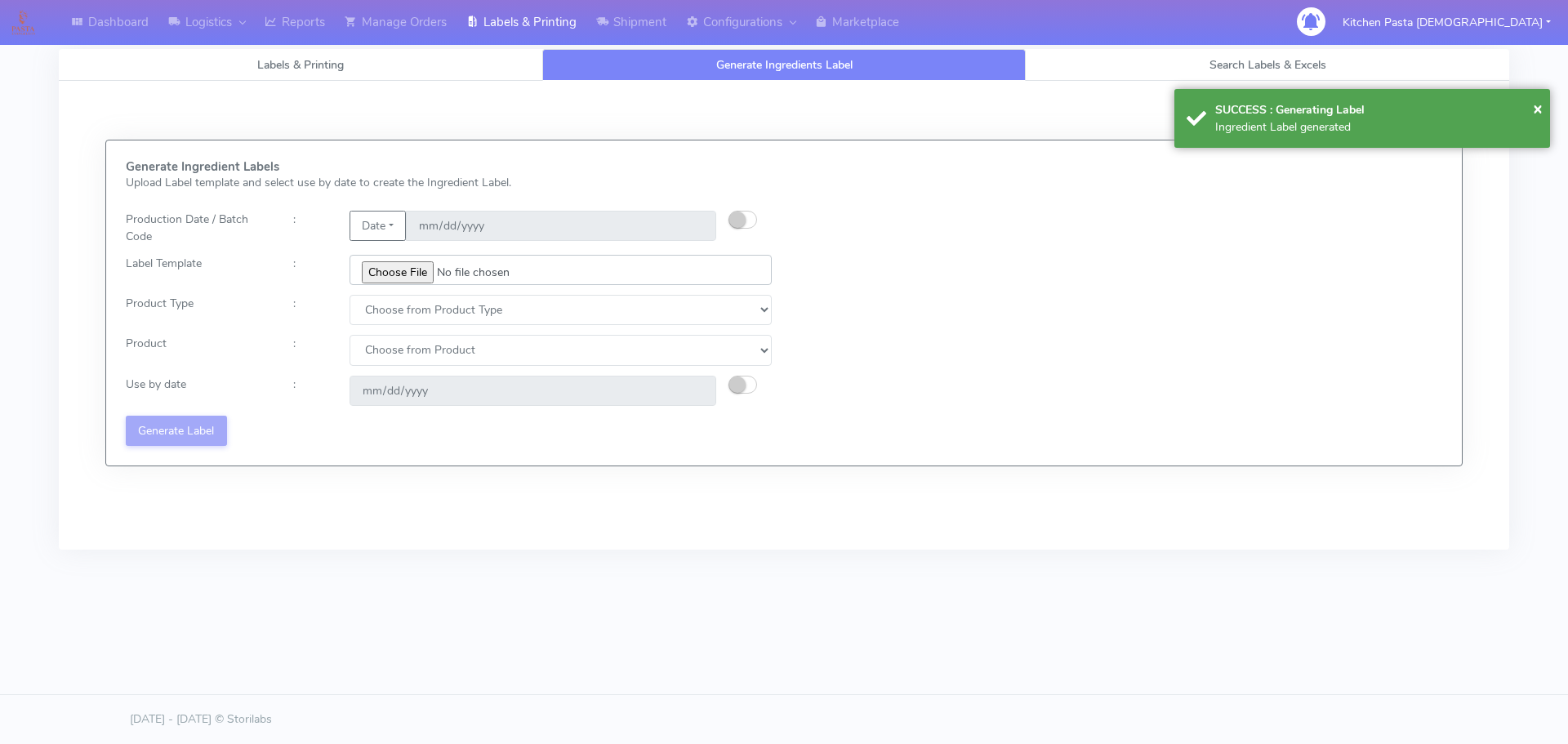
click at [387, 267] on input "file" at bounding box center [561, 270] width 422 height 30
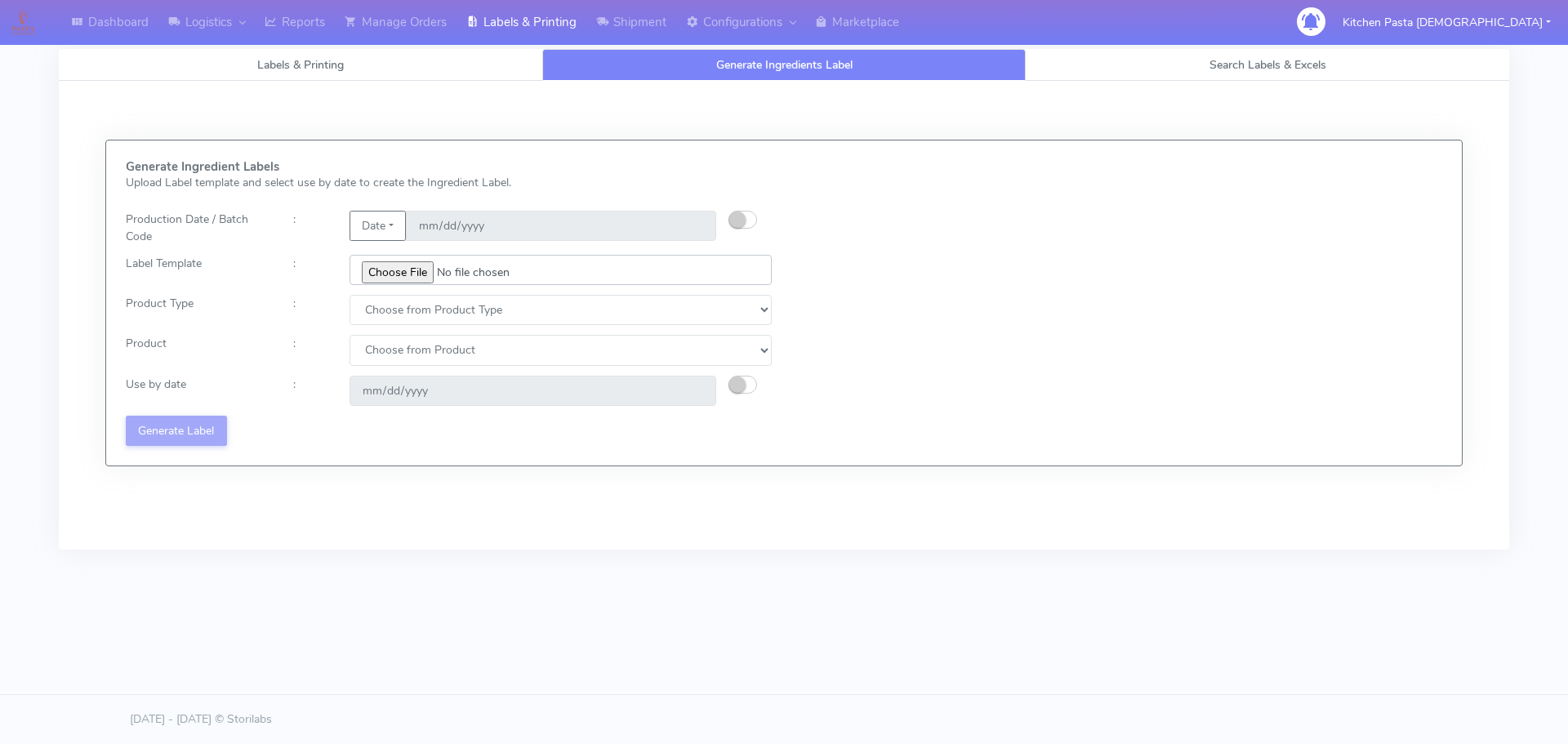
click at [380, 277] on input "file" at bounding box center [561, 270] width 422 height 30
click at [392, 270] on input "file" at bounding box center [561, 270] width 422 height 30
click at [411, 279] on input "file" at bounding box center [561, 270] width 422 height 30
type input "C:\fakepath\Ecom_350_V1.jpg"
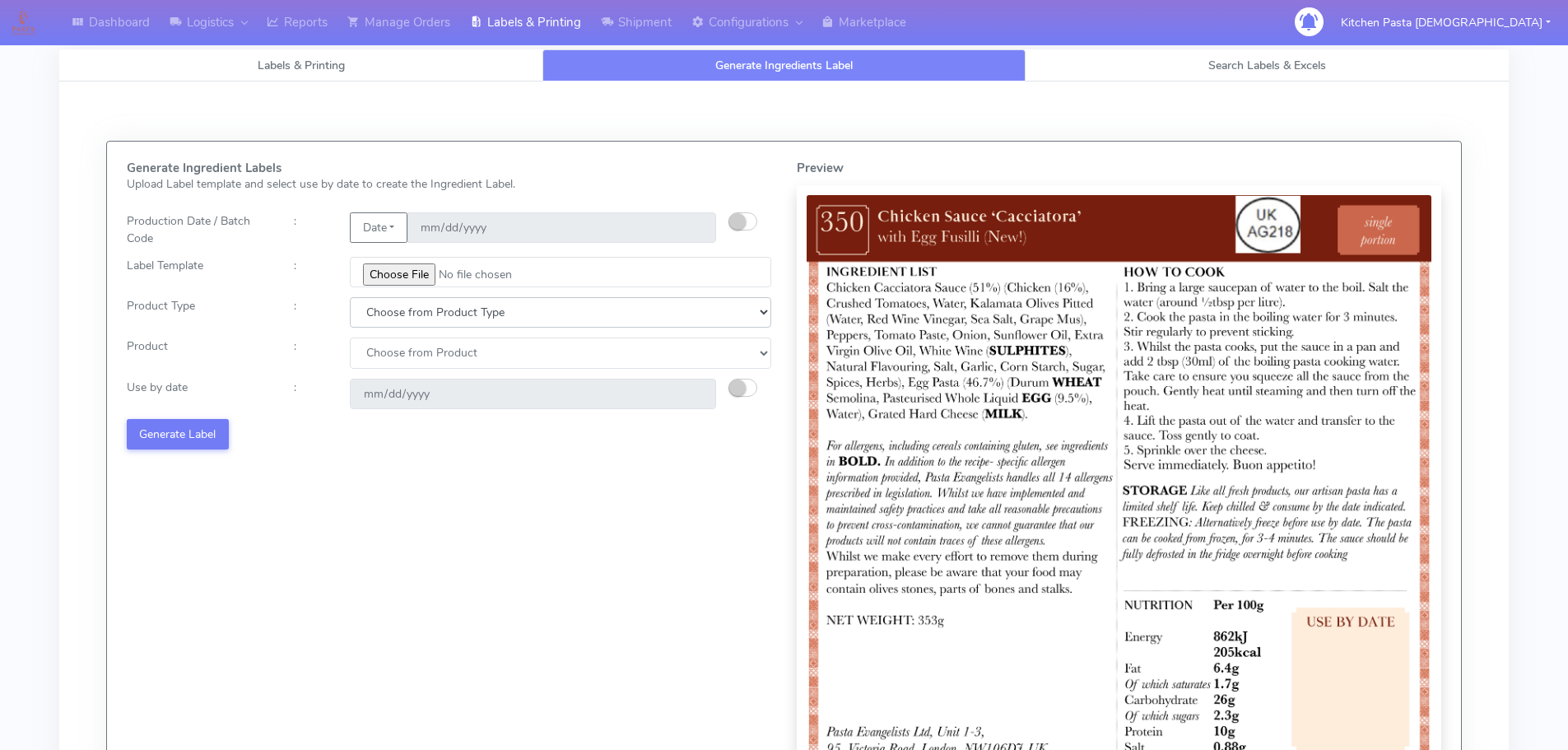
drag, startPoint x: 409, startPoint y: 315, endPoint x: 403, endPoint y: 322, distance: 9.2
click at [409, 315] on select "Choose from Product Type ECOM ERETAIL CIRCULAR CIRC_DESERTS LASAGNE" at bounding box center [560, 313] width 421 height 31
select select "0"
click at [350, 297] on select "Choose from Product Type ECOM ERETAIL CIRCULAR CIRC_DESERTS LASAGNE" at bounding box center [560, 313] width 421 height 31
click at [384, 350] on select "Choose from Product PLAIN PASTA (EXCEPT HURRA) HURRA FILLED PASTA BUTTER (INTER…" at bounding box center [560, 353] width 421 height 31
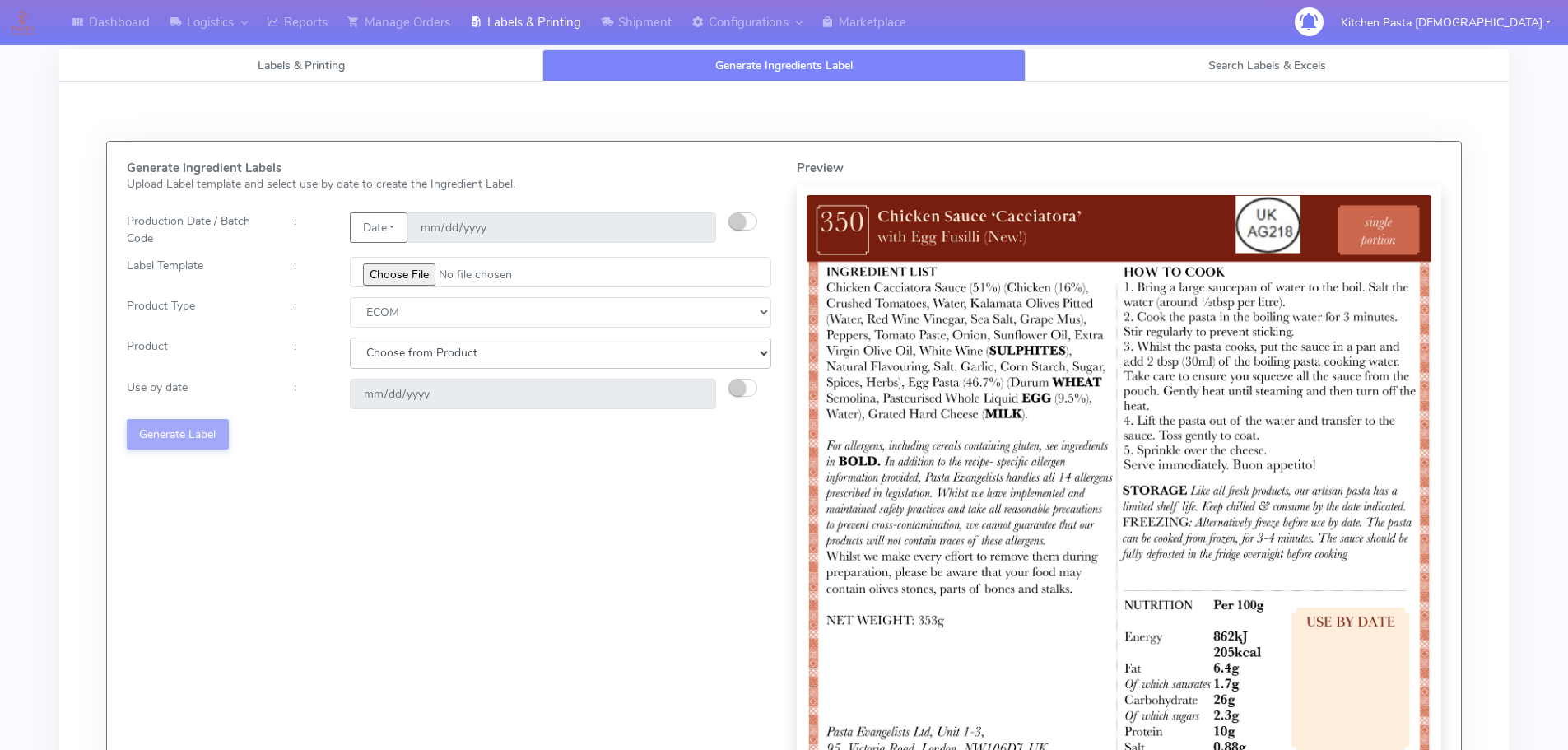
select select "0"
click at [350, 337] on select "Choose from Product PLAIN PASTA (EXCEPT HURRA) HURRA FILLED PASTA BUTTER (INTER…" at bounding box center [560, 353] width 421 height 31
click at [734, 385] on small "button" at bounding box center [737, 387] width 16 height 16
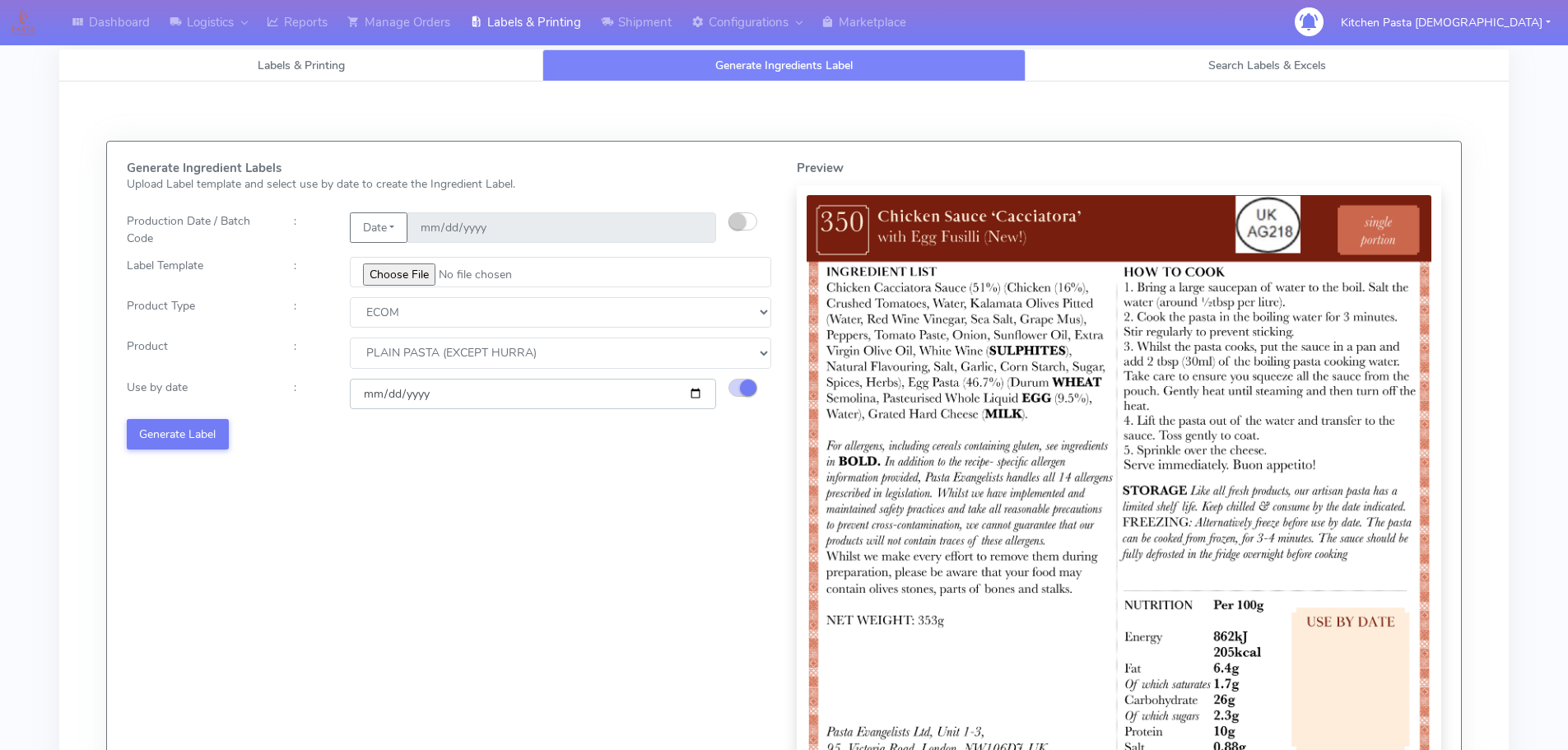
click at [693, 394] on input "[DATE]" at bounding box center [533, 394] width 366 height 31
type input "[DATE]"
click at [186, 442] on button "Generate Label" at bounding box center [178, 434] width 102 height 31
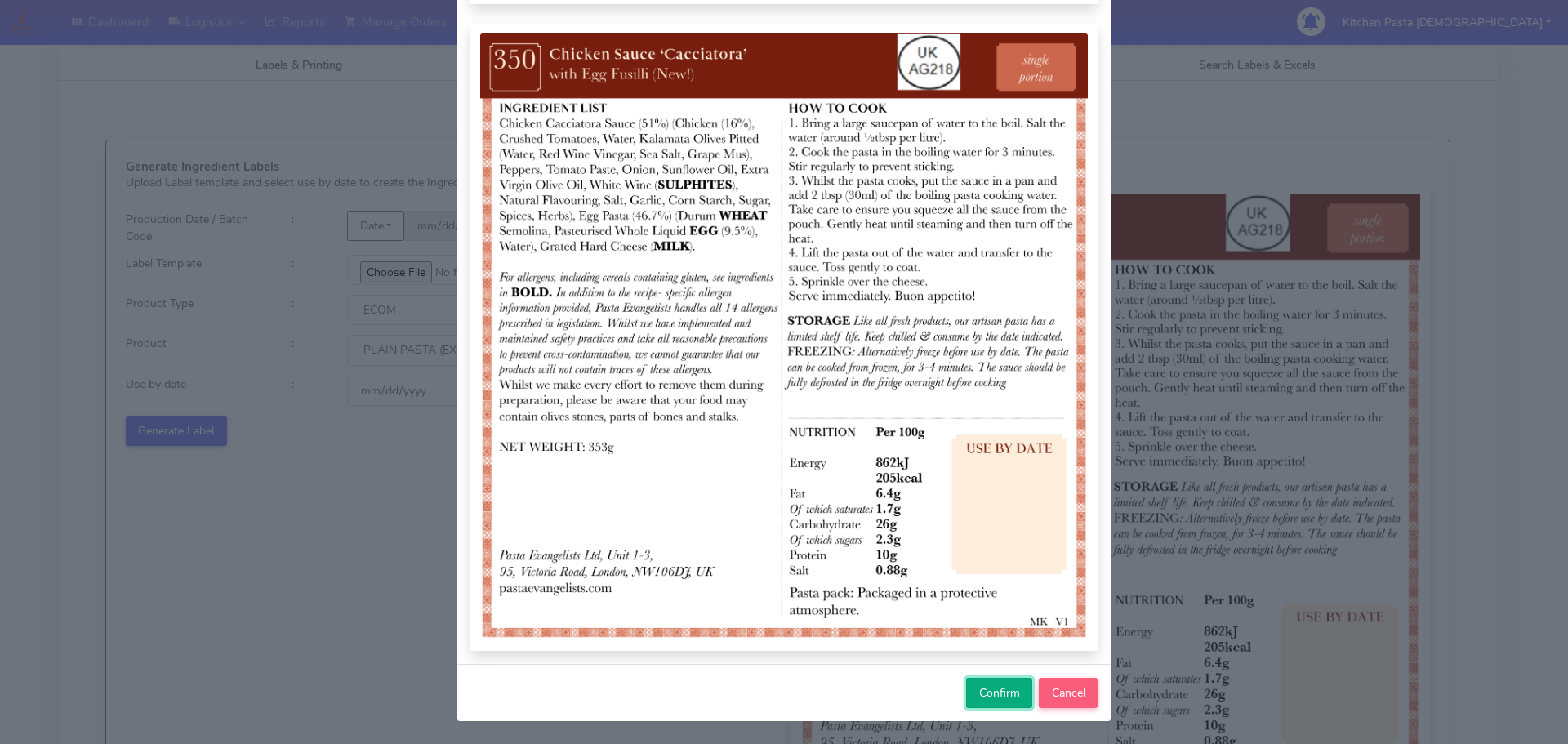
click at [999, 683] on button "Confirm" at bounding box center [999, 693] width 66 height 30
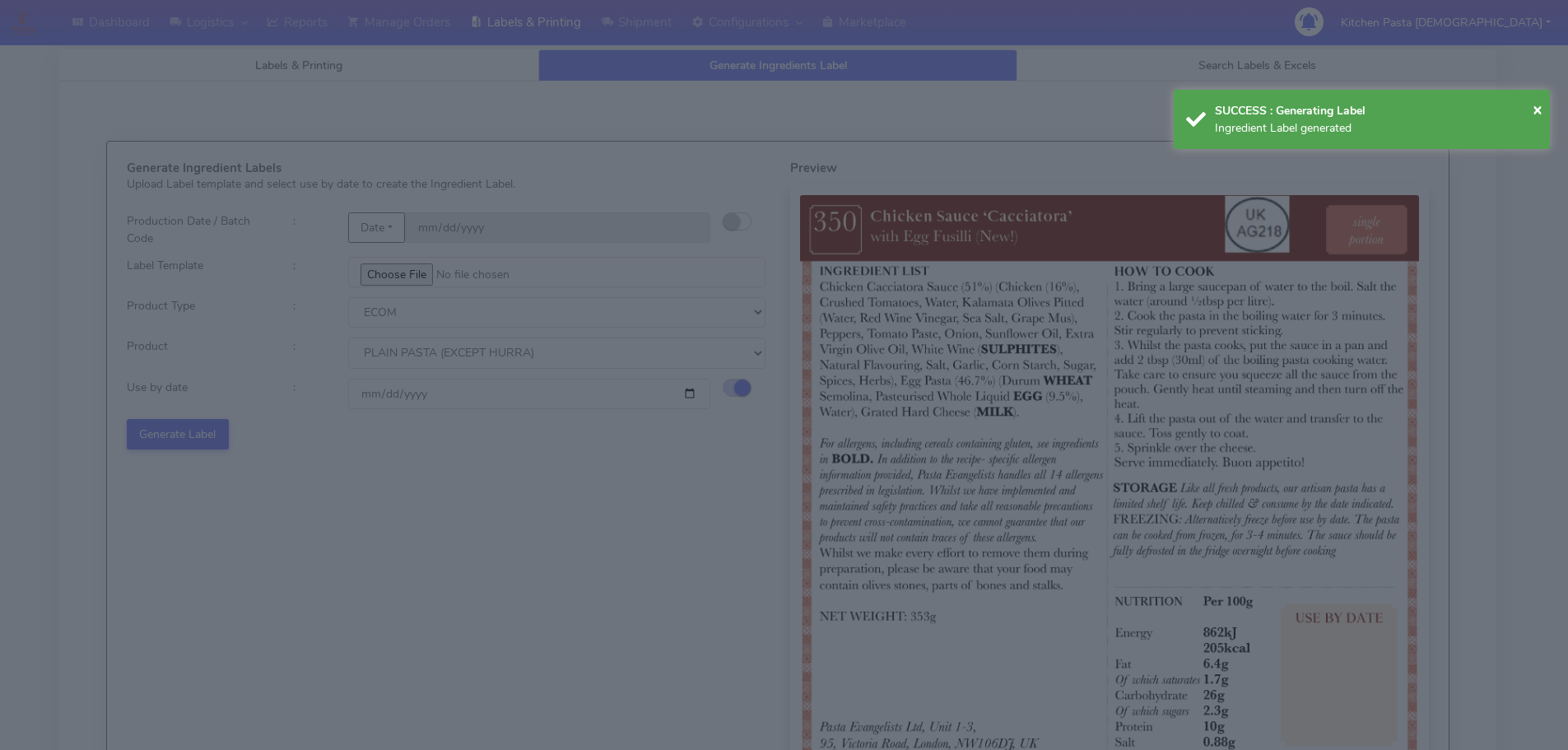
select select
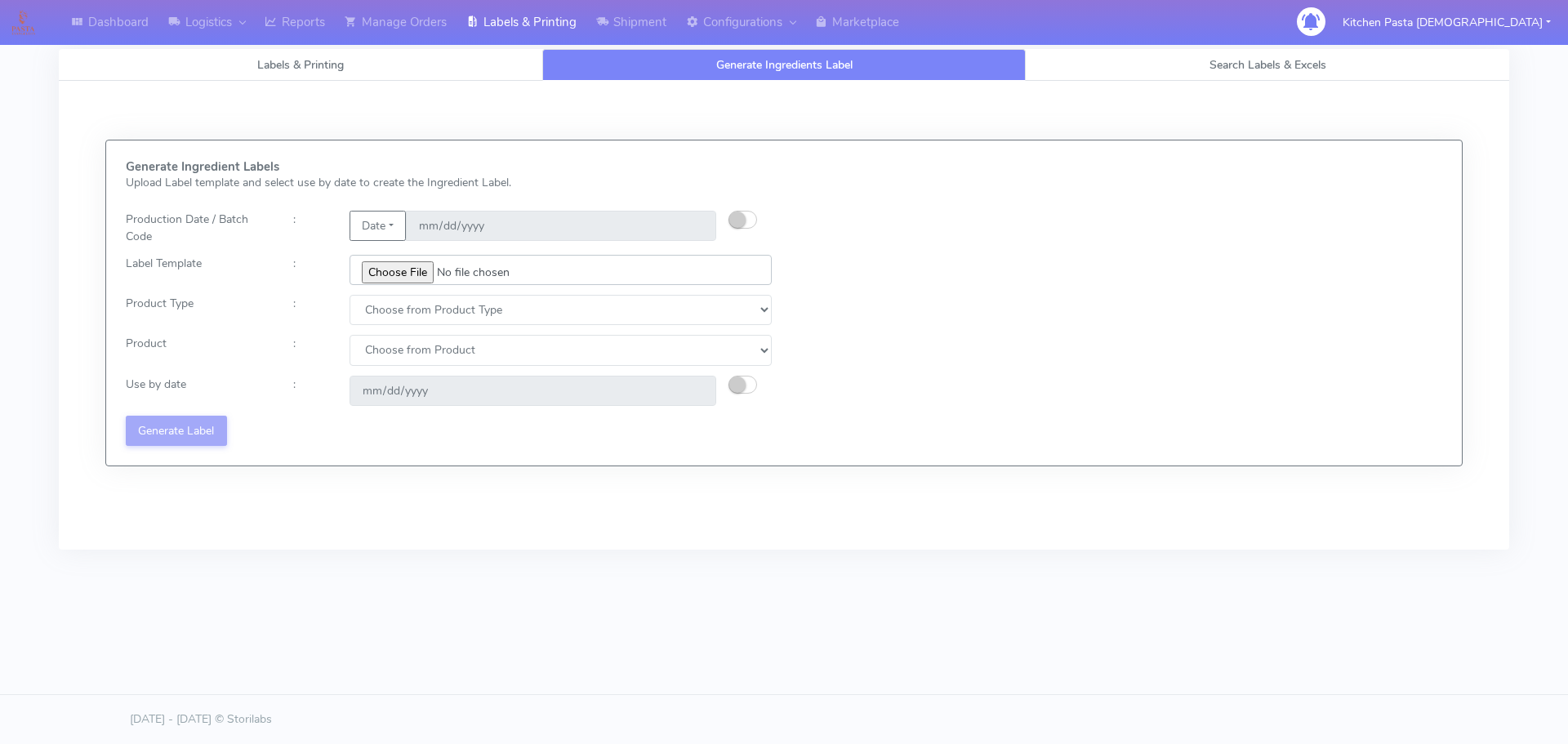
click at [393, 272] on input "file" at bounding box center [561, 270] width 422 height 30
type input "C:\fakepath\Ecom_352_V1.jpg"
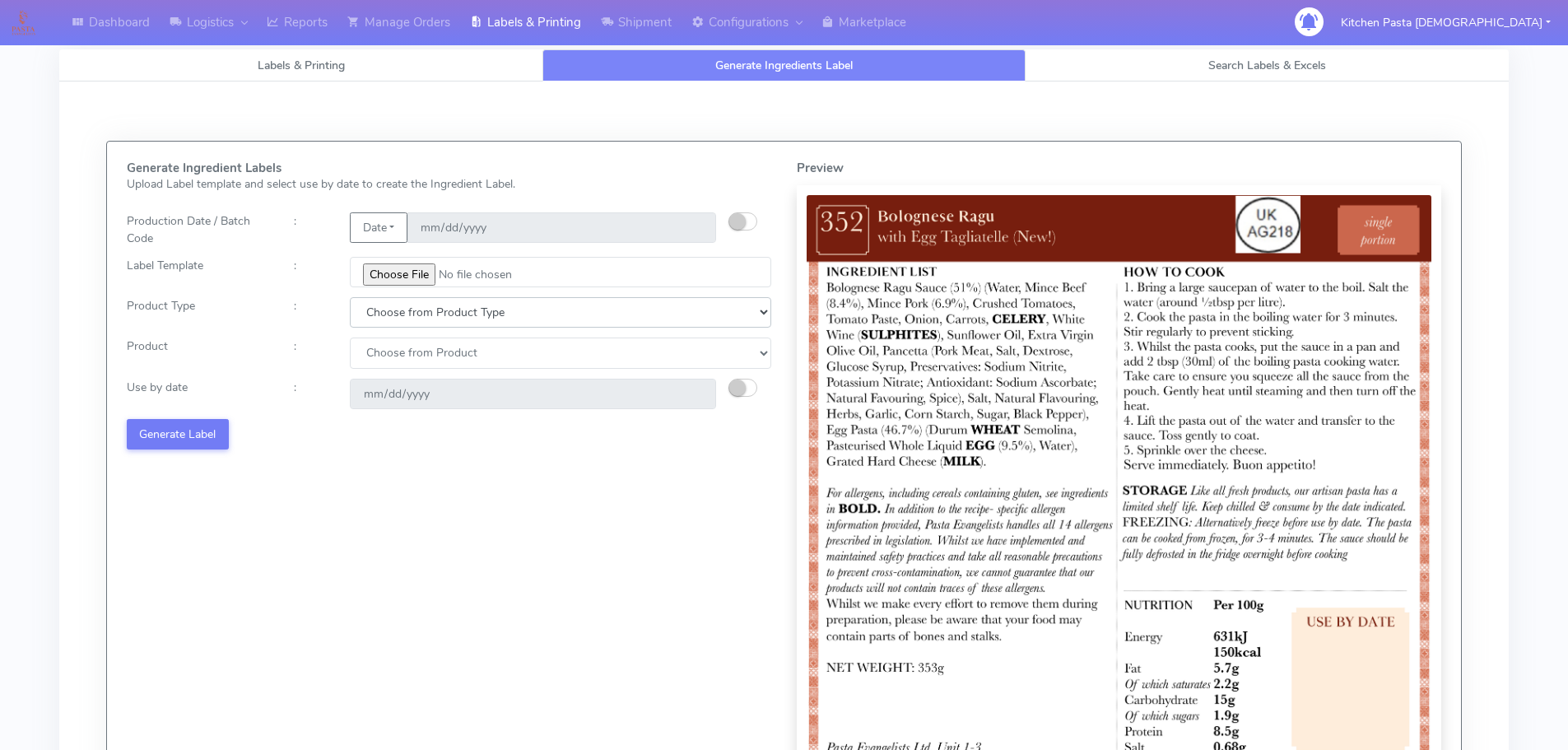
click at [393, 314] on select "Choose from Product Type ECOM ERETAIL CIRCULAR CIRC_DESERTS LASAGNE" at bounding box center [560, 313] width 421 height 31
select select "0"
click at [350, 297] on select "Choose from Product Type ECOM ERETAIL CIRCULAR CIRC_DESERTS LASAGNE" at bounding box center [560, 313] width 421 height 31
click at [398, 362] on select "Choose from Product PLAIN PASTA (EXCEPT HURRA) HURRA FILLED PASTA BUTTER (INTER…" at bounding box center [560, 353] width 421 height 31
select select "1"
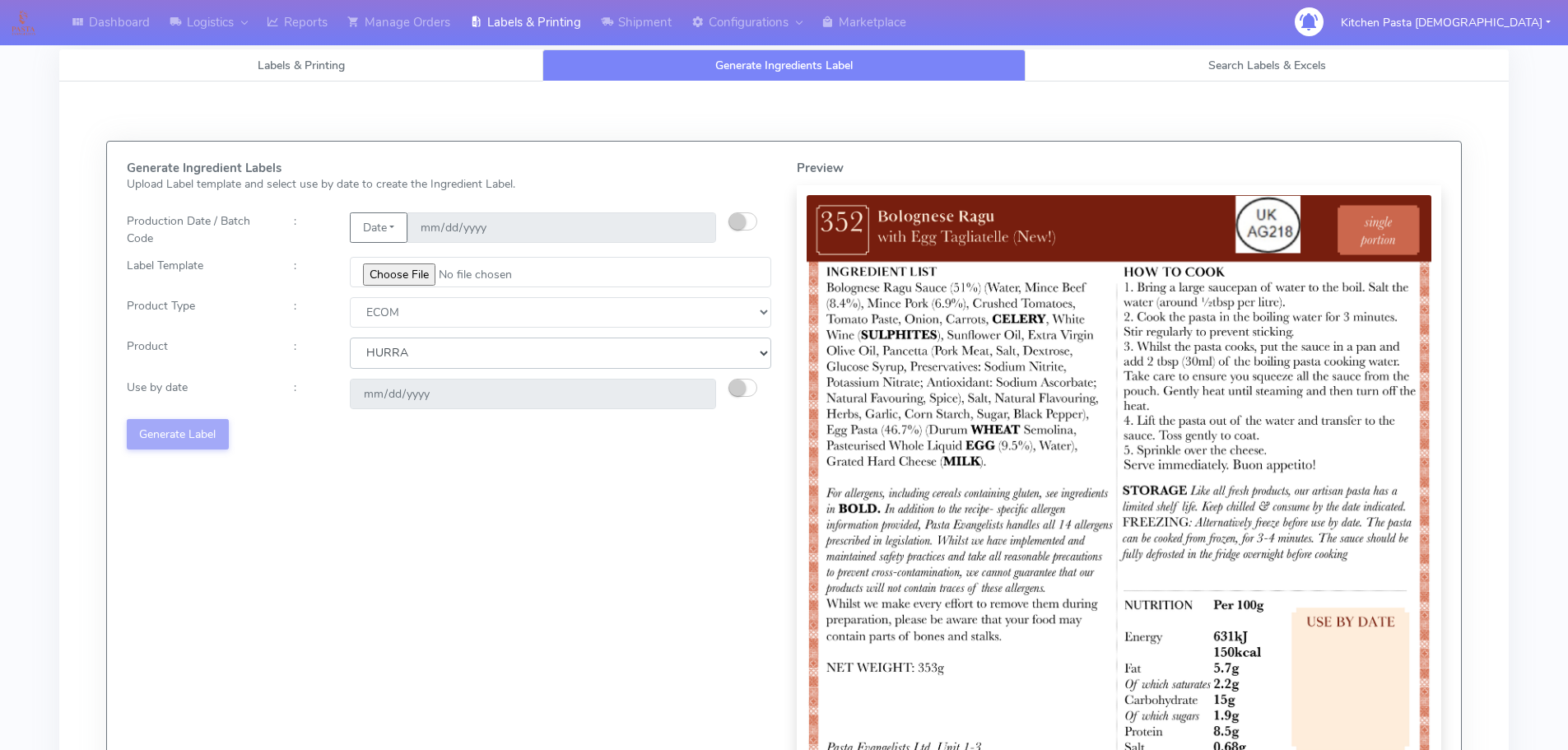
click at [350, 337] on select "Choose from Product PLAIN PASTA (EXCEPT HURRA) HURRA FILLED PASTA BUTTER (INTER…" at bounding box center [560, 353] width 421 height 31
type input "2025-09-02"
drag, startPoint x: 409, startPoint y: 353, endPoint x: 405, endPoint y: 364, distance: 11.7
click at [408, 356] on select "Choose from Product PLAIN PASTA (EXCEPT HURRA) HURRA FILLED PASTA BUTTER (INTER…" at bounding box center [560, 353] width 421 height 31
select select "0"
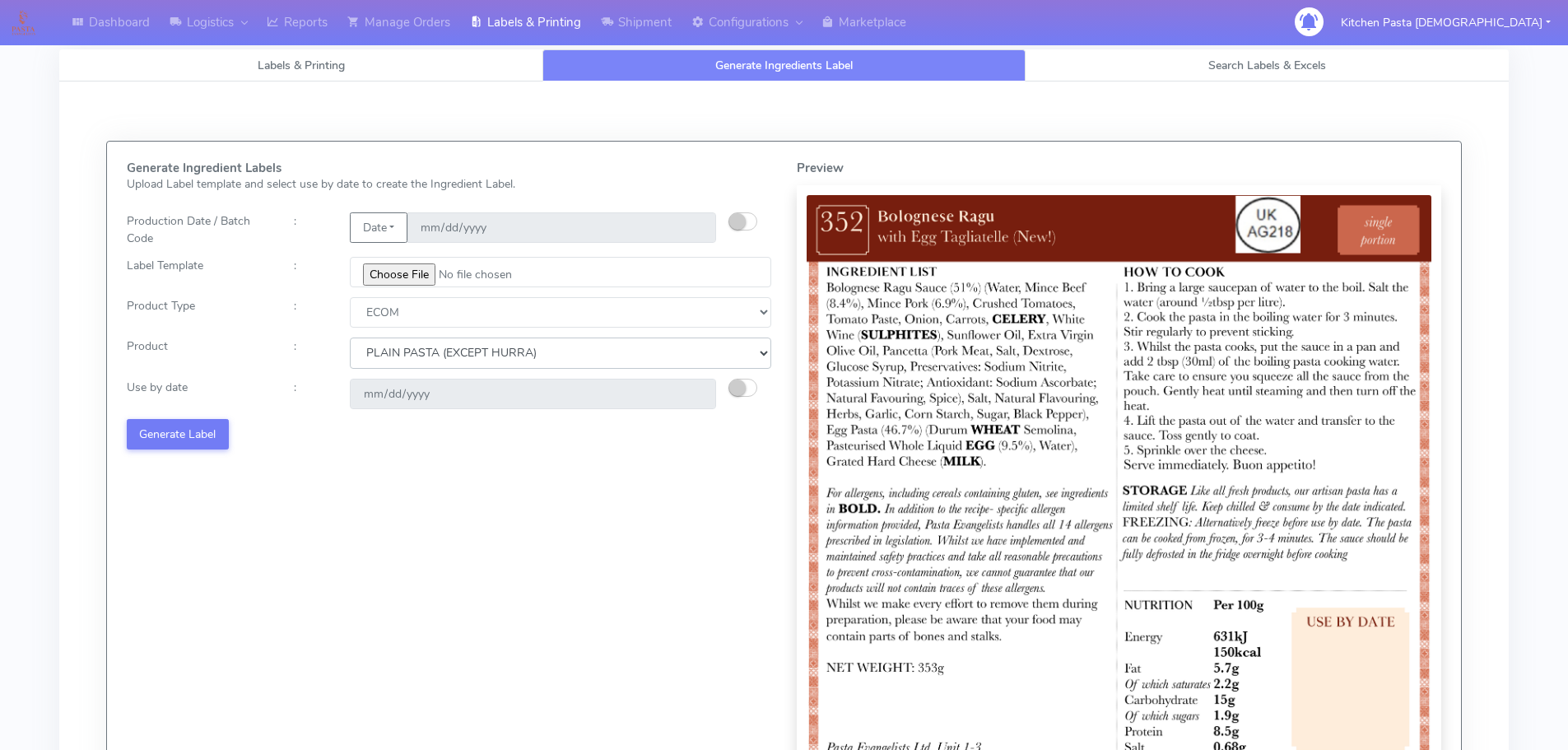
click at [350, 337] on select "Choose from Product PLAIN PASTA (EXCEPT HURRA) HURRA FILLED PASTA BUTTER (INTER…" at bounding box center [560, 353] width 421 height 31
click at [737, 390] on small "button" at bounding box center [737, 387] width 16 height 16
click at [689, 394] on input "[DATE]" at bounding box center [533, 394] width 366 height 31
type input "[DATE]"
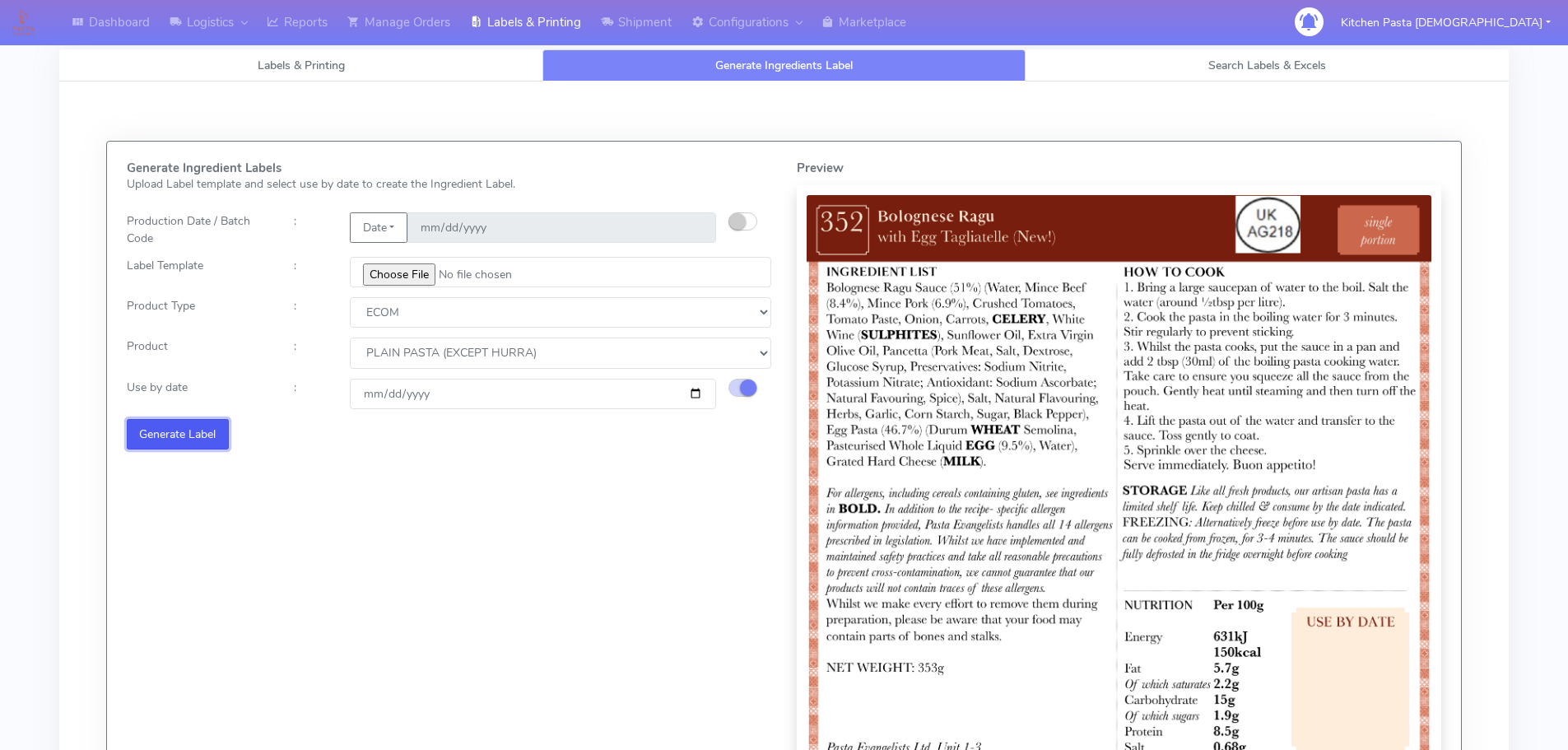
click at [195, 438] on button "Generate Label" at bounding box center [178, 434] width 102 height 31
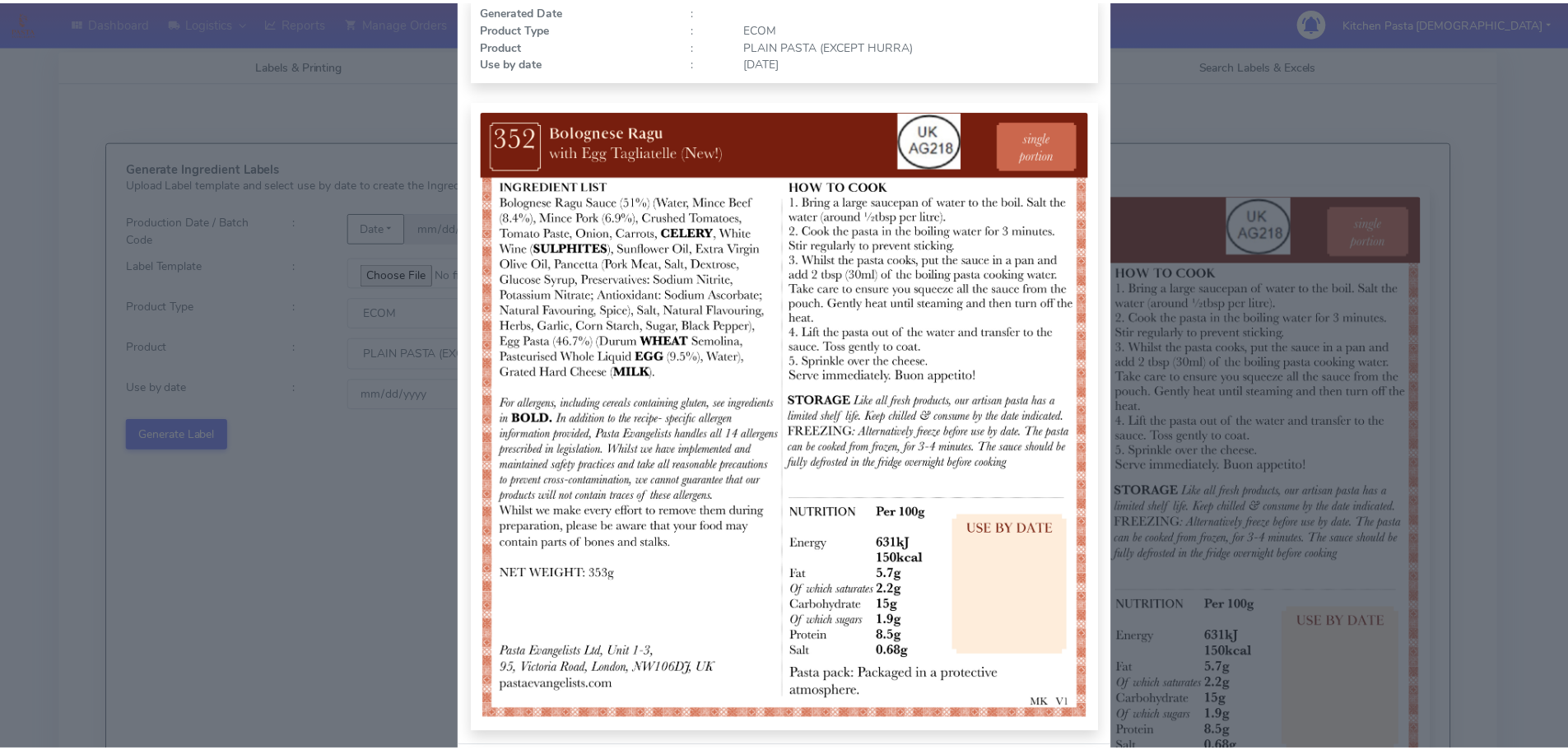
scroll to position [164, 0]
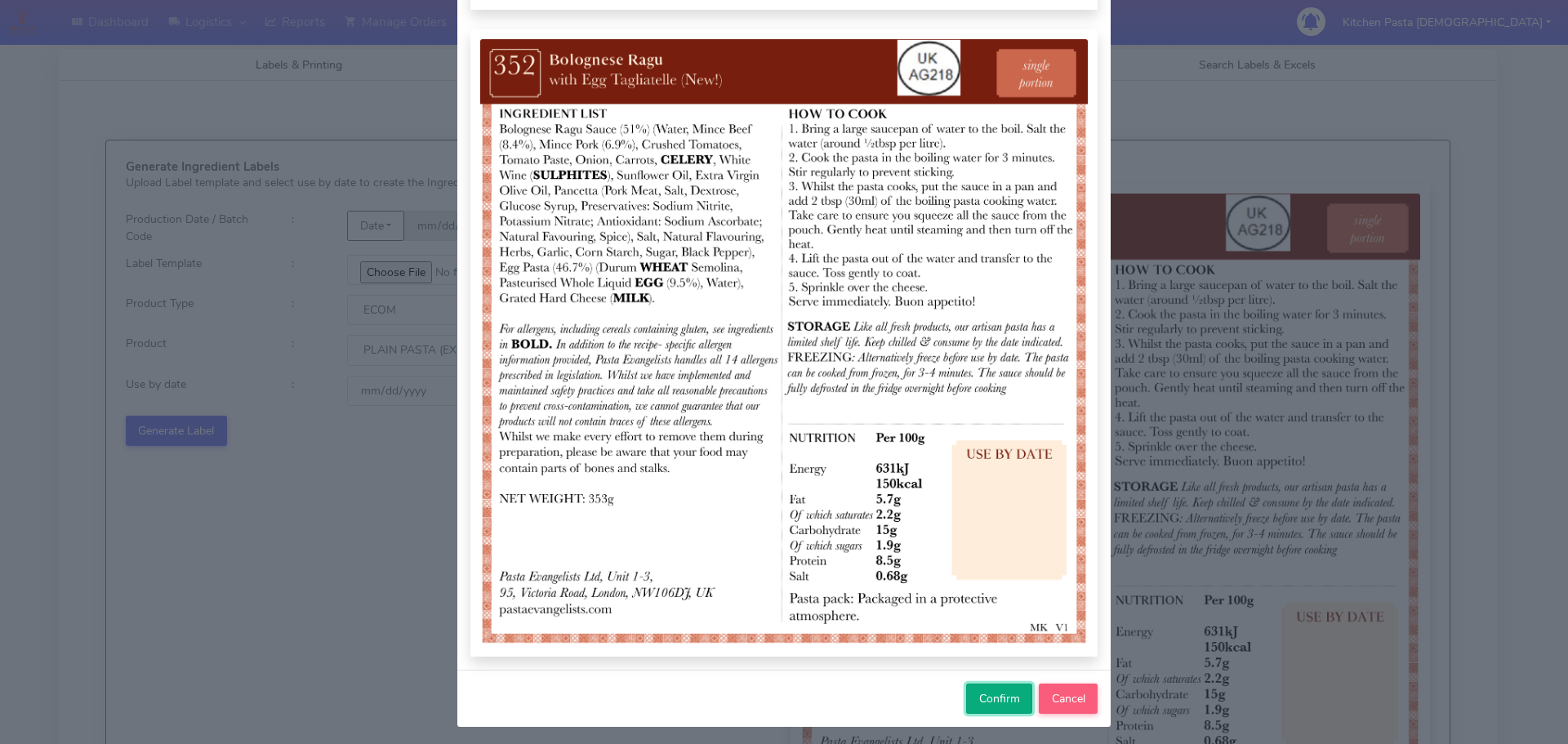
click at [1003, 686] on button "Confirm" at bounding box center [999, 699] width 66 height 30
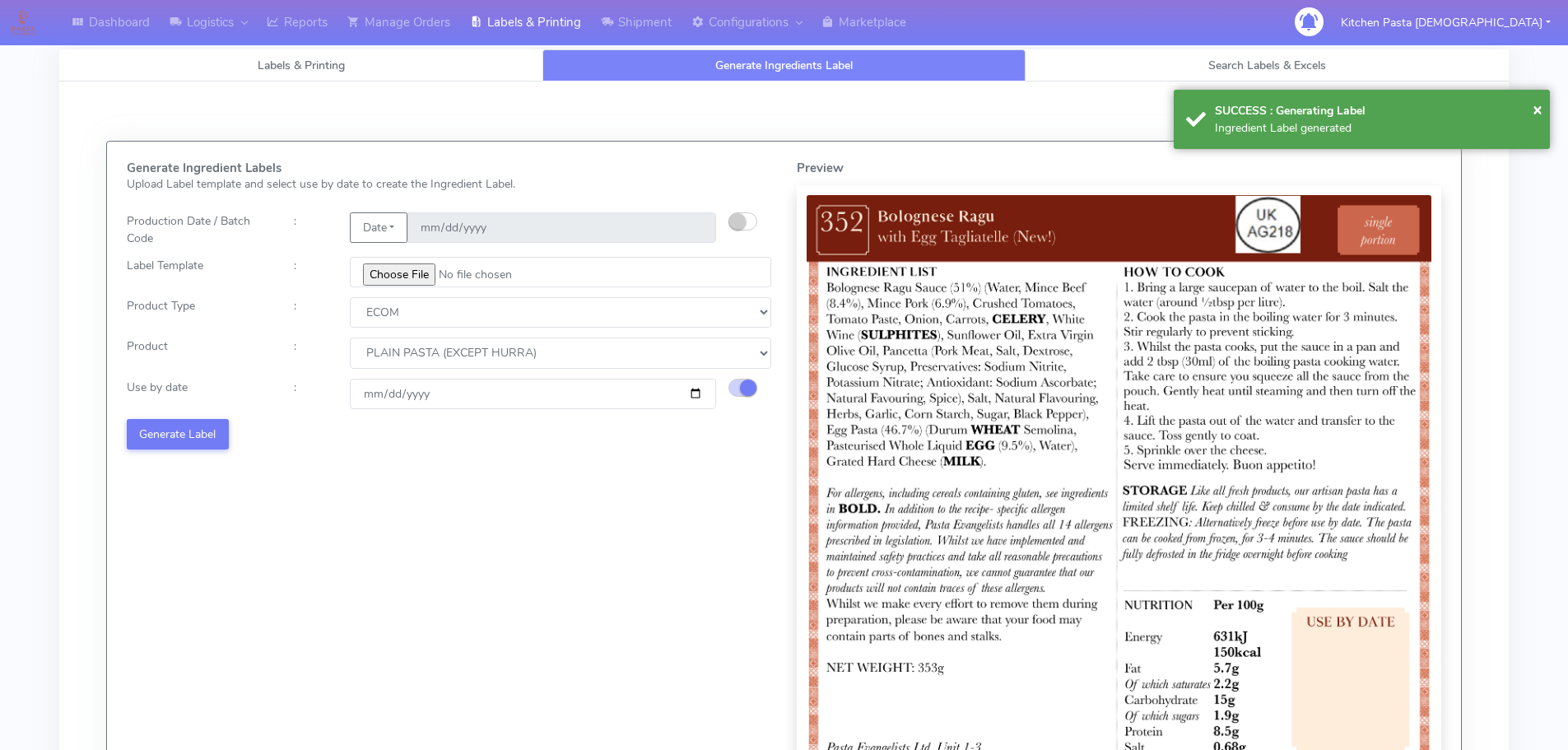
select select
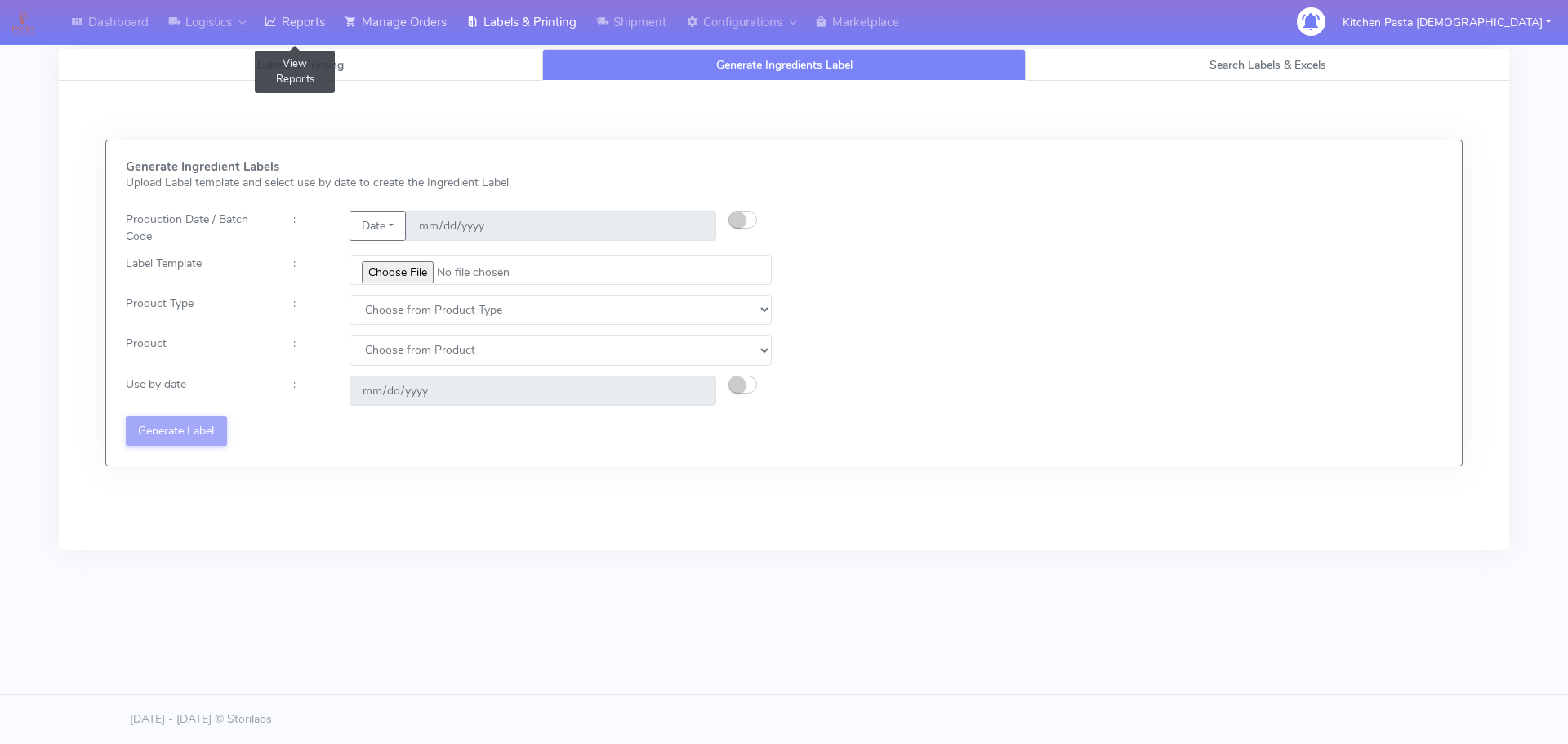
click at [303, 30] on link "Reports" at bounding box center [294, 22] width 80 height 45
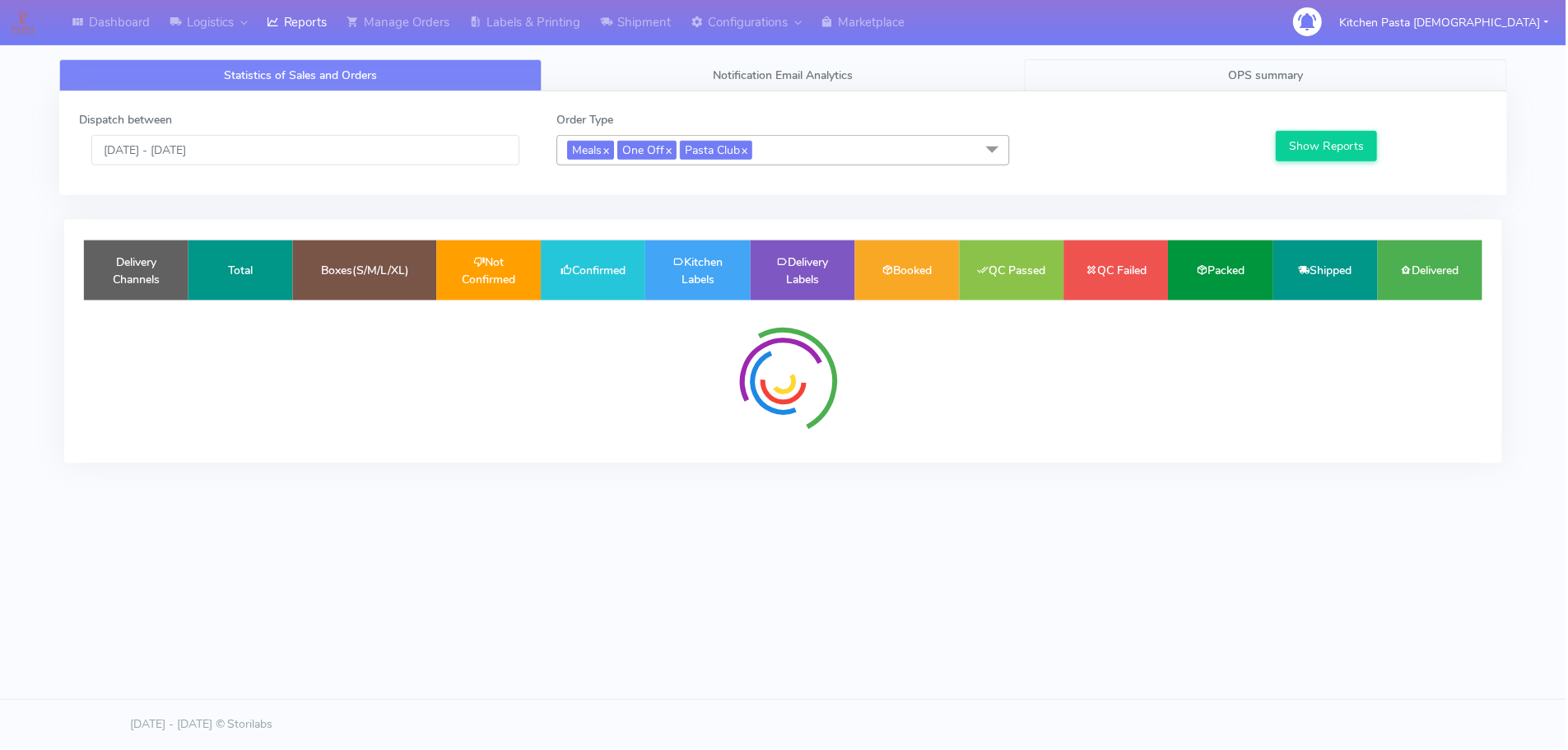
click at [1309, 86] on link "OPS summary" at bounding box center [1267, 75] width 483 height 32
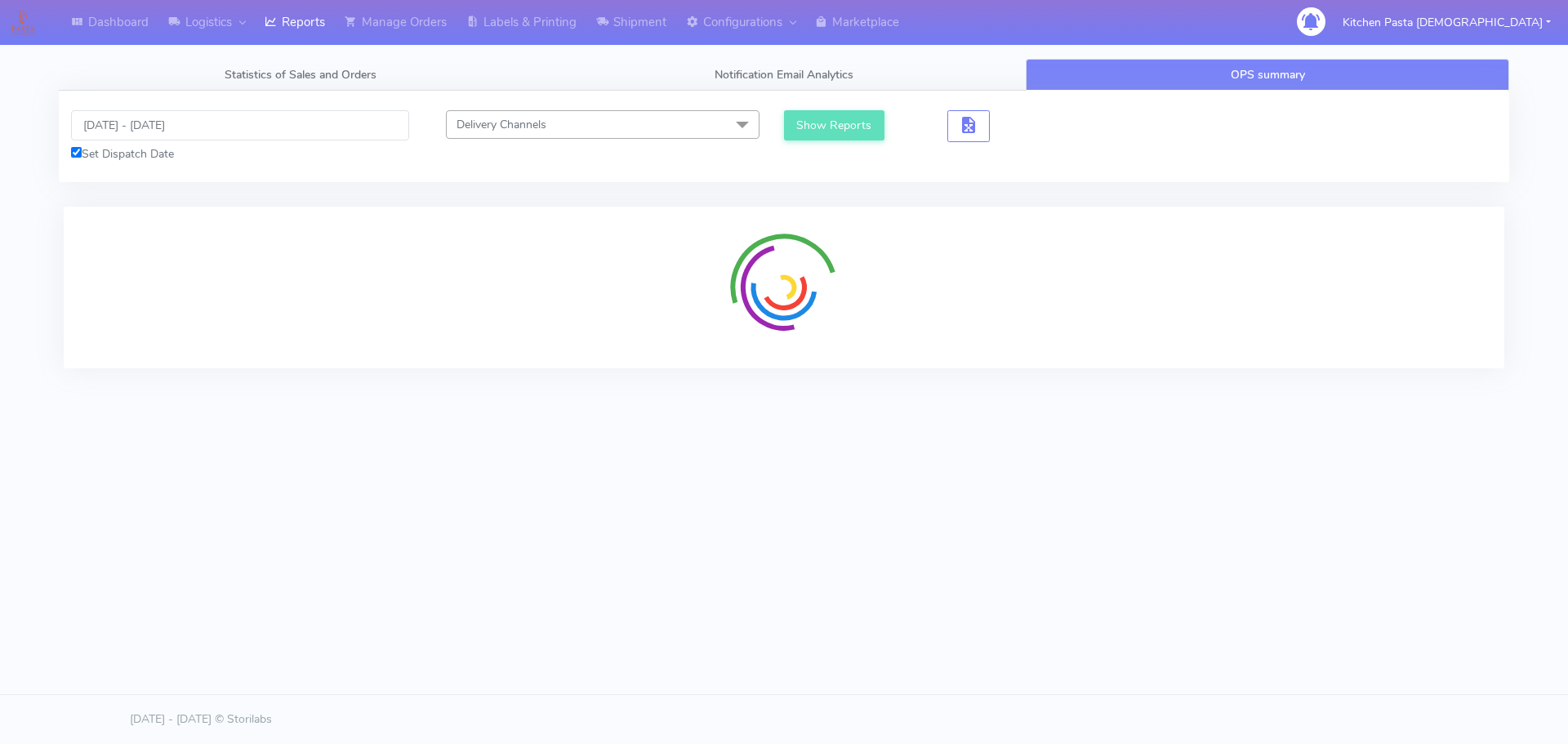
click at [1364, 238] on div at bounding box center [784, 288] width 1441 height 161
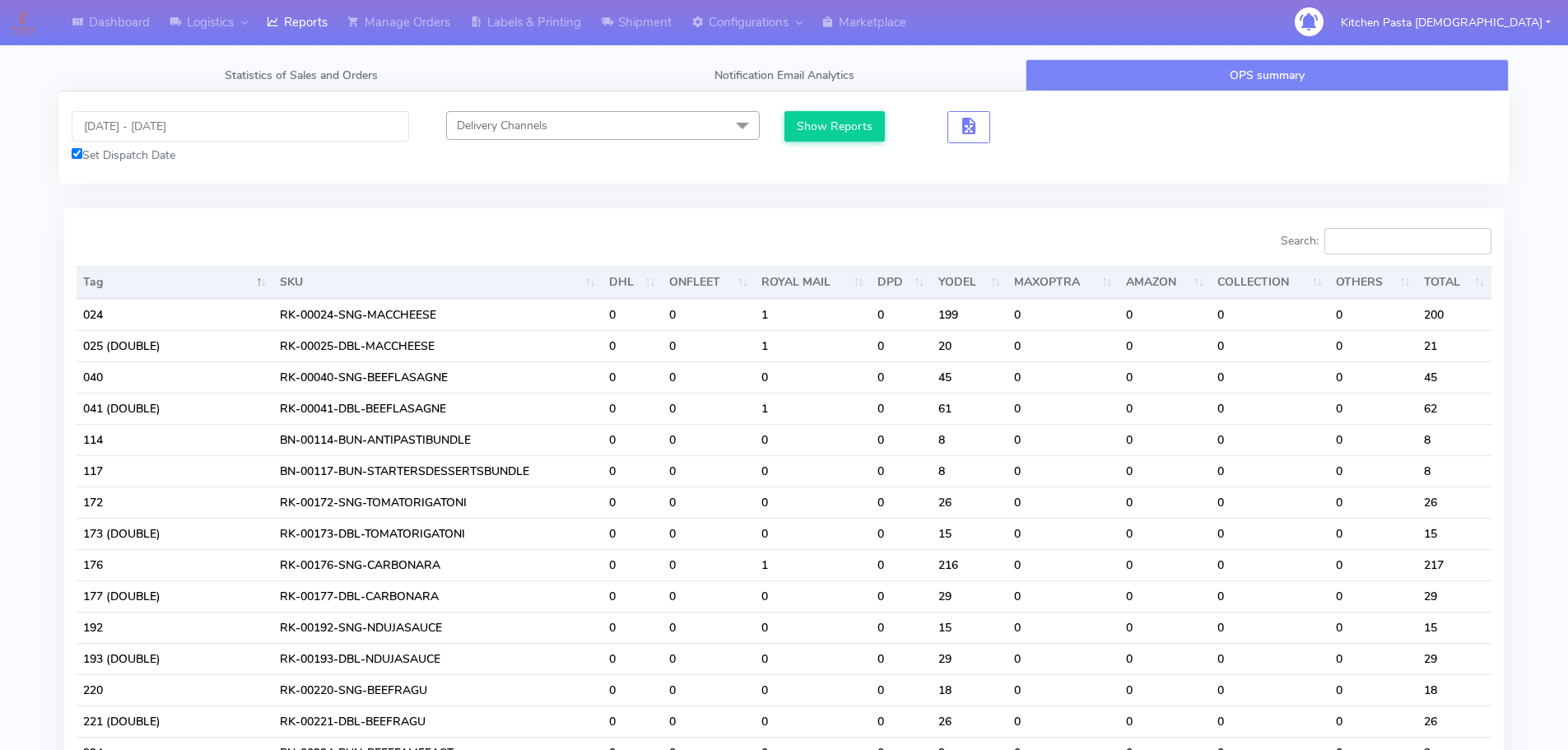
click at [1371, 239] on input "Search:" at bounding box center [1407, 241] width 167 height 26
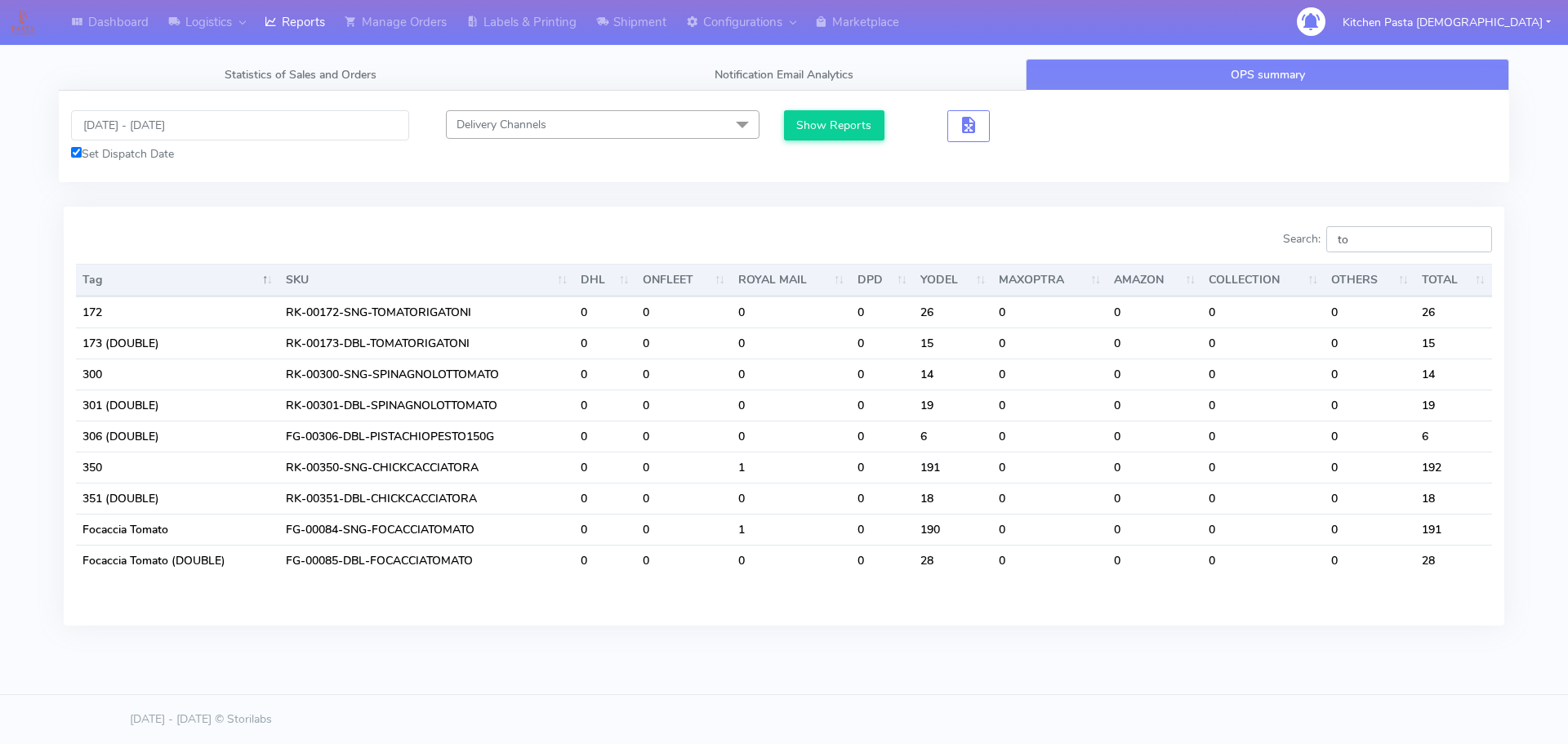
type input "t"
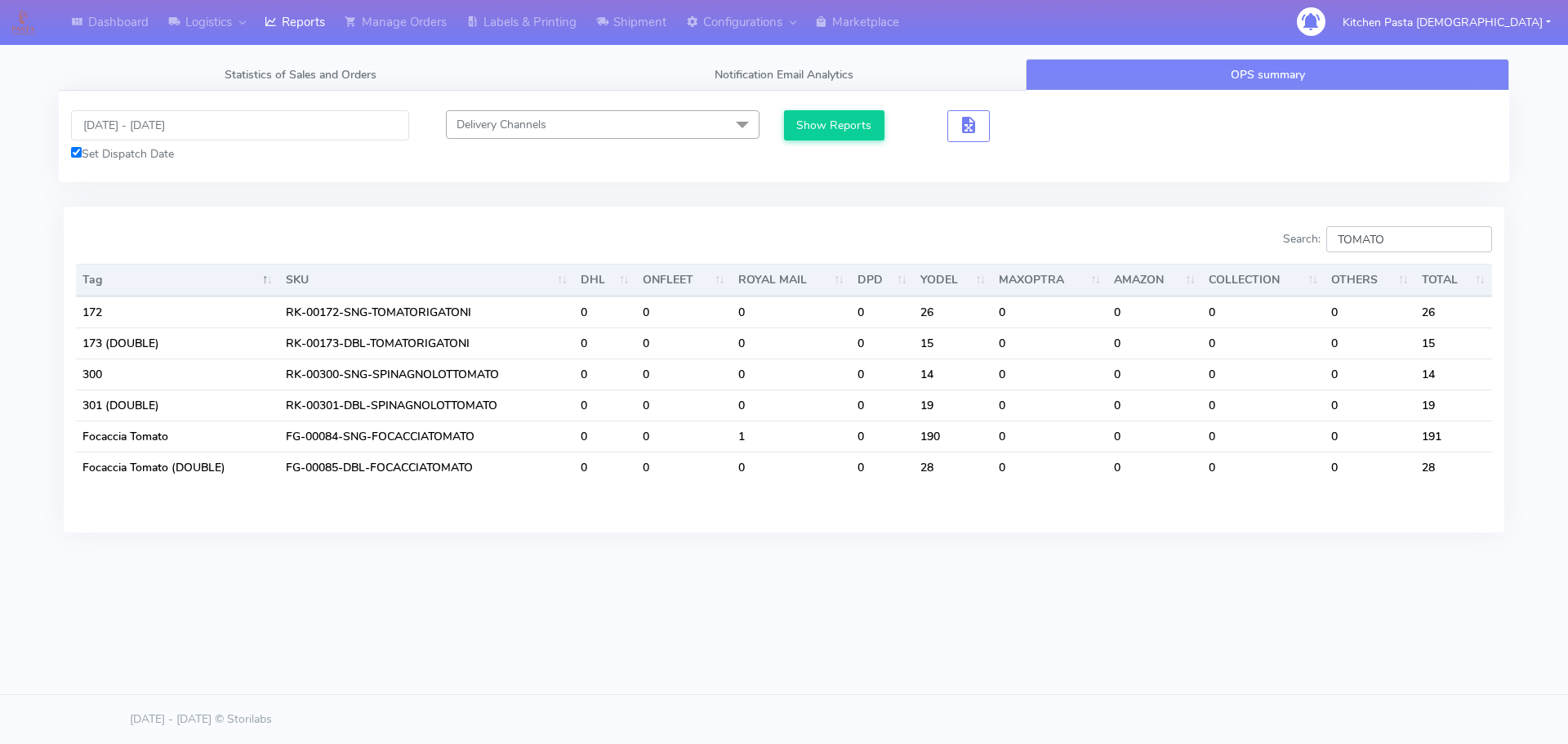
type input "TOMATO"
click at [177, 126] on input "[DATE] - [DATE]" at bounding box center [240, 125] width 338 height 30
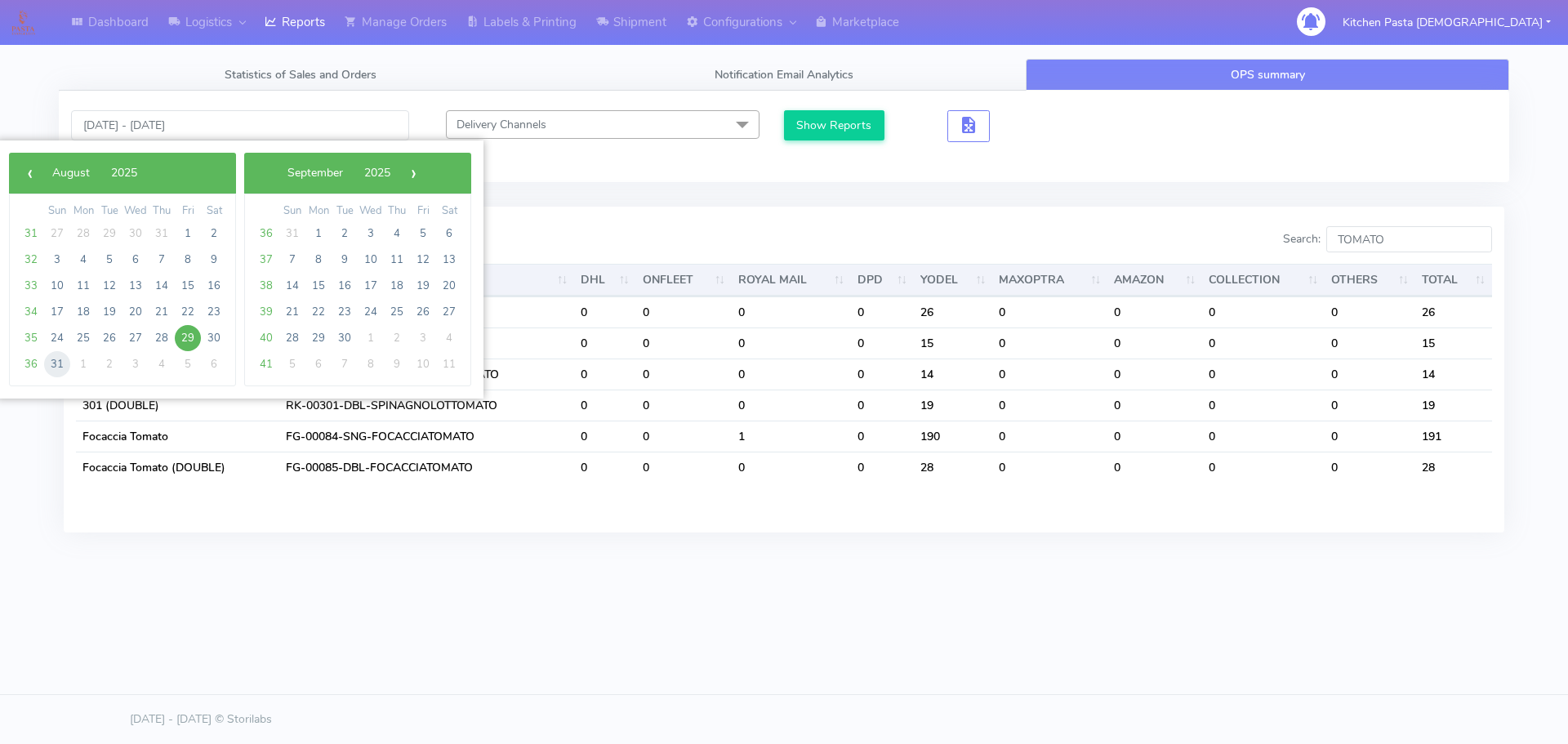
click at [50, 366] on span "31" at bounding box center [56, 363] width 26 height 26
type input "[DATE] - [DATE]"
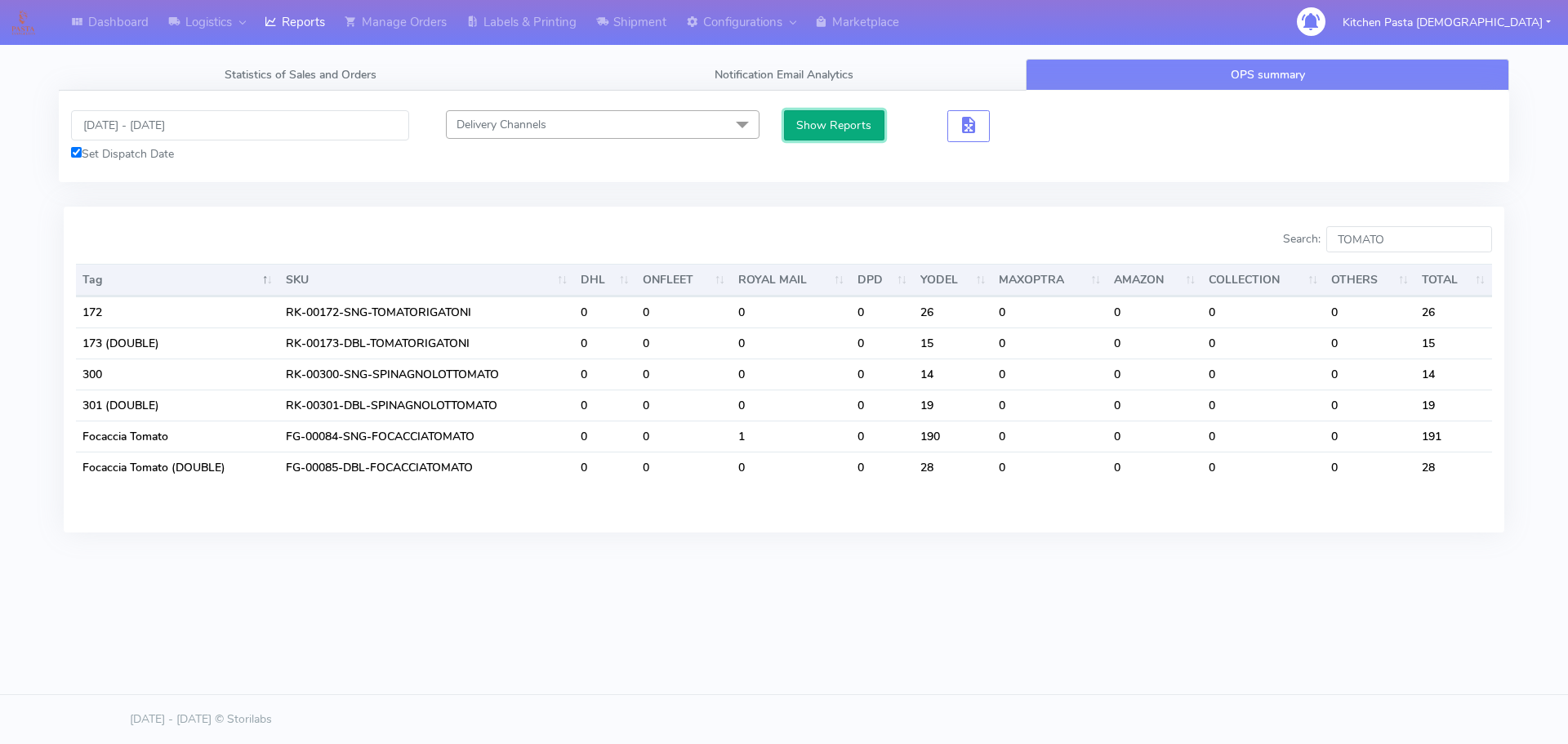
click at [831, 131] on button "Show Reports" at bounding box center [834, 125] width 100 height 30
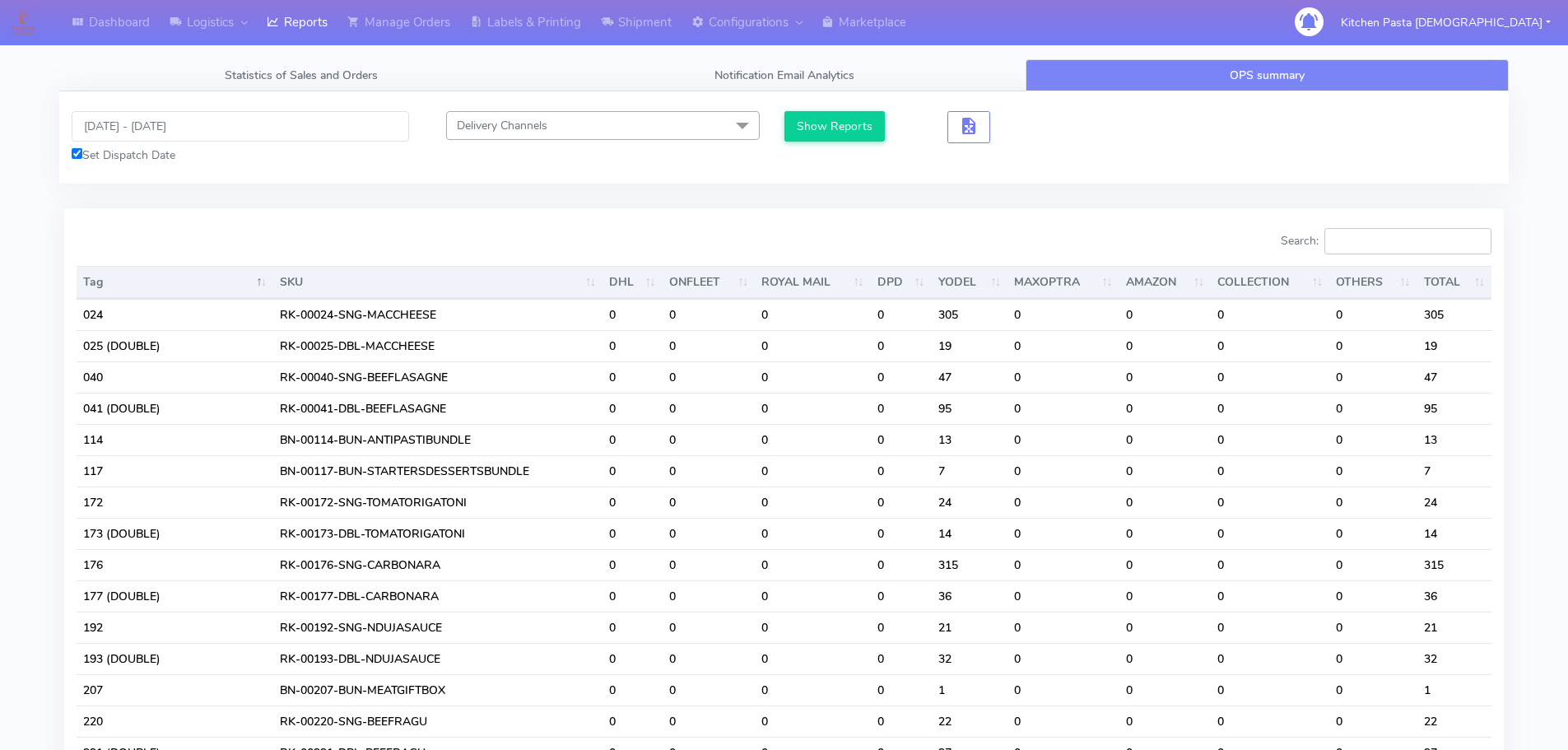
click at [1440, 247] on input "Search:" at bounding box center [1407, 241] width 167 height 26
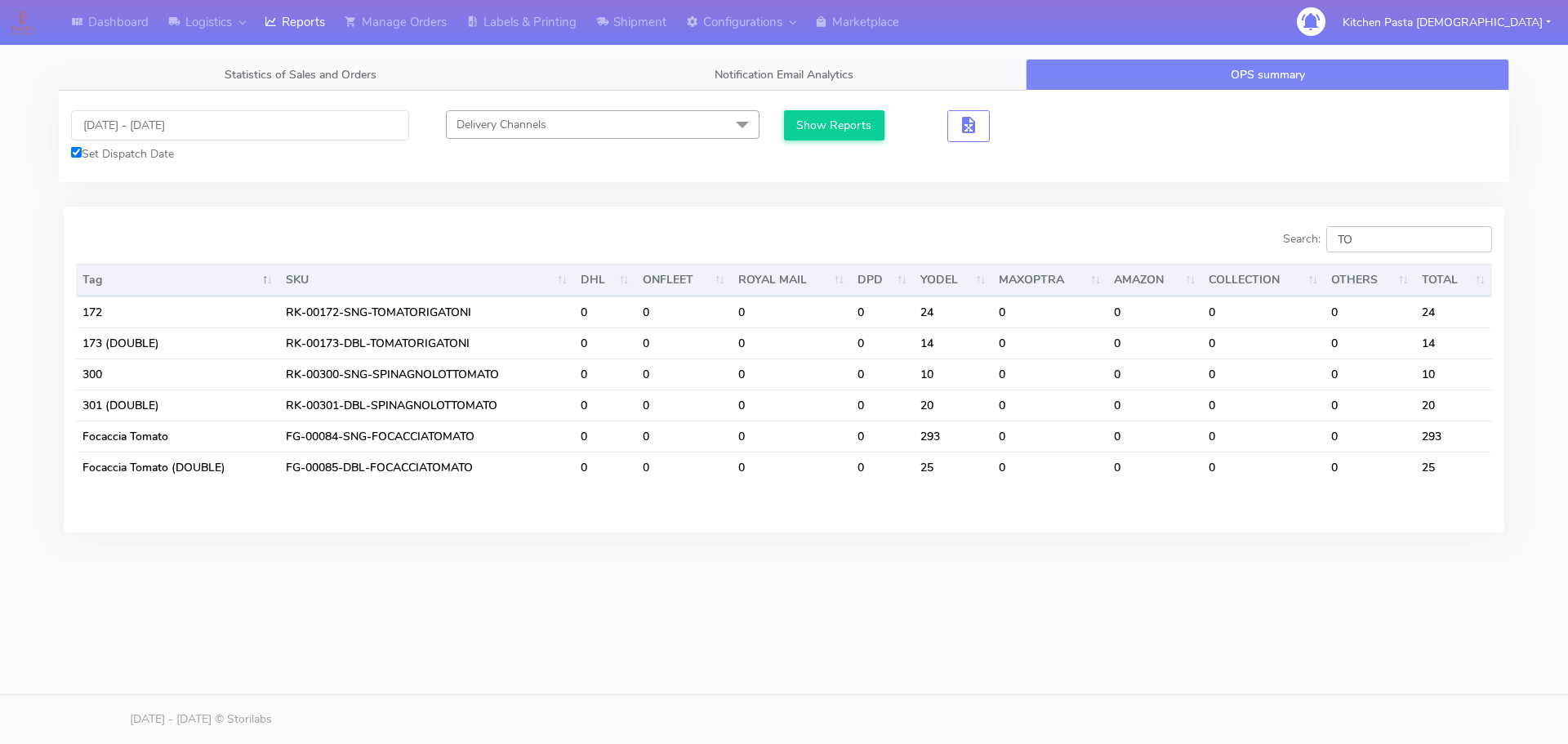
type input "T"
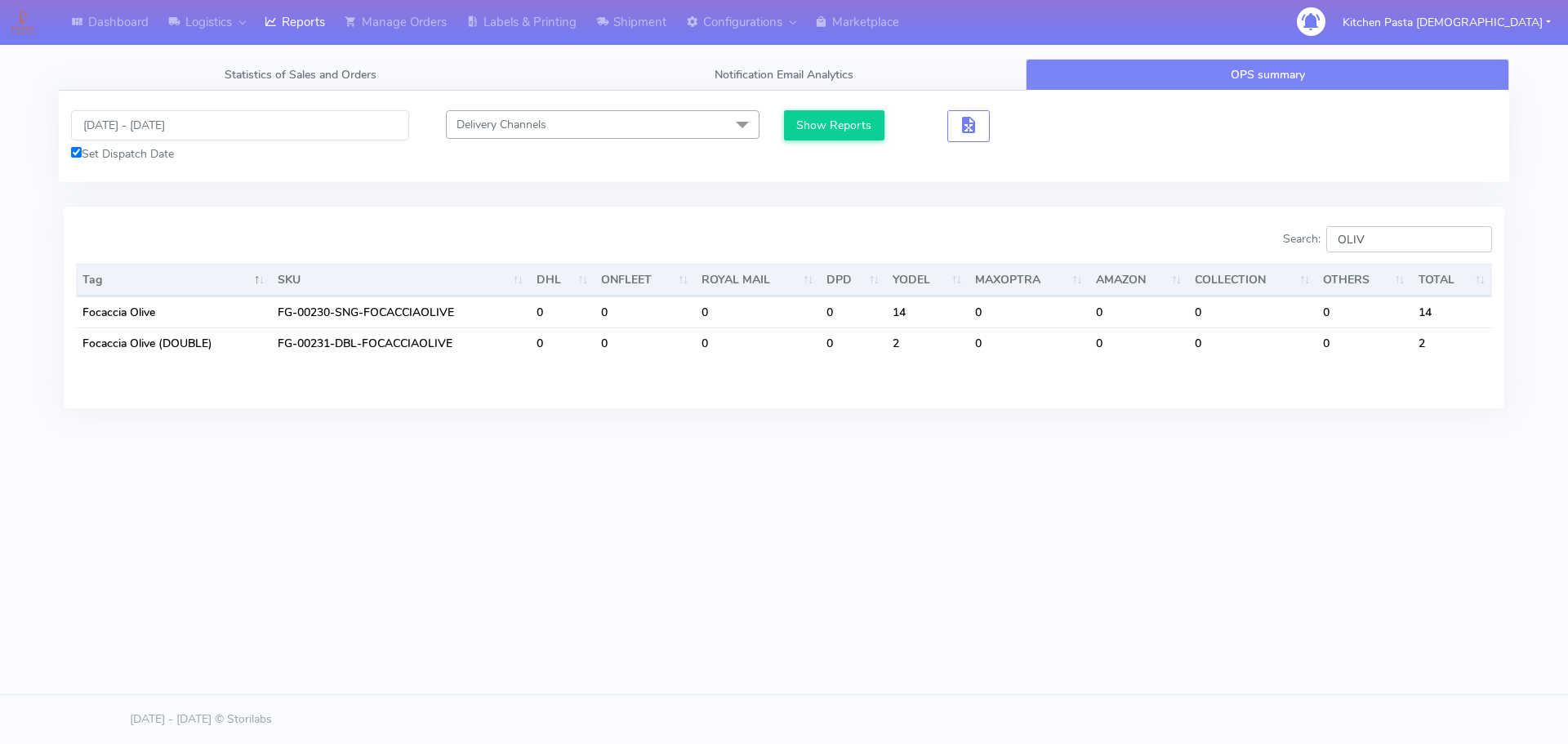
type input "OLIV"
drag, startPoint x: 1419, startPoint y: 230, endPoint x: 1274, endPoint y: 232, distance: 145.0
click at [1274, 232] on div "Search: OLIV" at bounding box center [1144, 242] width 696 height 33
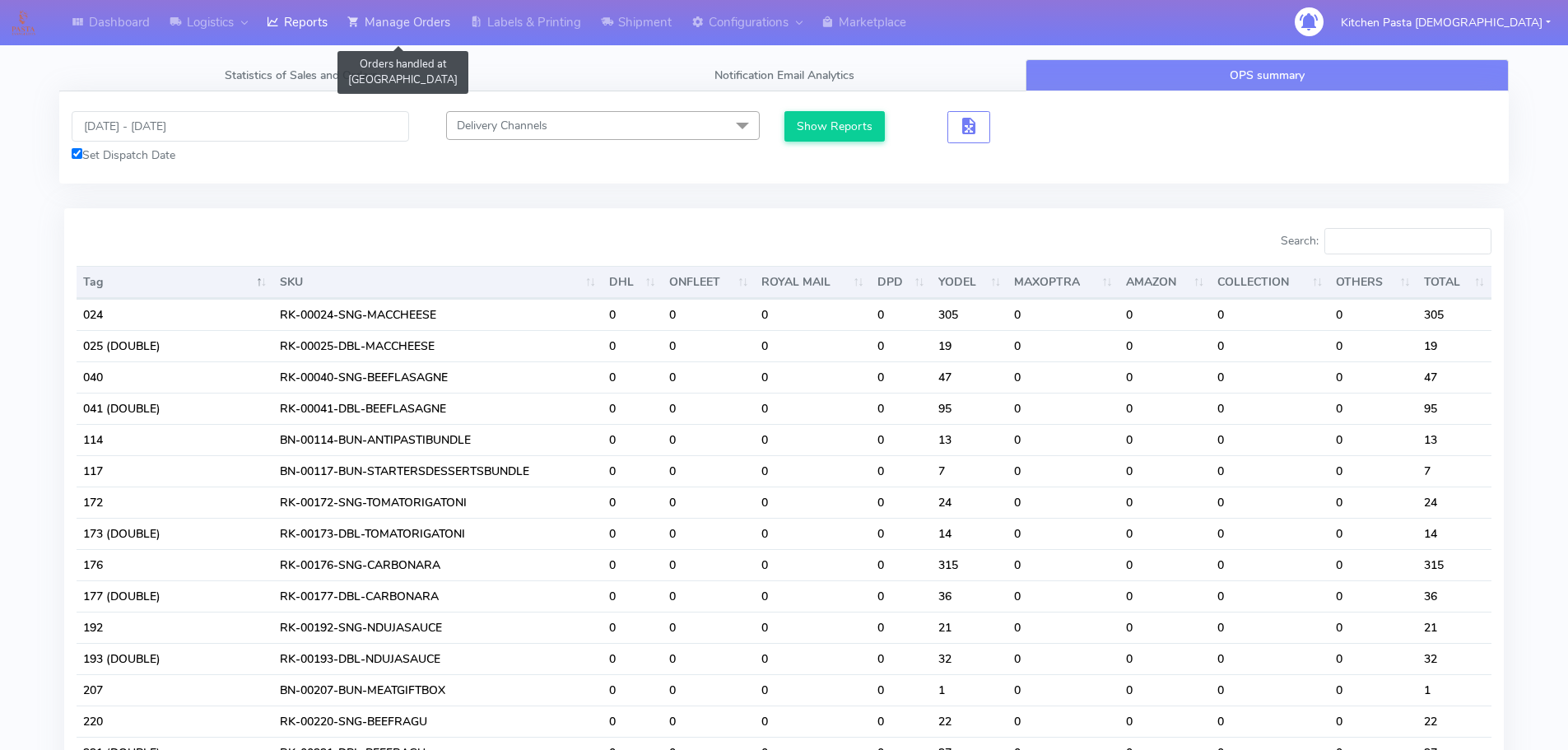
click at [442, 41] on link "Manage Orders" at bounding box center [398, 22] width 123 height 45
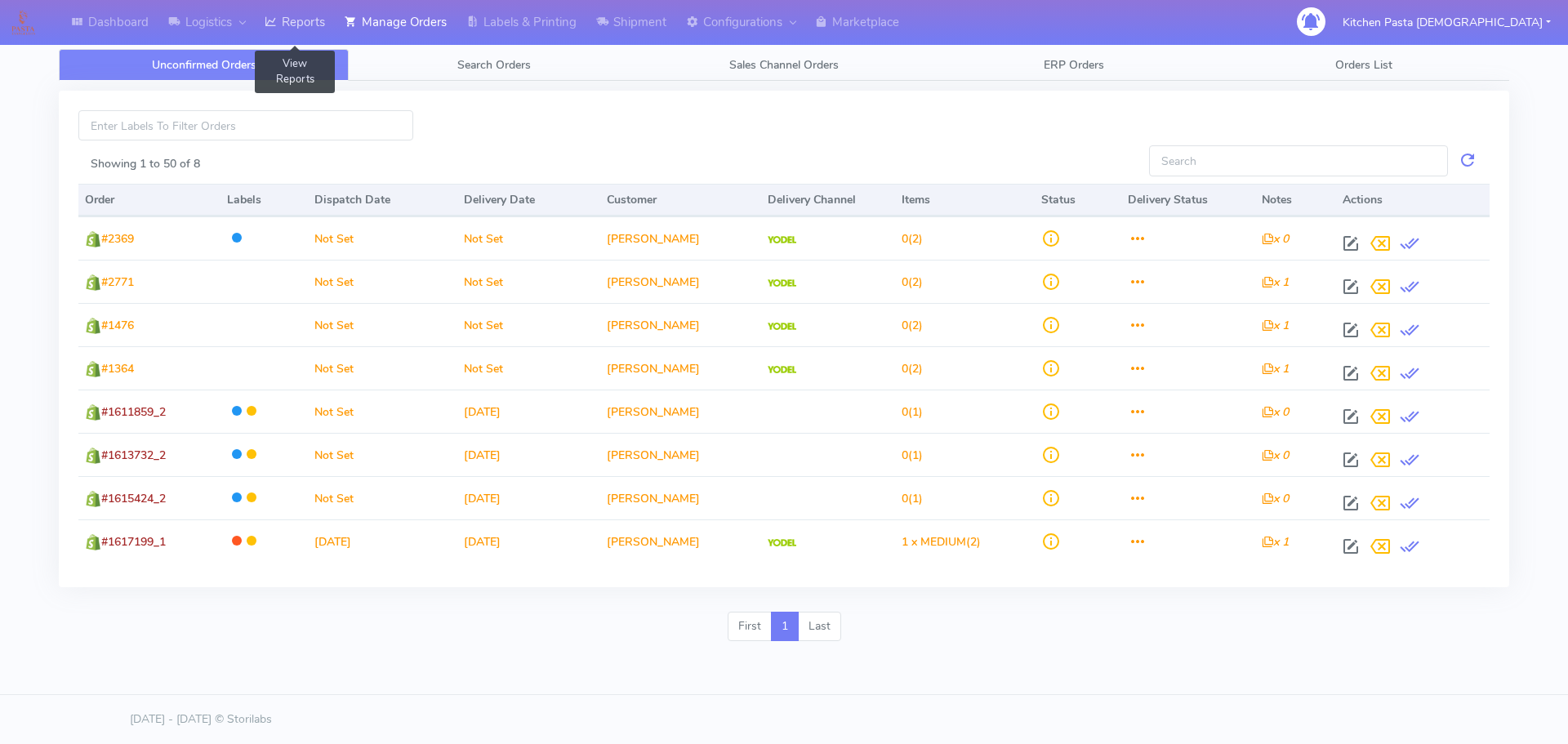
click at [323, 28] on link "Reports" at bounding box center [294, 22] width 80 height 45
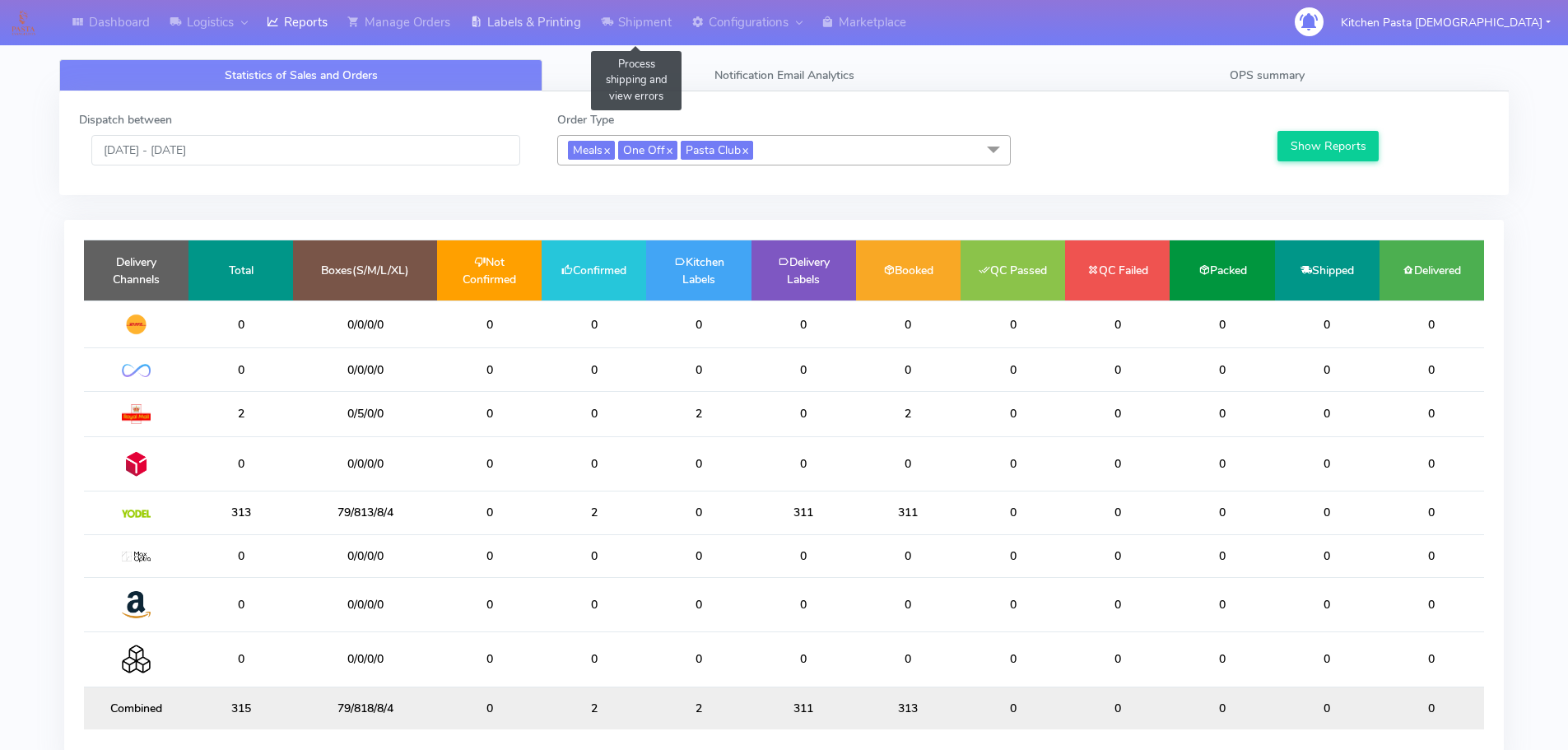
drag, startPoint x: 571, startPoint y: 12, endPoint x: 556, endPoint y: 47, distance: 38.1
click at [571, 12] on link "Labels & Printing" at bounding box center [525, 22] width 131 height 45
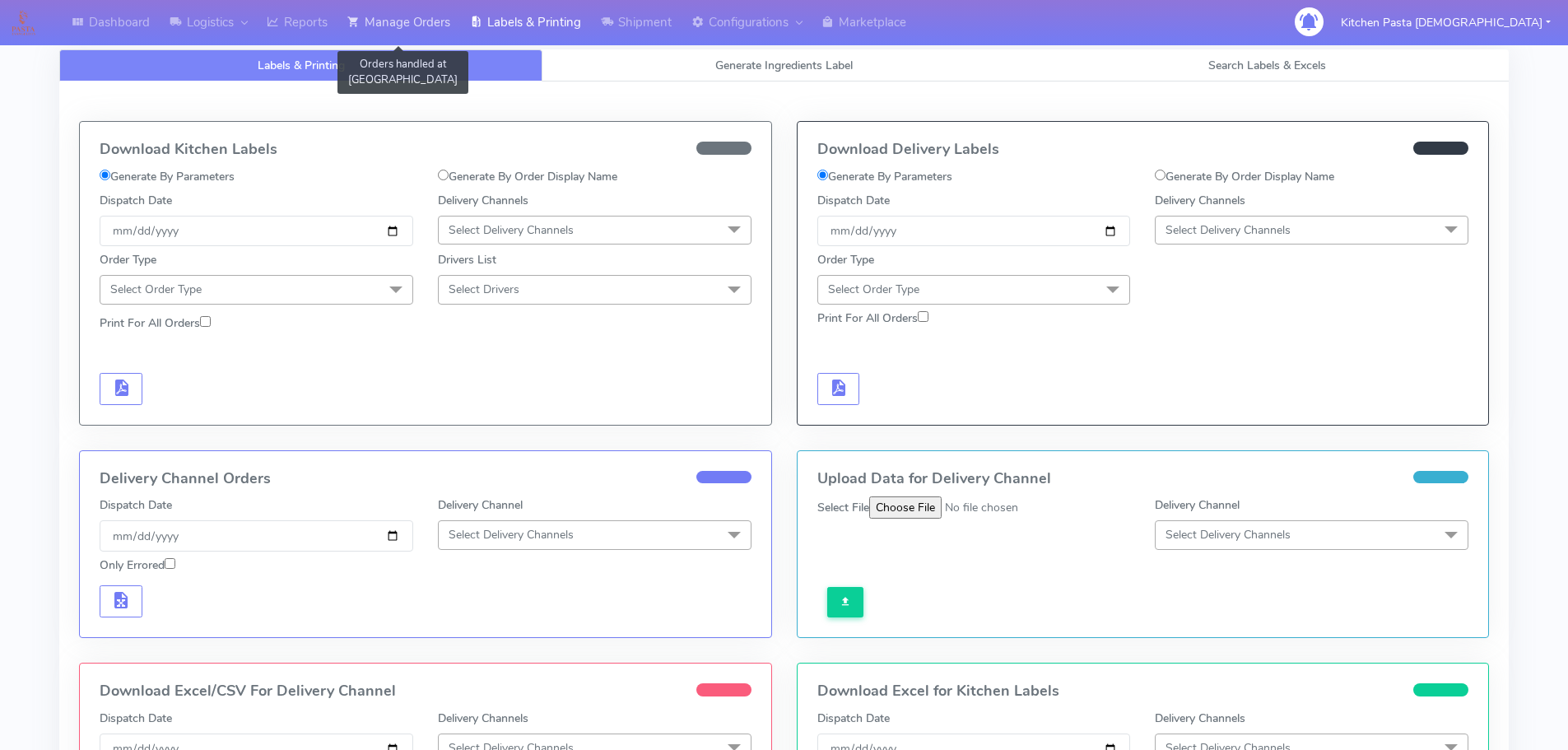
click at [426, 18] on link "Manage Orders" at bounding box center [398, 22] width 123 height 45
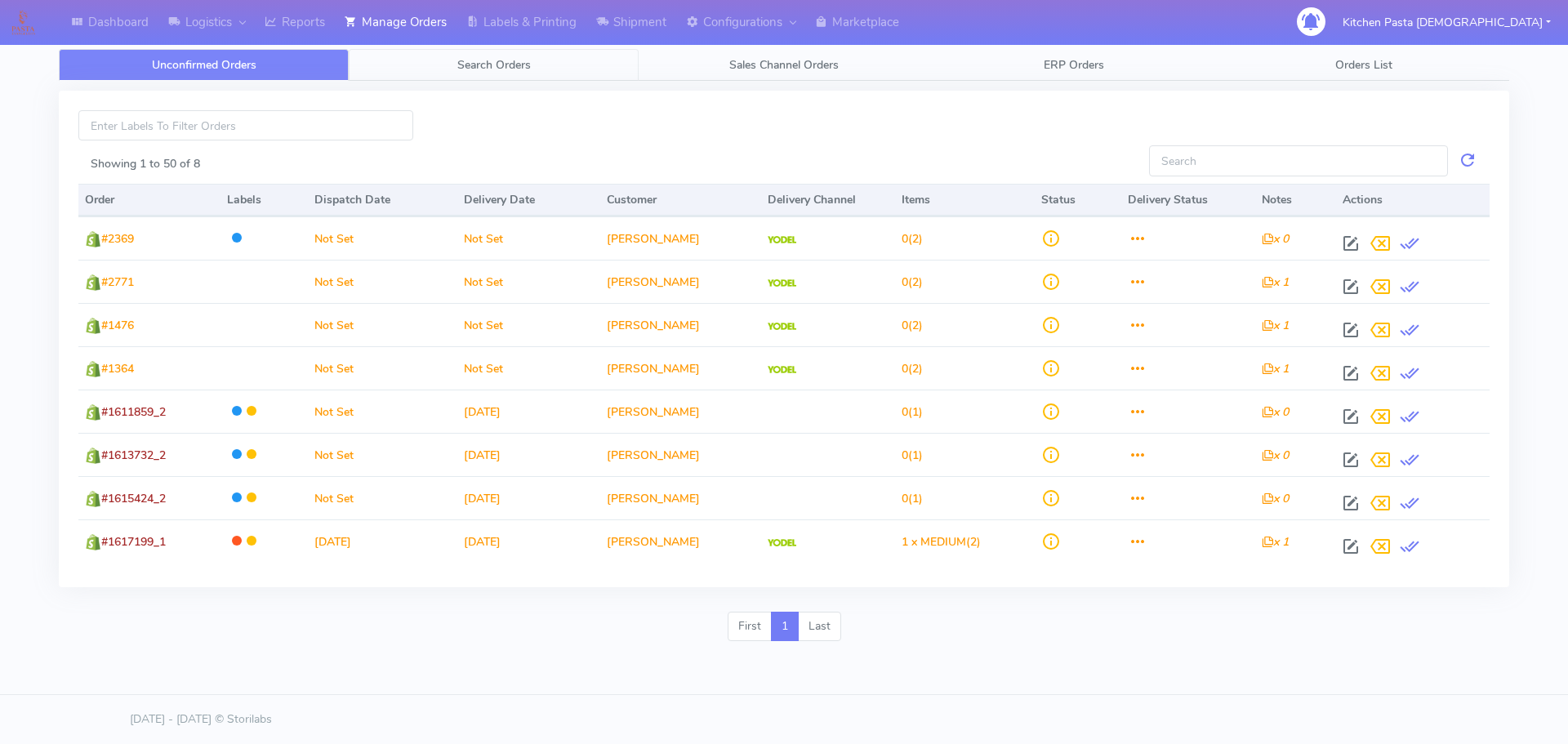
click at [584, 66] on link "Search Orders" at bounding box center [494, 65] width 290 height 32
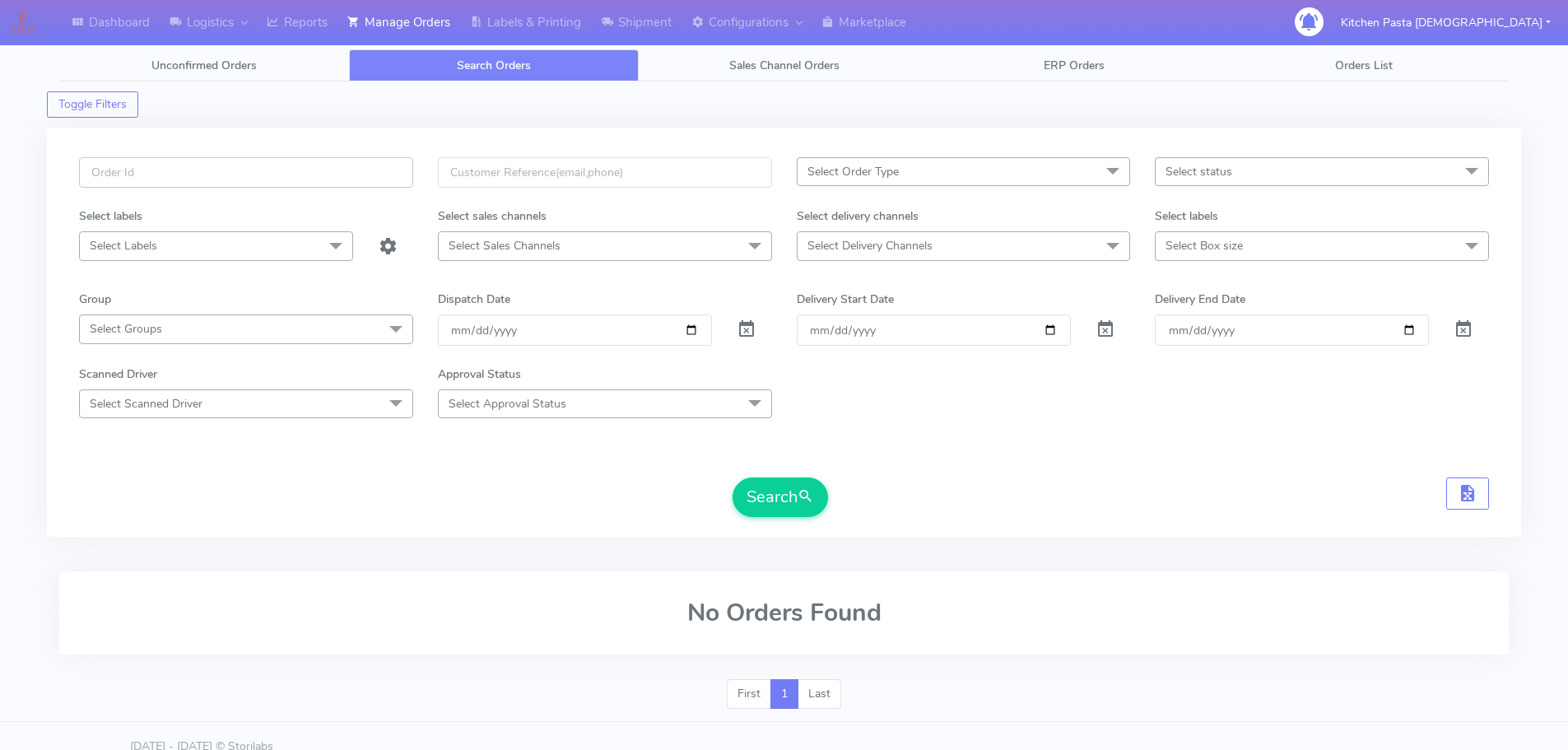
click at [235, 175] on input "text" at bounding box center [246, 172] width 334 height 31
type input "#1618307"
click at [732, 477] on button "Search" at bounding box center [780, 497] width 96 height 40
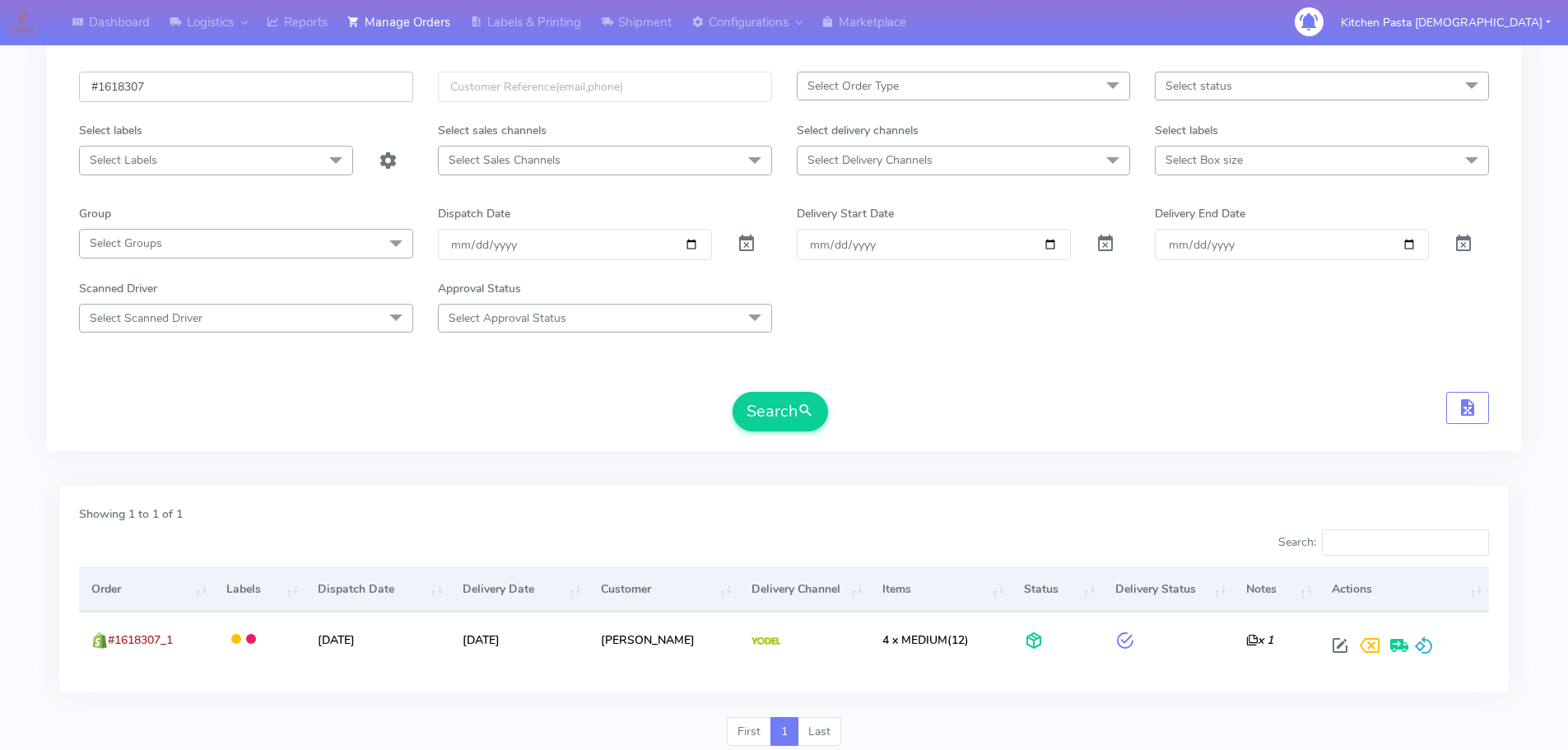
scroll to position [144, 0]
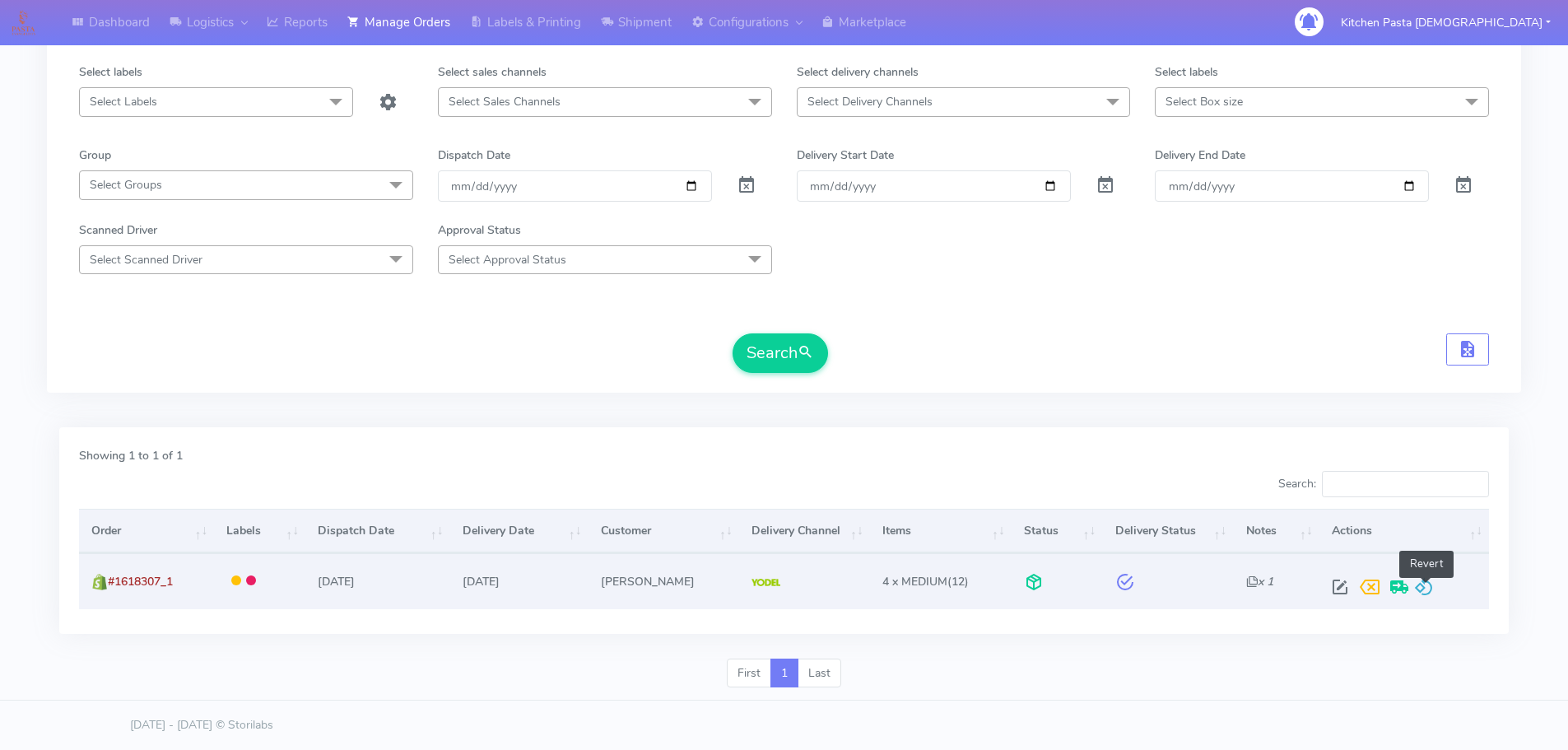
click at [1425, 590] on span at bounding box center [1423, 590] width 19 height 15
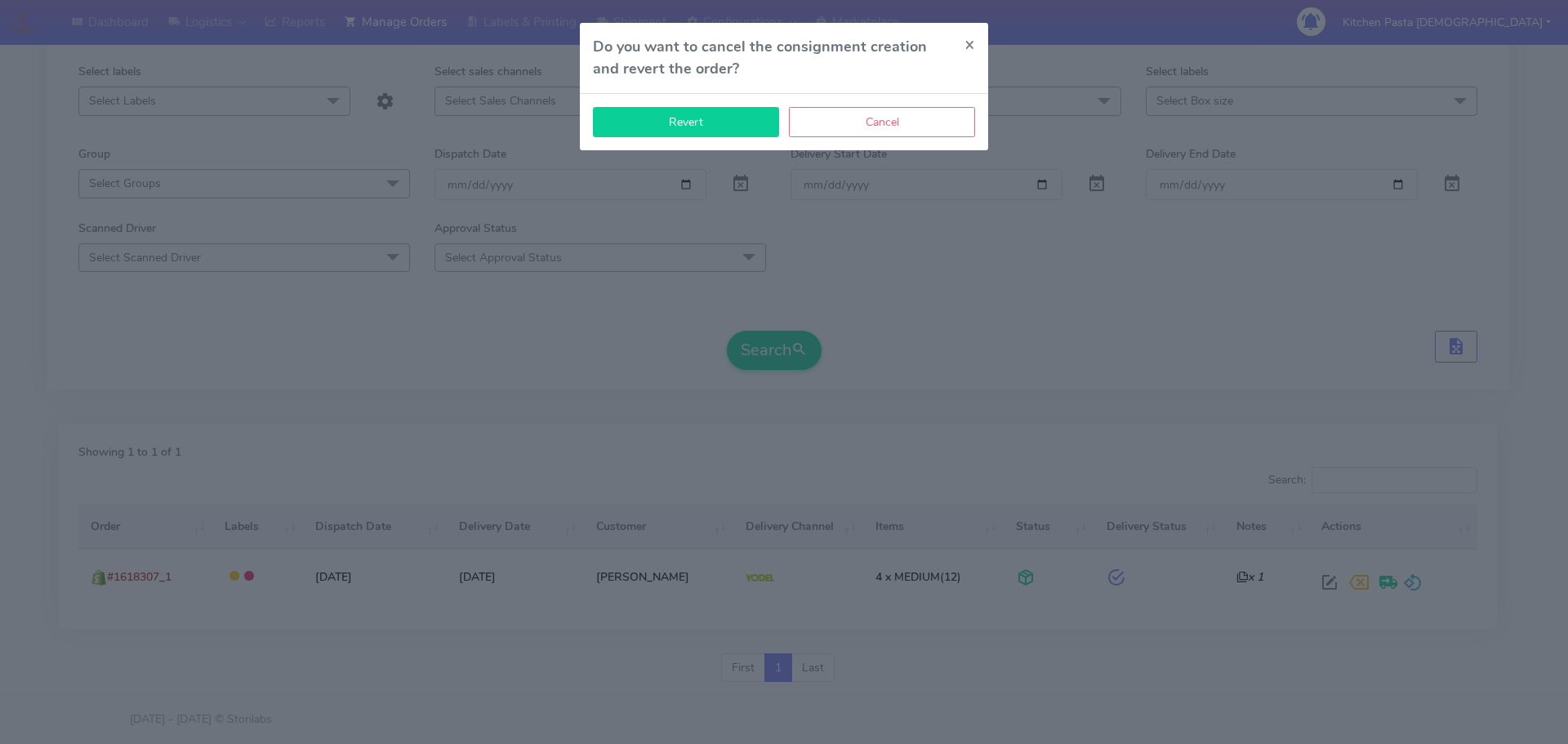
click at [657, 111] on button "Revert" at bounding box center [686, 122] width 186 height 30
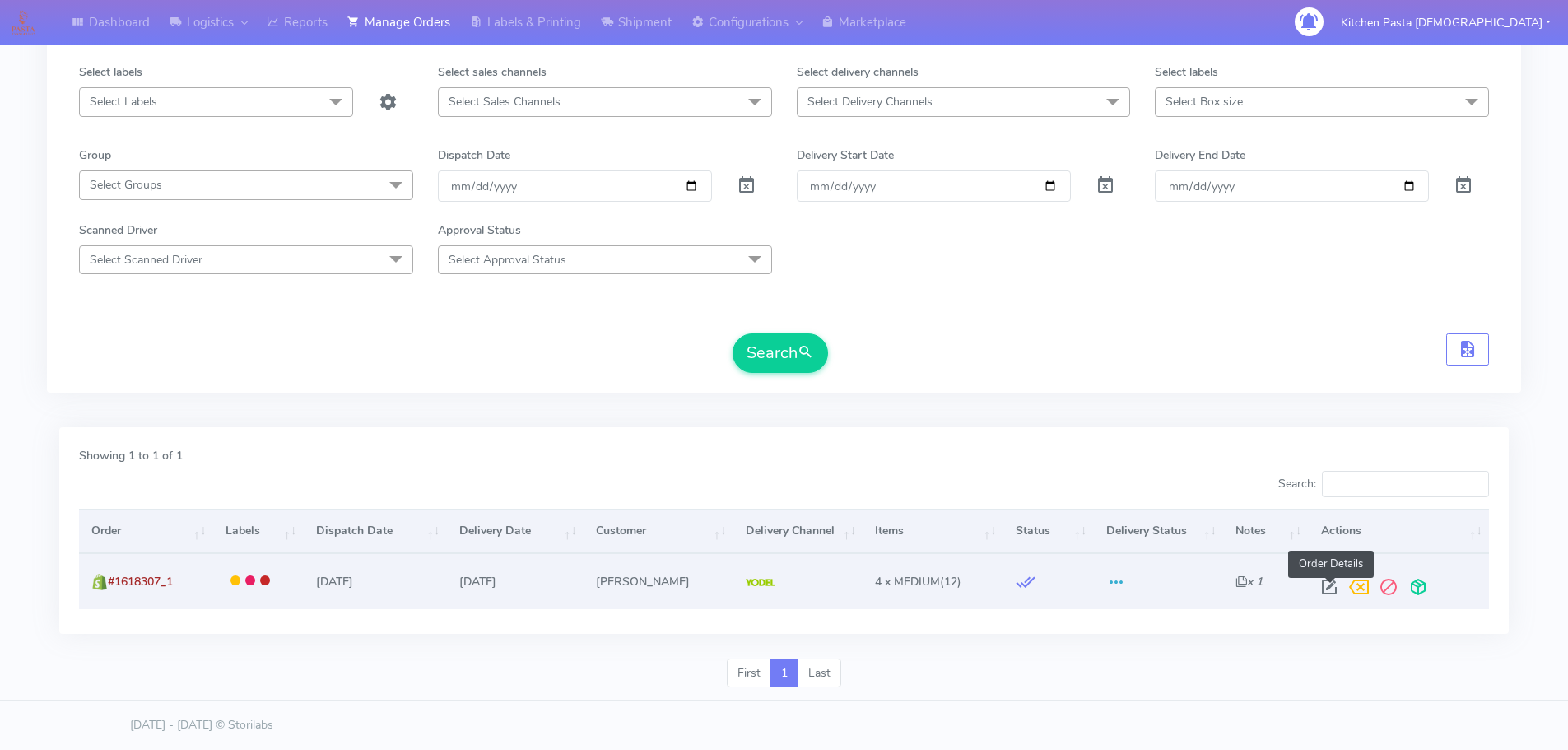
click at [1334, 586] on span at bounding box center [1329, 590] width 30 height 15
select select "5"
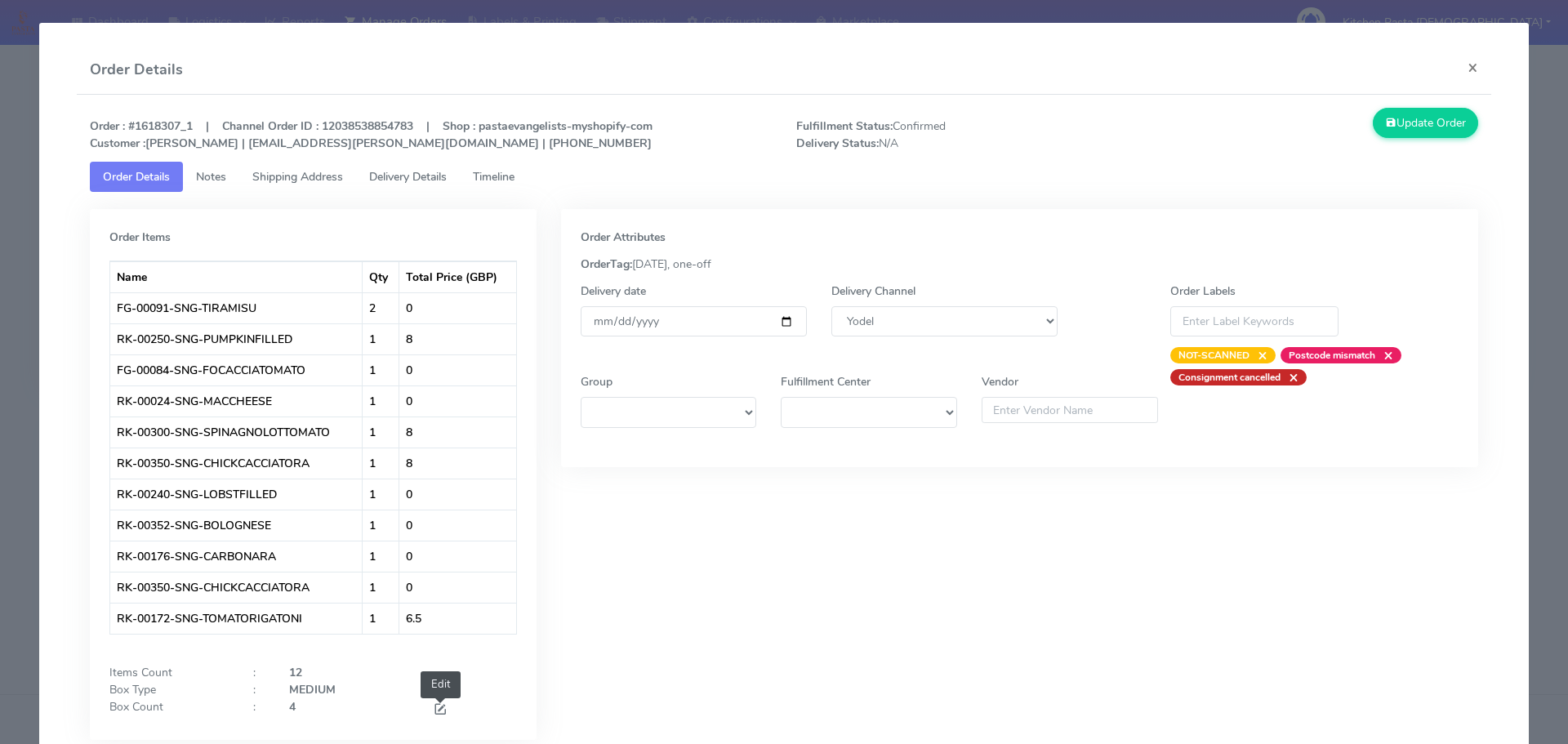
click at [433, 712] on span at bounding box center [440, 710] width 14 height 15
type input "3"
click at [388, 718] on input "3" at bounding box center [349, 713] width 119 height 30
click at [1426, 111] on button "Update Order" at bounding box center [1426, 123] width 106 height 30
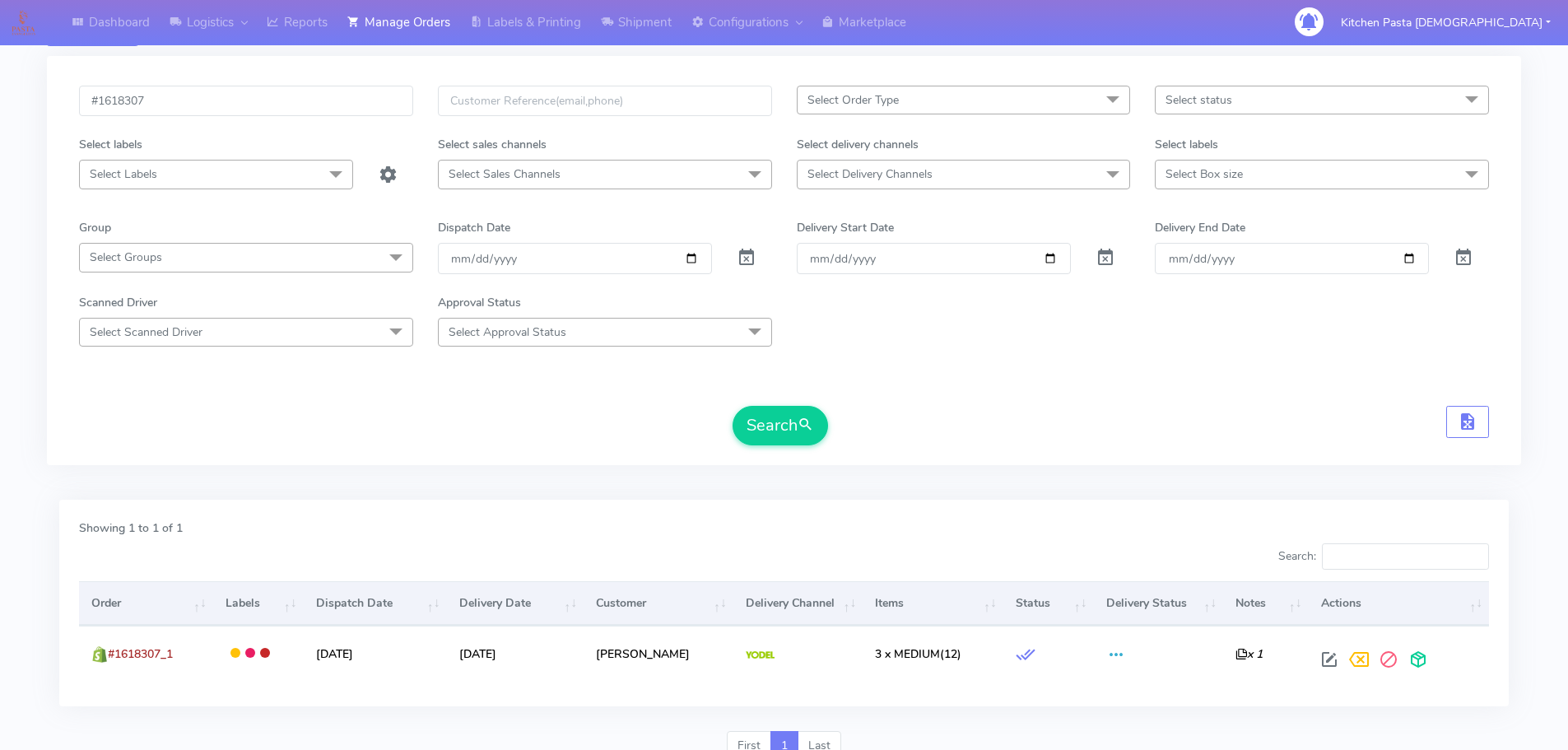
scroll to position [0, 0]
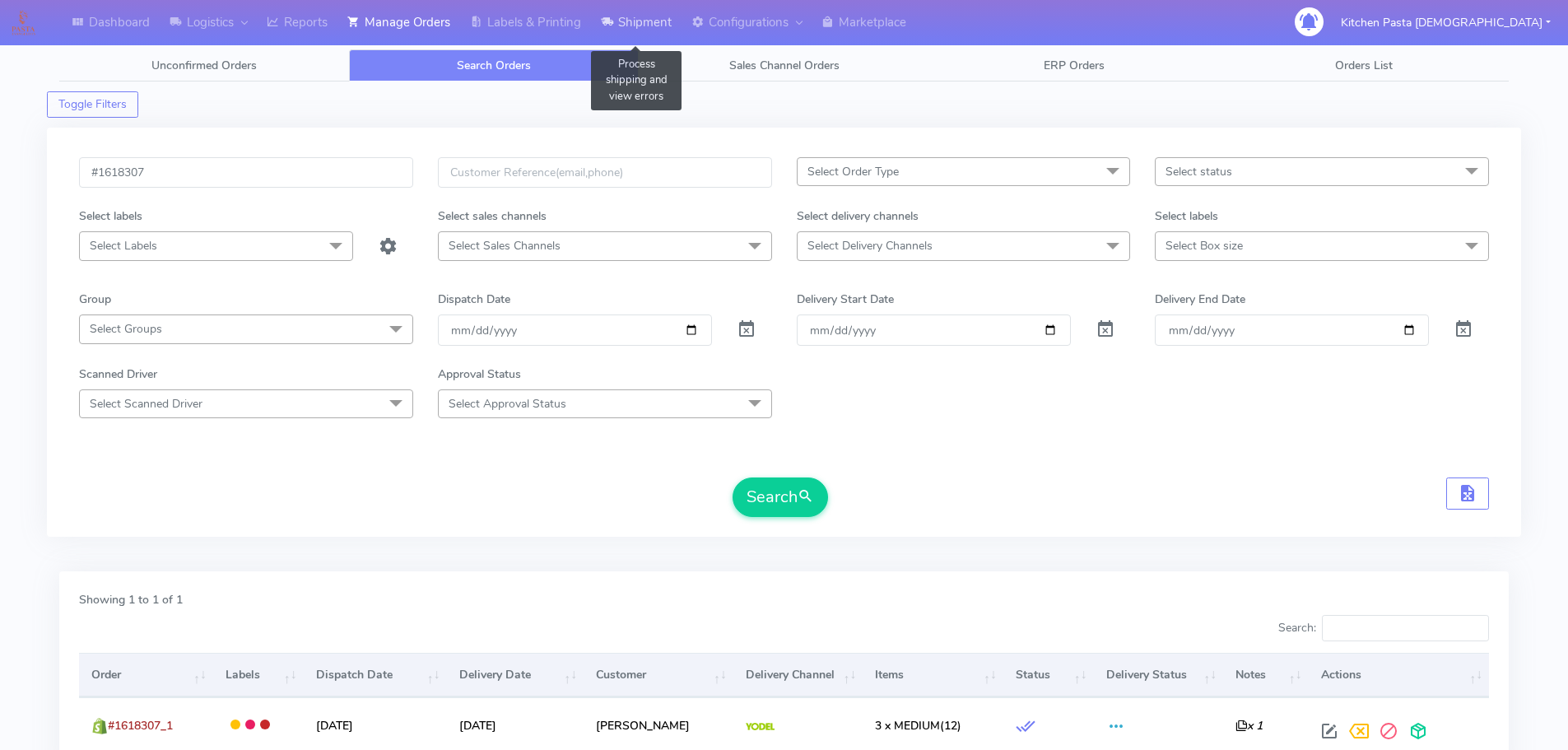
click at [659, 22] on link "Shipment" at bounding box center [636, 22] width 91 height 45
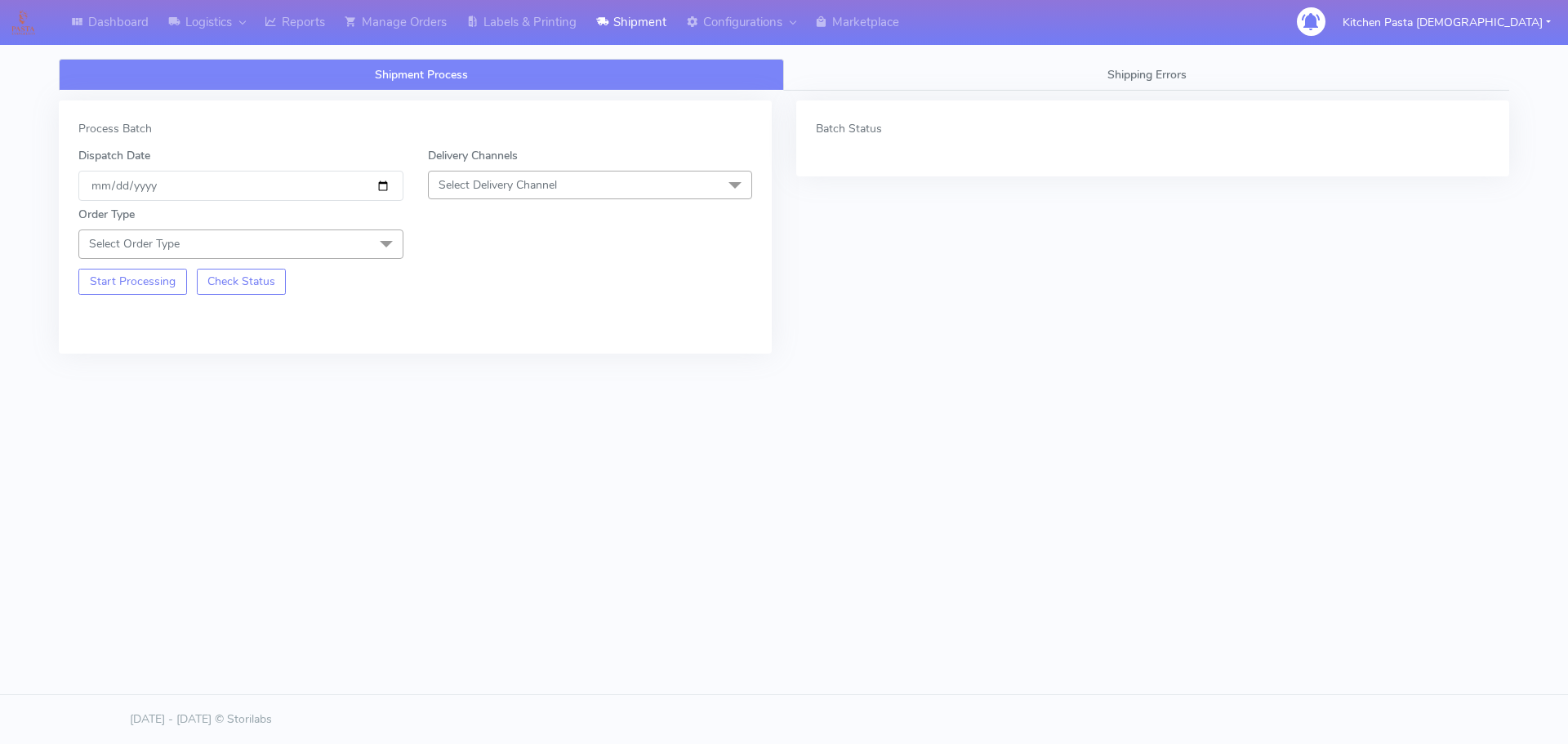
click at [652, 206] on div "Order Type Select Order Type Meal Kit Gift QCOM ATAVI" at bounding box center [416, 230] width 698 height 57
click at [652, 185] on span "Select Delivery Channel" at bounding box center [591, 185] width 325 height 29
click at [520, 364] on div "Yodel" at bounding box center [590, 368] width 307 height 17
click at [315, 226] on div "Order Type Select Order Type Meal Kit Gift QCOM ATAVI" at bounding box center [241, 232] width 350 height 52
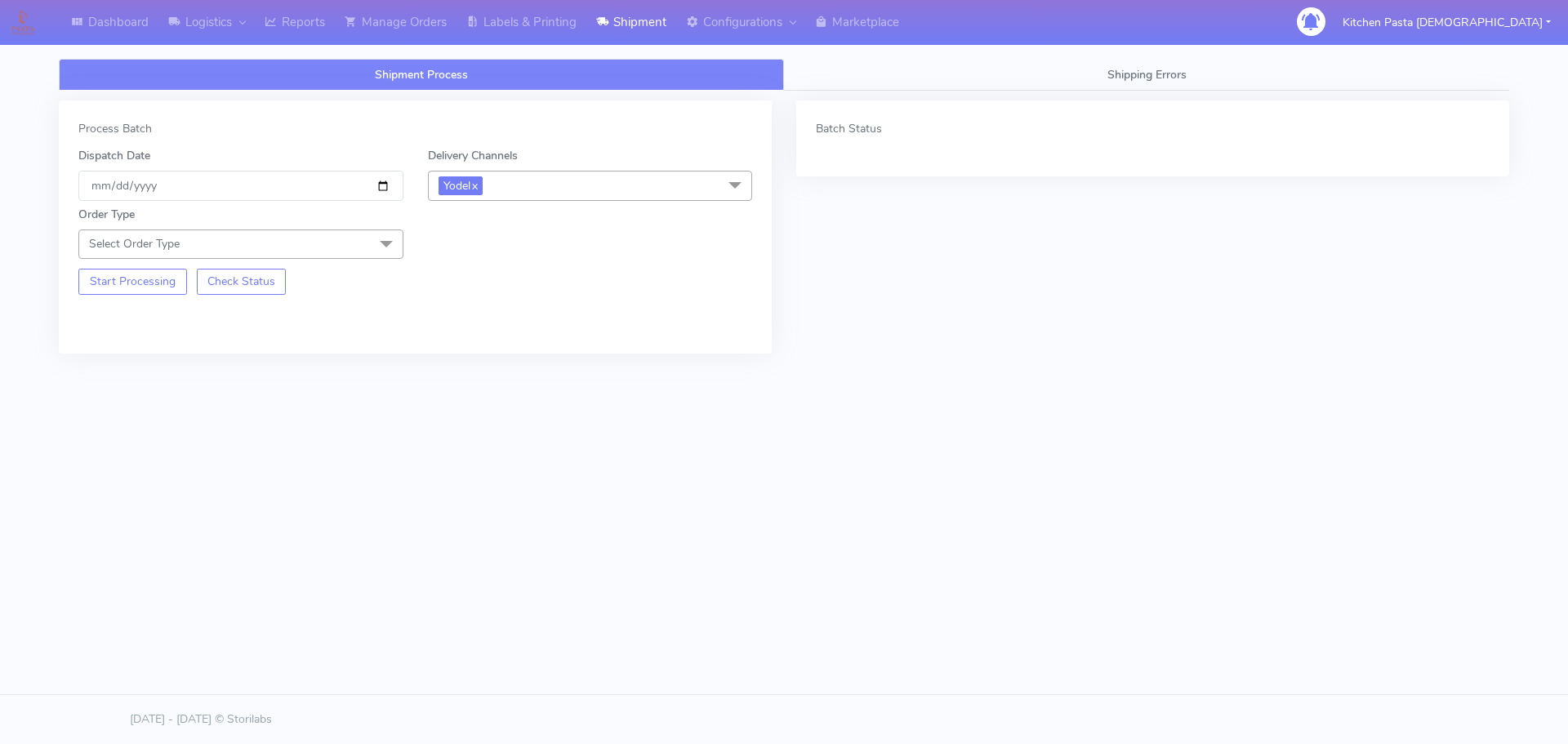
click at [310, 245] on span "Select Order Type" at bounding box center [241, 244] width 325 height 29
click at [234, 312] on div "Meal" at bounding box center [241, 320] width 307 height 17
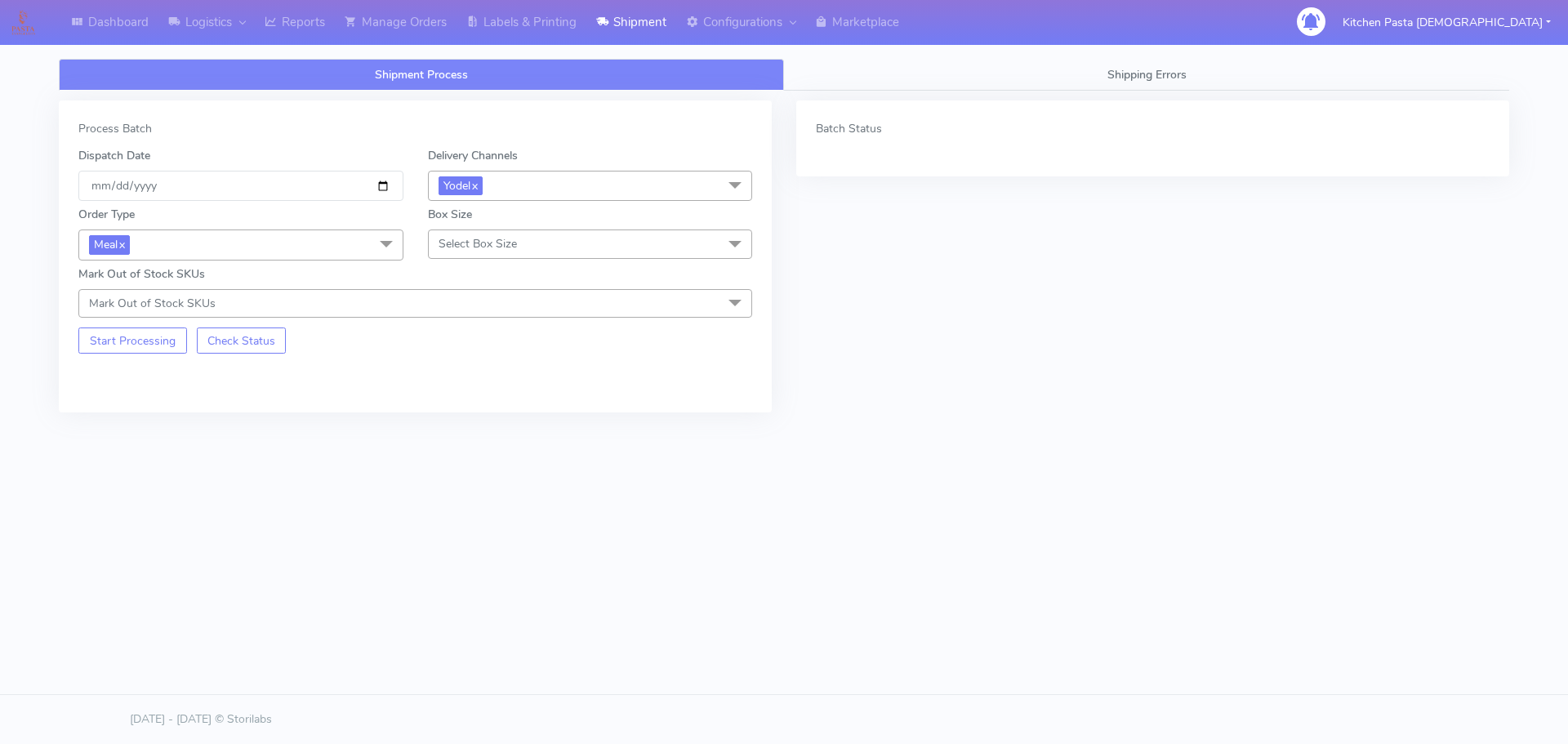
click at [493, 251] on span "Select Box Size" at bounding box center [477, 244] width 78 height 15
drag, startPoint x: 480, startPoint y: 377, endPoint x: 245, endPoint y: 389, distance: 235.3
click at [480, 377] on div "Medium" at bounding box center [590, 374] width 307 height 17
click at [81, 338] on button "Start Processing" at bounding box center [132, 340] width 109 height 26
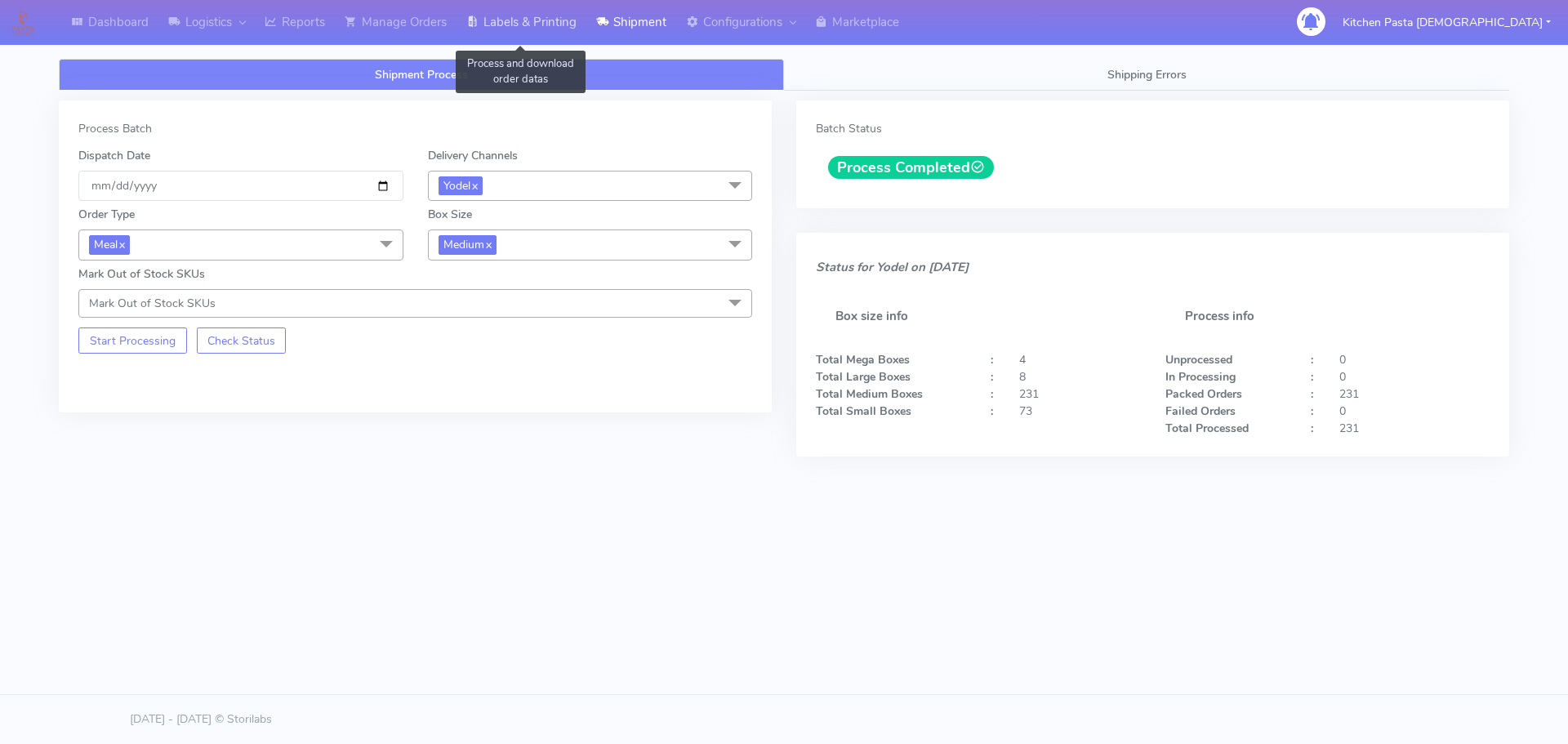
click at [533, 18] on link "Labels & Printing" at bounding box center [522, 22] width 130 height 45
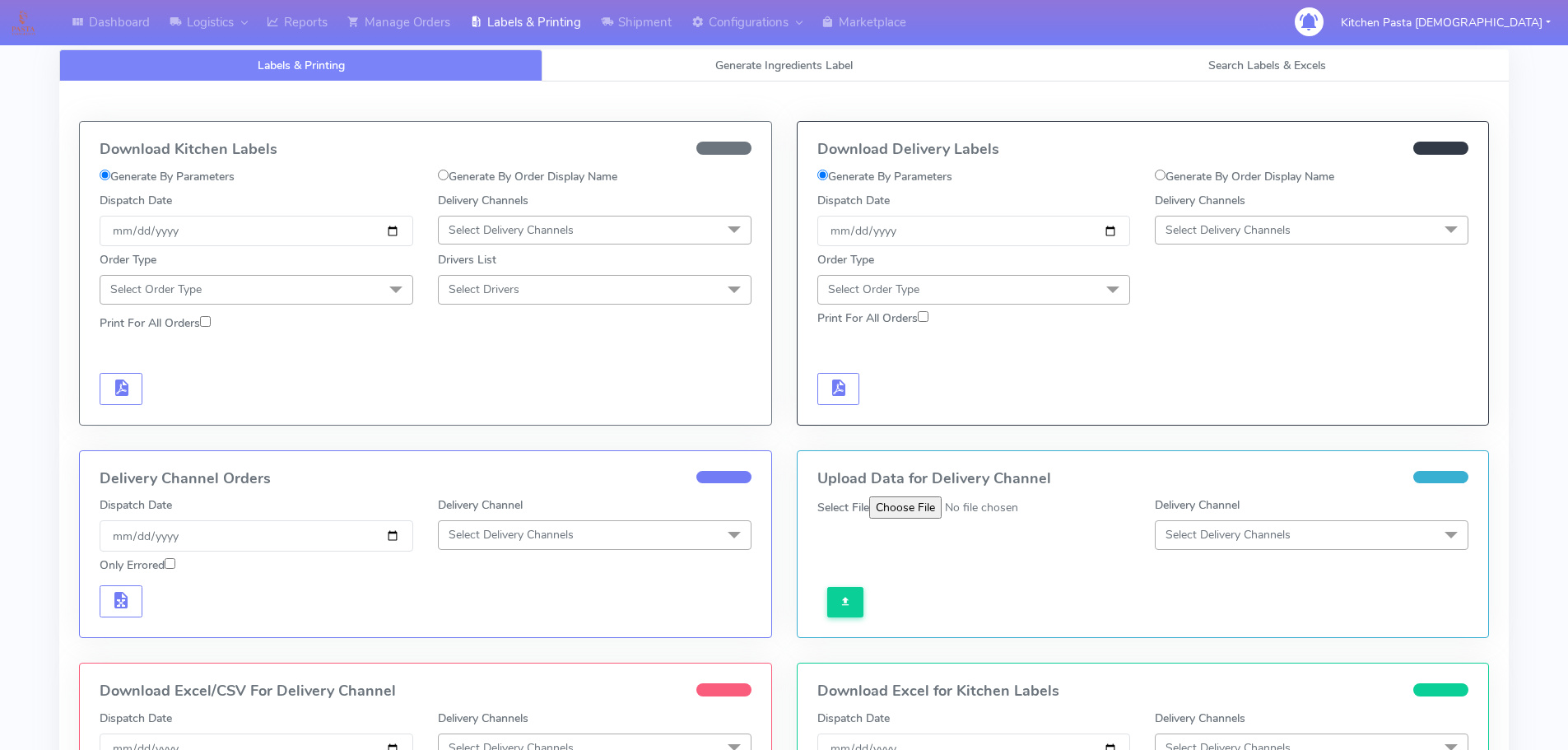
click at [1280, 247] on div "Order Type Select Order Type Meal Kit Gift QCOM ATAVI" at bounding box center [1143, 275] width 676 height 58
drag, startPoint x: 1280, startPoint y: 225, endPoint x: 1276, endPoint y: 234, distance: 9.8
click at [1279, 230] on span "Select Delivery Channels" at bounding box center [1228, 230] width 125 height 15
click at [1196, 431] on li "MaxOptra" at bounding box center [1311, 442] width 312 height 27
click at [1198, 219] on span "MaxOptra x" at bounding box center [1311, 231] width 314 height 31
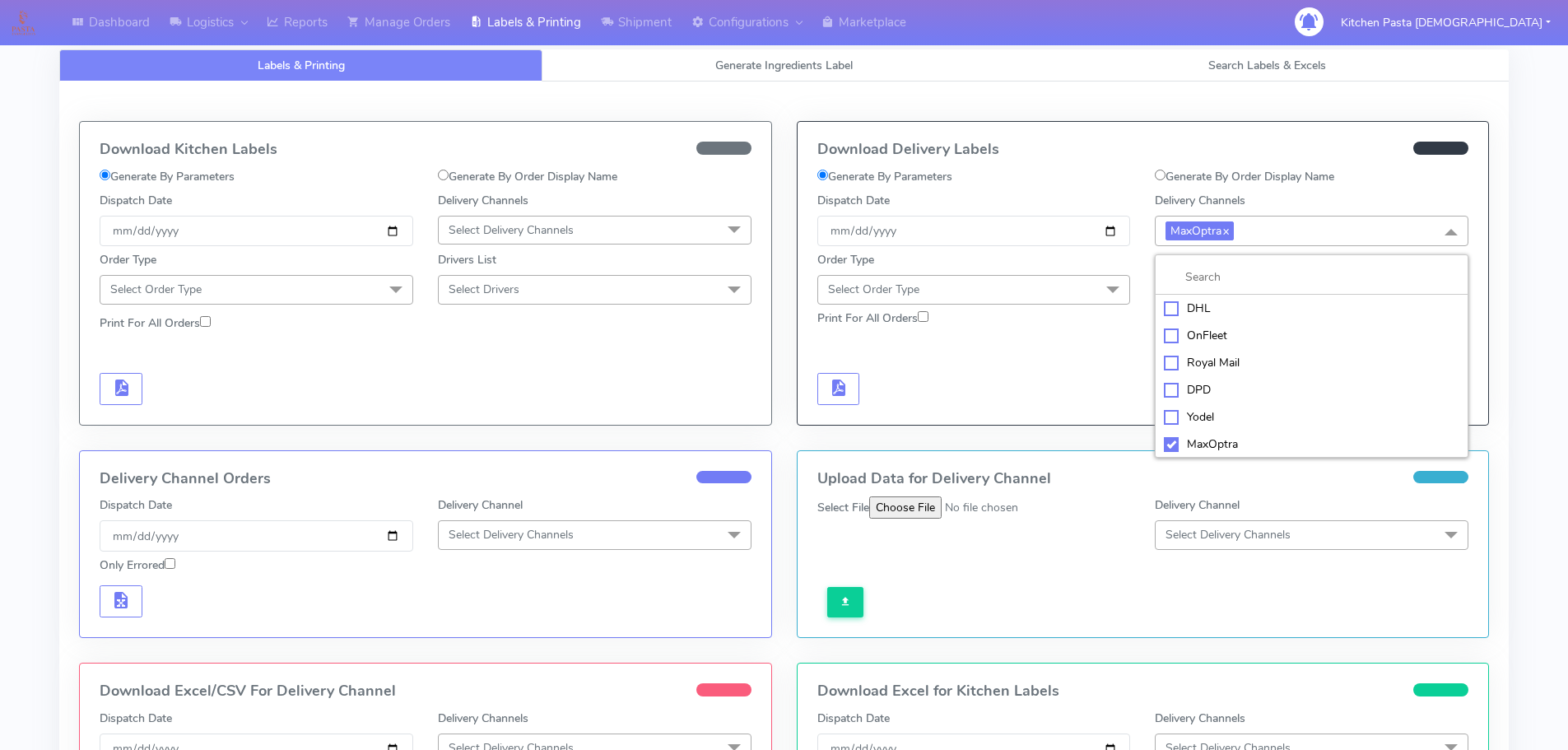
click at [1219, 409] on div "Yodel" at bounding box center [1311, 417] width 296 height 17
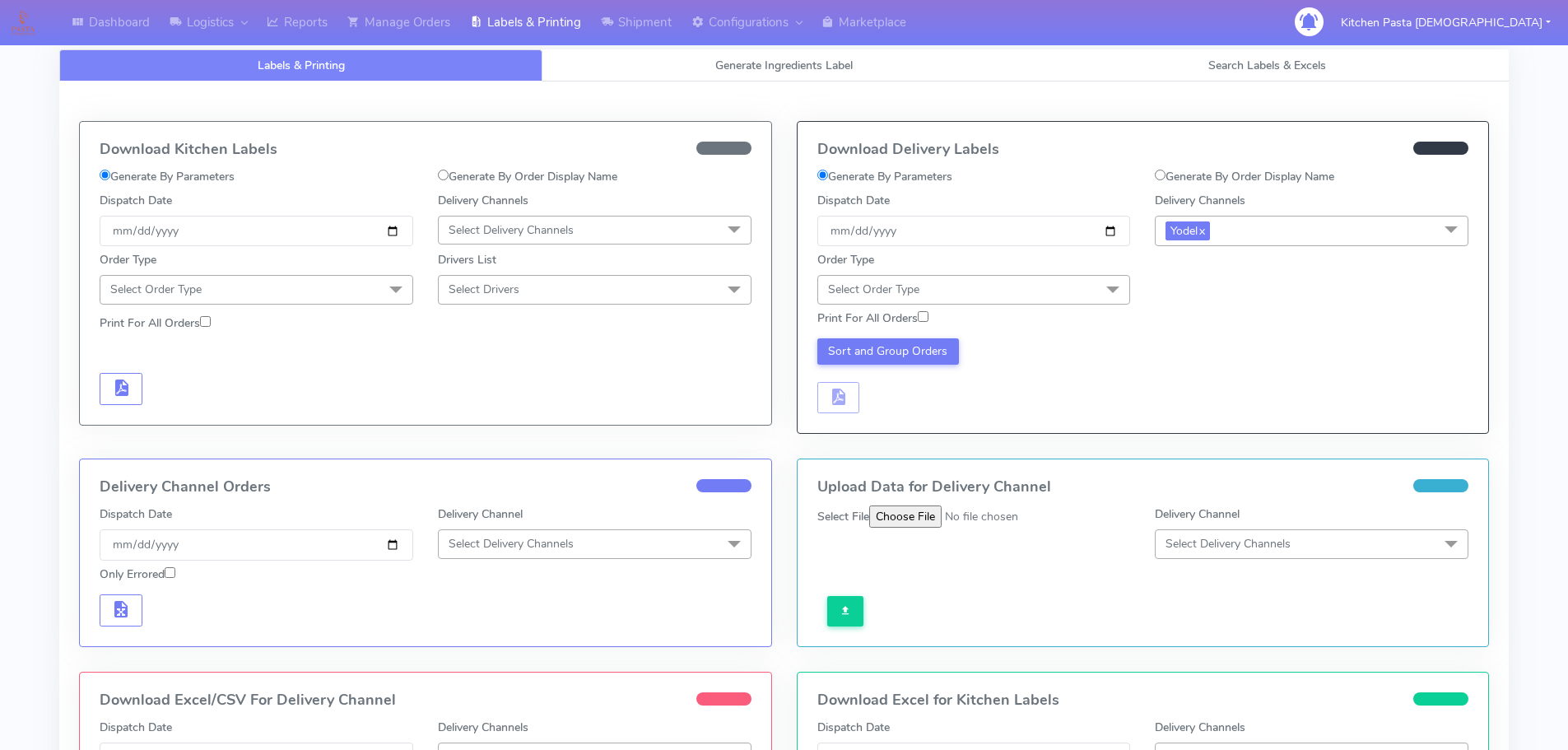
click at [1046, 294] on span "Select Order Type" at bounding box center [974, 289] width 314 height 29
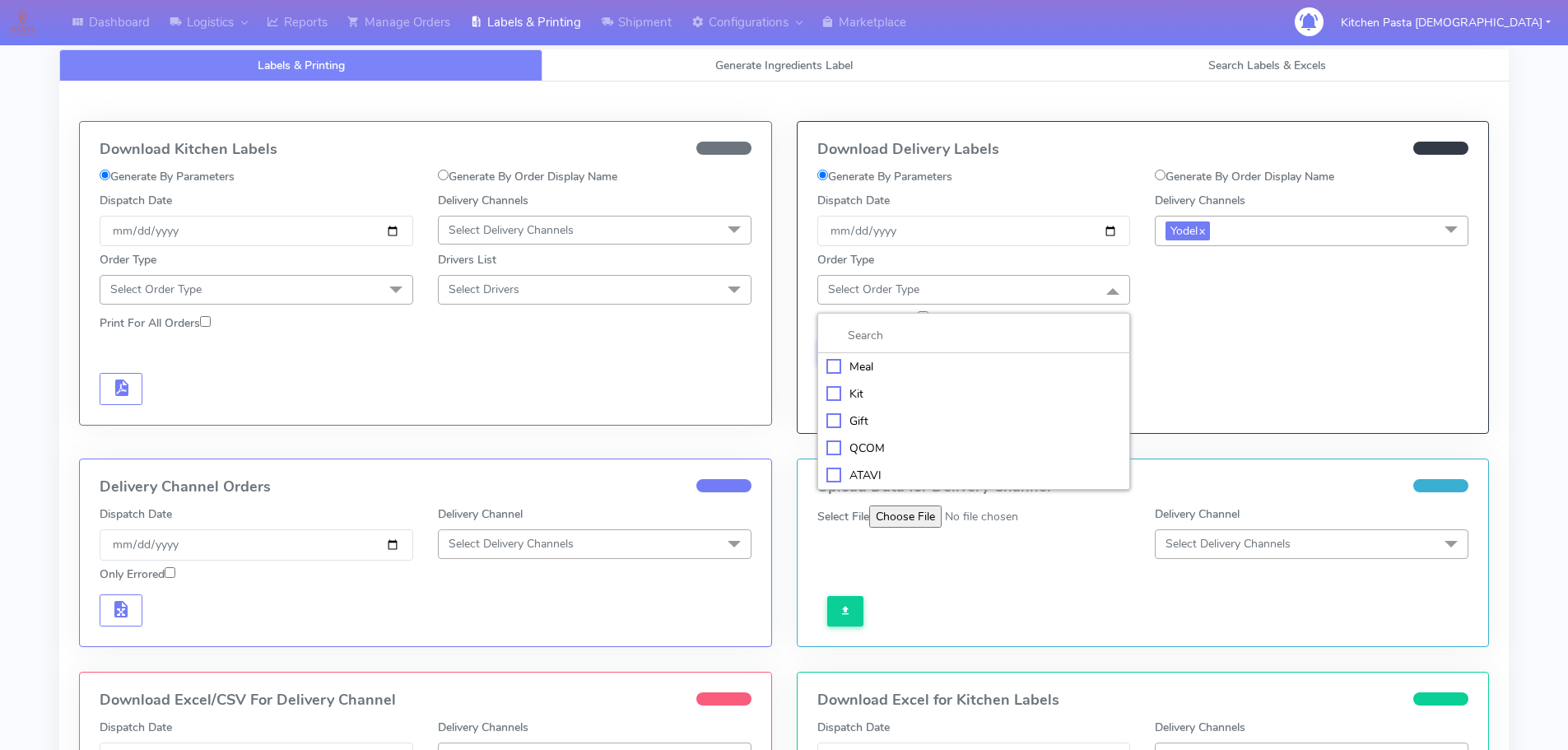
click at [959, 350] on li at bounding box center [974, 336] width 312 height 35
click at [941, 361] on div "Meal" at bounding box center [974, 366] width 296 height 17
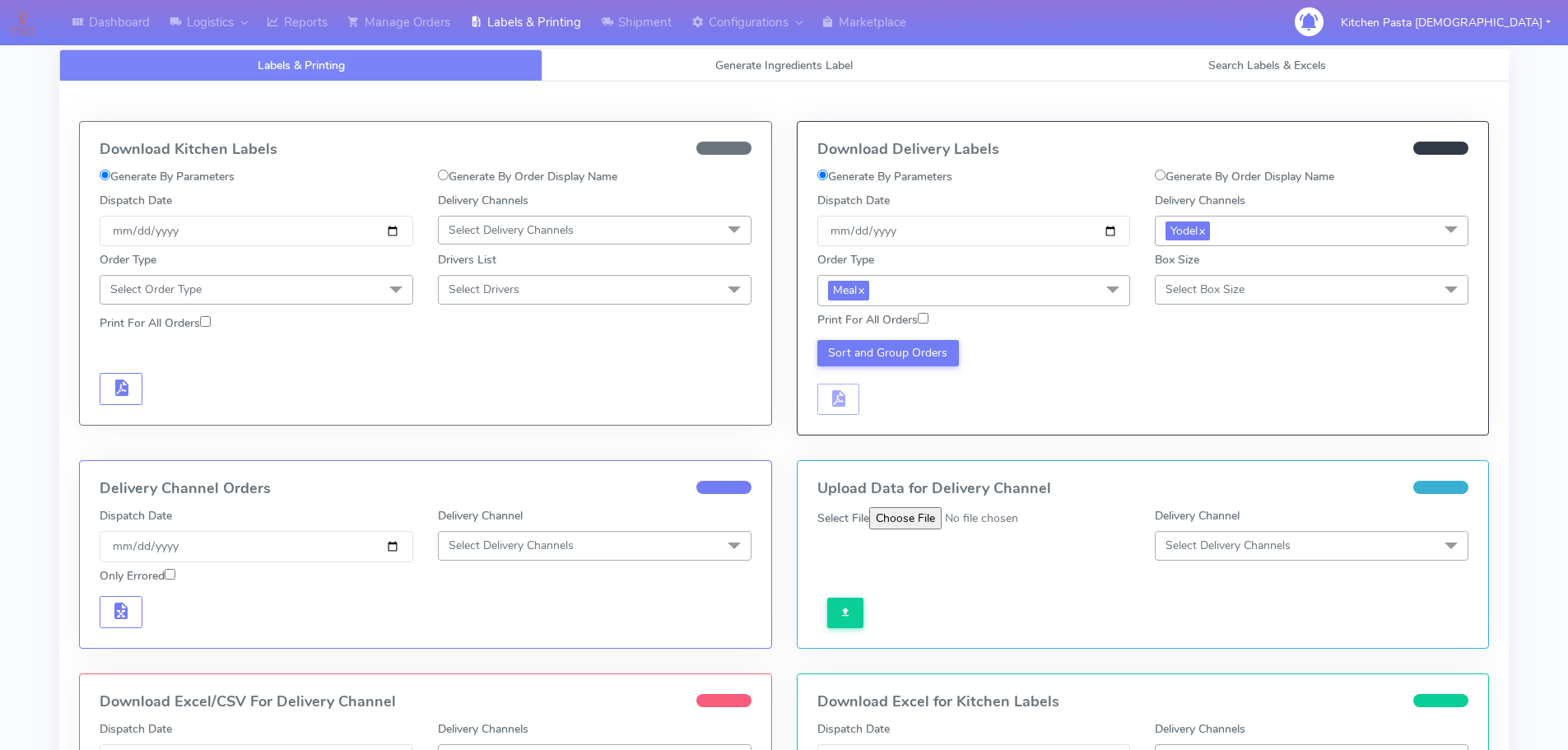
click at [1225, 297] on span "Select Box Size" at bounding box center [1204, 289] width 79 height 15
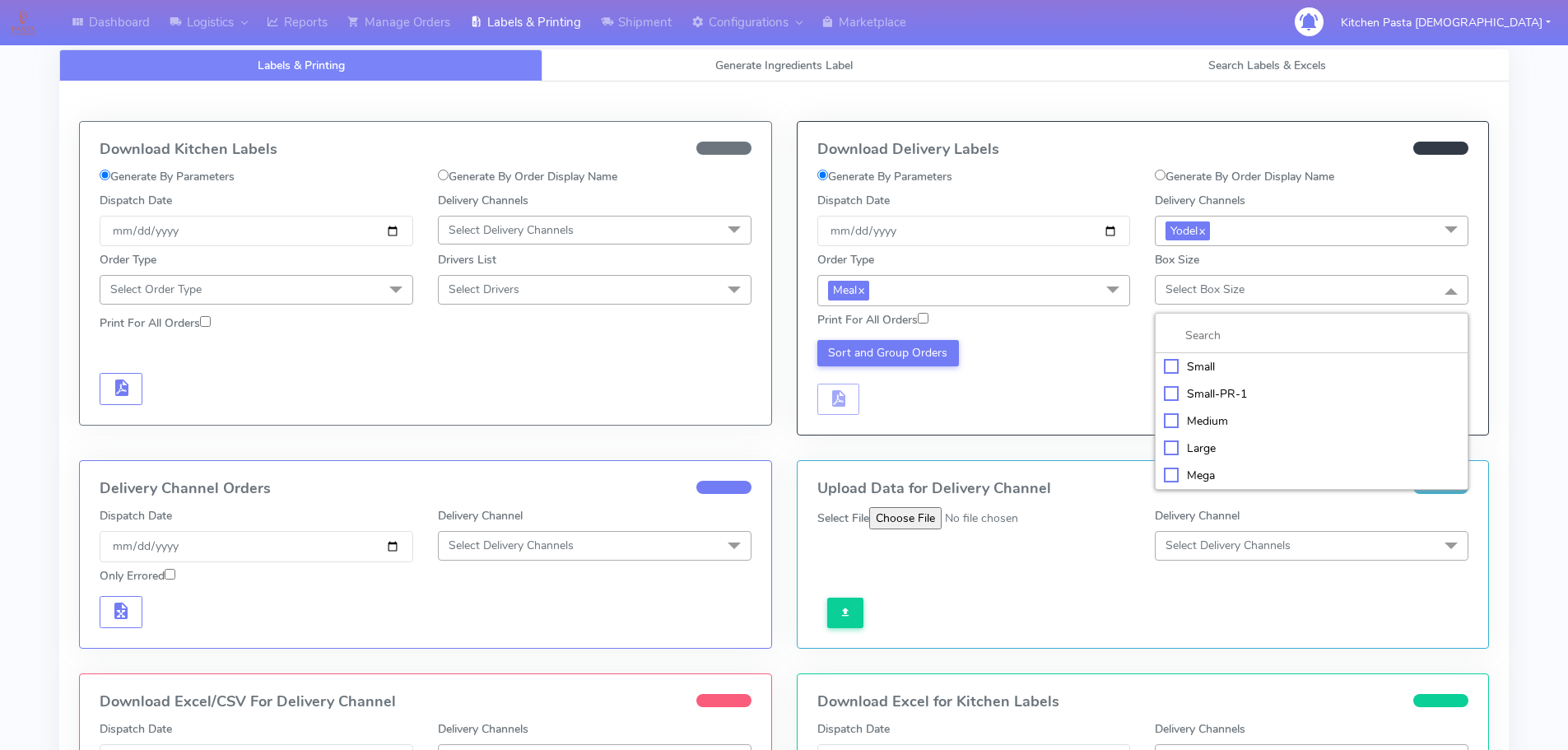
click at [1187, 398] on div "Small-PR-1" at bounding box center [1311, 393] width 296 height 17
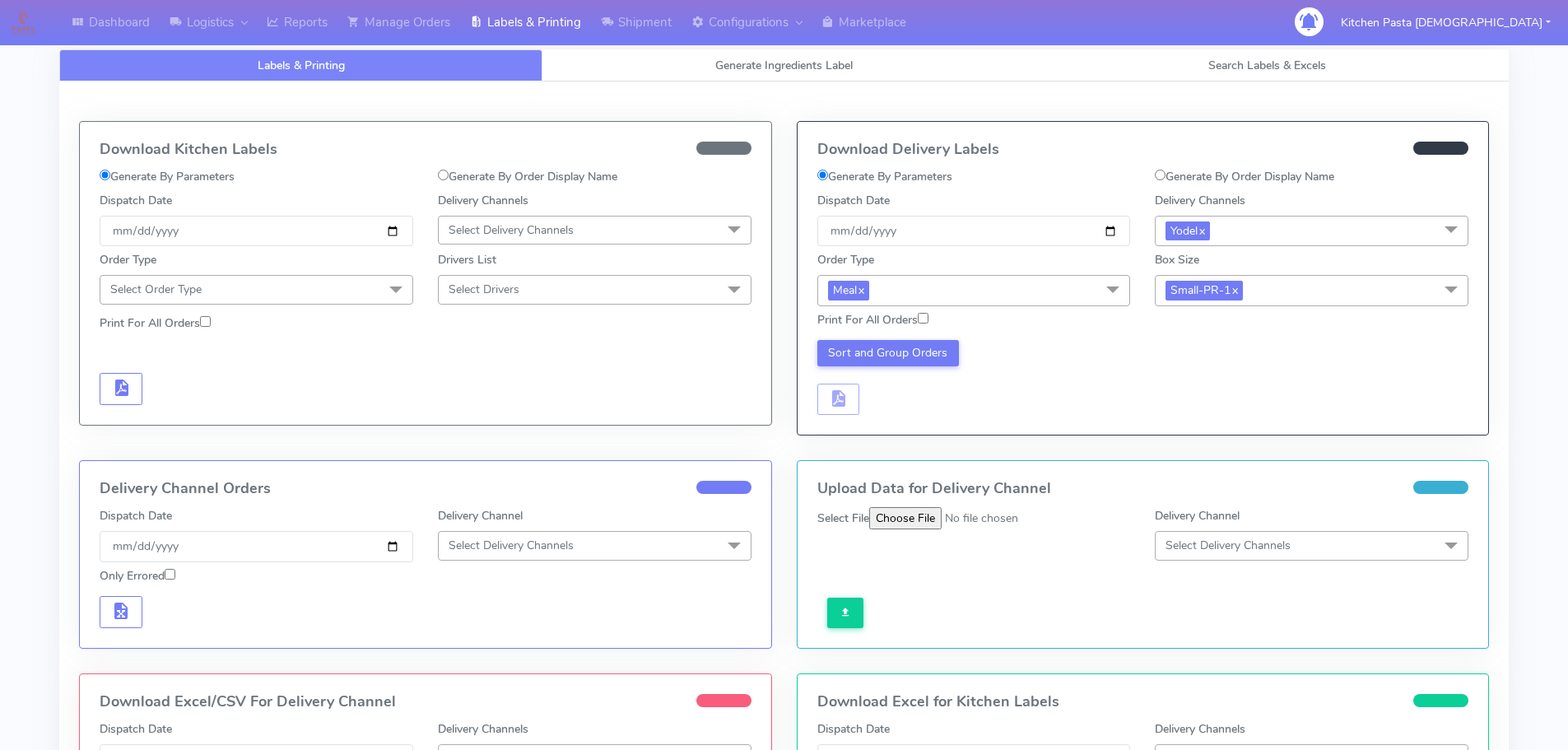
click at [1198, 280] on span "Small-PR-1 x" at bounding box center [1311, 290] width 314 height 31
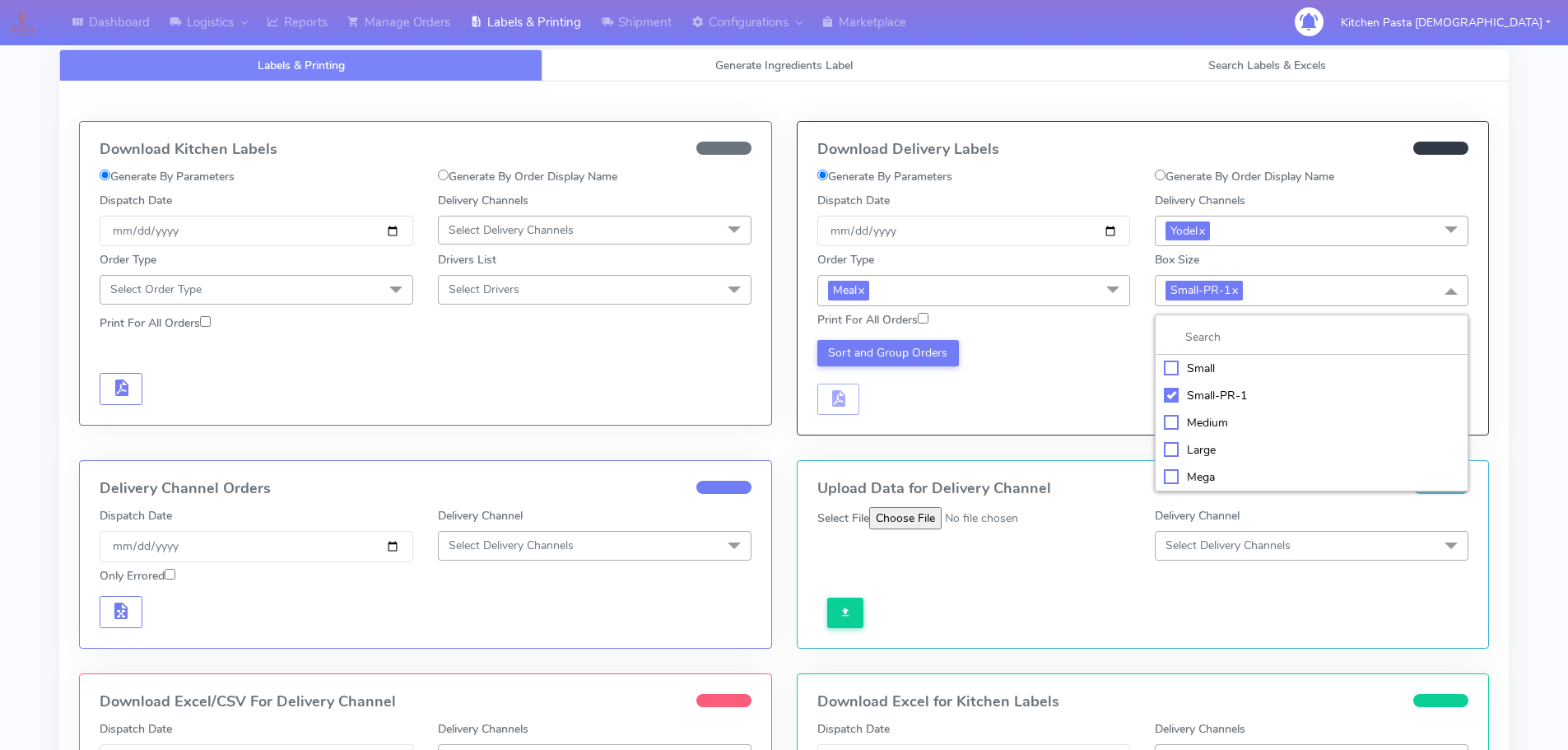
click at [1199, 417] on div "Medium" at bounding box center [1311, 422] width 296 height 17
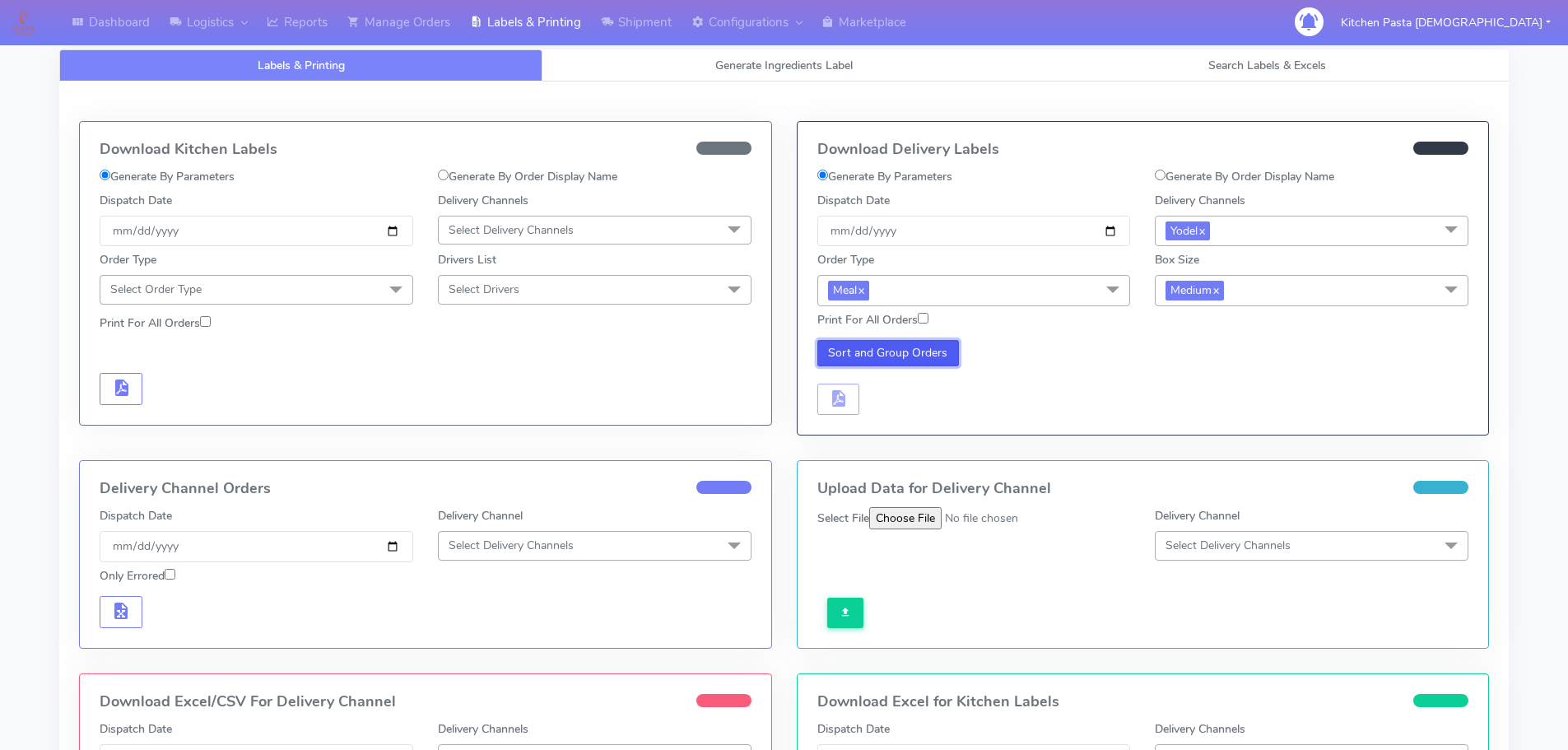
click at [948, 360] on button "Sort and Group Orders" at bounding box center [888, 353] width 142 height 26
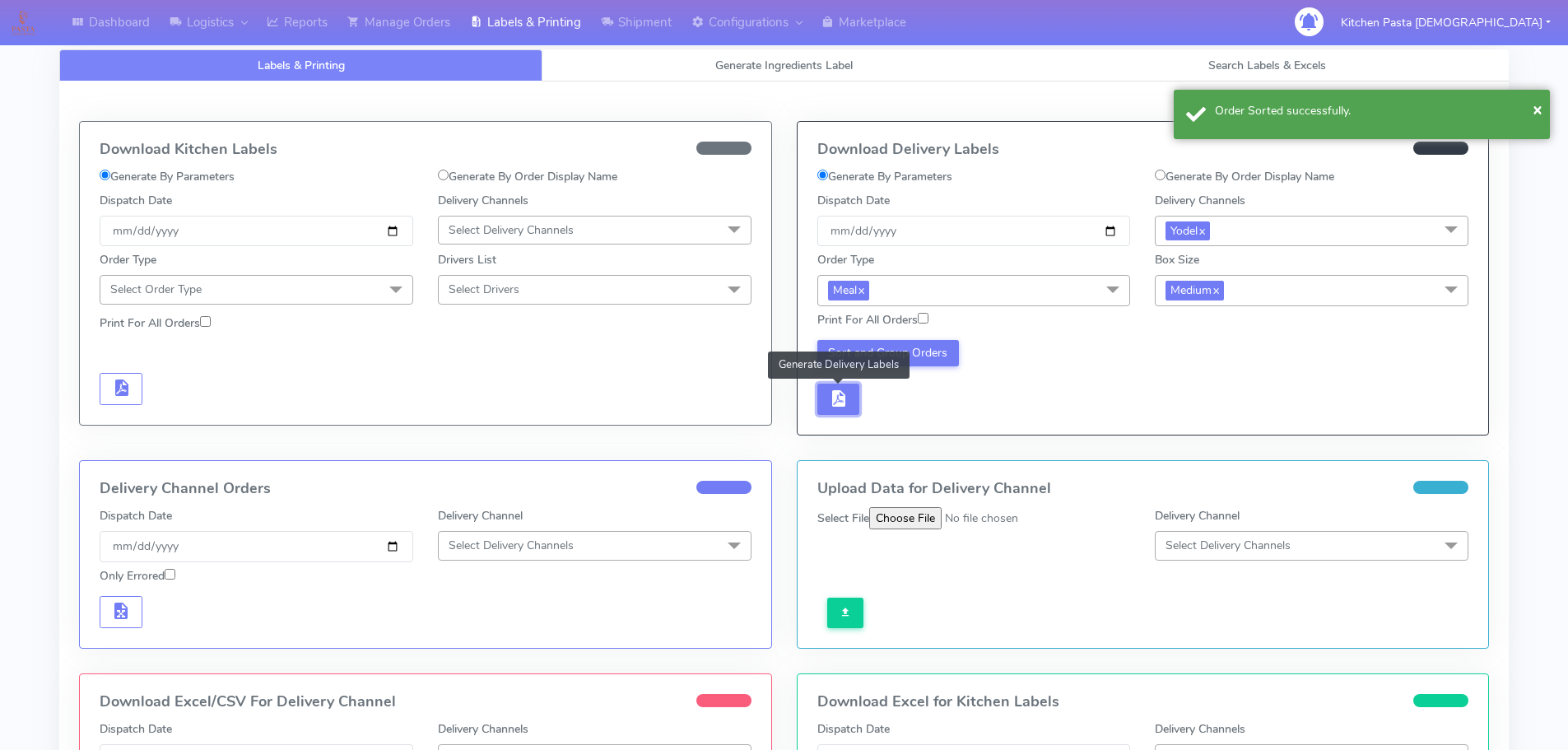
click at [847, 394] on span "button" at bounding box center [837, 402] width 19 height 15
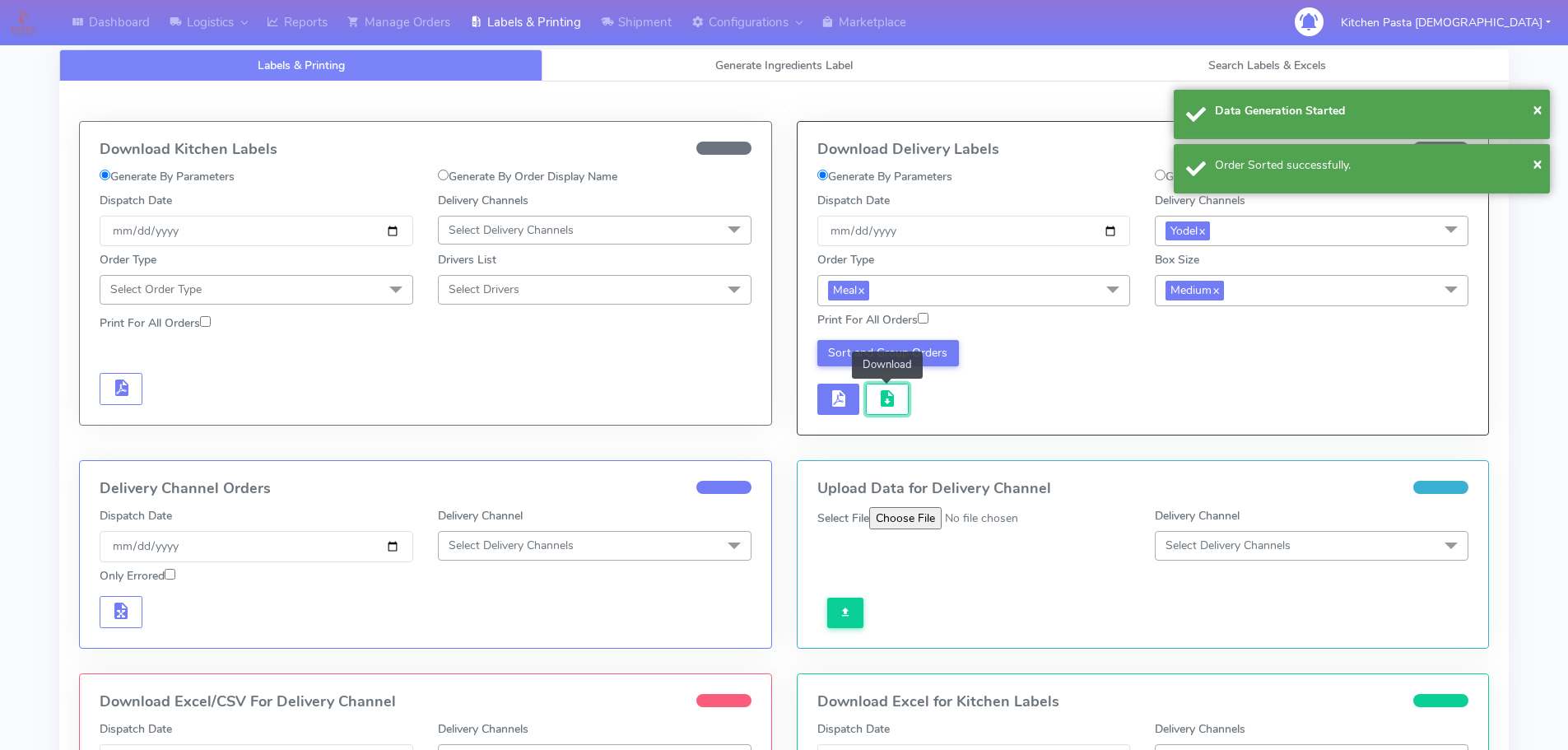
click at [902, 397] on button "button" at bounding box center [887, 399] width 42 height 32
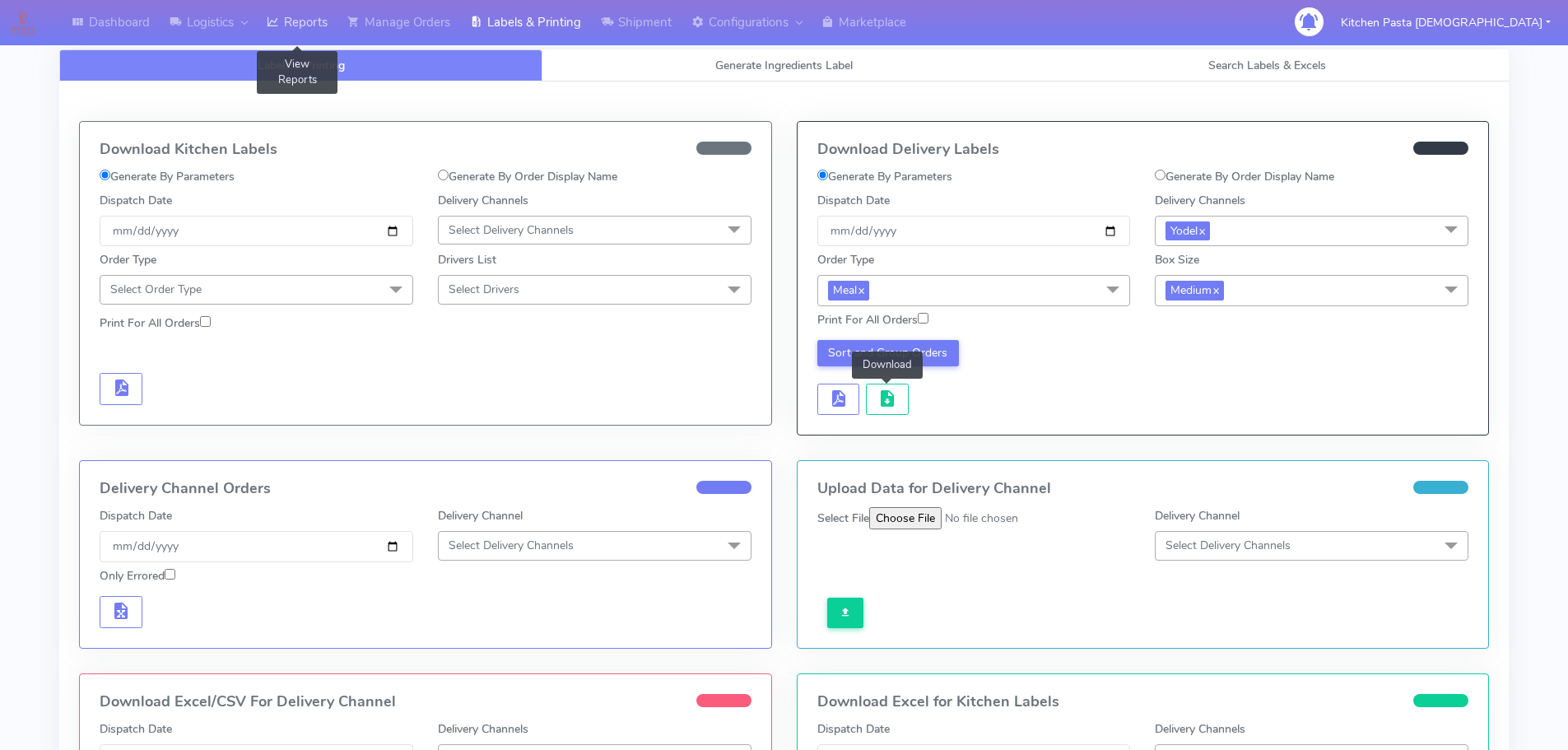
click at [278, 14] on icon at bounding box center [273, 22] width 13 height 16
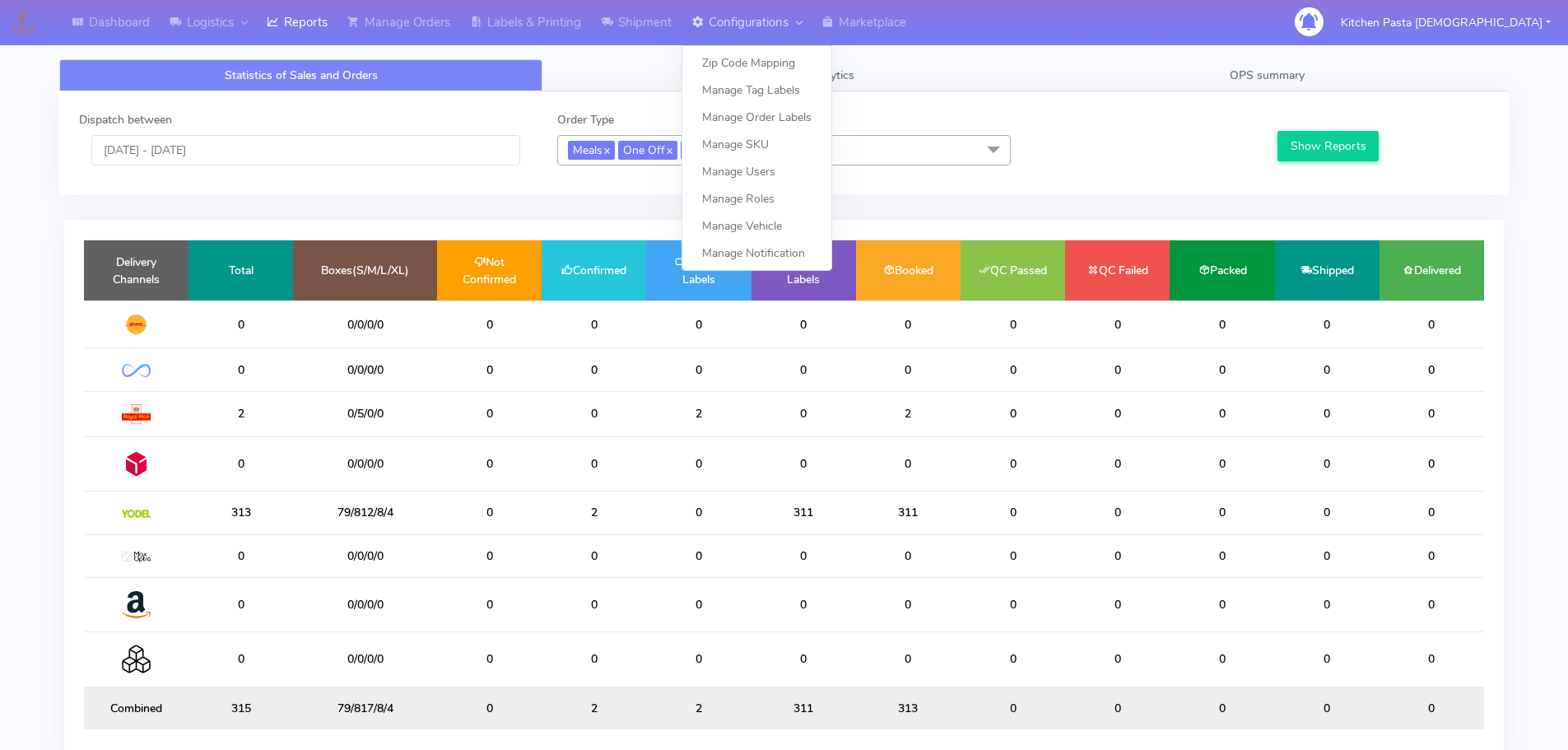
click at [690, 14] on link "Configurations" at bounding box center [746, 22] width 130 height 45
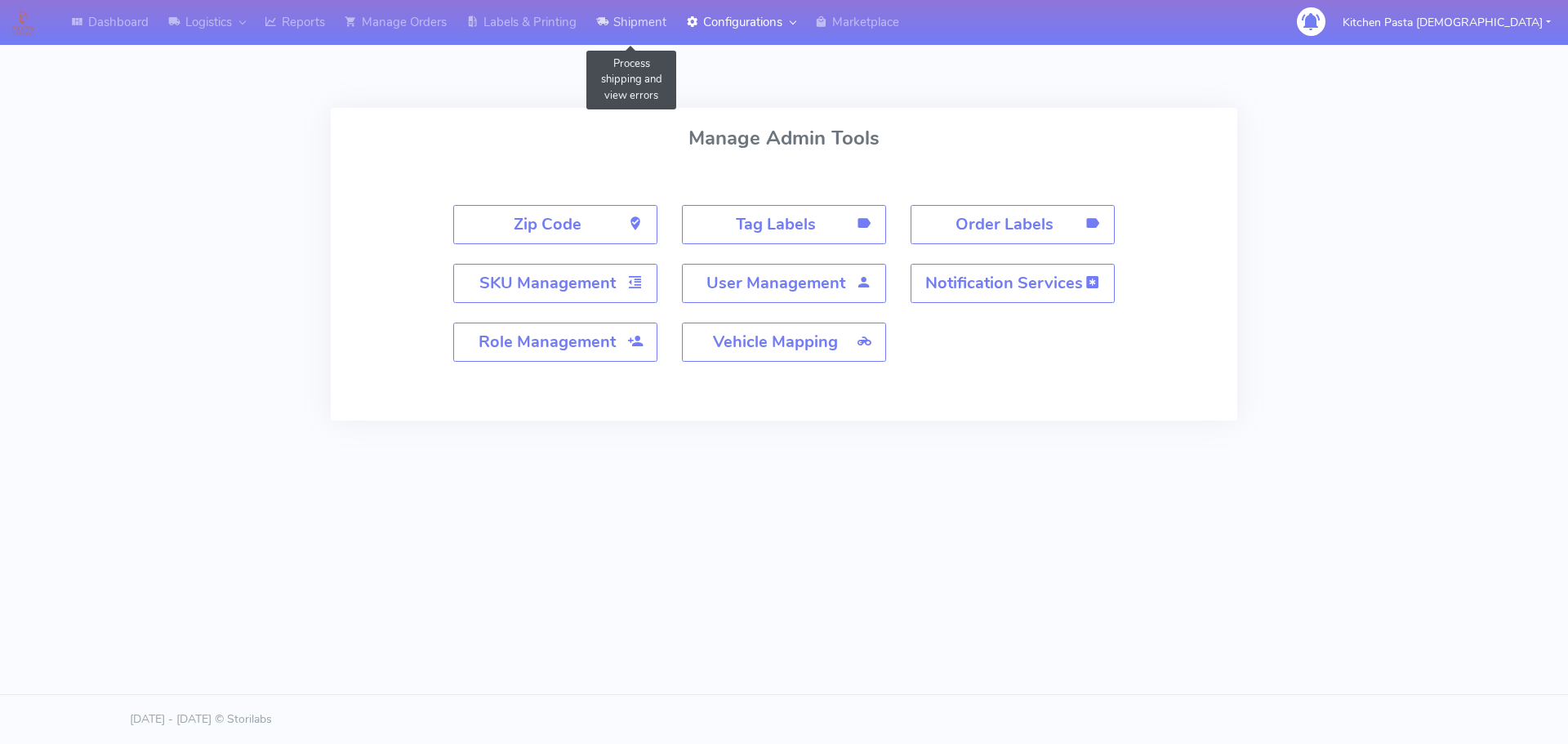
click at [647, 39] on link "Shipment" at bounding box center [631, 22] width 90 height 45
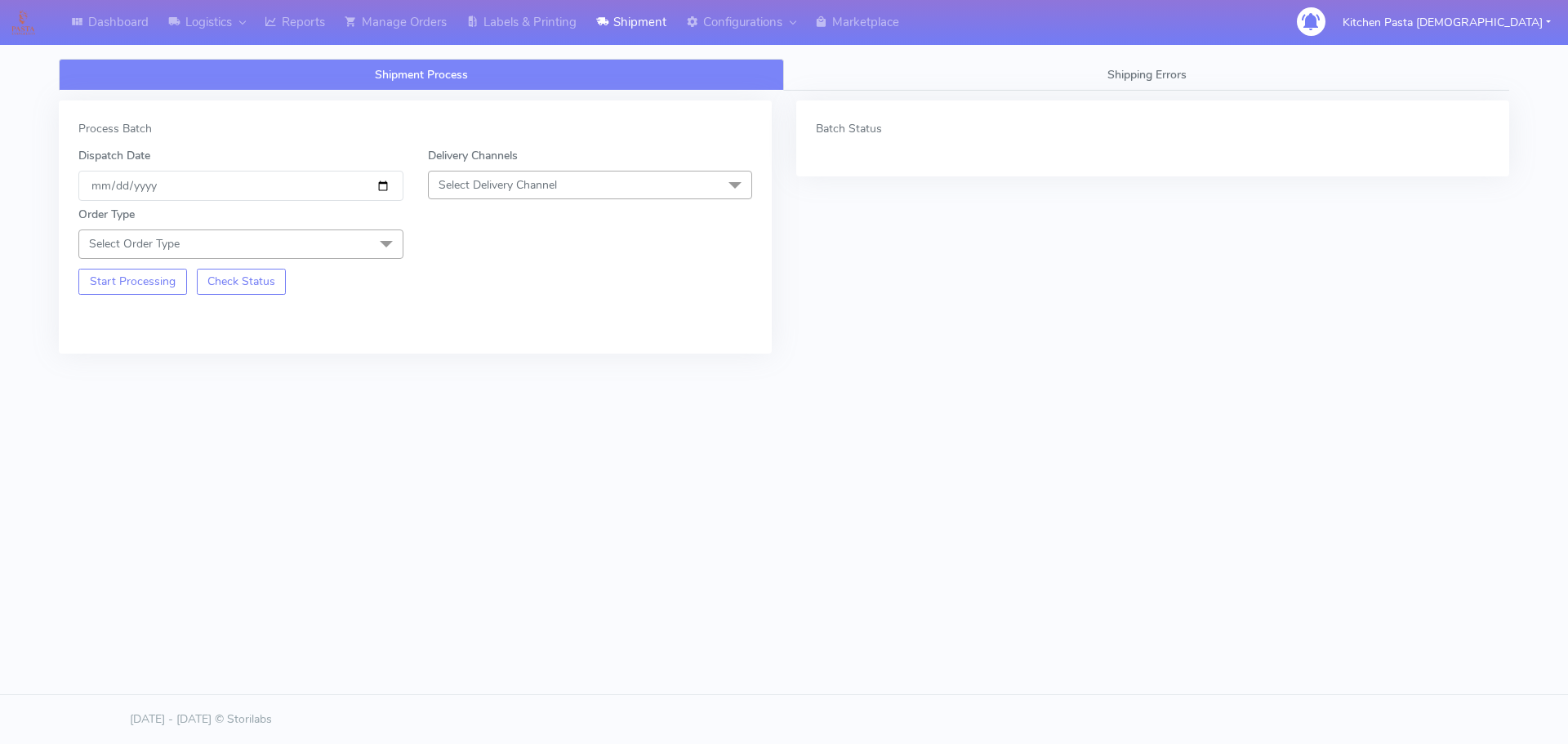
click at [590, 184] on span "Select Delivery Channel" at bounding box center [591, 185] width 325 height 29
click at [470, 358] on li "Yodel" at bounding box center [591, 368] width 323 height 27
click at [315, 232] on span "Select Order Type" at bounding box center [241, 244] width 325 height 29
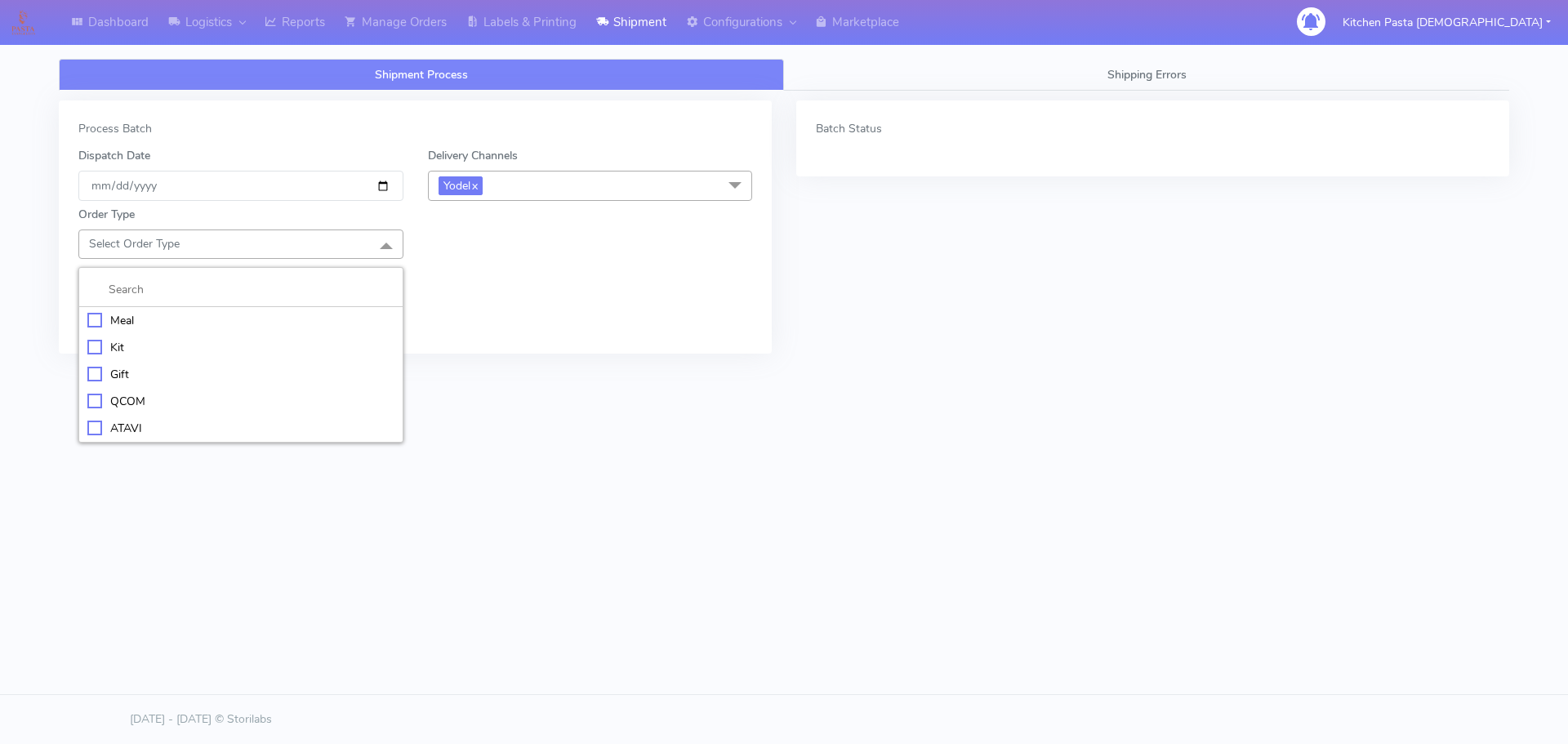
click at [205, 309] on li "Meal" at bounding box center [241, 320] width 323 height 27
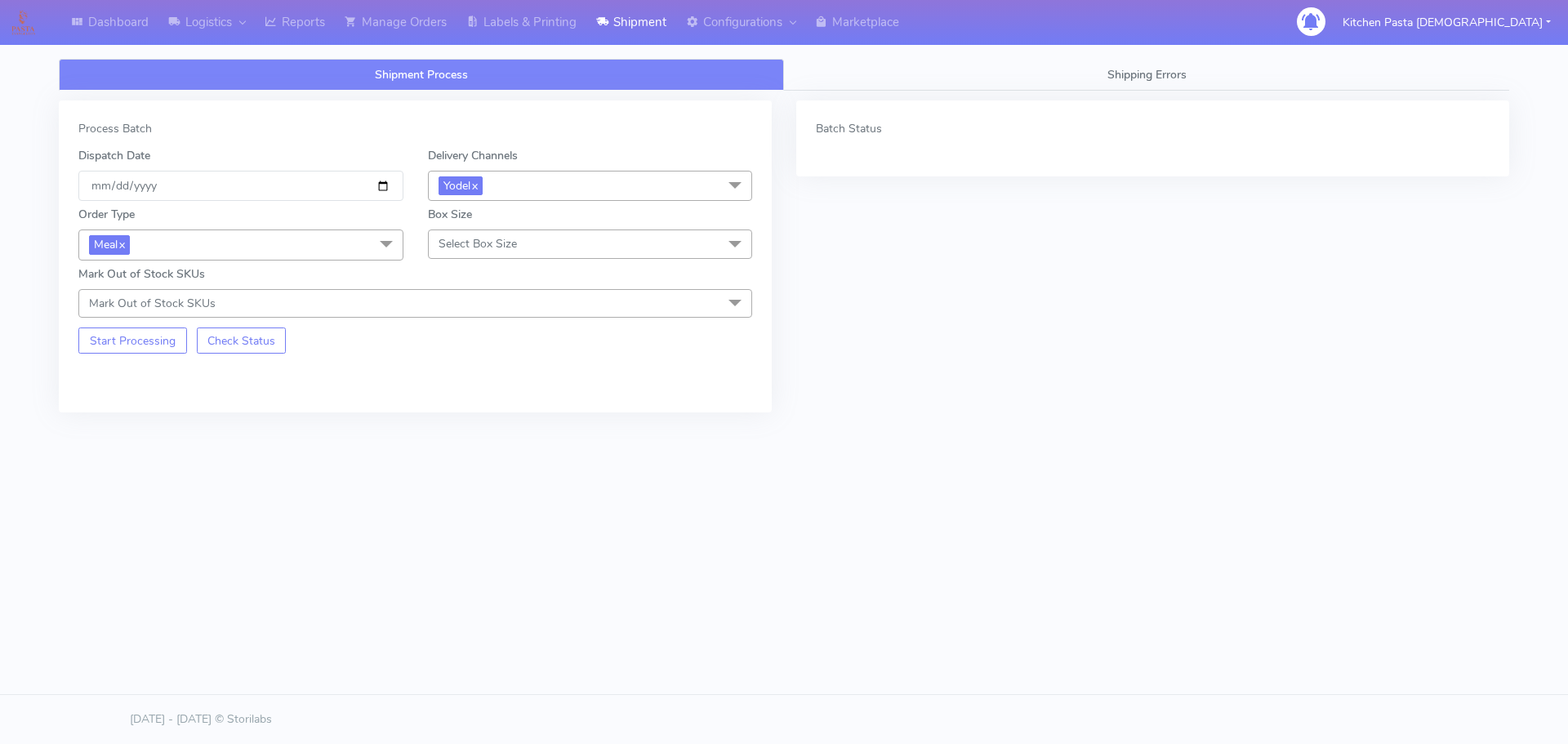
click at [420, 247] on div "Box Size Select Box Size Small Small-PR-1 Medium Large Mega" at bounding box center [591, 233] width 350 height 54
click at [495, 235] on span "Select Box Size" at bounding box center [591, 244] width 325 height 29
click at [484, 312] on div "Small" at bounding box center [590, 320] width 307 height 17
click at [112, 344] on button "Start Processing" at bounding box center [132, 340] width 109 height 26
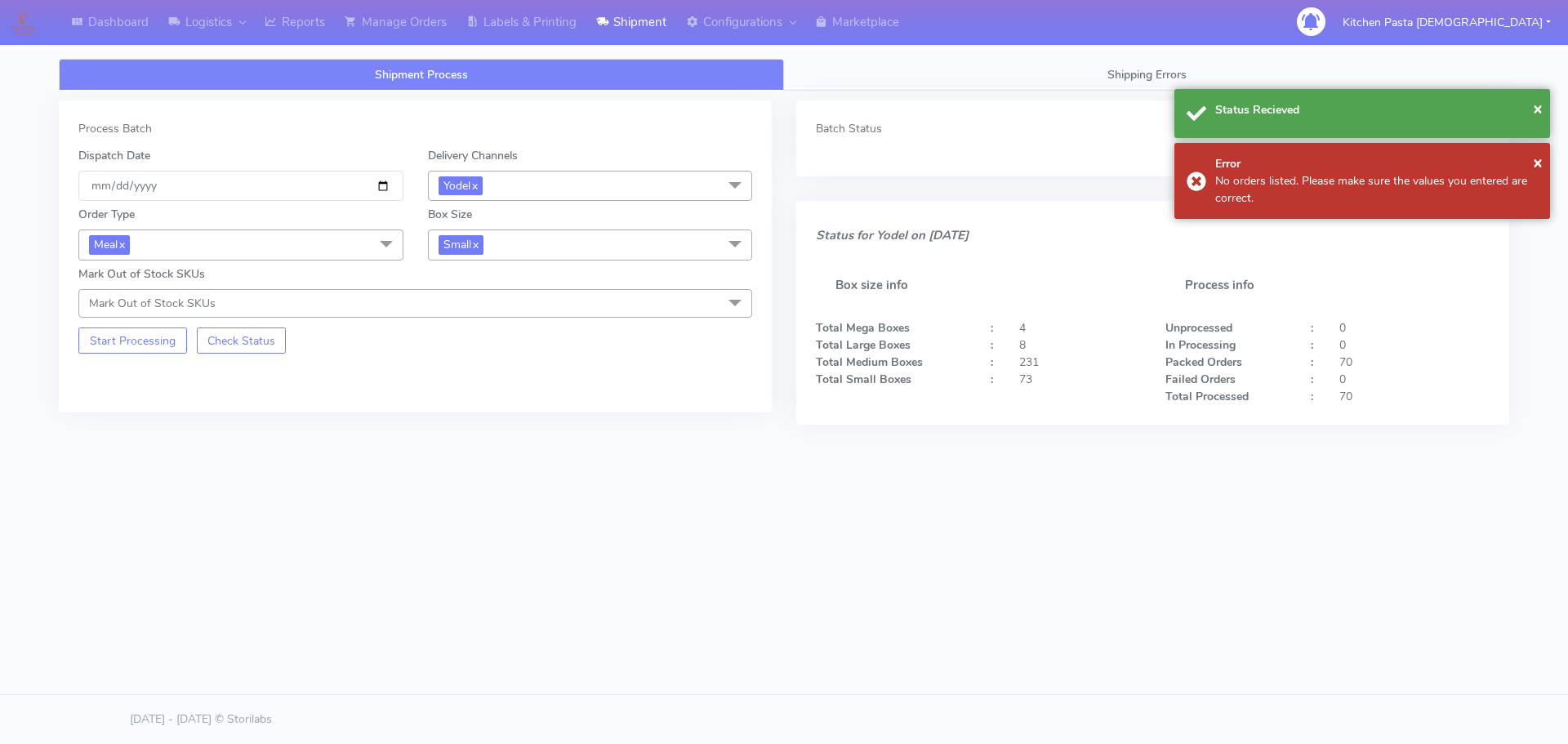
click at [500, 273] on div "Mark Out of Stock SKUs Mark Out of Stock SKUs Select All 024 025 (DOUBLE) 040 0…" at bounding box center [416, 292] width 698 height 52
click at [497, 252] on span "Small x" at bounding box center [591, 245] width 325 height 30
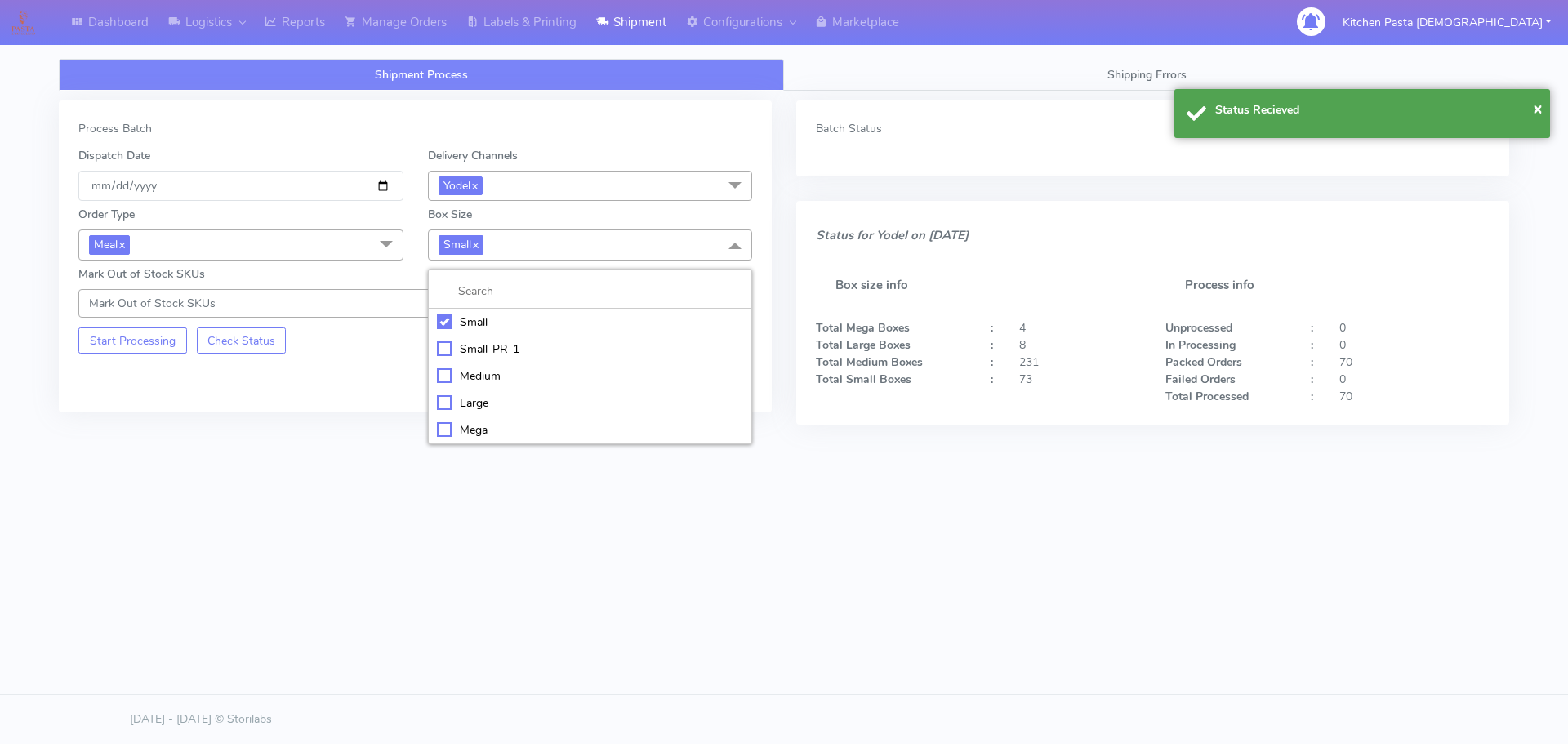
click at [435, 435] on li "Mega" at bounding box center [591, 430] width 323 height 27
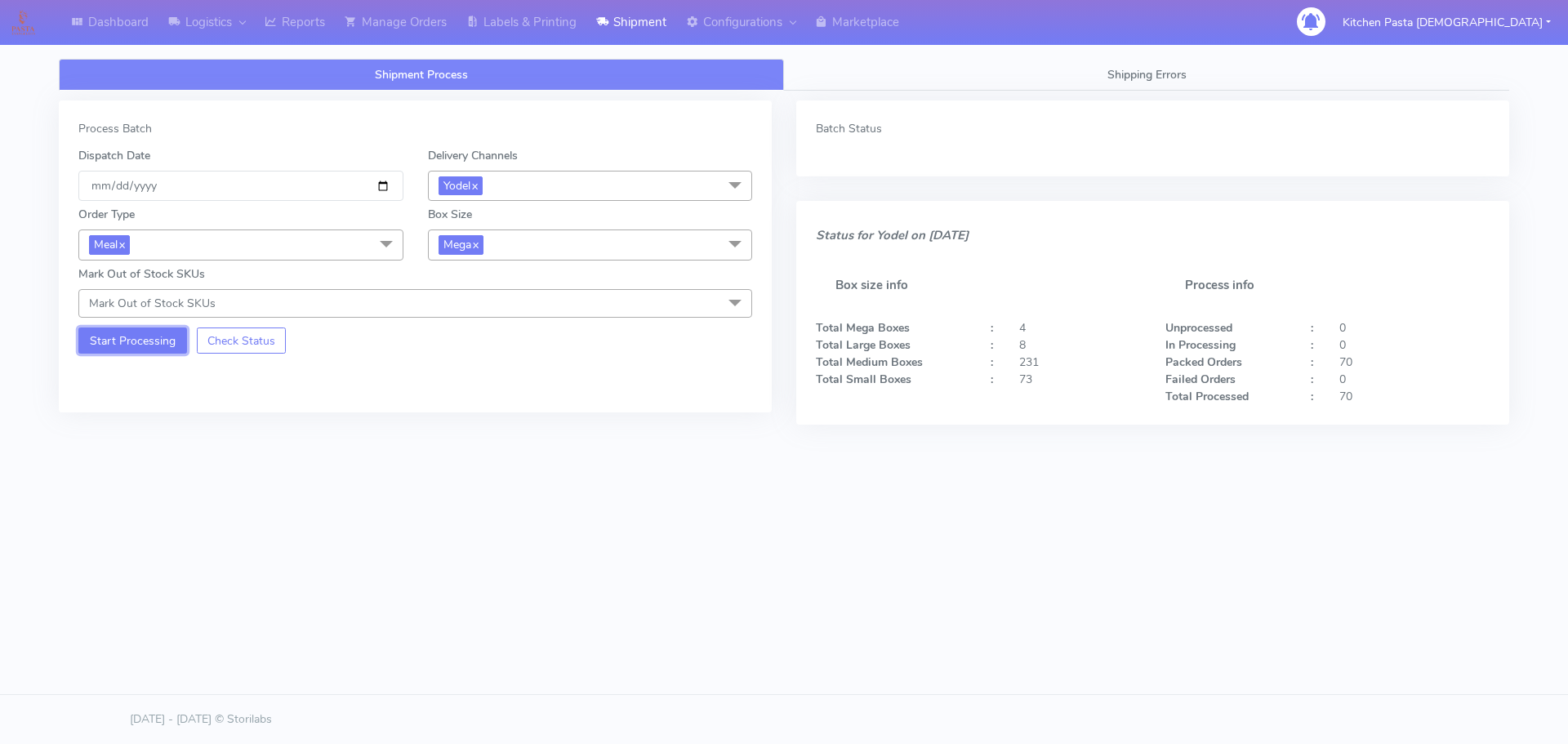
click at [148, 353] on button "Start Processing" at bounding box center [132, 340] width 109 height 26
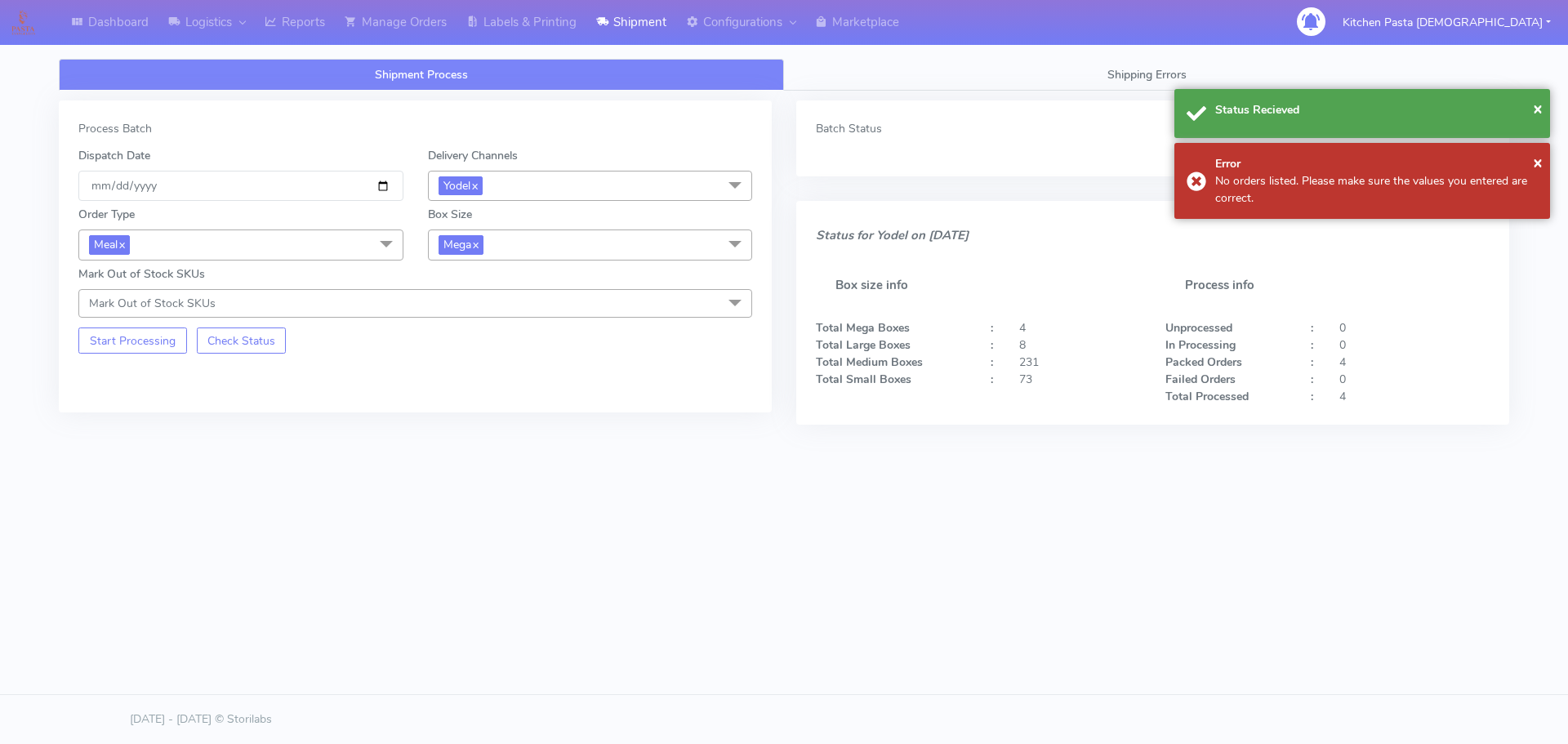
click at [453, 231] on span "Mega x" at bounding box center [591, 245] width 325 height 30
click at [485, 394] on div "Large" at bounding box center [590, 403] width 307 height 17
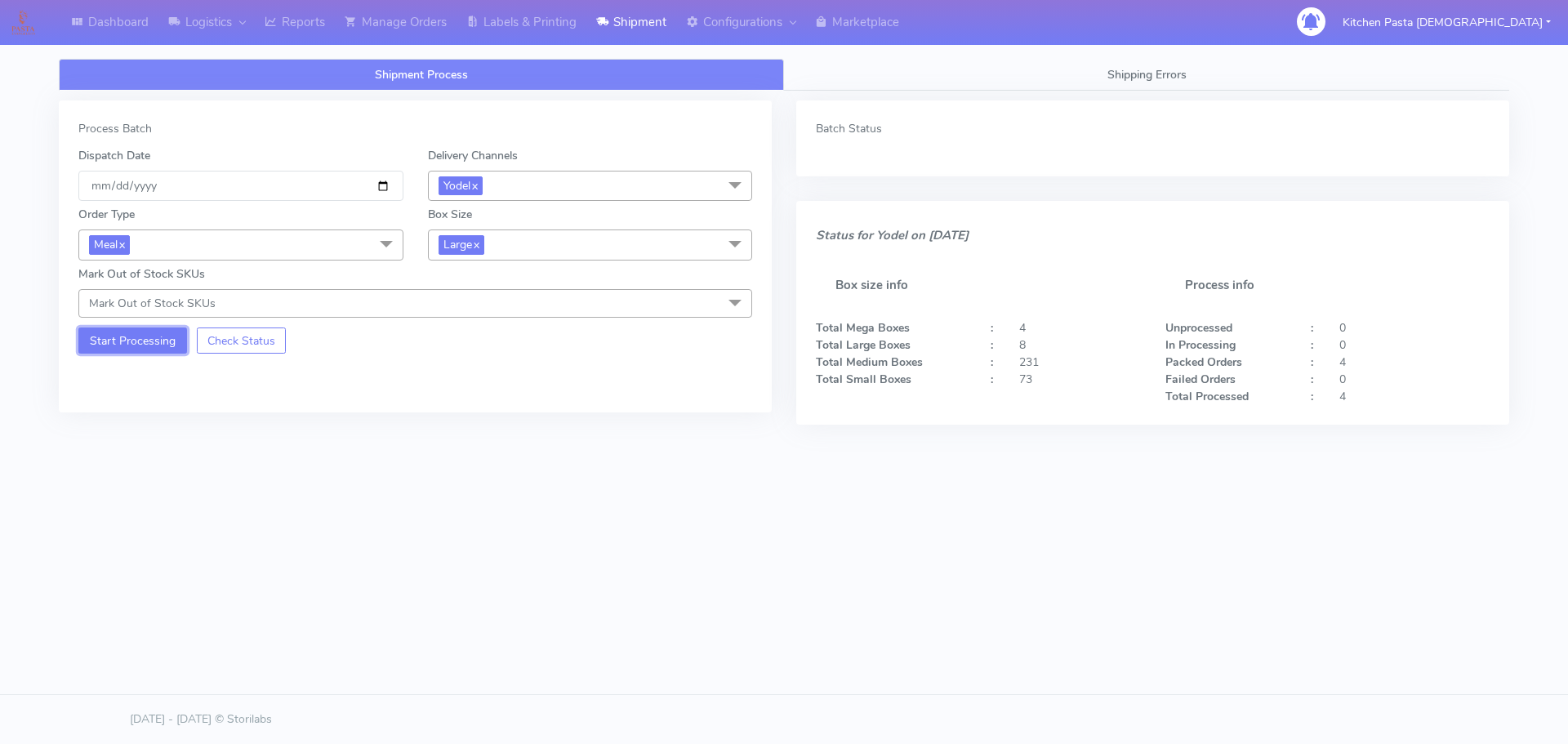
click at [147, 341] on button "Start Processing" at bounding box center [132, 340] width 109 height 26
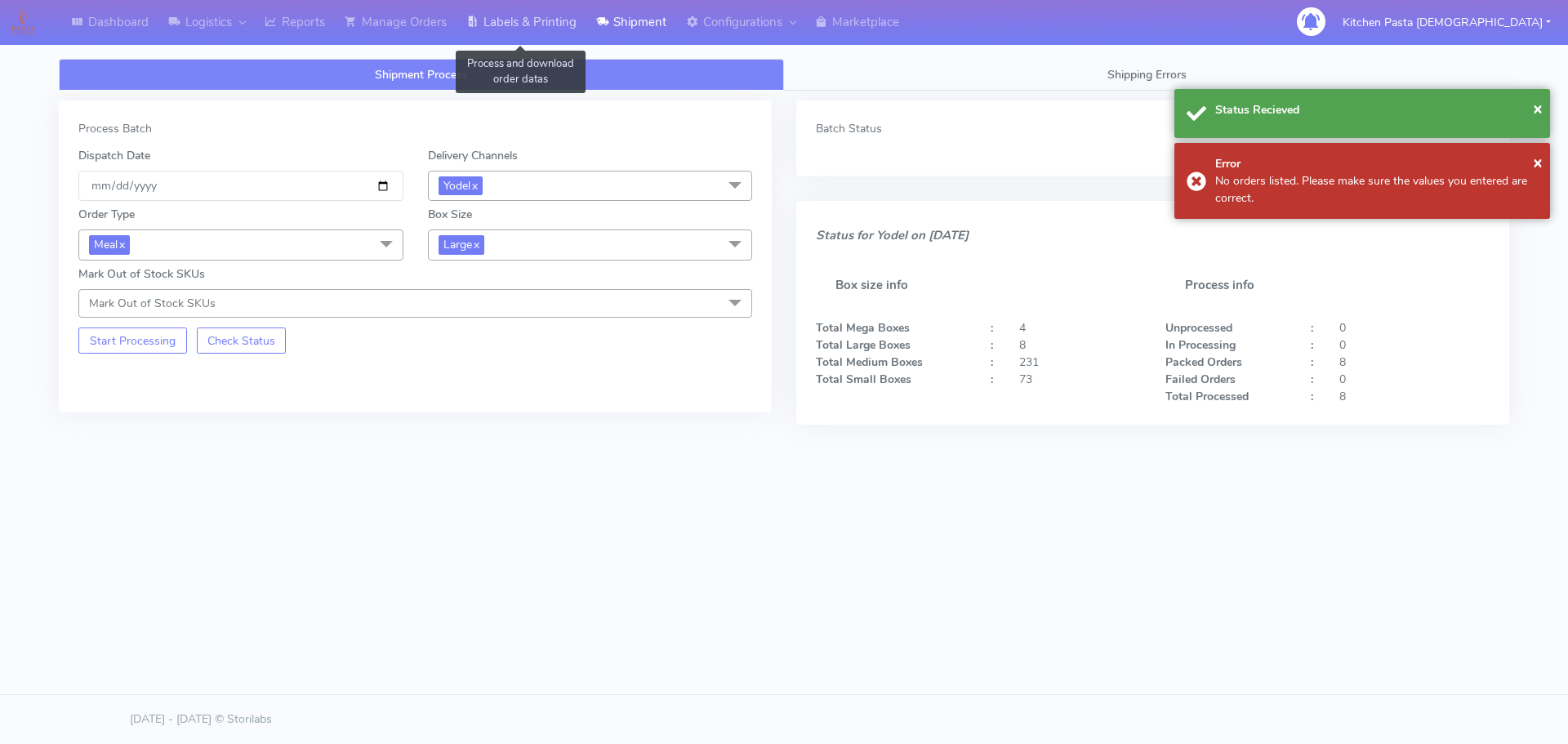
click at [555, 22] on link "Labels & Printing" at bounding box center [522, 22] width 130 height 45
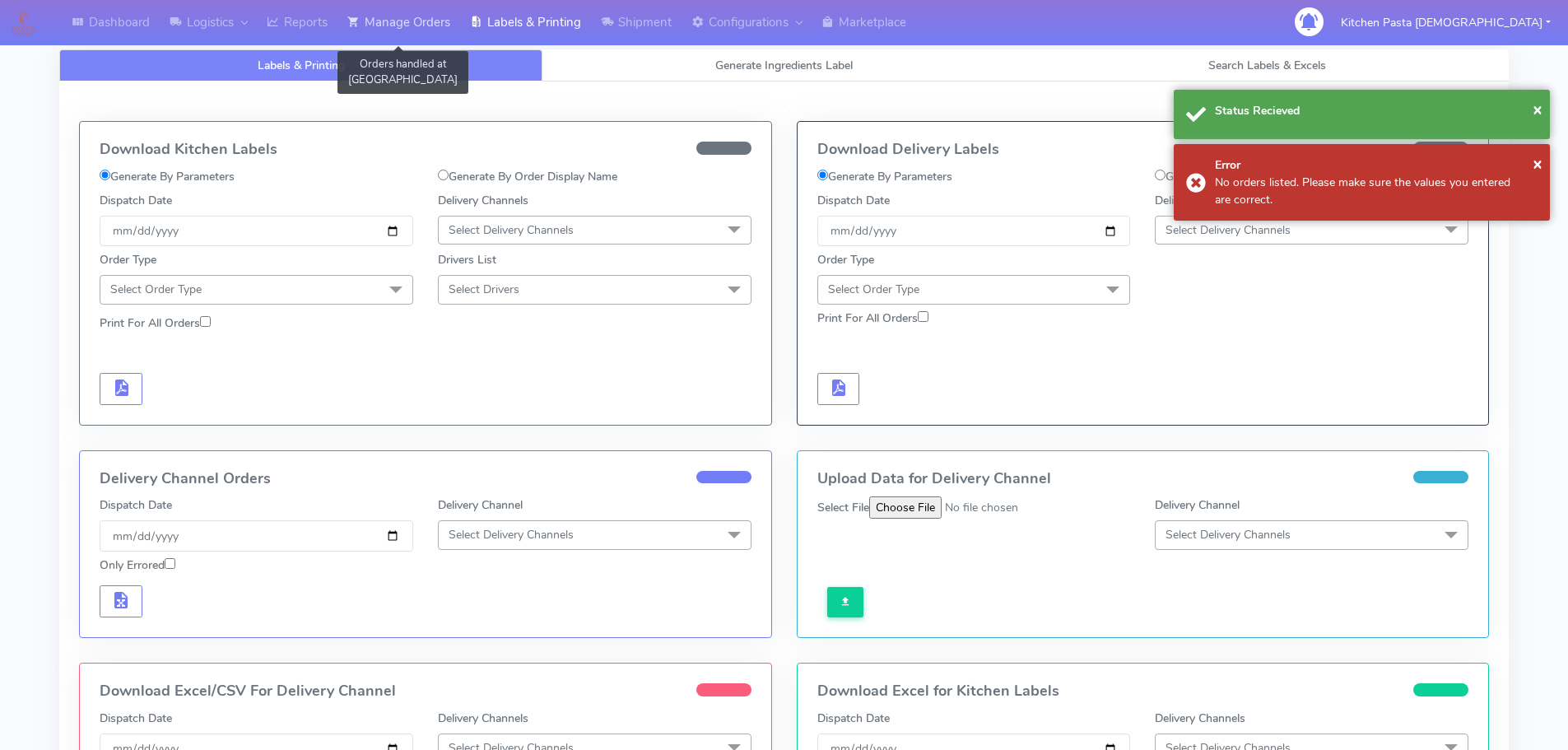
click at [457, 33] on link "Manage Orders" at bounding box center [398, 22] width 123 height 45
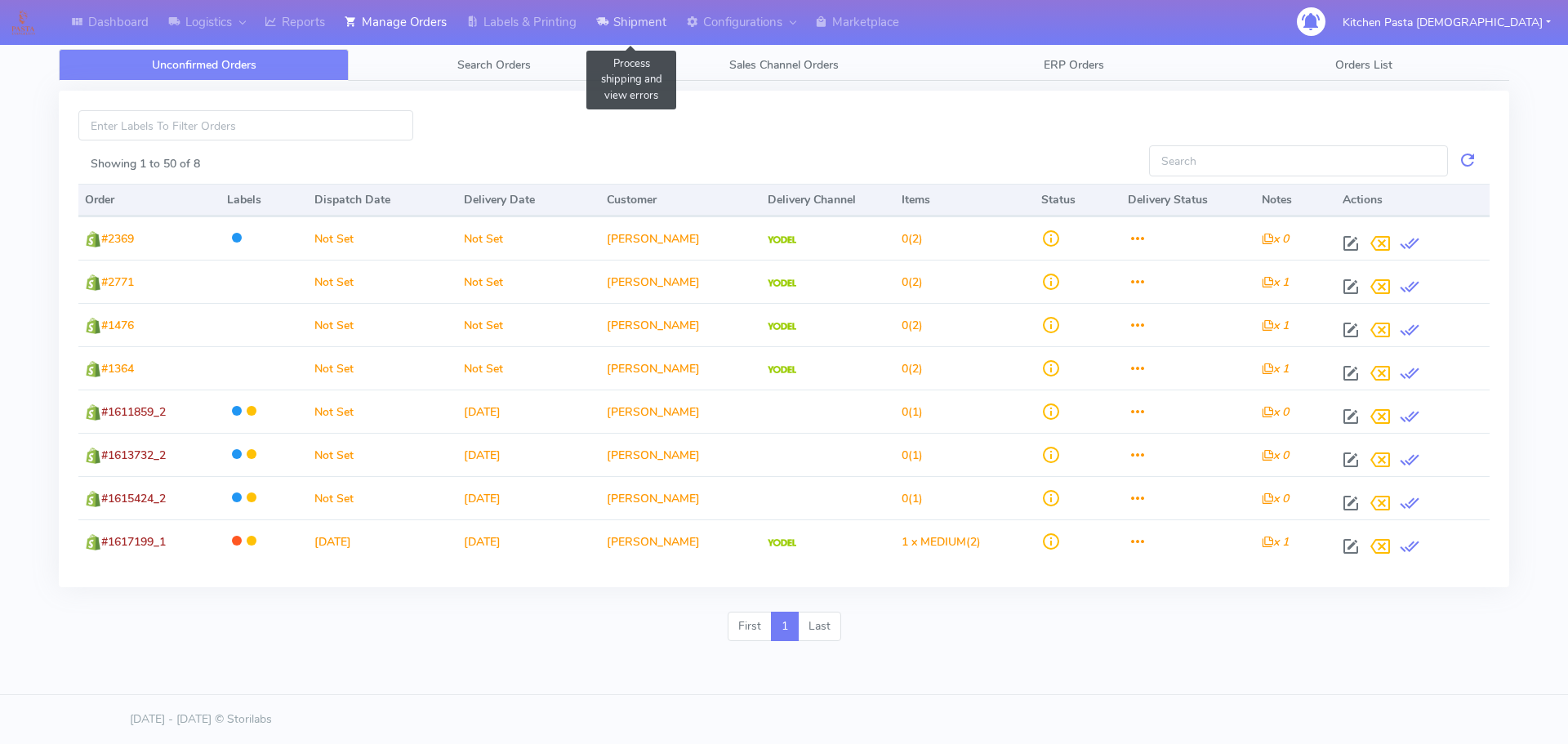
click at [628, 24] on link "Shipment" at bounding box center [631, 22] width 90 height 45
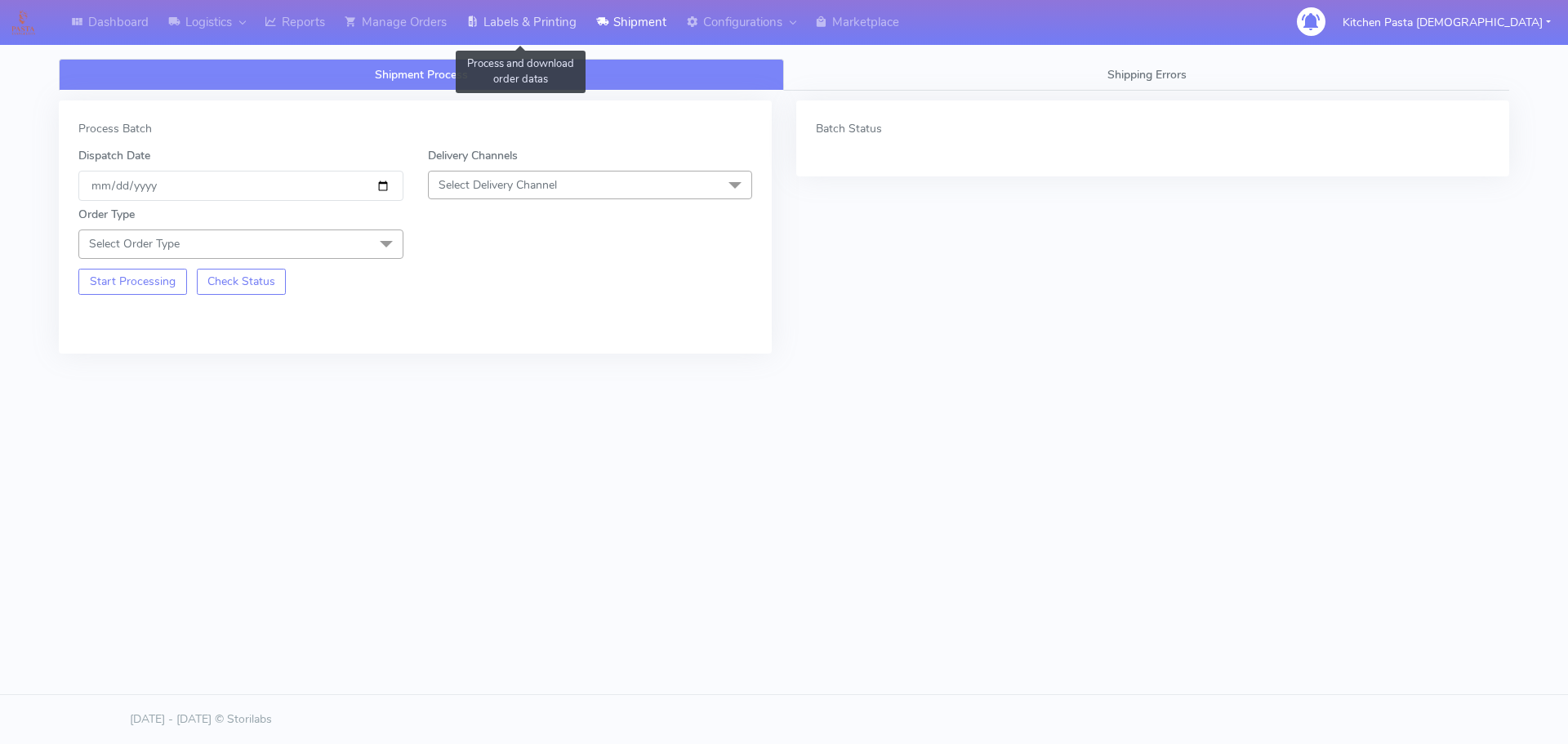
click at [495, 36] on link "Labels & Printing" at bounding box center [522, 22] width 130 height 45
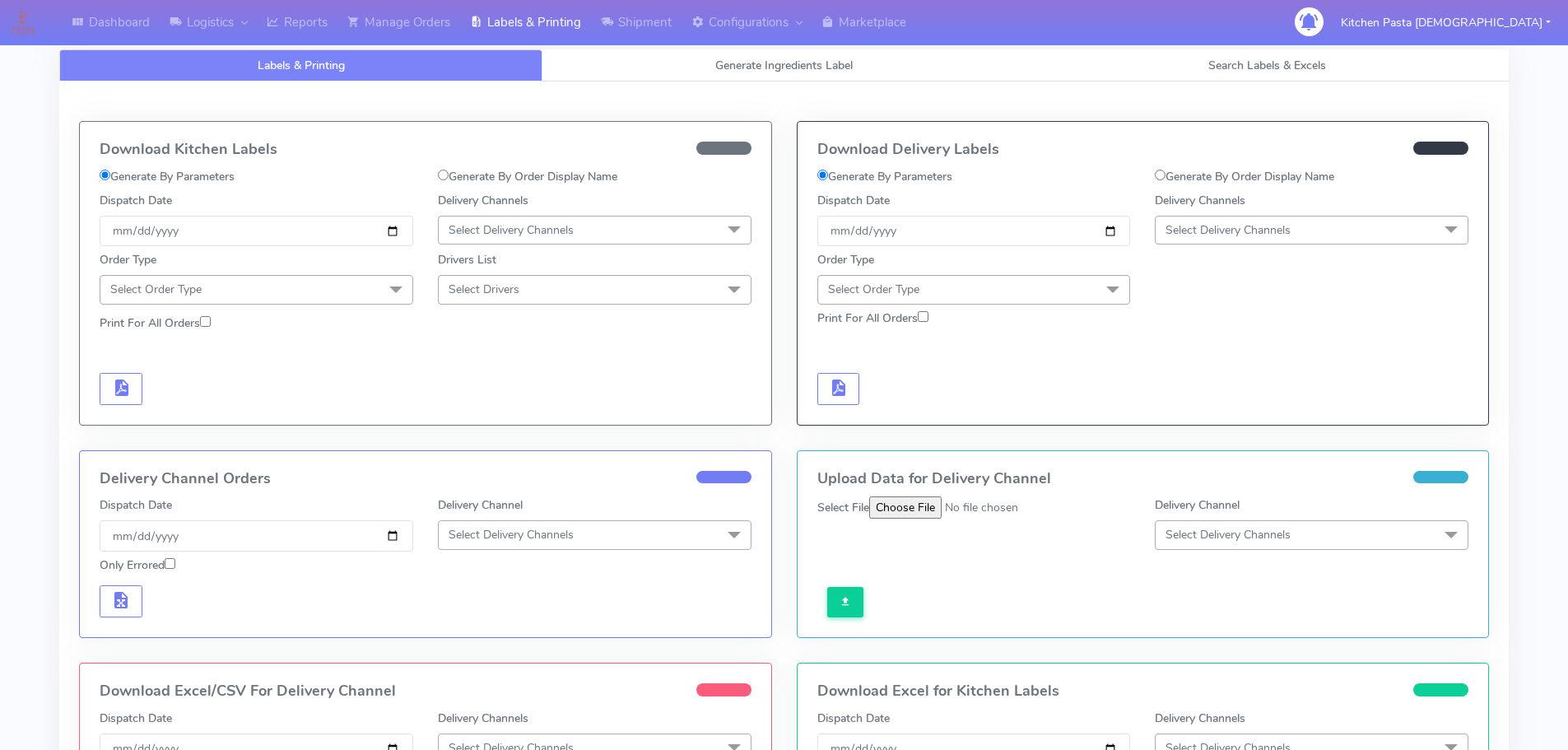
click at [1240, 227] on span "Select Delivery Channels" at bounding box center [1228, 230] width 125 height 15
click at [1208, 427] on li "Yodel" at bounding box center [1311, 415] width 312 height 27
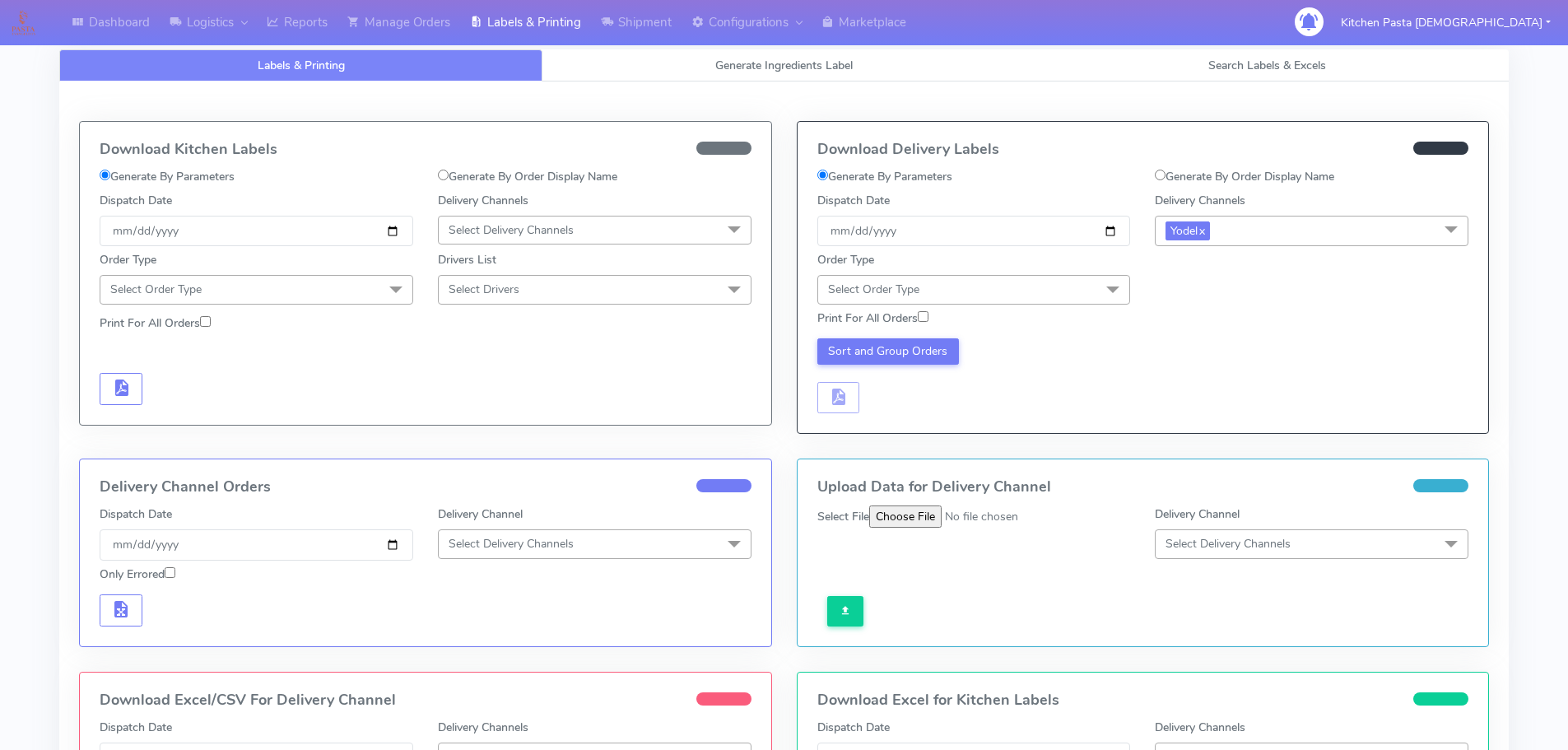
click at [1072, 297] on span "Select Order Type" at bounding box center [974, 289] width 314 height 29
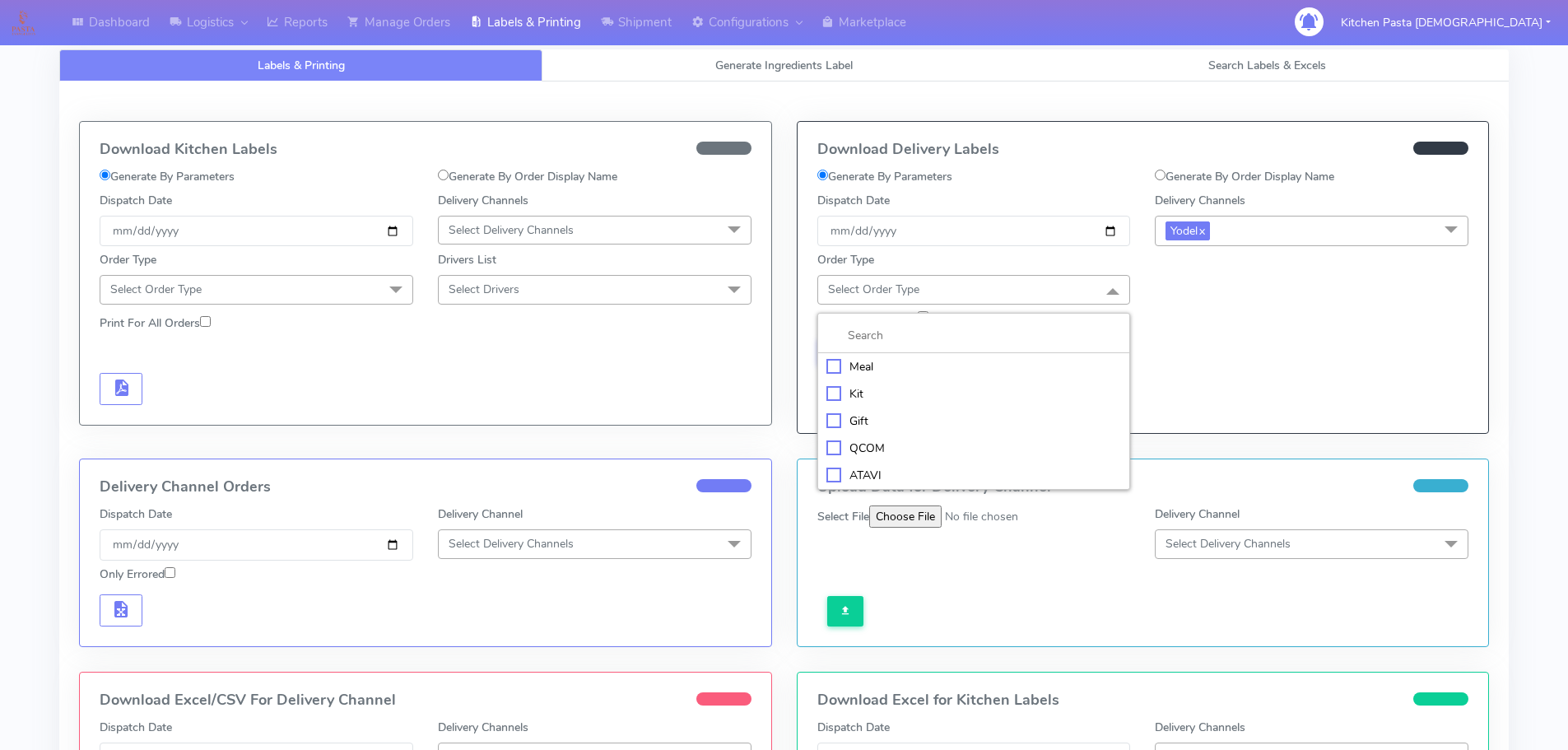
click at [925, 382] on li "Kit" at bounding box center [974, 394] width 312 height 27
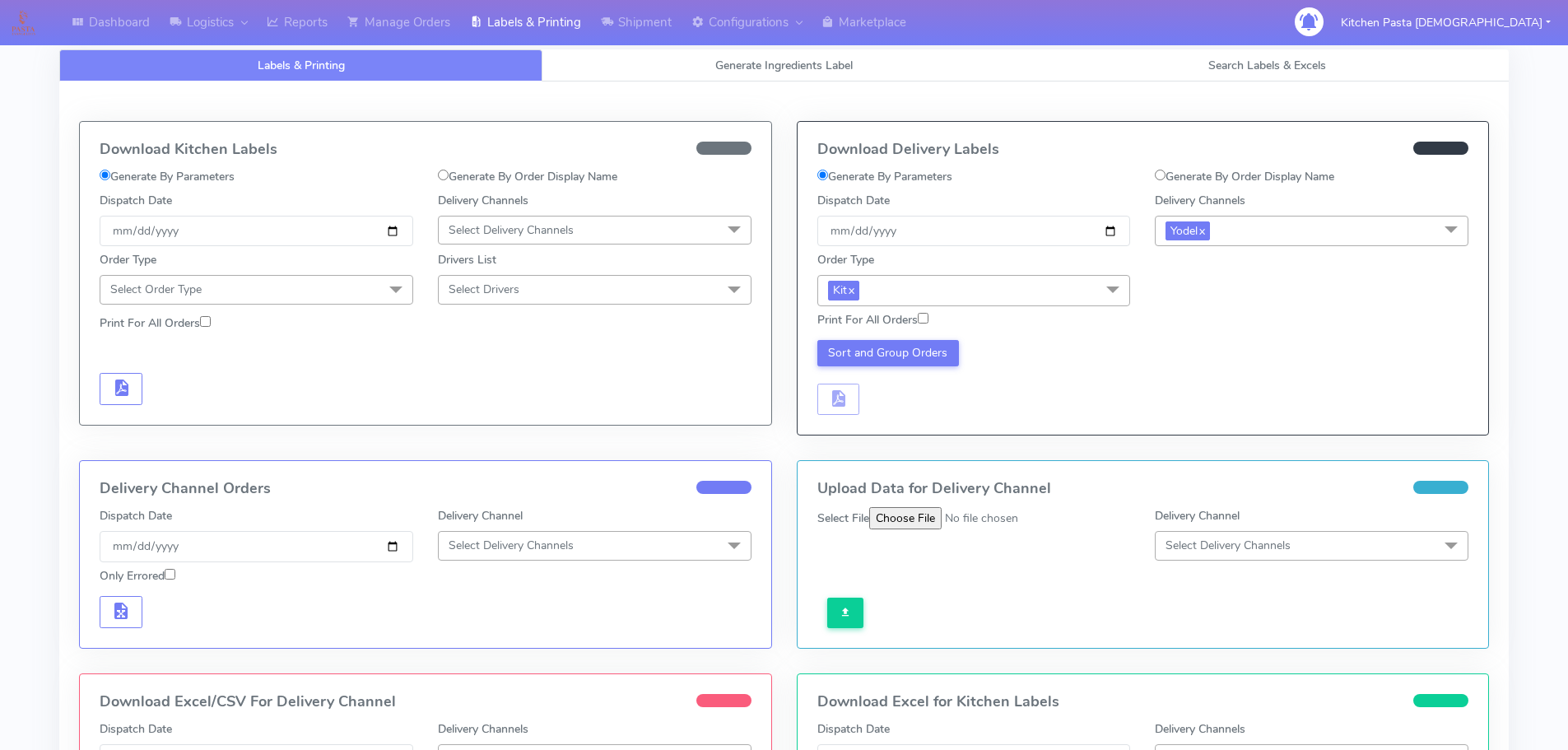
click at [1062, 311] on div "Print For All Orders" at bounding box center [974, 323] width 338 height 24
click at [1054, 297] on span "Kit x" at bounding box center [974, 290] width 314 height 31
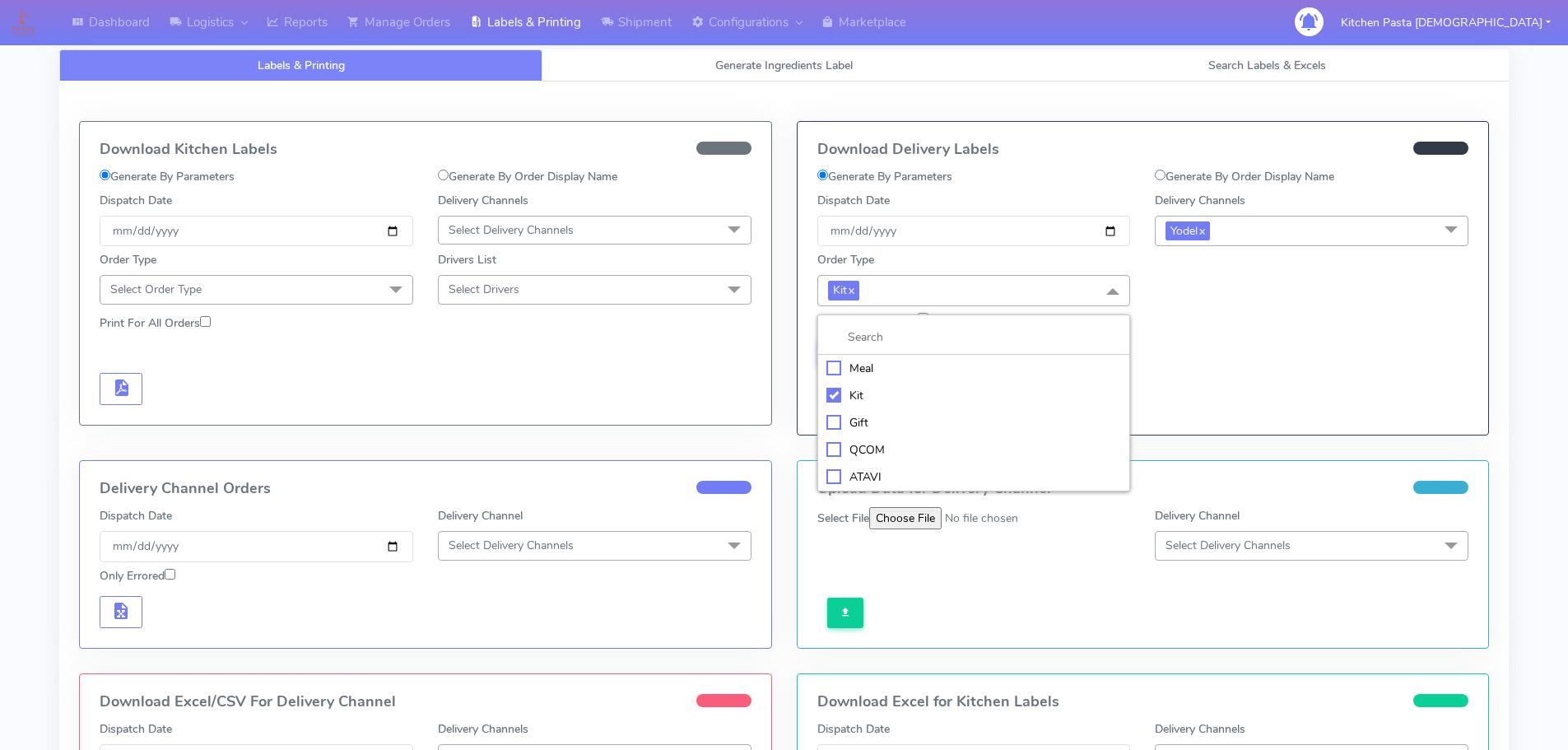
click at [959, 371] on div "Meal" at bounding box center [974, 368] width 296 height 17
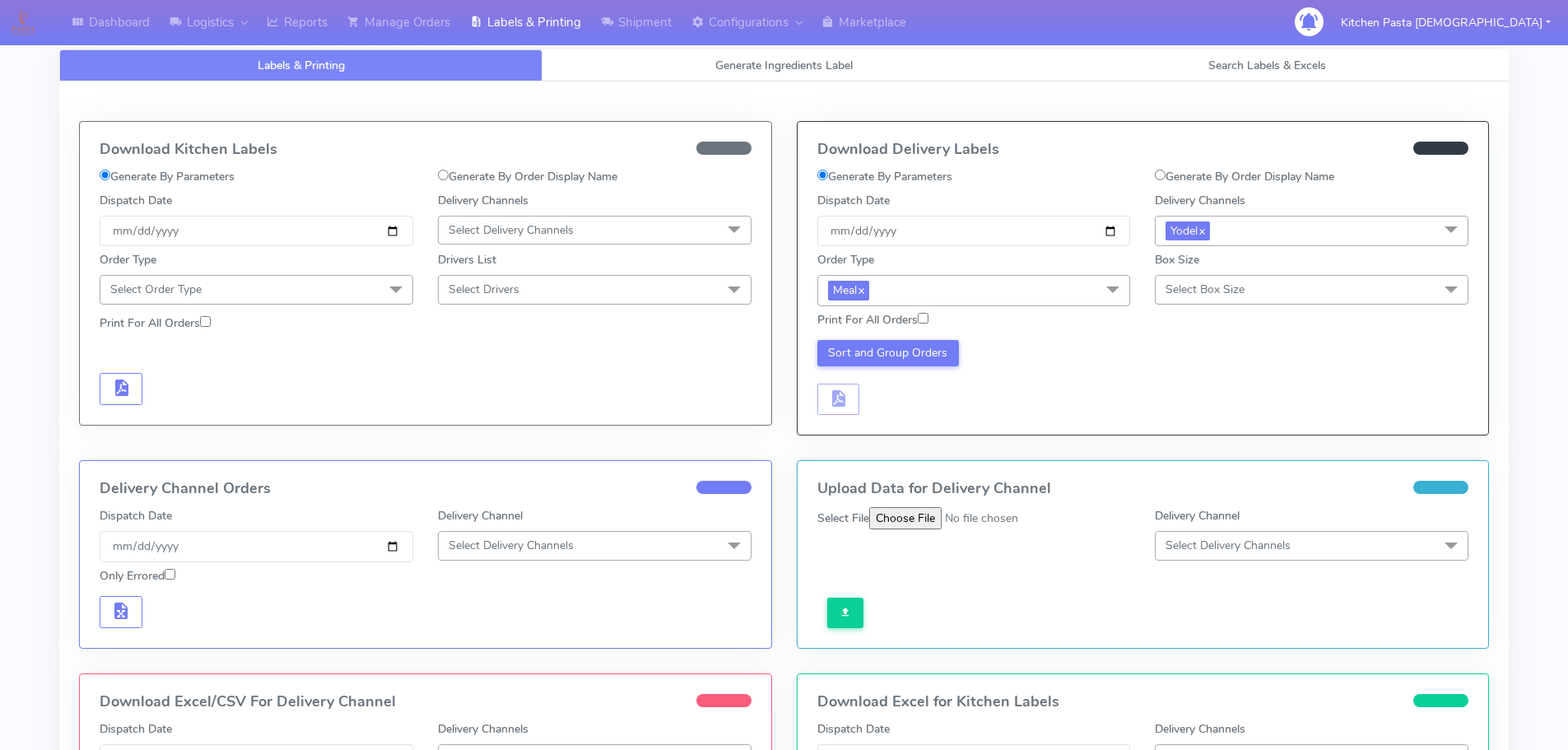
click at [1220, 292] on span "Select Box Size" at bounding box center [1204, 289] width 79 height 15
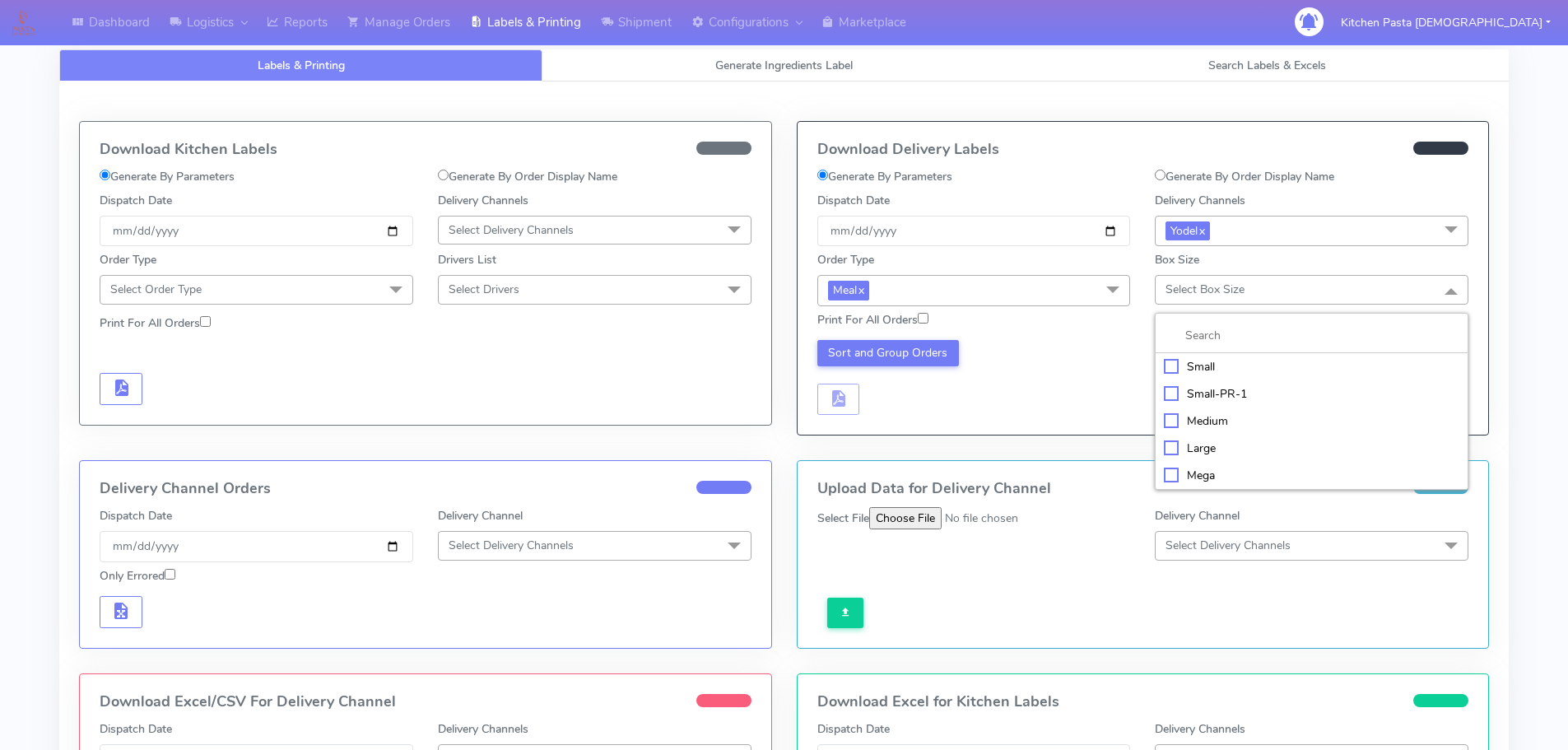
click at [1187, 469] on div "Mega" at bounding box center [1311, 475] width 296 height 17
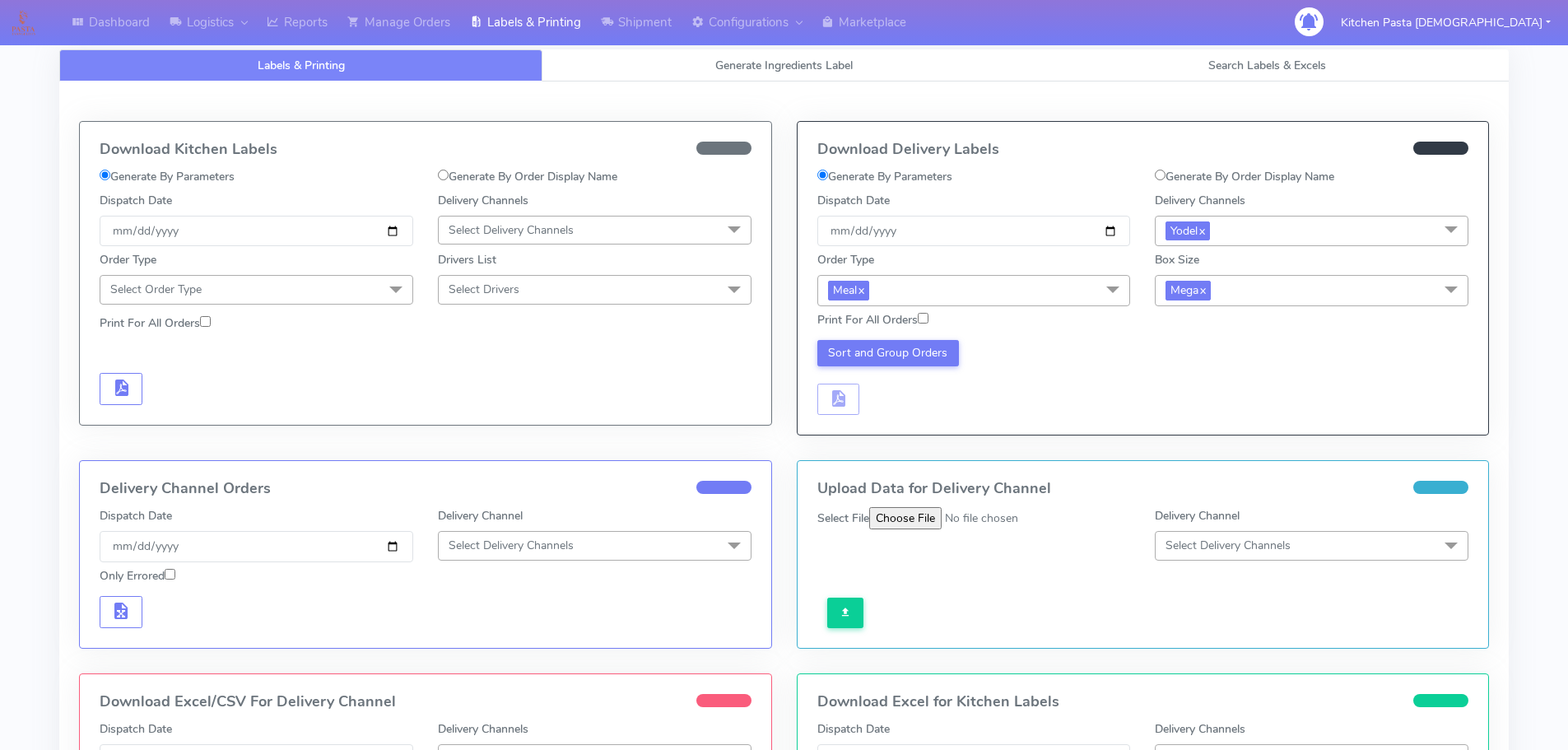
click at [919, 369] on div "Sort and Group Orders" at bounding box center [974, 377] width 338 height 75
click at [909, 365] on button "Sort and Group Orders" at bounding box center [888, 353] width 142 height 26
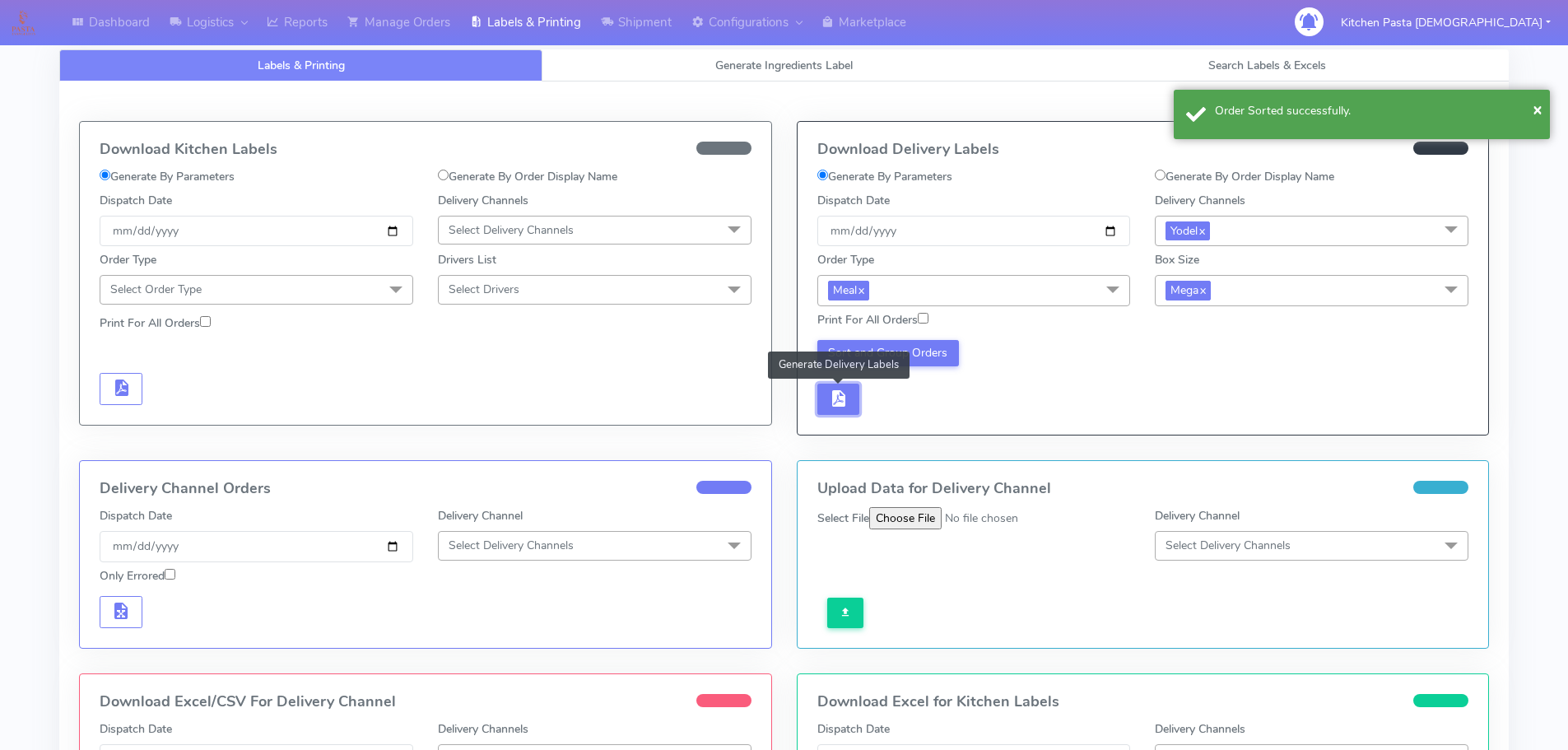
click at [836, 413] on button "button" at bounding box center [838, 399] width 42 height 32
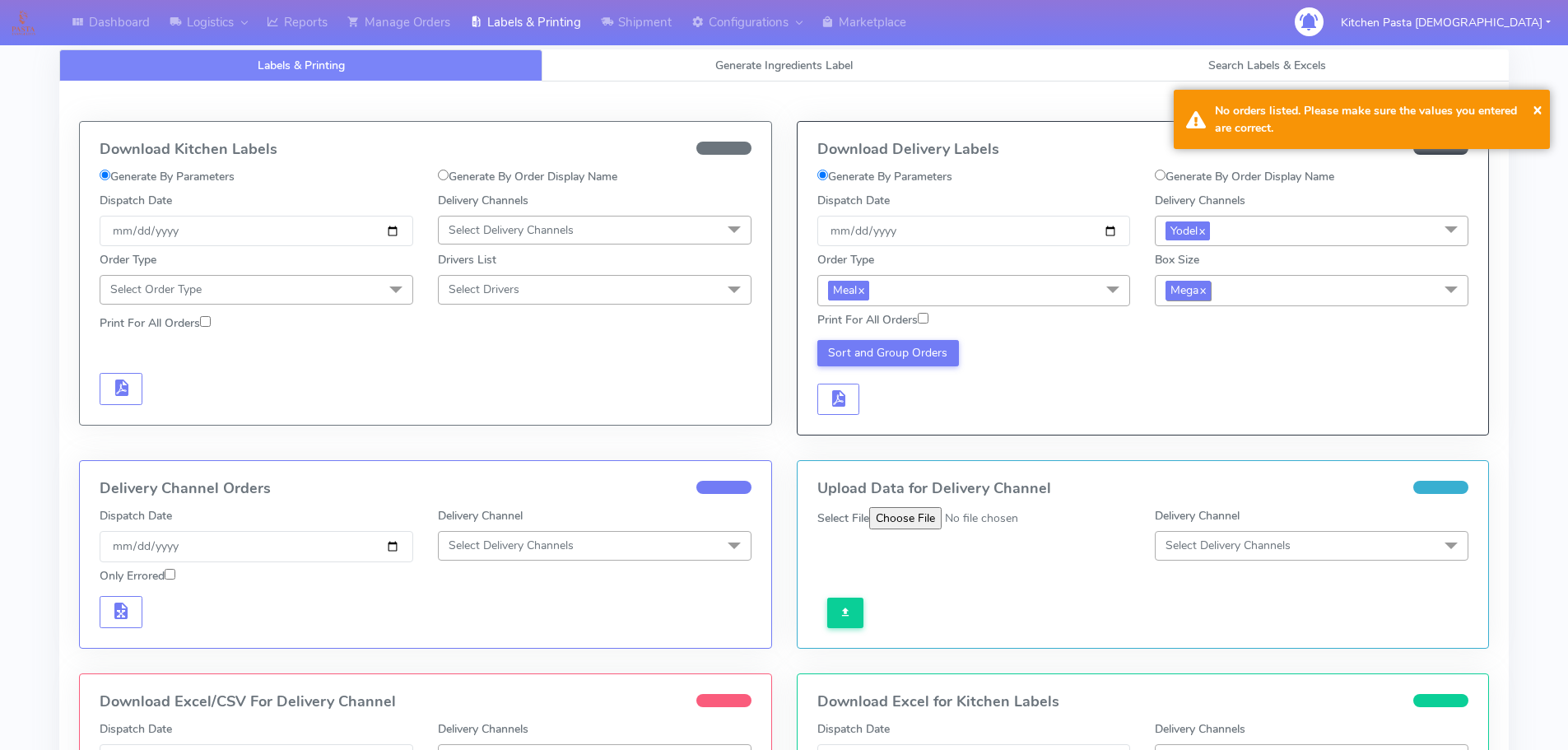
click at [1199, 281] on span "Mega x" at bounding box center [1187, 290] width 45 height 19
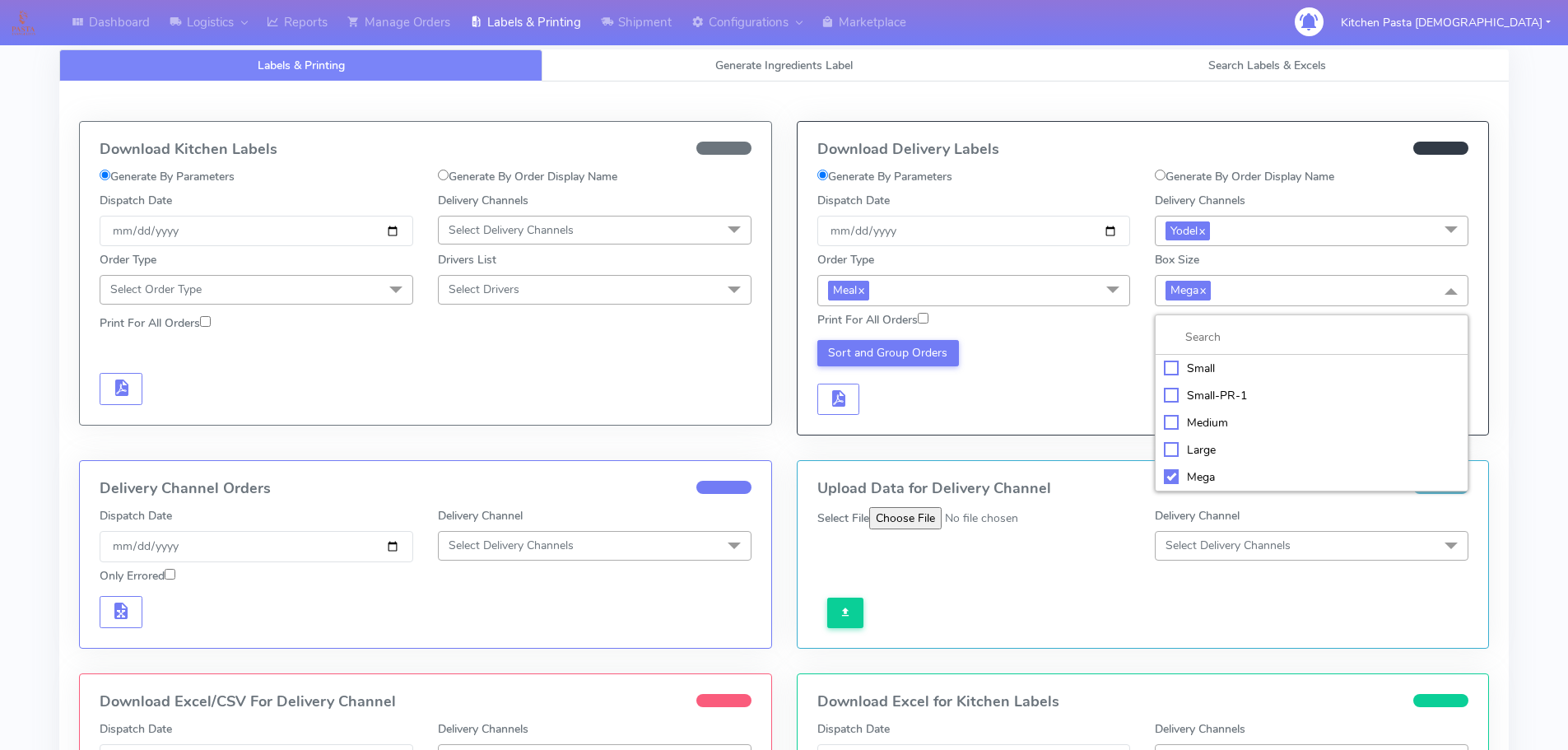
click at [1248, 449] on div "Large" at bounding box center [1311, 449] width 296 height 17
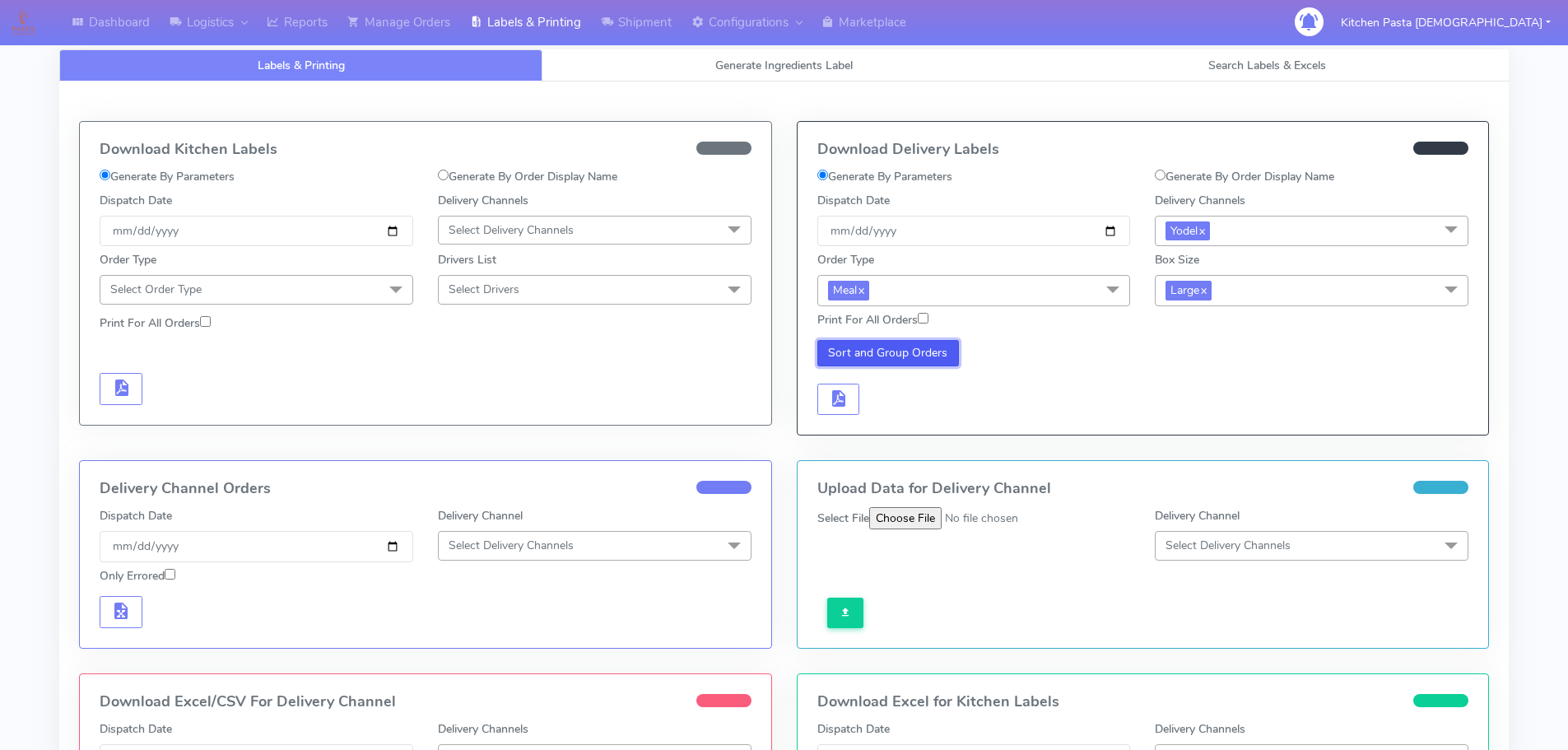
click at [892, 347] on button "Sort and Group Orders" at bounding box center [888, 353] width 142 height 26
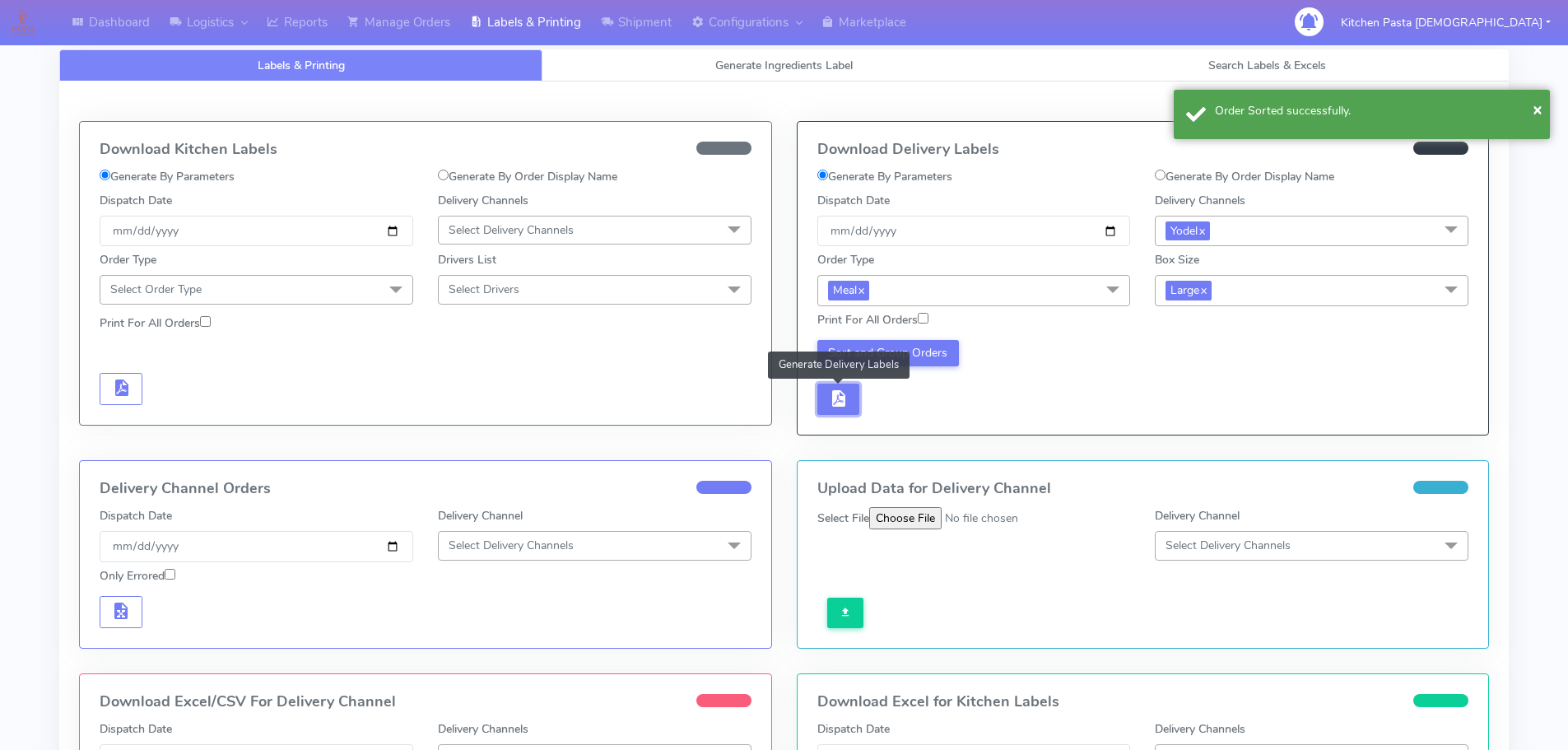
click at [841, 405] on span "button" at bounding box center [837, 402] width 19 height 15
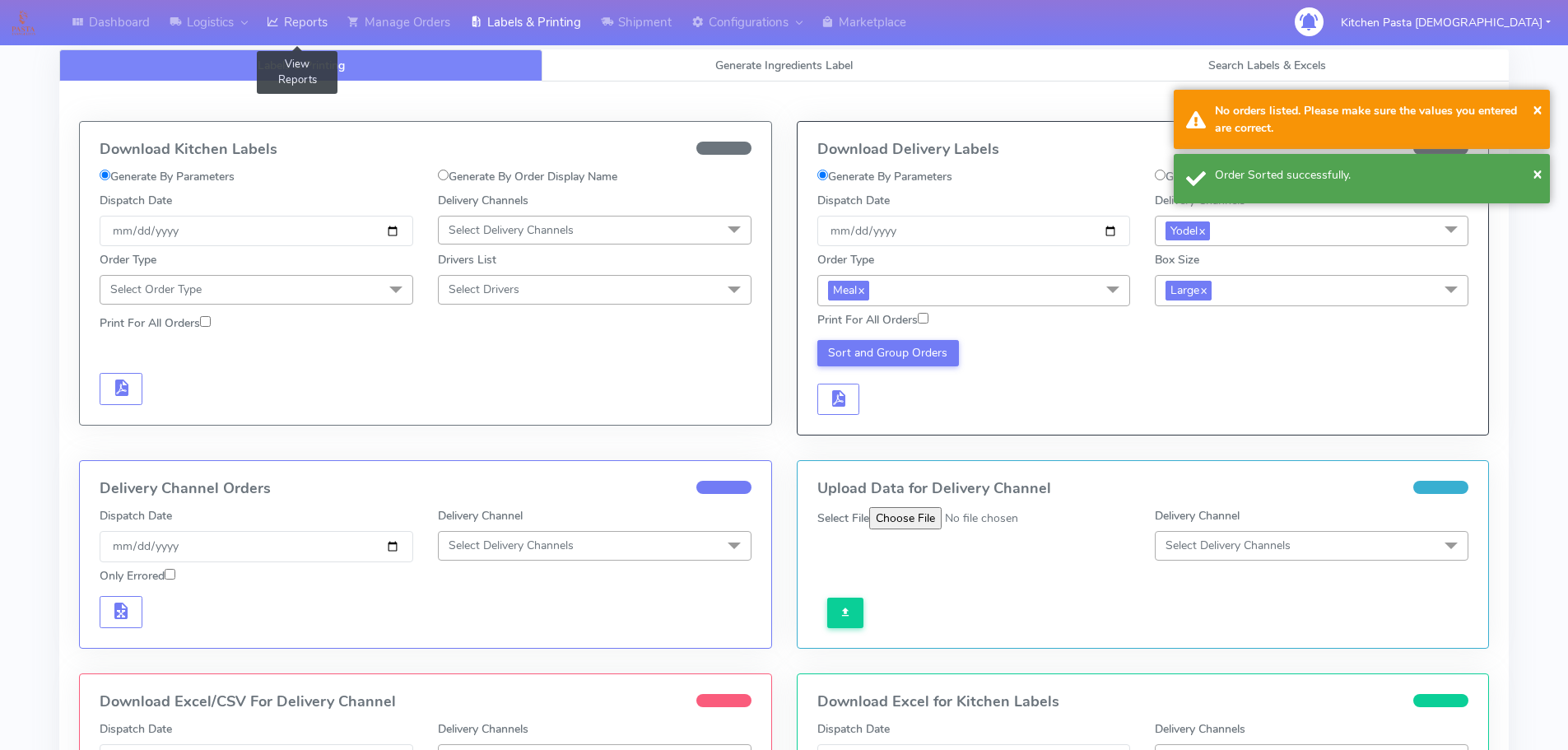
click at [334, 11] on link "Reports" at bounding box center [297, 22] width 81 height 45
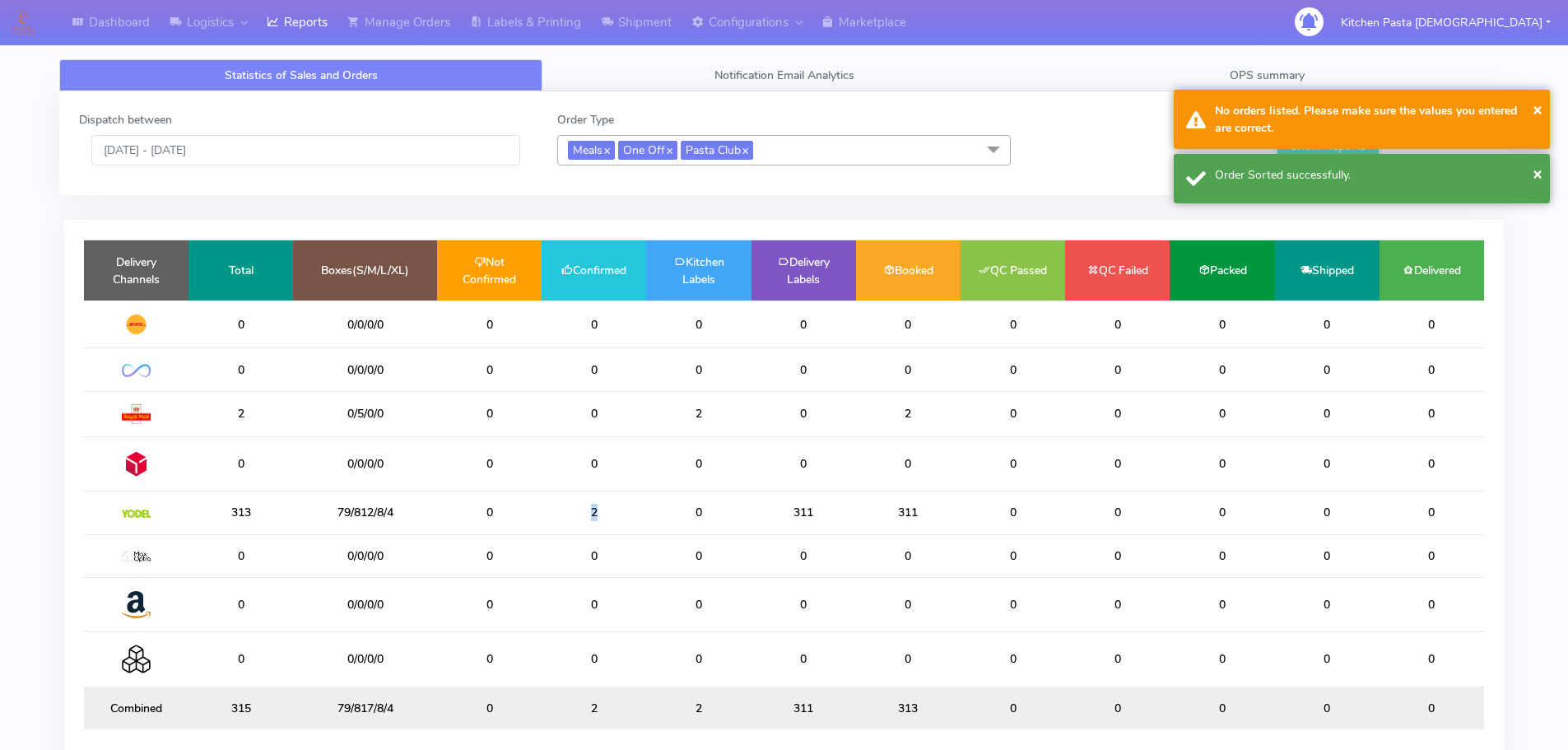
drag, startPoint x: 611, startPoint y: 517, endPoint x: 539, endPoint y: 512, distance: 72.2
click at [539, 512] on tr "313 79/812/8/4 0 2 0 311 311 0 0 0 0 0" at bounding box center [784, 513] width 1400 height 42
click at [627, 497] on td "2" at bounding box center [593, 513] width 104 height 42
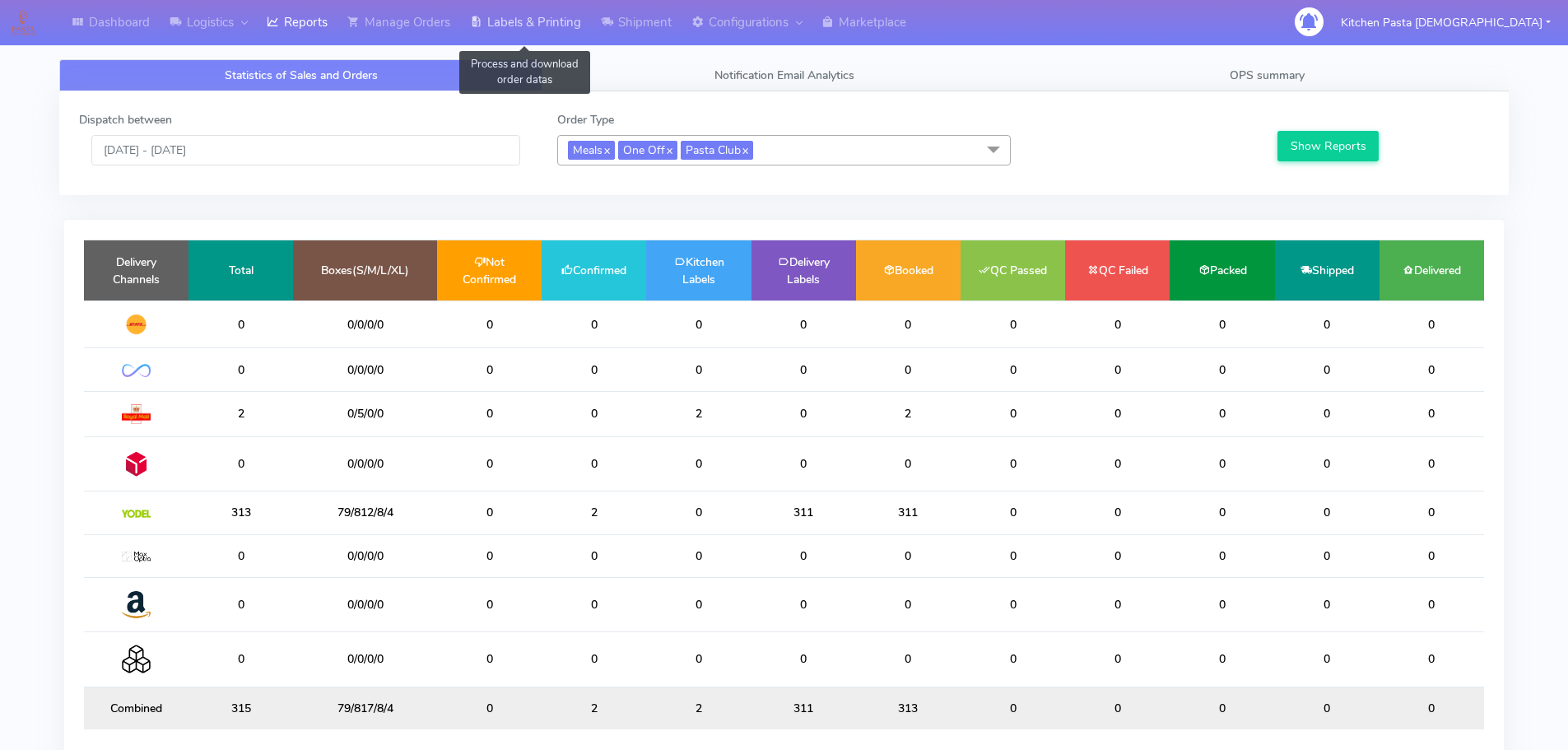
drag, startPoint x: 1037, startPoint y: 788, endPoint x: 557, endPoint y: 42, distance: 887.1
click at [557, 42] on link "Labels & Printing" at bounding box center [525, 22] width 131 height 45
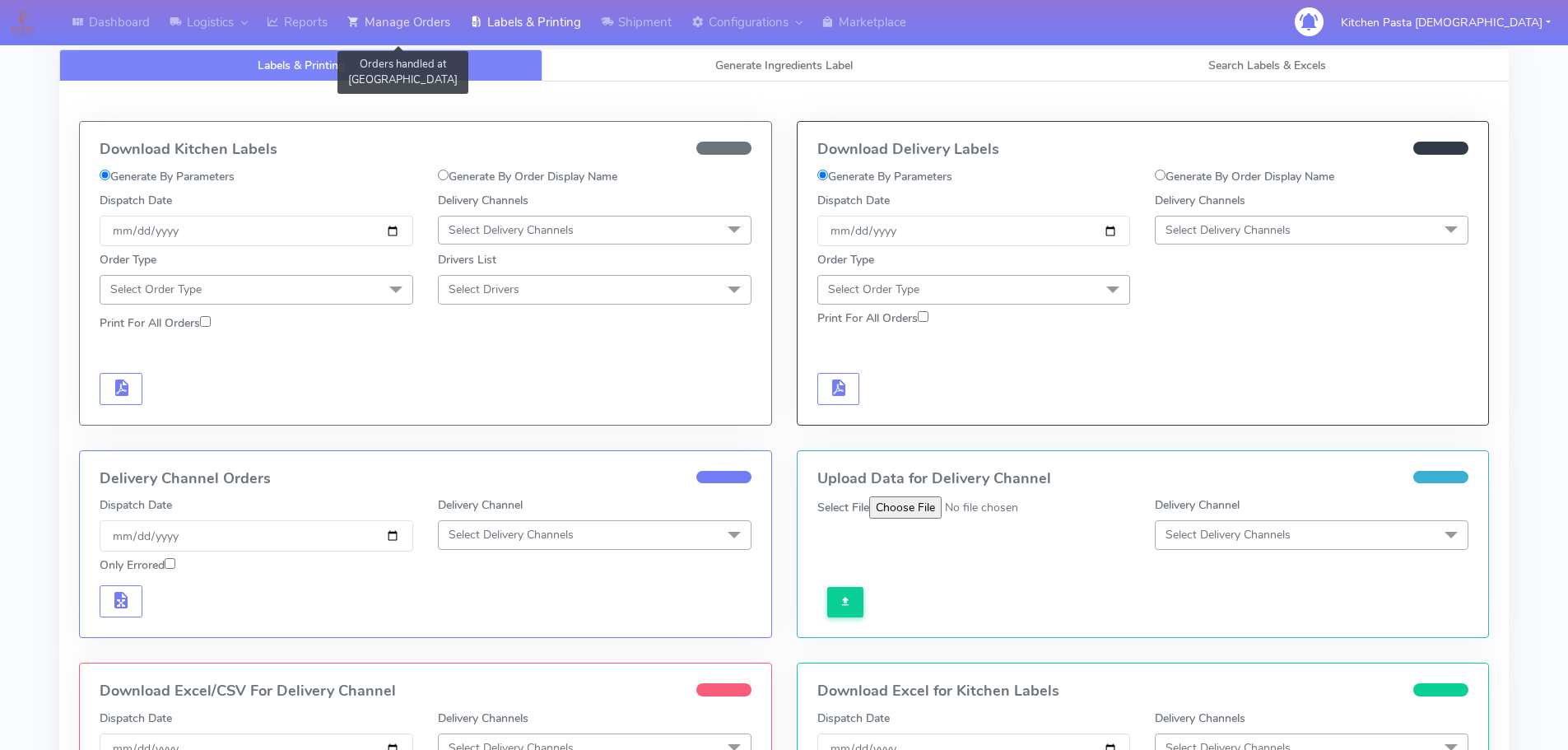
click at [384, 29] on link "Manage Orders" at bounding box center [398, 22] width 123 height 45
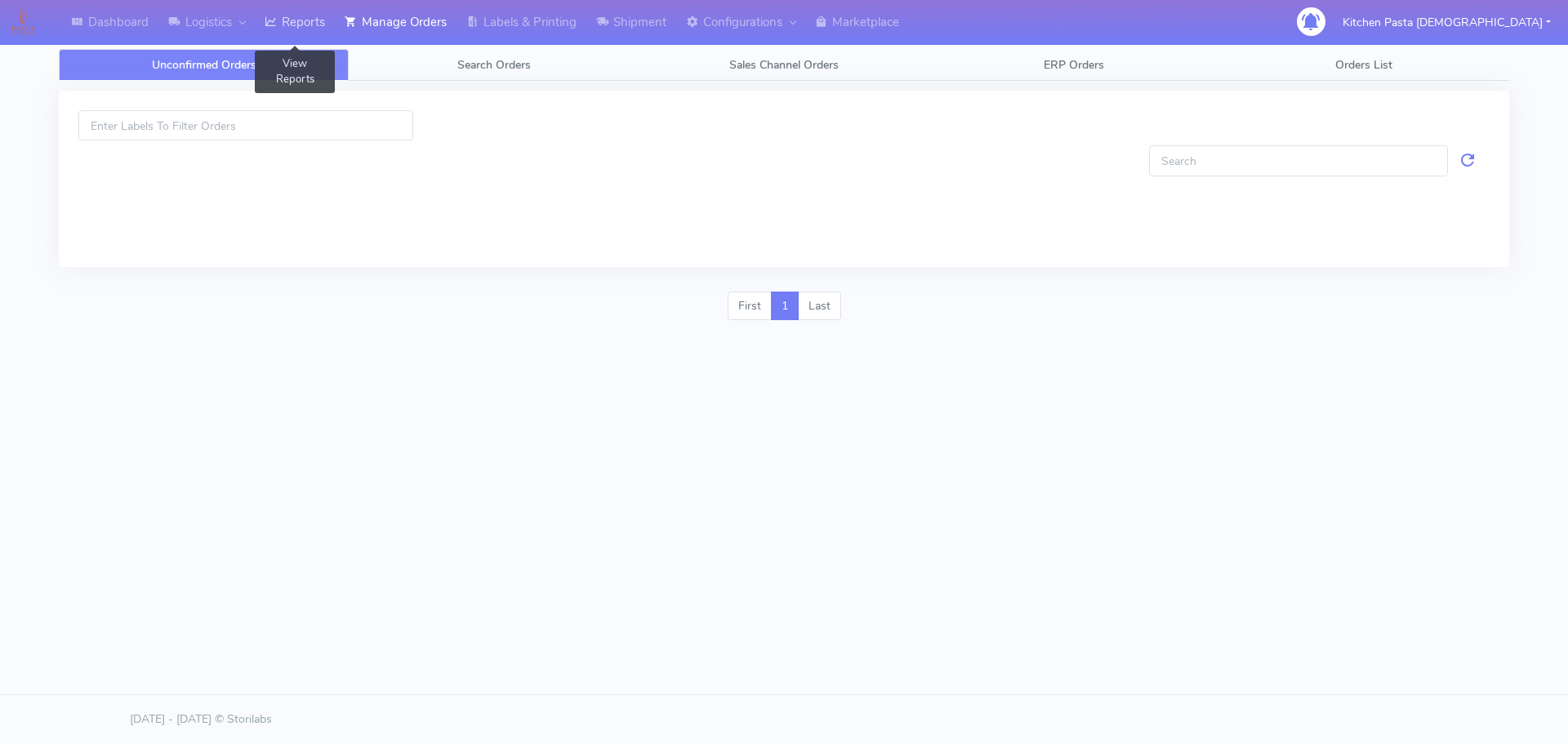
click at [277, 22] on icon at bounding box center [271, 22] width 13 height 16
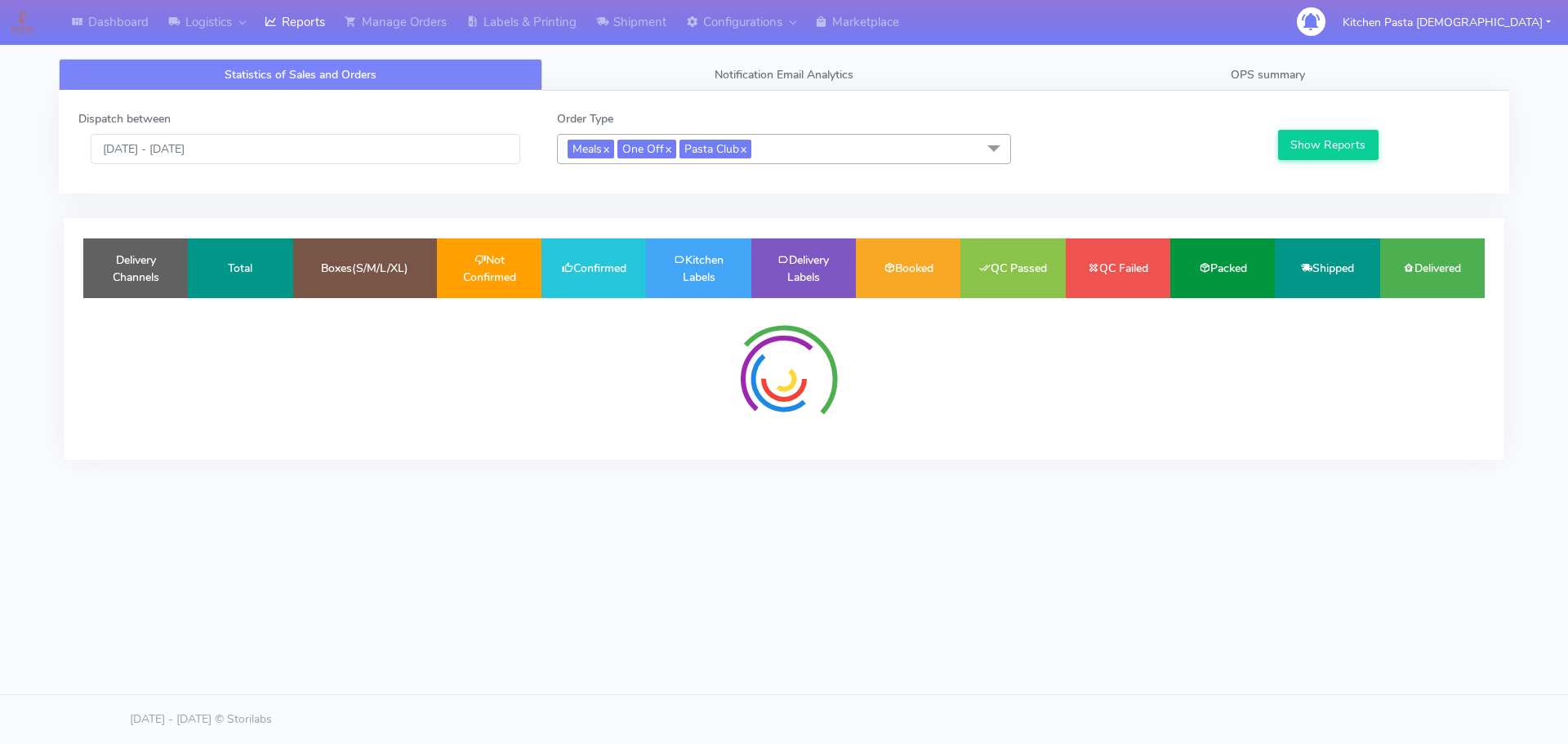
click at [718, 137] on span "Meals x One Off x Pasta Club x" at bounding box center [784, 149] width 454 height 30
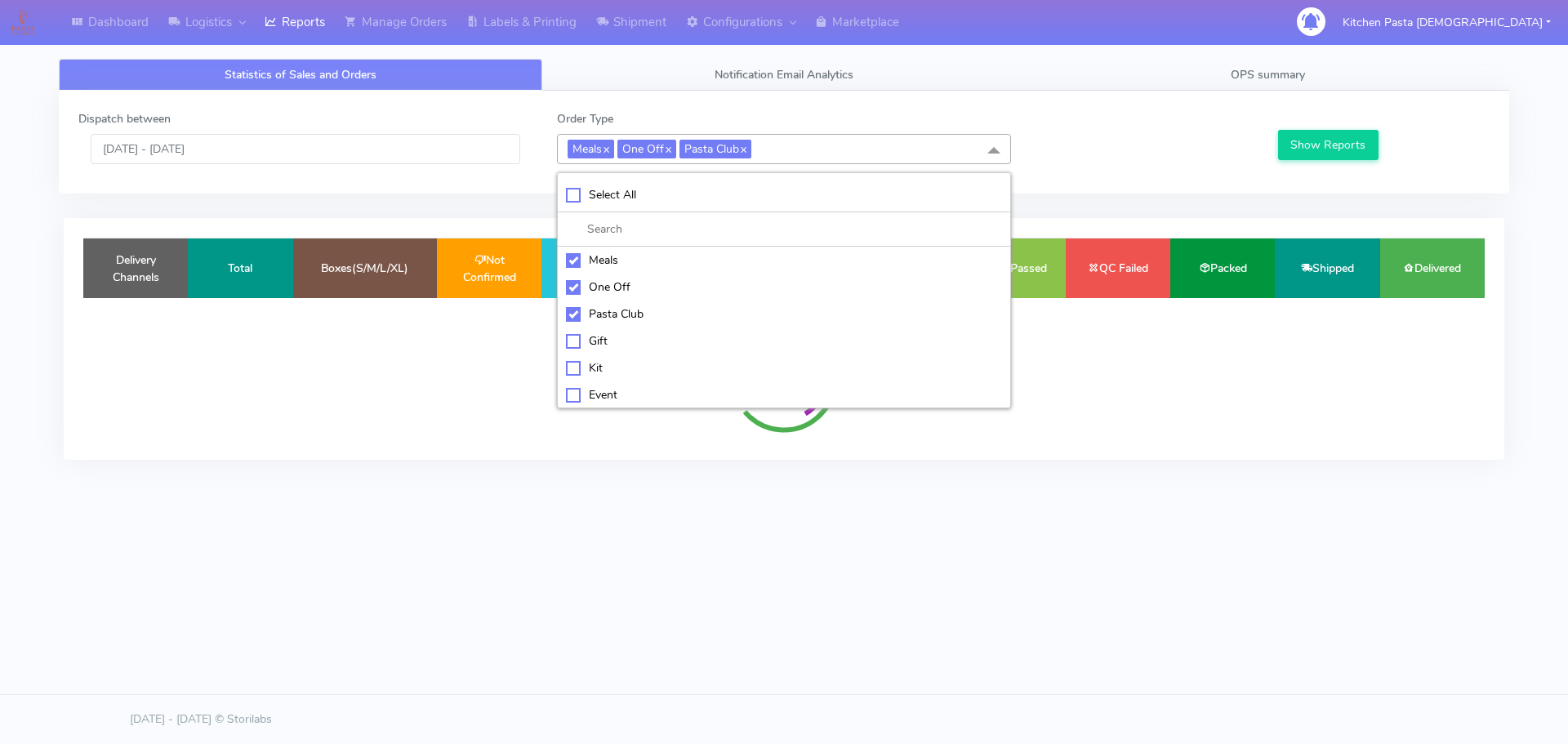
click at [659, 199] on div "Select All" at bounding box center [784, 194] width 436 height 17
checkbox input "true"
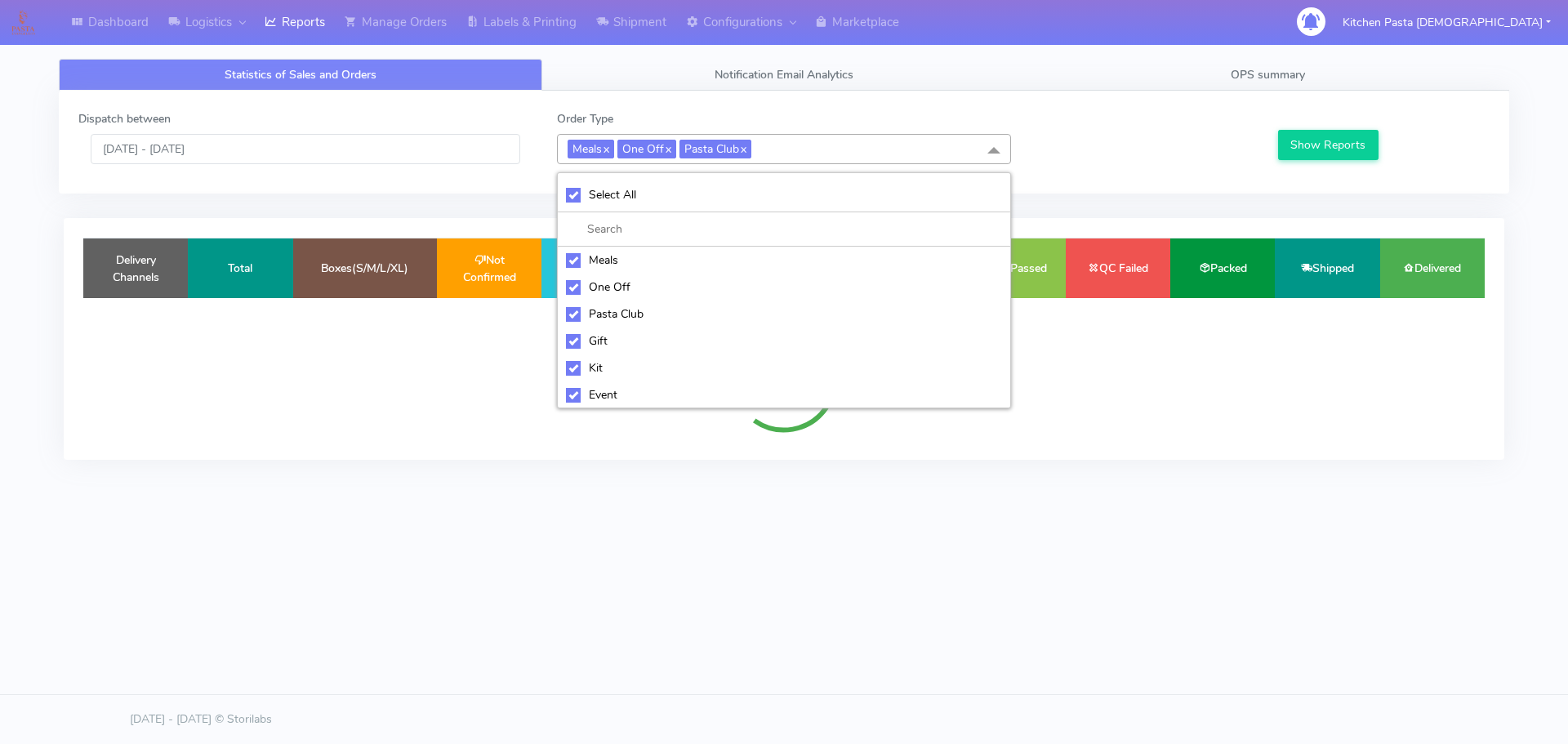
checkbox input "true"
click at [658, 198] on div "UnSelect All" at bounding box center [784, 194] width 436 height 17
checkbox input "false"
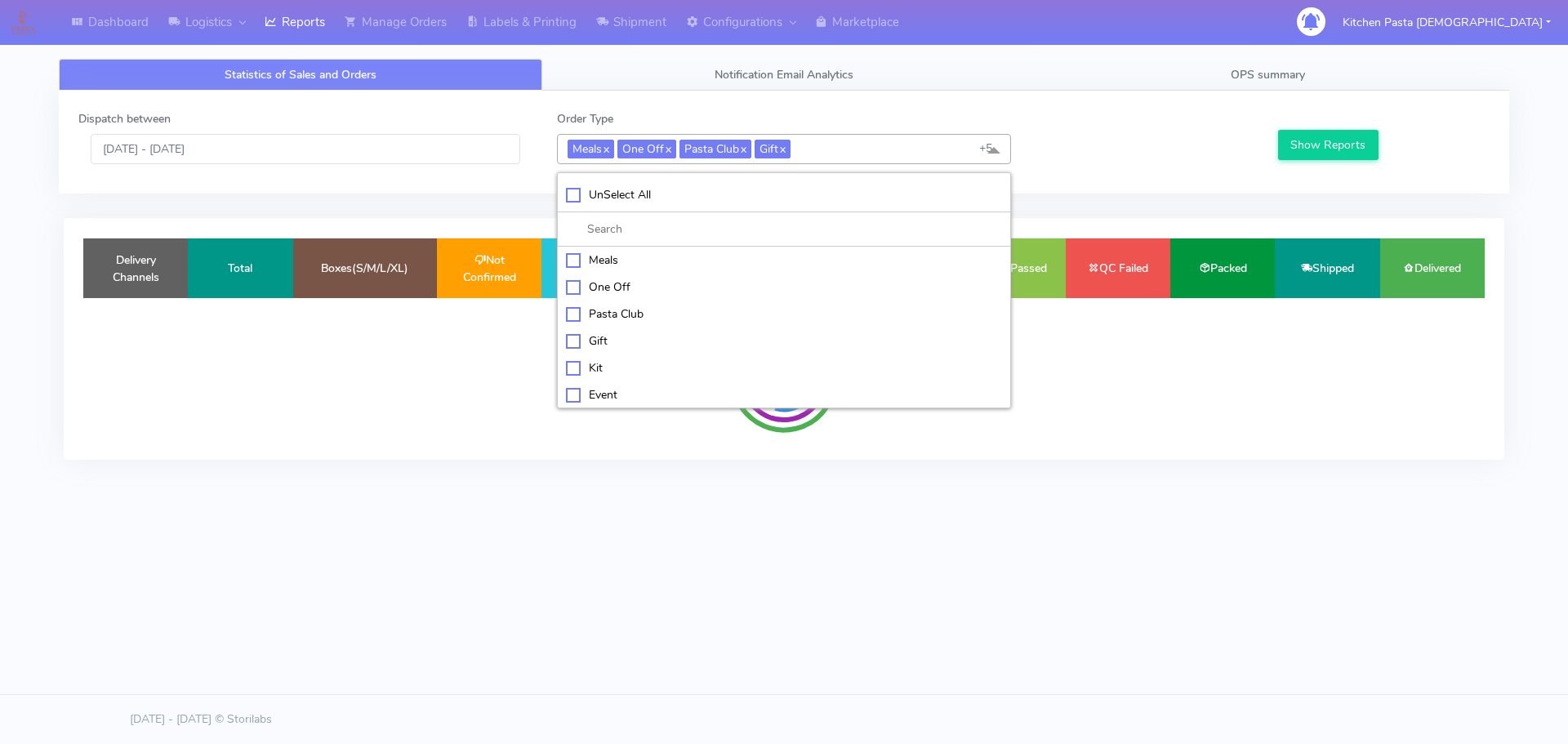
checkbox input "false"
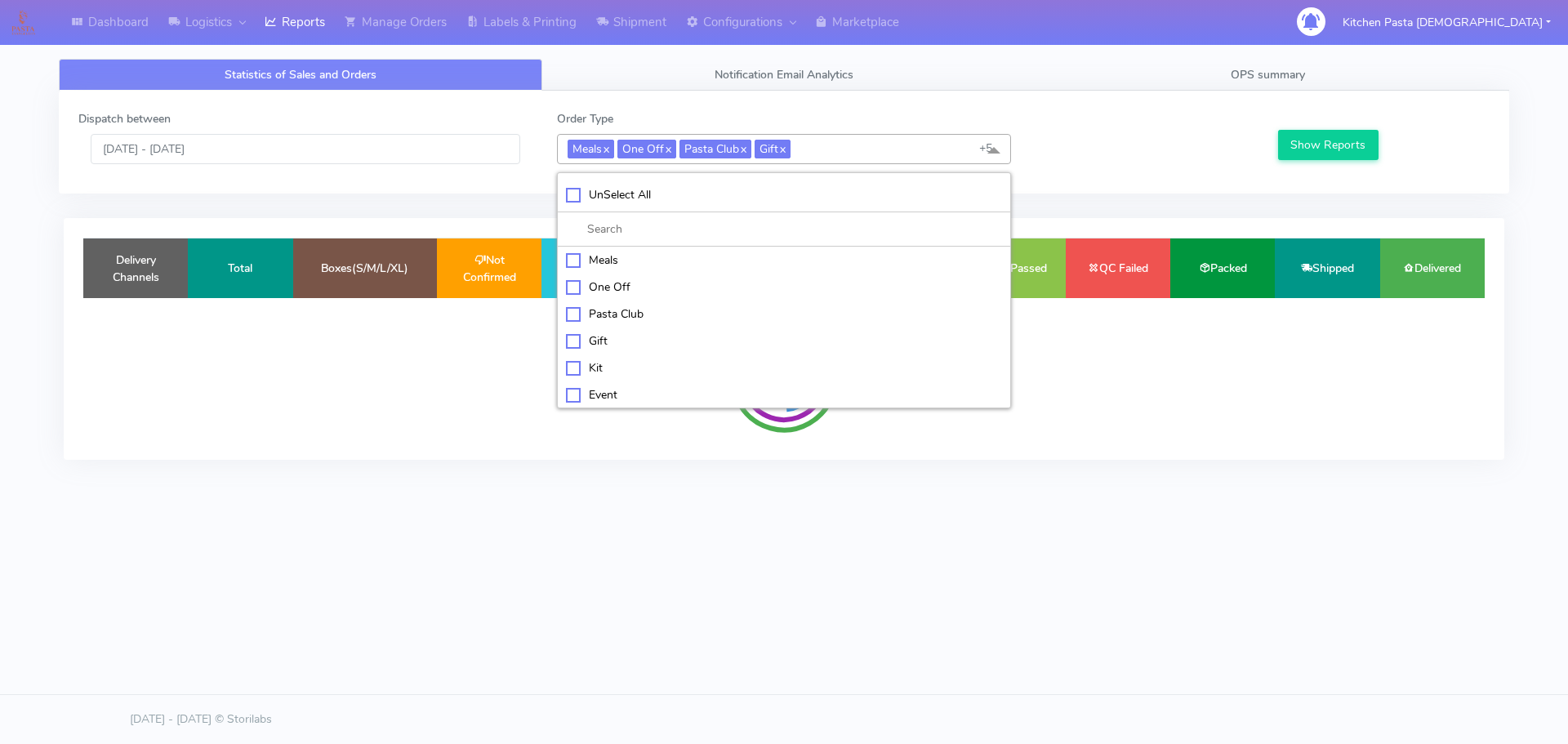
checkbox input "false"
click at [639, 367] on div "Kit" at bounding box center [784, 366] width 436 height 17
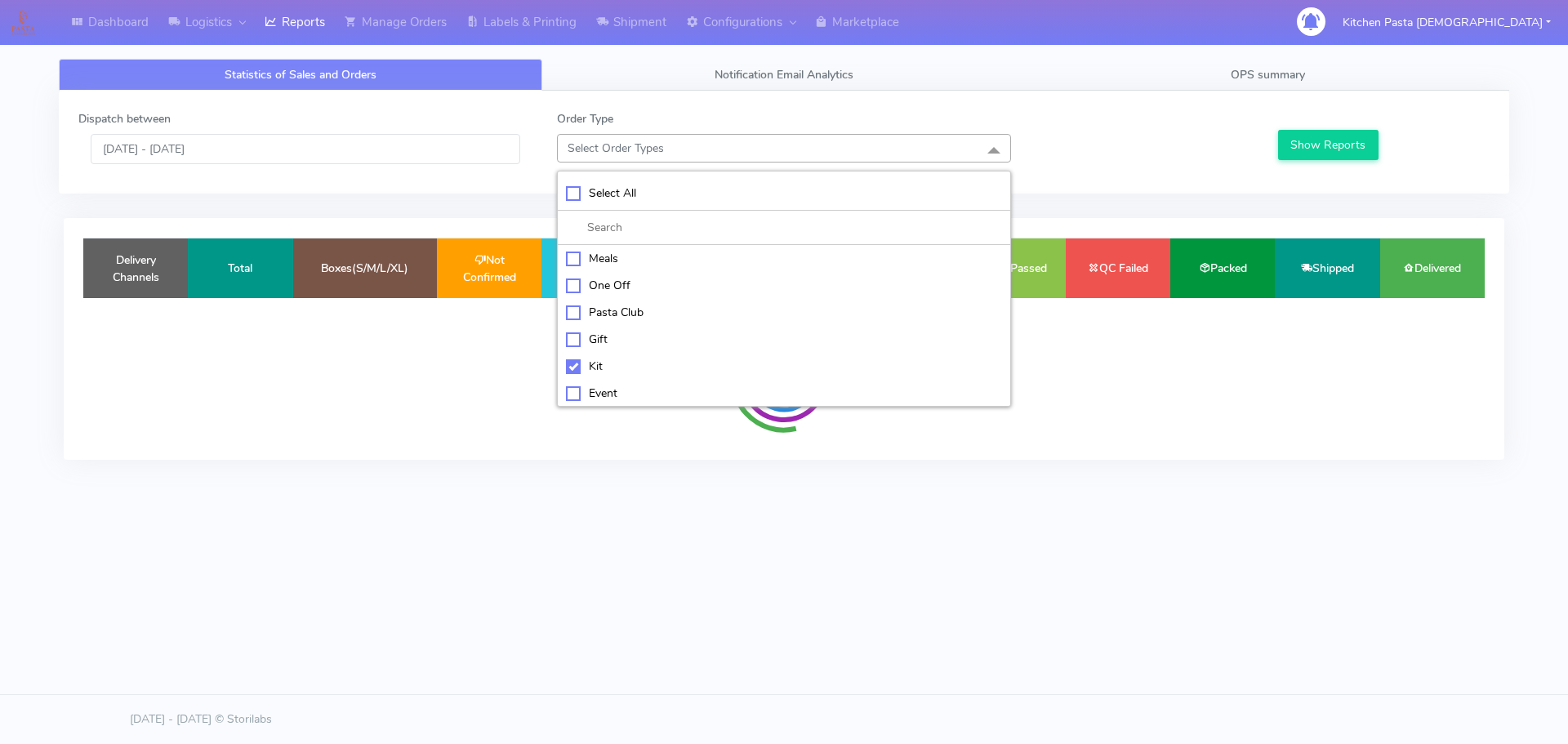
checkbox input "true"
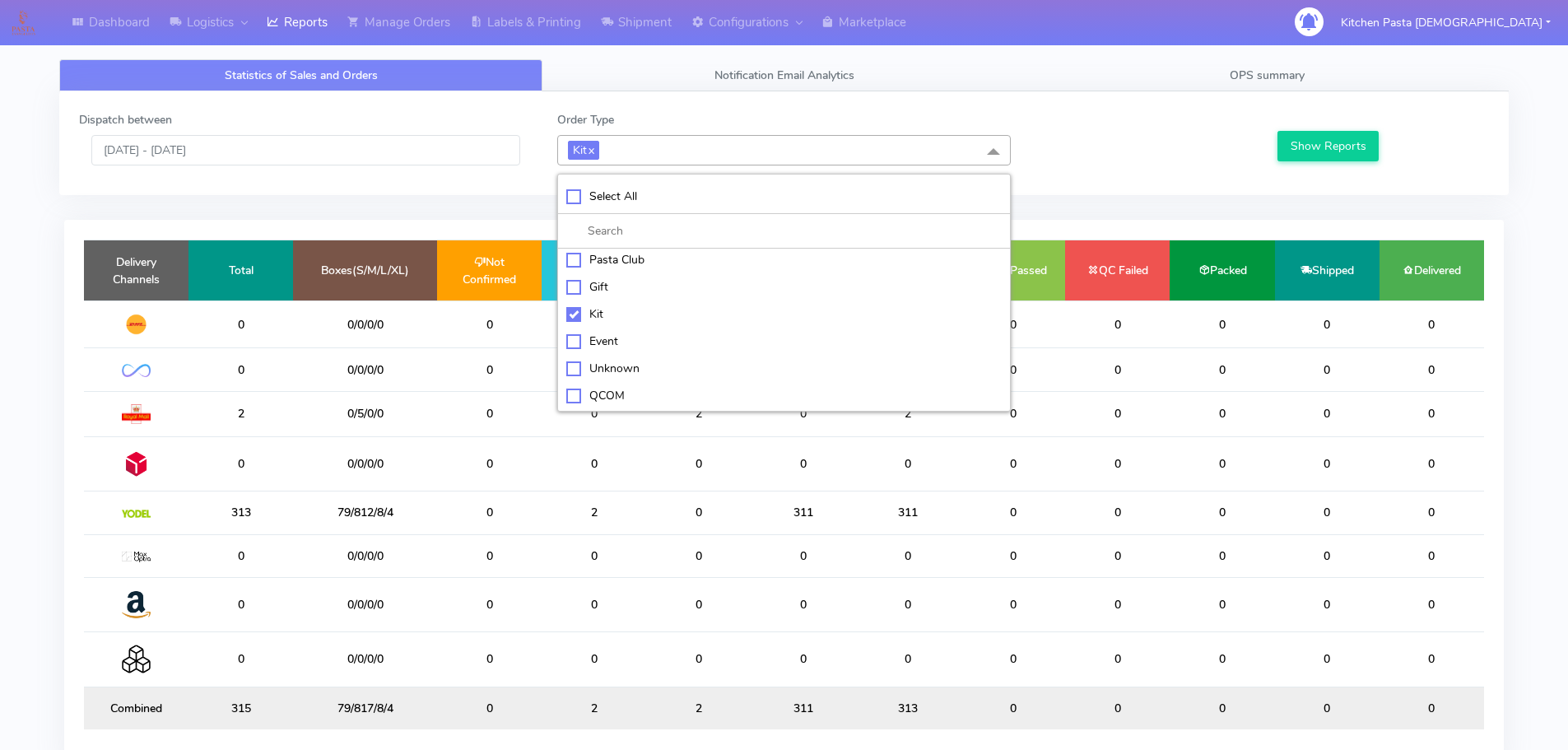
scroll to position [82, 0]
click at [631, 398] on div "ATAVI" at bounding box center [784, 397] width 436 height 17
checkbox input "true"
click at [1312, 130] on div "Show Reports" at bounding box center [1381, 138] width 239 height 54
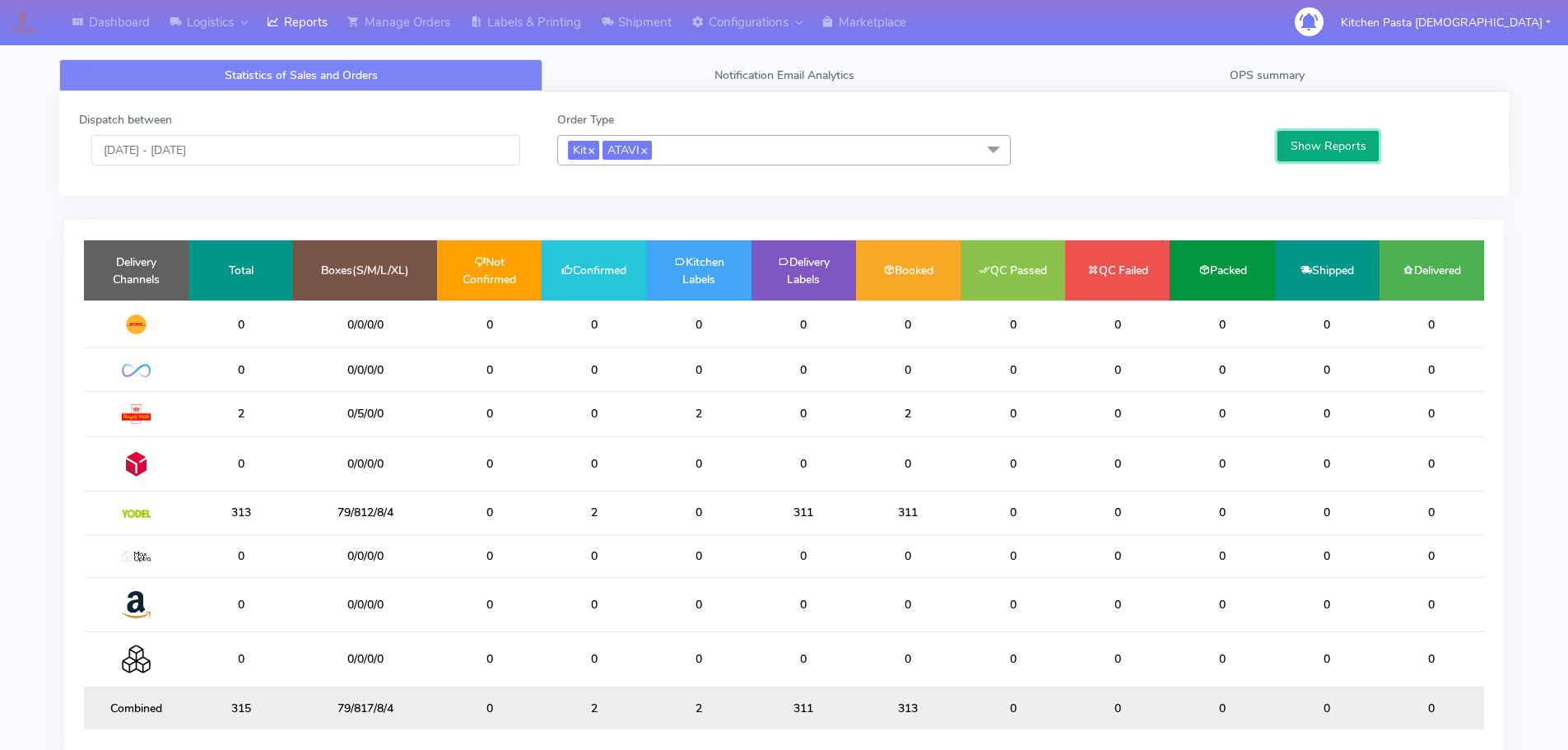
click at [1309, 138] on button "Show Reports" at bounding box center [1327, 146] width 101 height 31
